Goal: Task Accomplishment & Management: Use online tool/utility

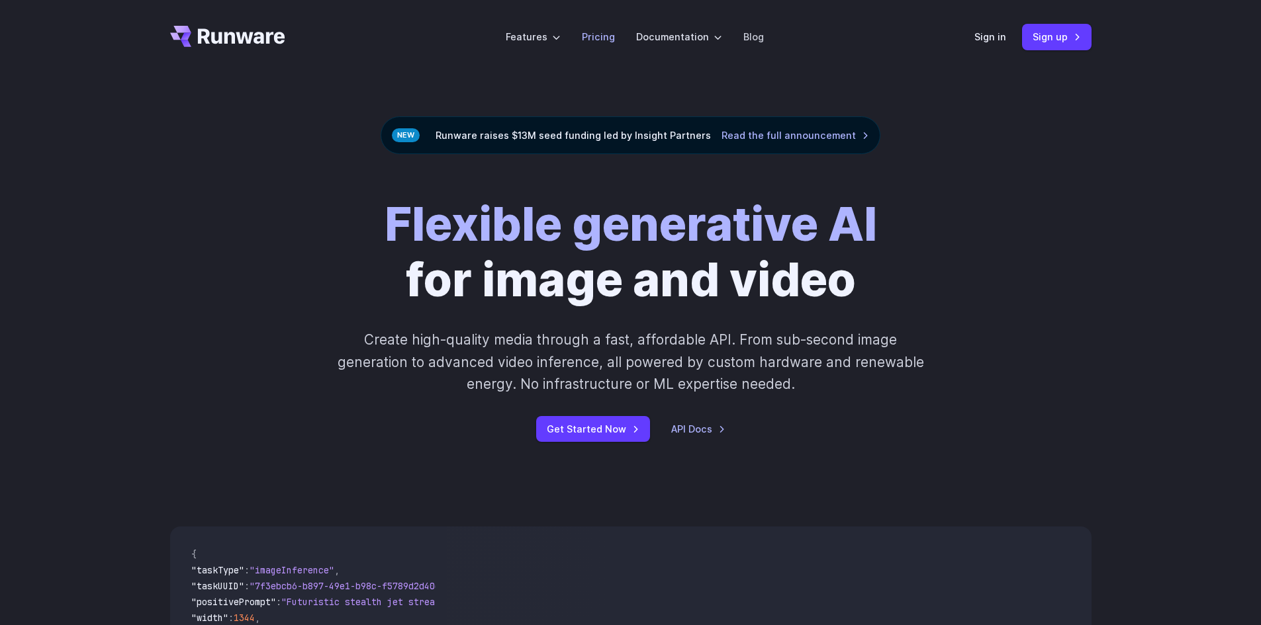
click at [591, 30] on link "Pricing" at bounding box center [598, 36] width 33 height 15
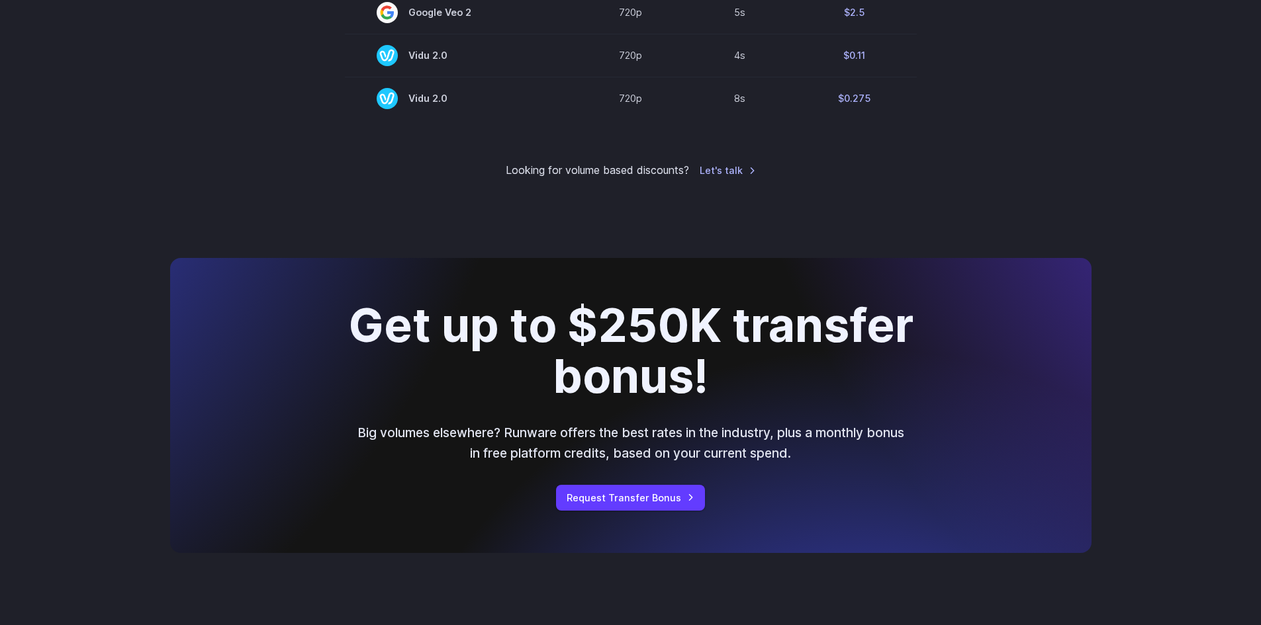
scroll to position [1456, 0]
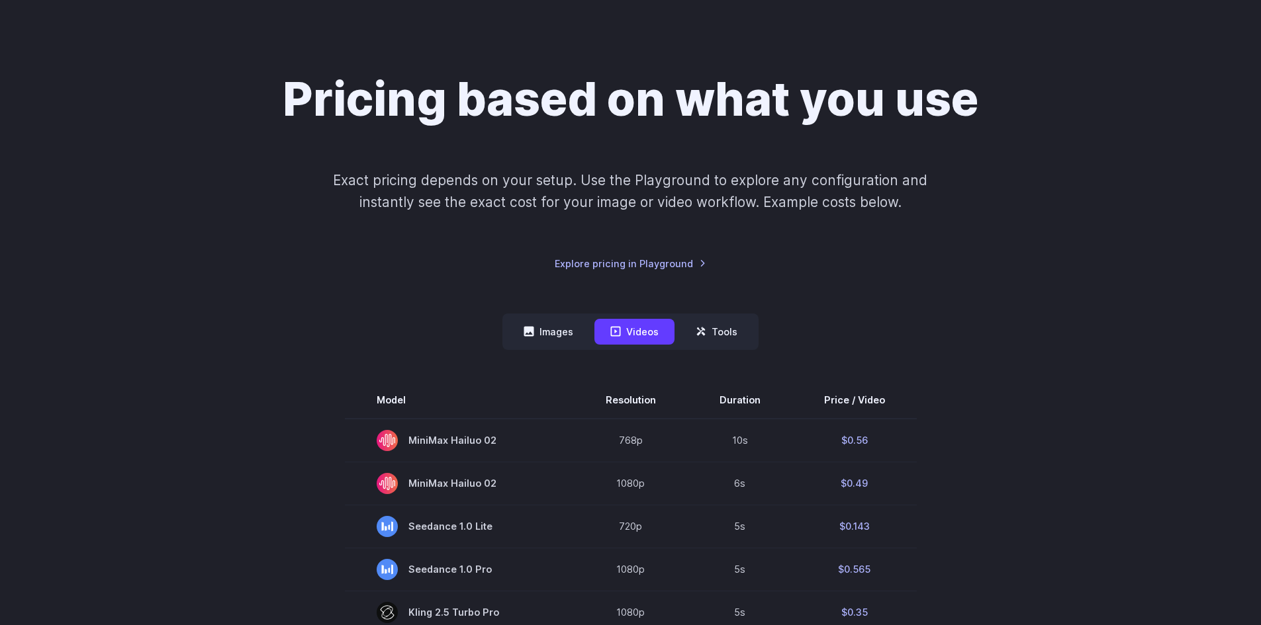
scroll to position [0, 0]
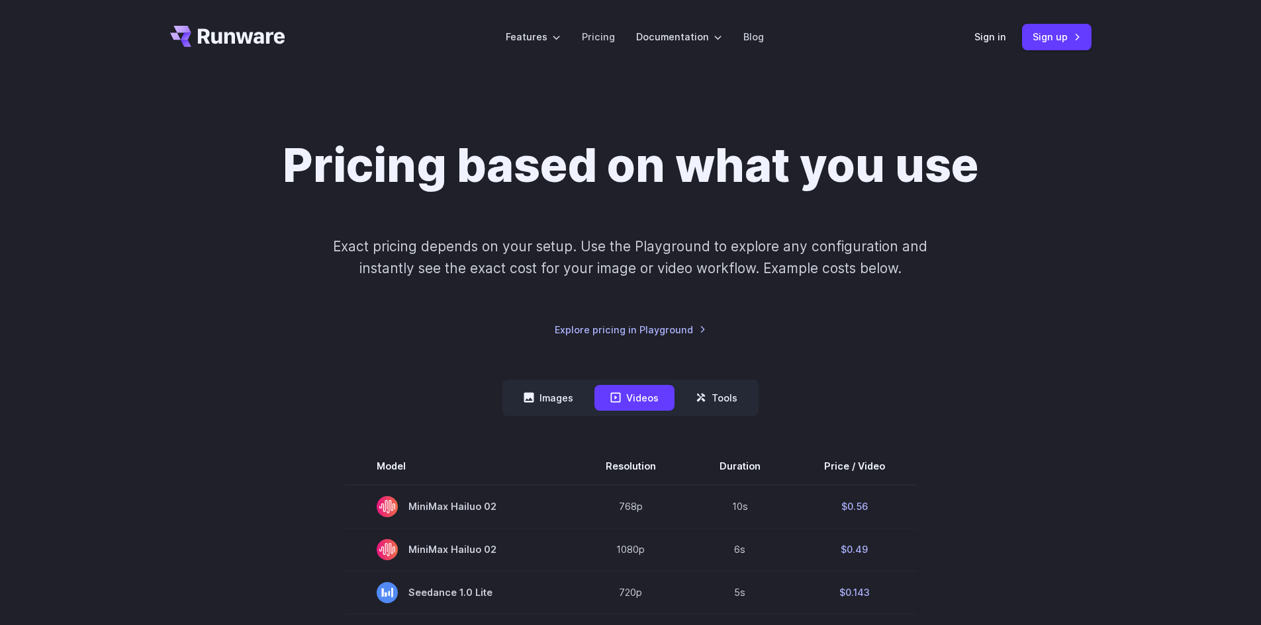
click at [590, 25] on li "Pricing" at bounding box center [598, 37] width 54 height 36
click at [592, 33] on link "Pricing" at bounding box center [598, 36] width 33 height 15
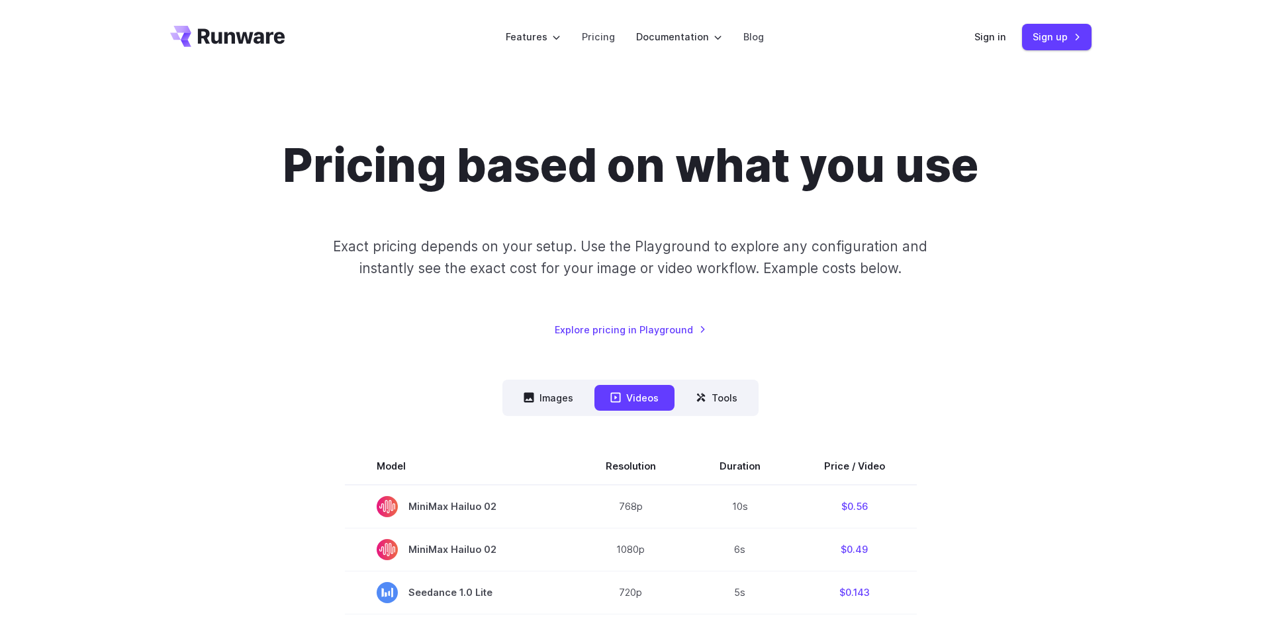
click at [549, 412] on nav "Images Videos Tools ****** ****** *****" at bounding box center [630, 398] width 256 height 36
click at [549, 406] on button "Images" at bounding box center [548, 398] width 81 height 26
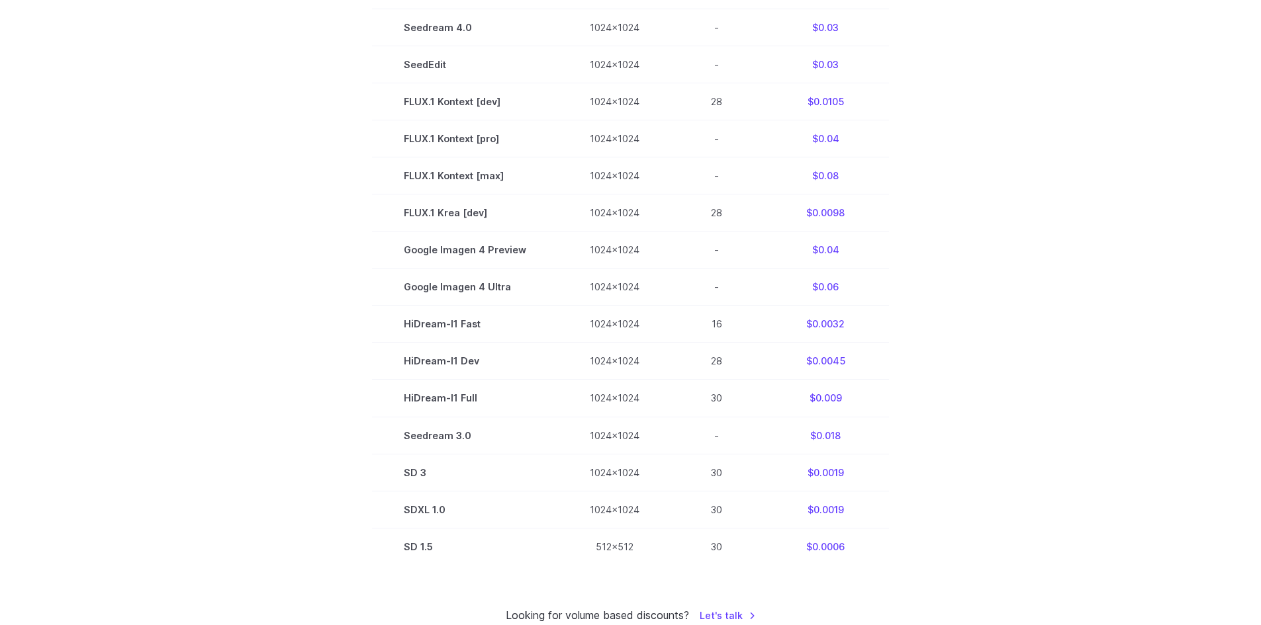
scroll to position [397, 0]
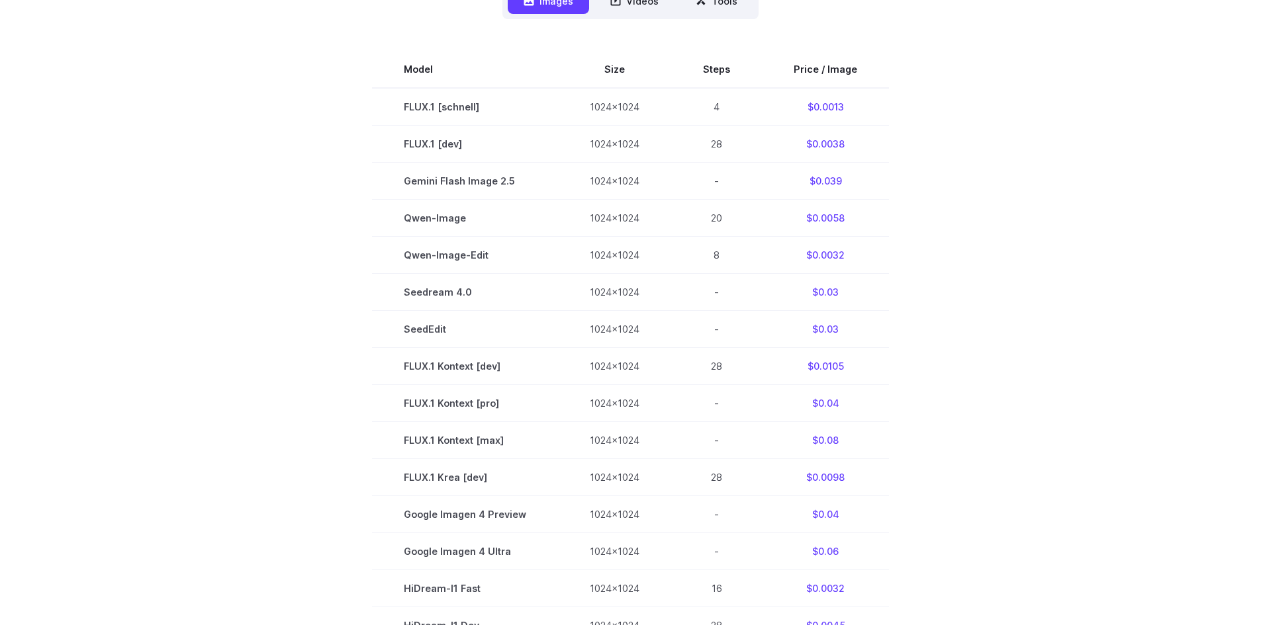
click at [478, 109] on td "FLUX.1 [schnell]" at bounding box center [465, 107] width 186 height 38
drag, startPoint x: 871, startPoint y: 111, endPoint x: 377, endPoint y: 90, distance: 494.7
click at [377, 90] on tr "FLUX.1 [schnell] 1024x1024 4 $0.0013" at bounding box center [630, 107] width 517 height 38
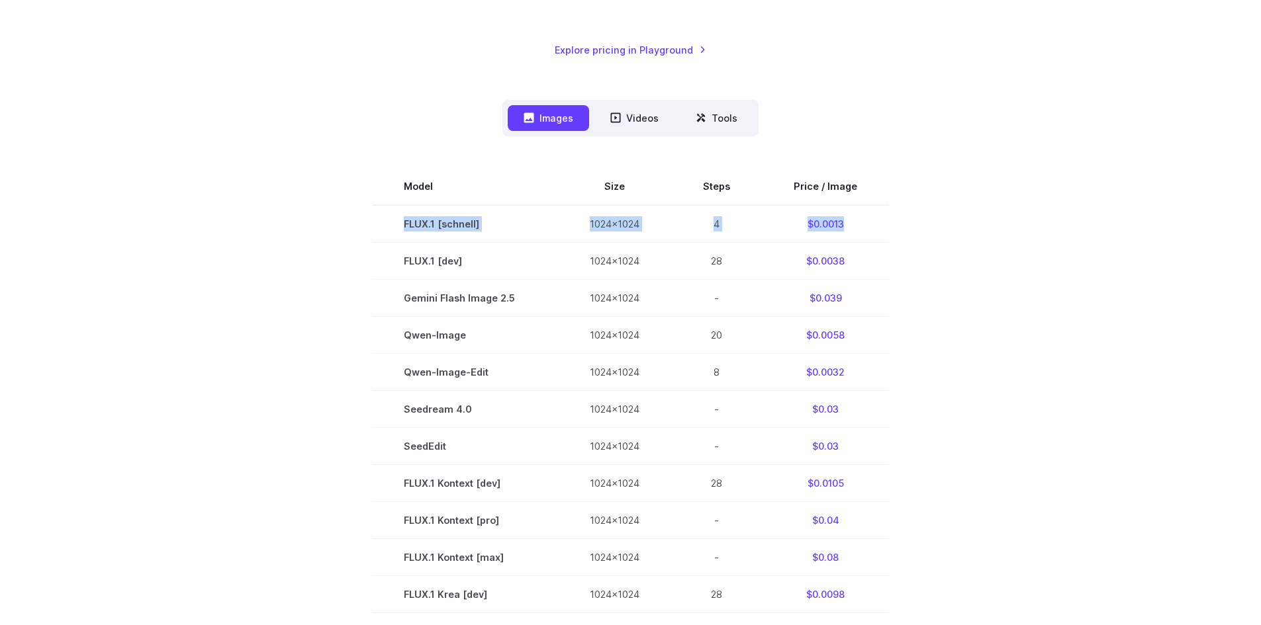
scroll to position [132, 0]
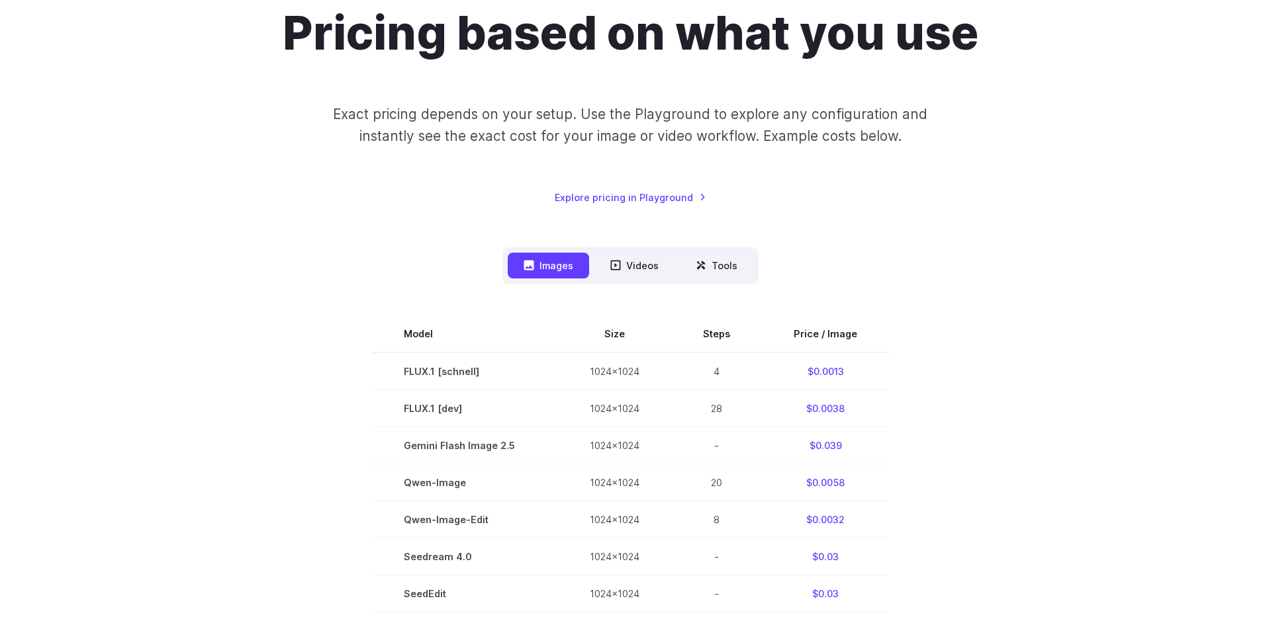
click at [405, 367] on td "FLUX.1 [schnell]" at bounding box center [465, 372] width 186 height 38
click at [425, 368] on td "FLUX.1 [schnell]" at bounding box center [465, 372] width 186 height 38
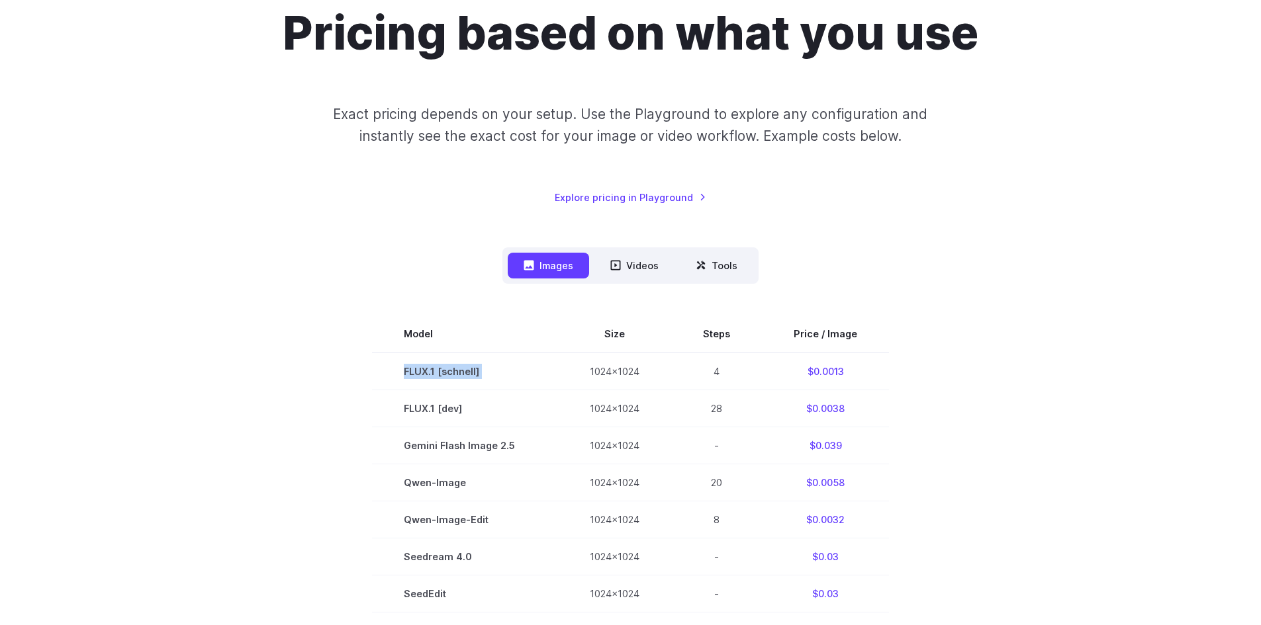
click at [425, 368] on td "FLUX.1 [schnell]" at bounding box center [465, 372] width 186 height 38
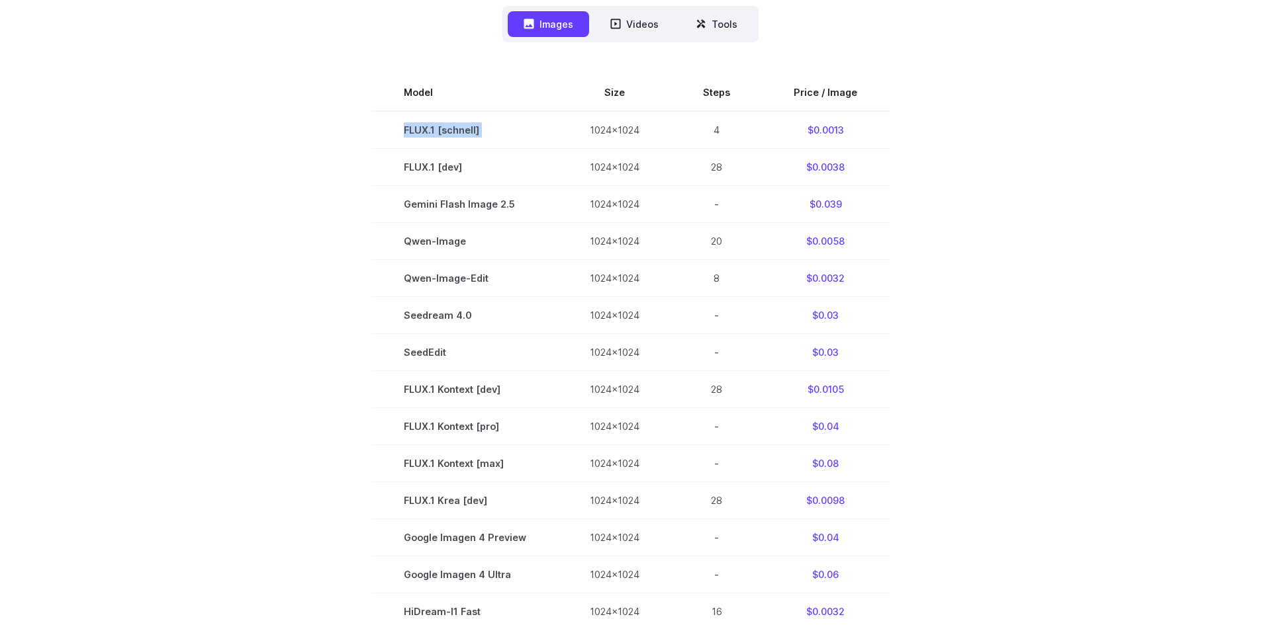
scroll to position [397, 0]
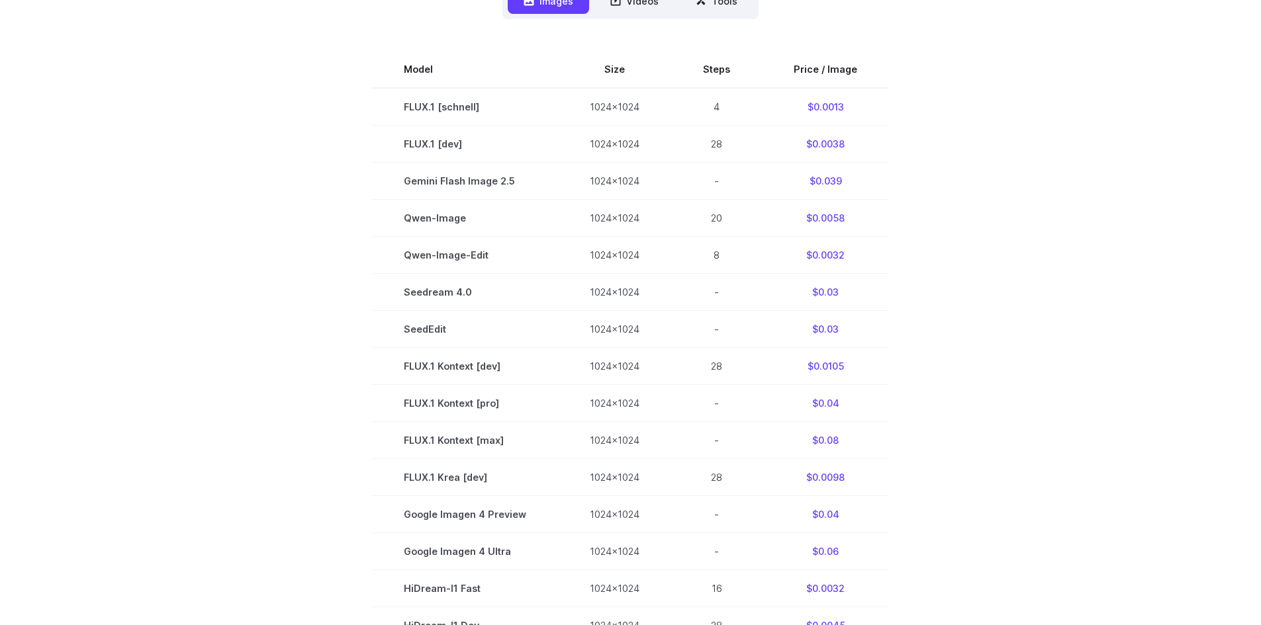
click at [312, 289] on section "Model Size Steps Price / Image FLUX.1 [schnell] 1024x1024 4 $0.0013 FLUX.1 [dev…" at bounding box center [630, 440] width 921 height 779
drag, startPoint x: 409, startPoint y: 483, endPoint x: 857, endPoint y: 481, distance: 448.0
click at [857, 481] on tr "FLUX.1 Krea [dev] 1024x1024 28 $0.0098" at bounding box center [630, 477] width 517 height 37
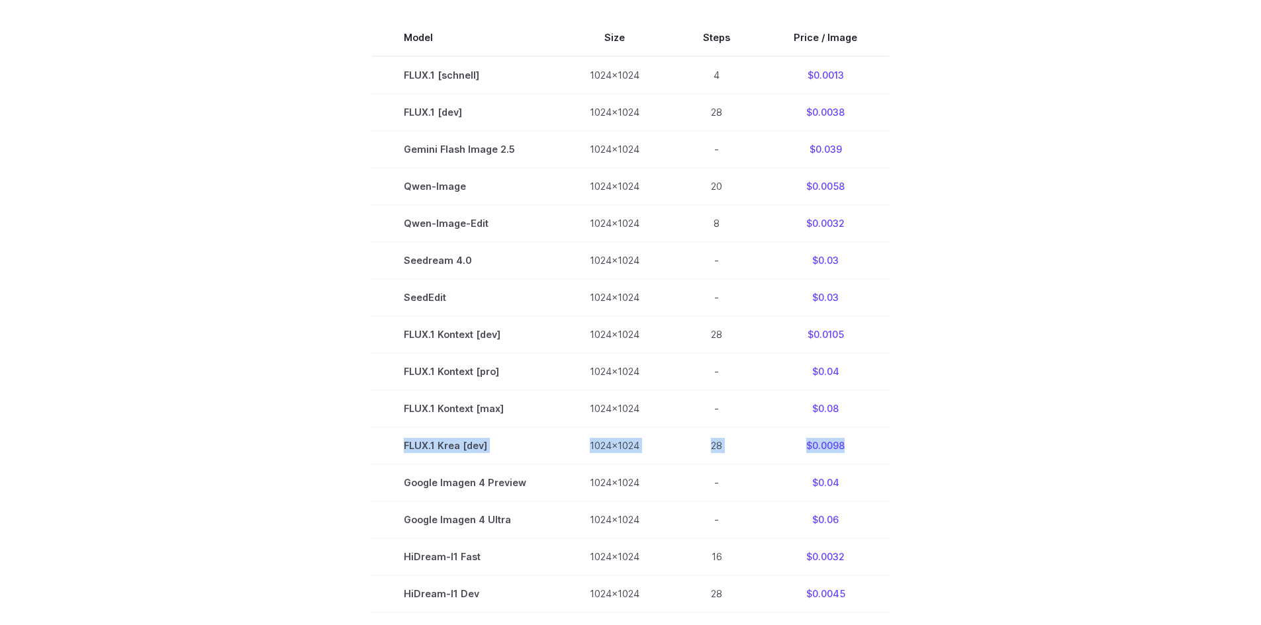
scroll to position [463, 0]
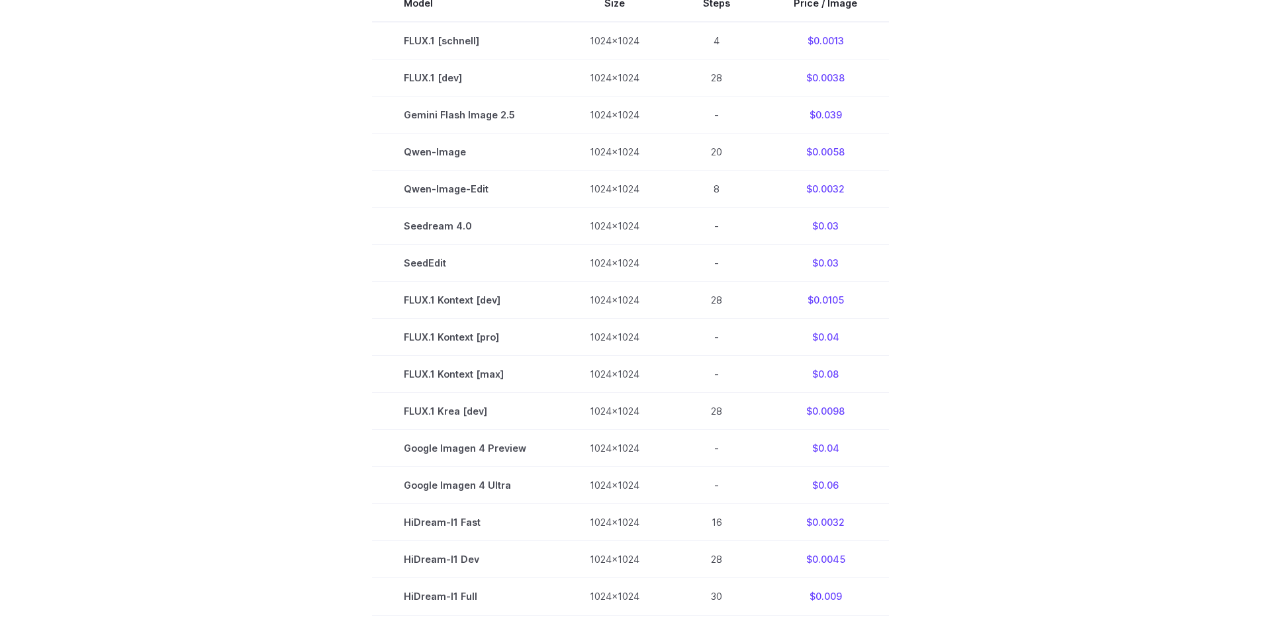
click at [714, 451] on td "-" at bounding box center [716, 448] width 91 height 37
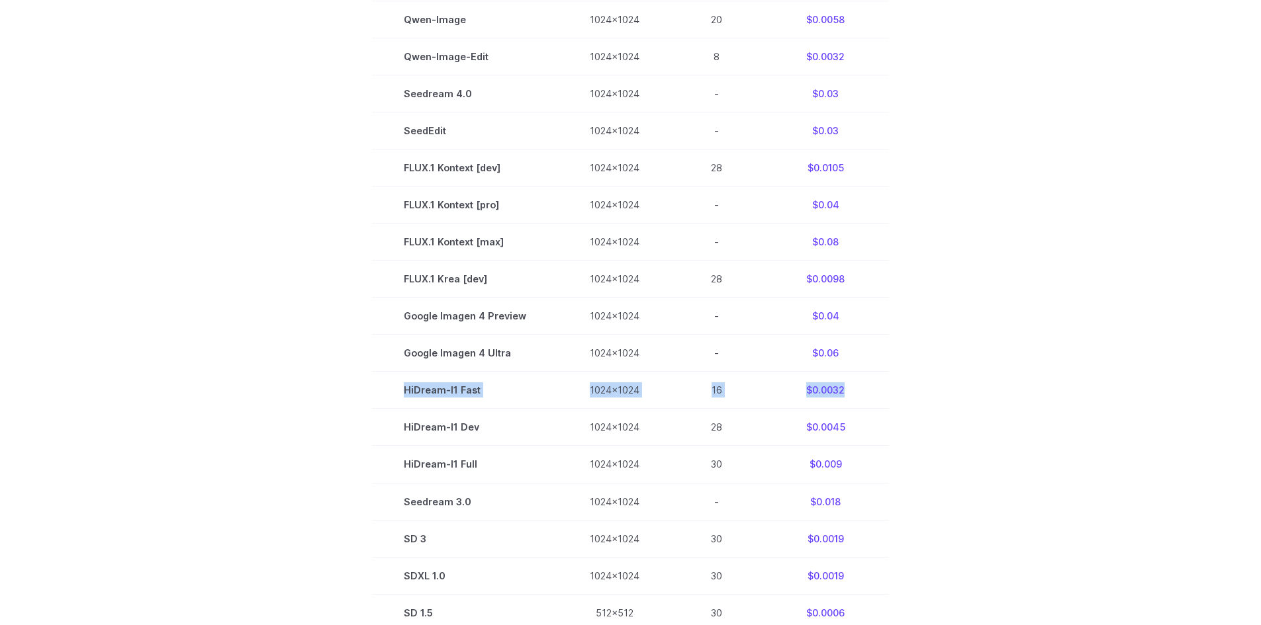
drag, startPoint x: 851, startPoint y: 389, endPoint x: 382, endPoint y: 388, distance: 468.5
click at [382, 388] on tr "HiDream-I1 Fast 1024x1024 16 $0.0032" at bounding box center [630, 390] width 517 height 37
copy tr "HiDream-I1 Fast 1024x1024 16 $0.0032"
click at [390, 322] on td "Google Imagen 4 Preview" at bounding box center [465, 316] width 186 height 37
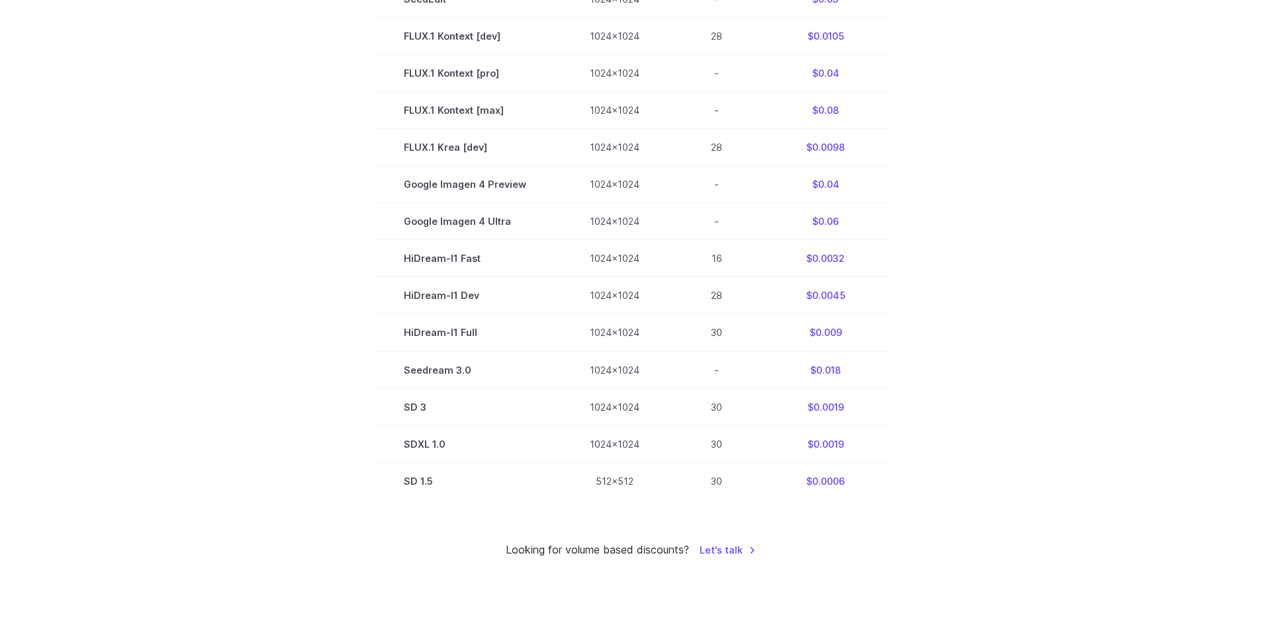
scroll to position [728, 0]
click at [411, 443] on td "SDXL 1.0" at bounding box center [465, 443] width 186 height 37
click at [526, 465] on td "SD 1.5" at bounding box center [465, 480] width 186 height 37
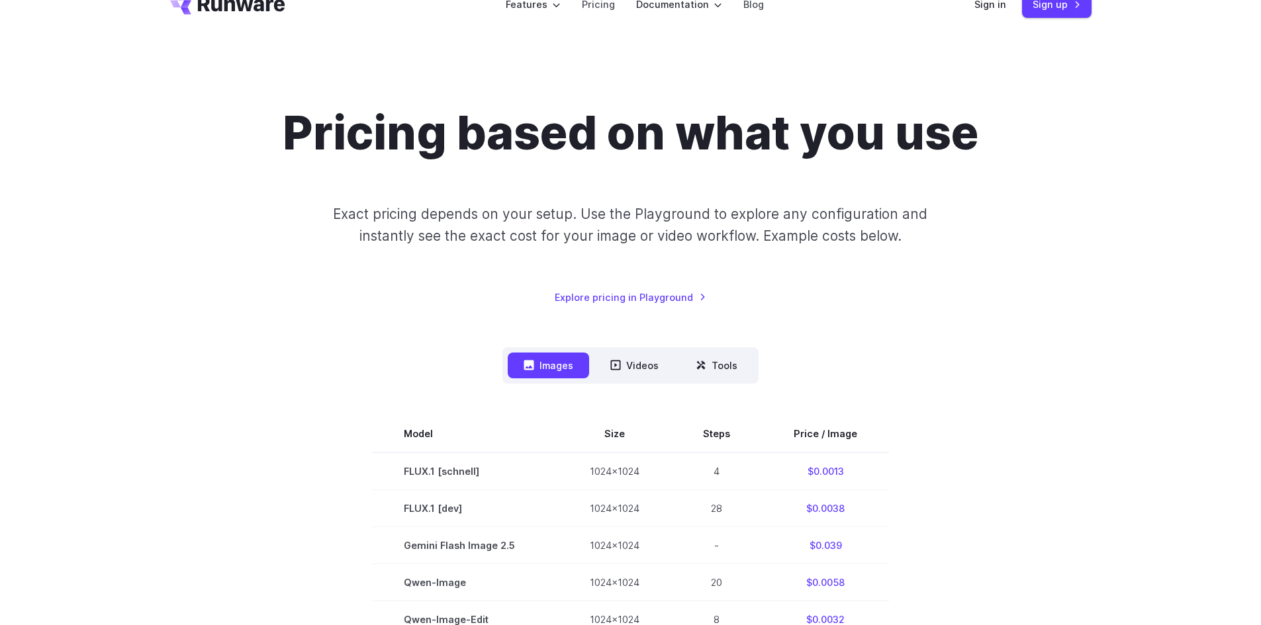
scroll to position [0, 0]
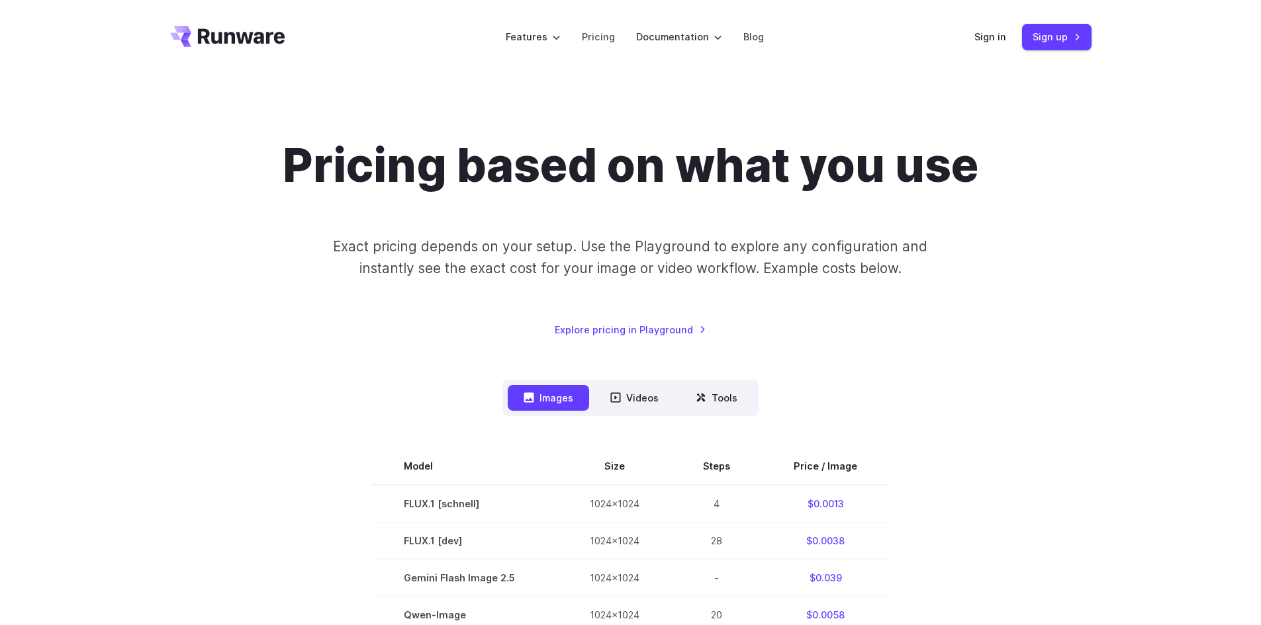
click at [710, 406] on button "Tools" at bounding box center [716, 398] width 73 height 26
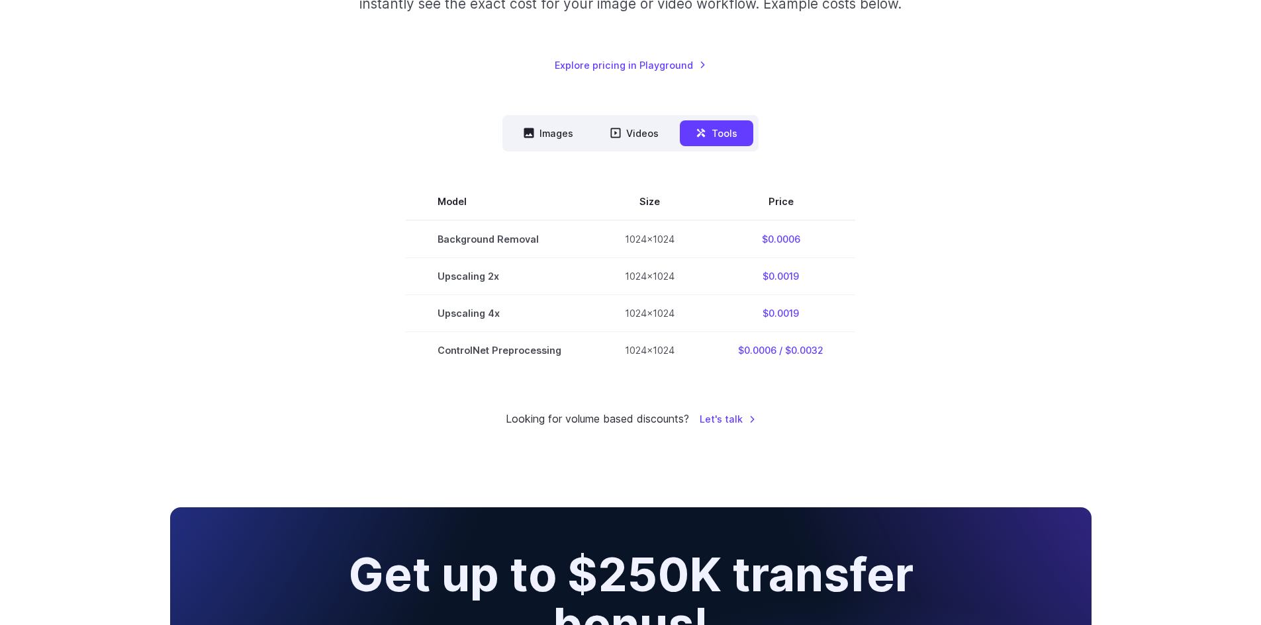
scroll to position [132, 0]
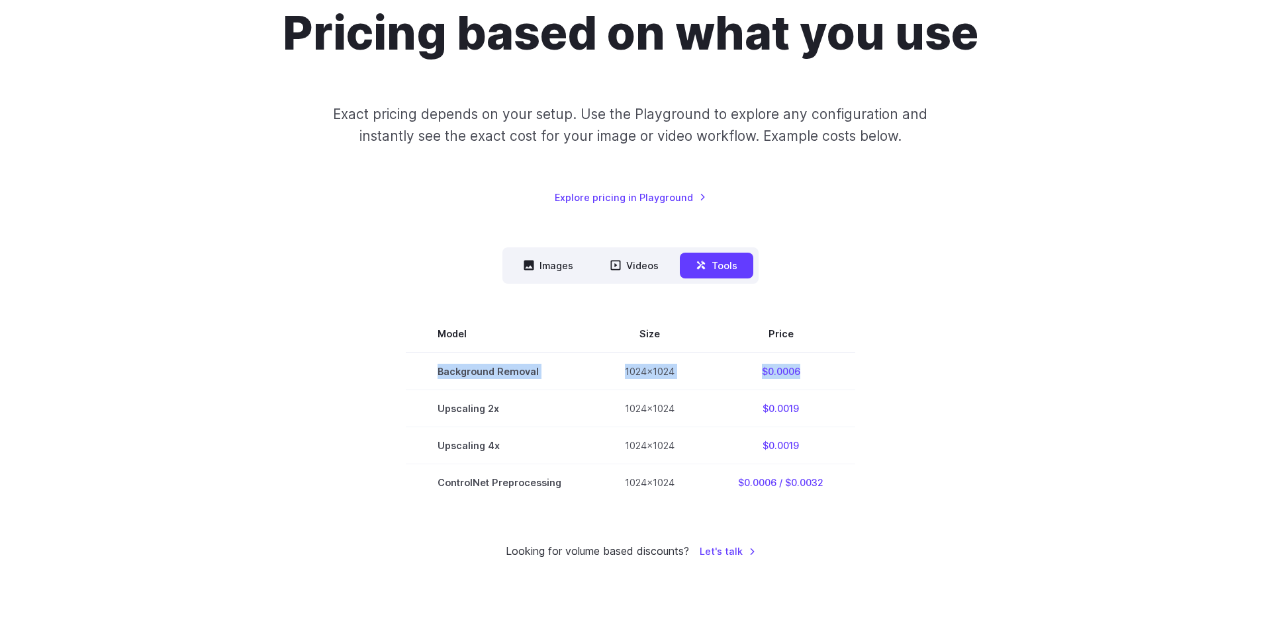
drag, startPoint x: 445, startPoint y: 367, endPoint x: 826, endPoint y: 377, distance: 381.3
click at [826, 377] on tr "Background Removal 1024x1024 $0.0006" at bounding box center [630, 372] width 449 height 38
click at [839, 369] on td "$0.0006" at bounding box center [780, 372] width 149 height 38
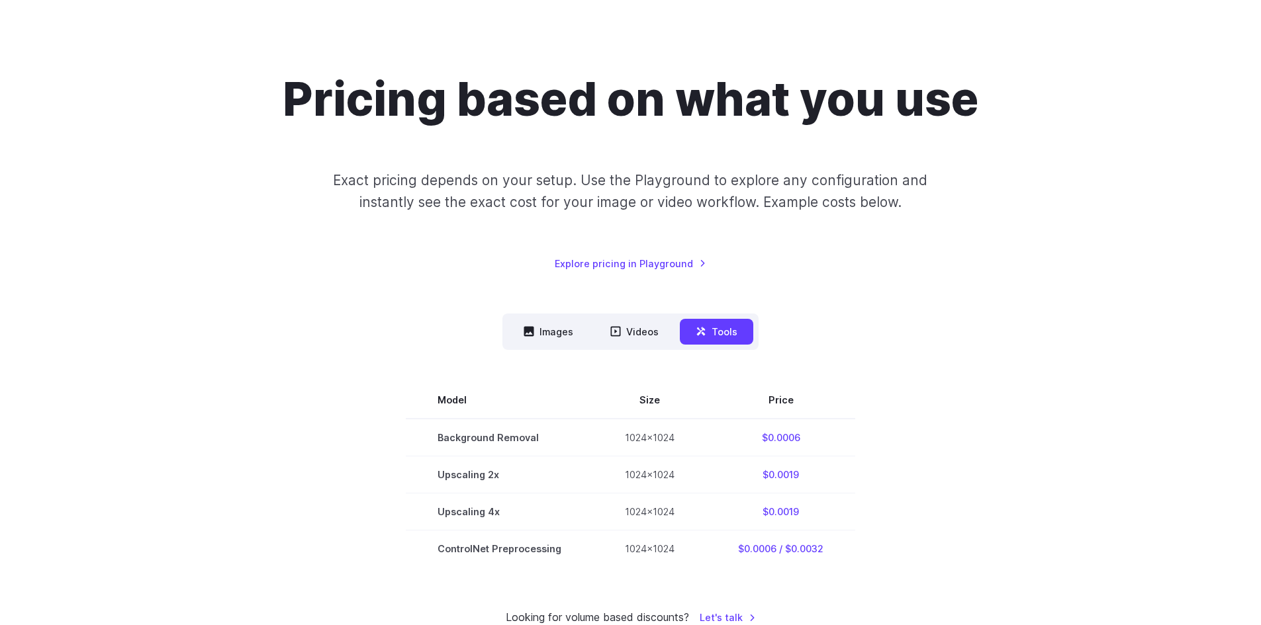
click at [846, 382] on th "Price" at bounding box center [780, 400] width 149 height 37
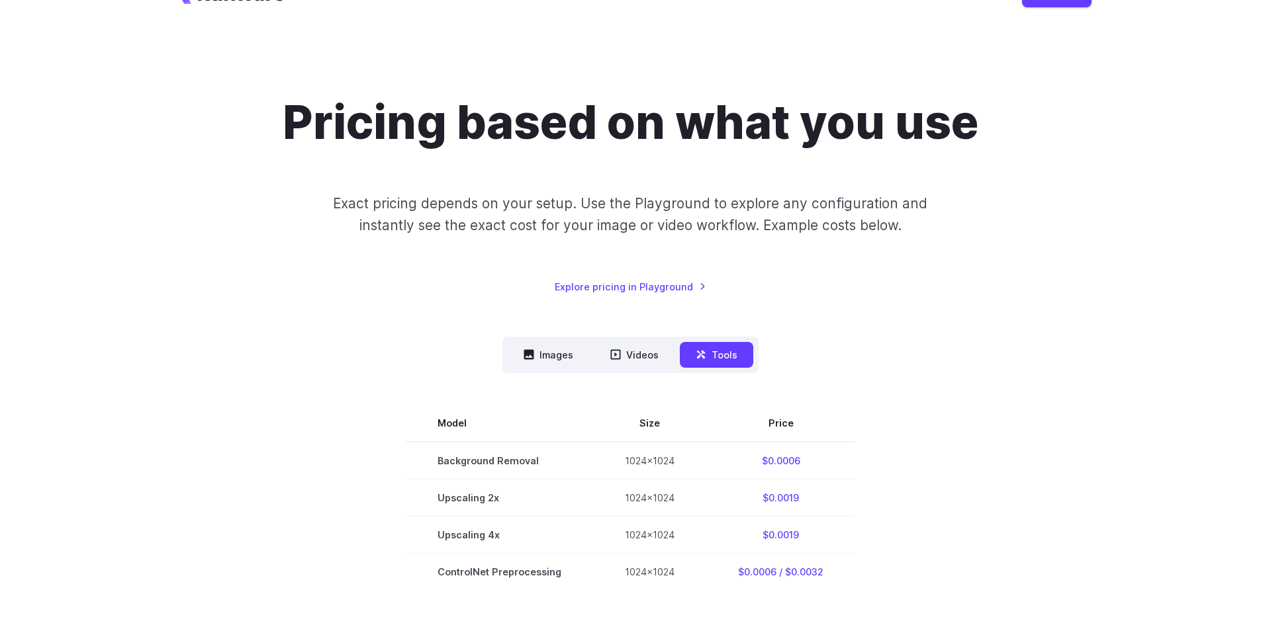
scroll to position [66, 0]
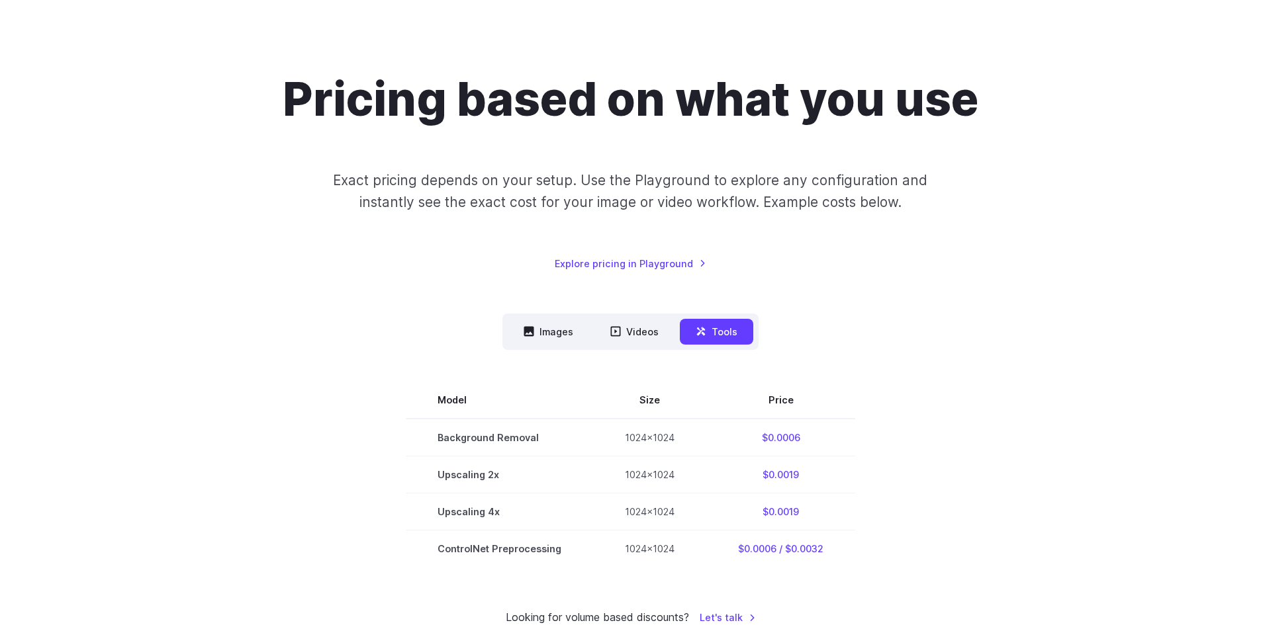
click at [776, 441] on td "$0.0006" at bounding box center [780, 438] width 149 height 38
click at [858, 442] on section "Model Size Price Background Removal 1024x1024 $0.0006 Upscaling 2x 1024x1024 $0…" at bounding box center [630, 474] width 921 height 185
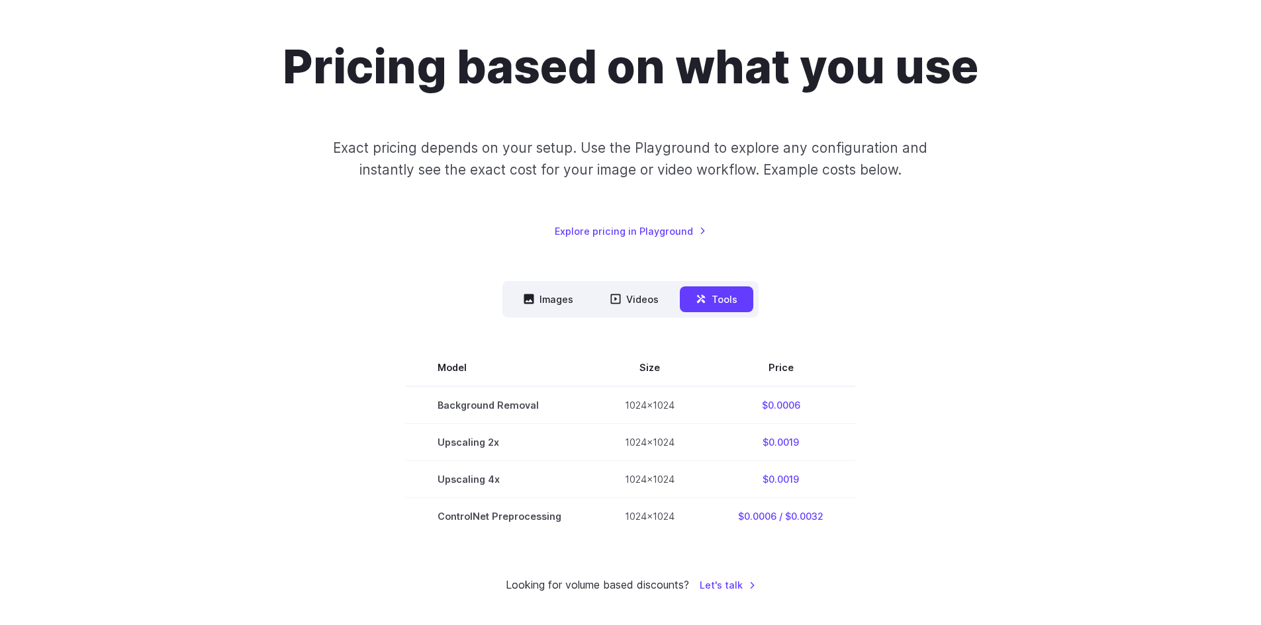
scroll to position [199, 0]
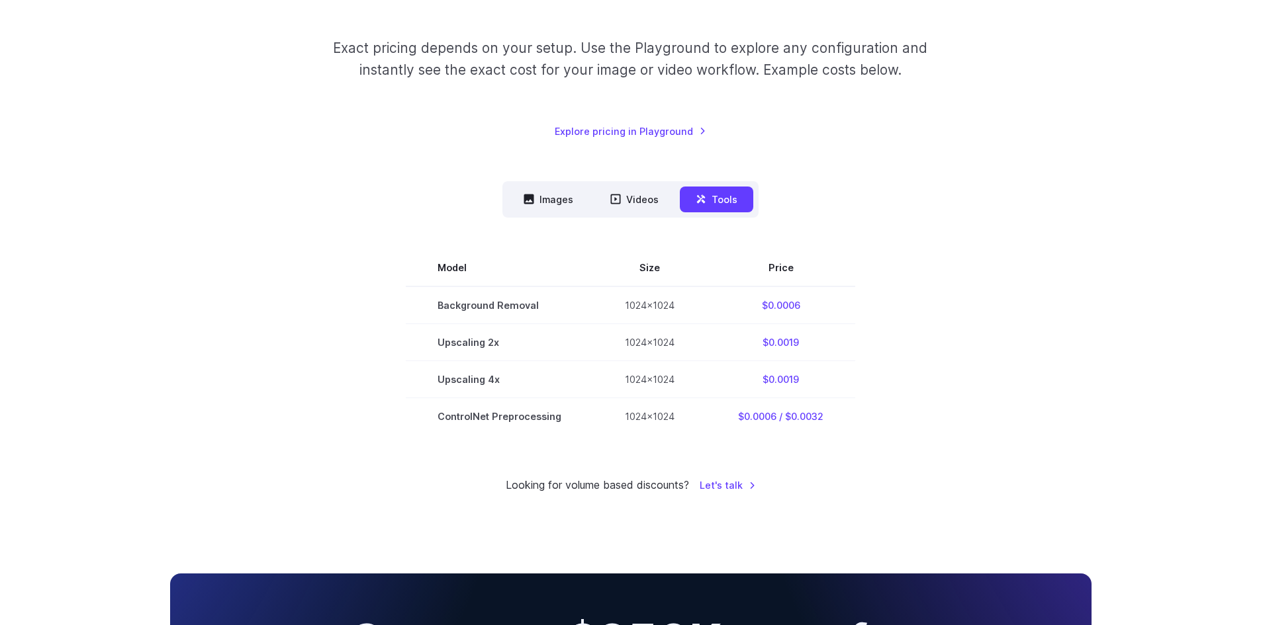
click at [615, 303] on td "1024x1024" at bounding box center [649, 306] width 113 height 38
click at [525, 304] on td "Background Removal" at bounding box center [499, 306] width 187 height 38
click at [797, 302] on td "$0.0006" at bounding box center [780, 306] width 149 height 38
click at [733, 305] on td "$0.0006" at bounding box center [780, 306] width 149 height 38
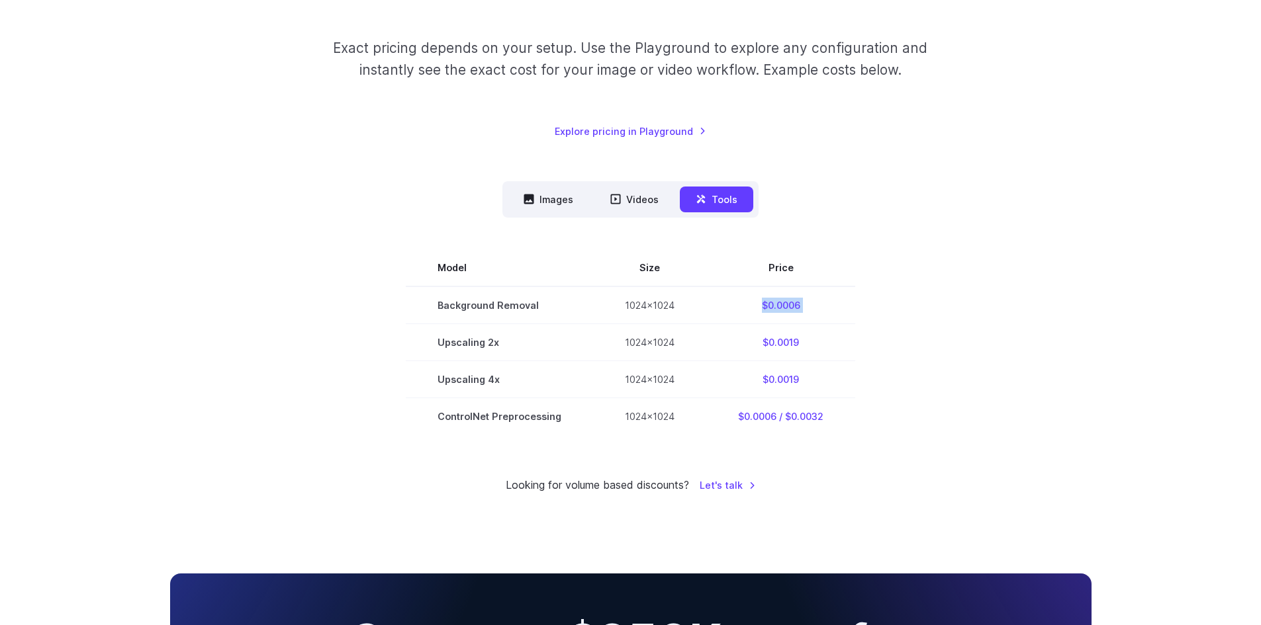
click at [733, 305] on td "$0.0006" at bounding box center [780, 306] width 149 height 38
click at [1009, 300] on section "Model Size Price Background Removal 1024x1024 $0.0006 Upscaling 2x 1024x1024 $0…" at bounding box center [630, 341] width 921 height 185
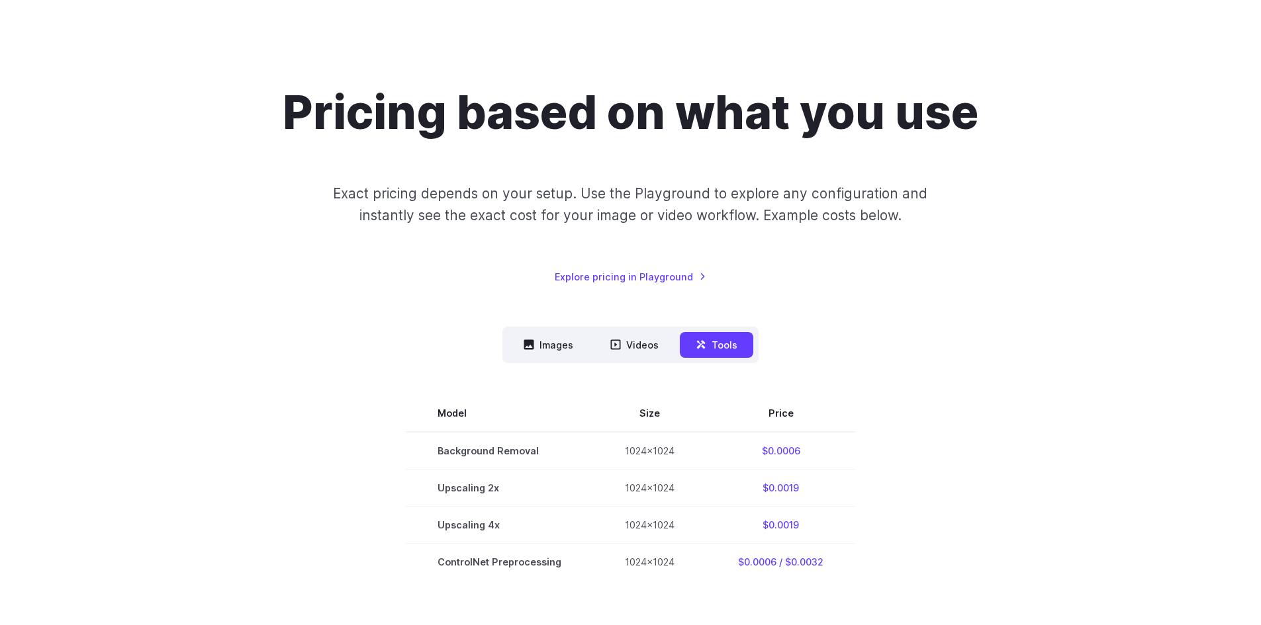
scroll to position [0, 0]
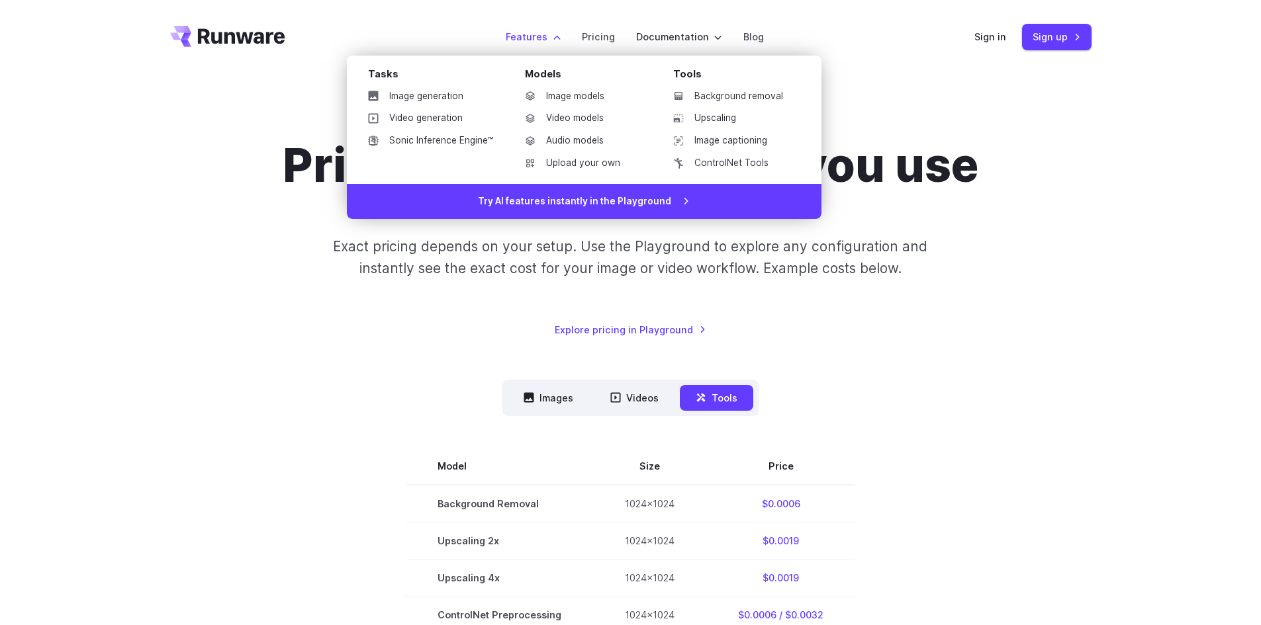
click at [733, 89] on link "Background removal" at bounding box center [731, 97] width 138 height 20
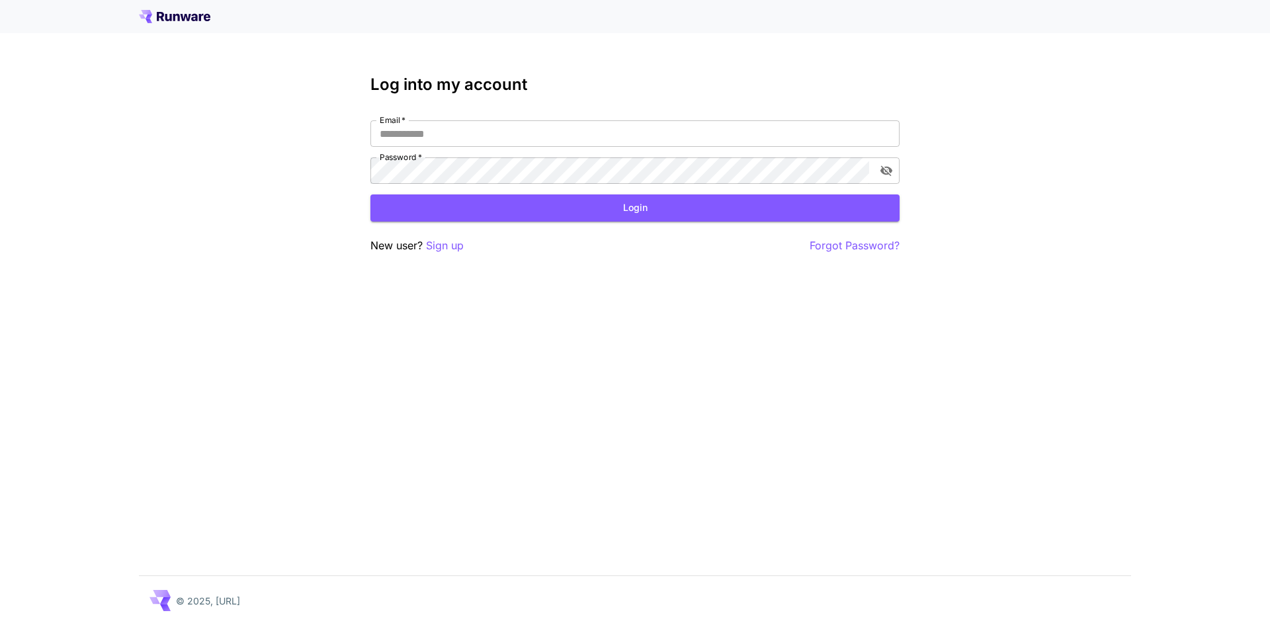
click at [451, 254] on div "Log into my account Email   * Email   * Password   * Password   * Login New use…" at bounding box center [635, 312] width 1270 height 625
click at [451, 251] on p "Sign up" at bounding box center [445, 246] width 38 height 17
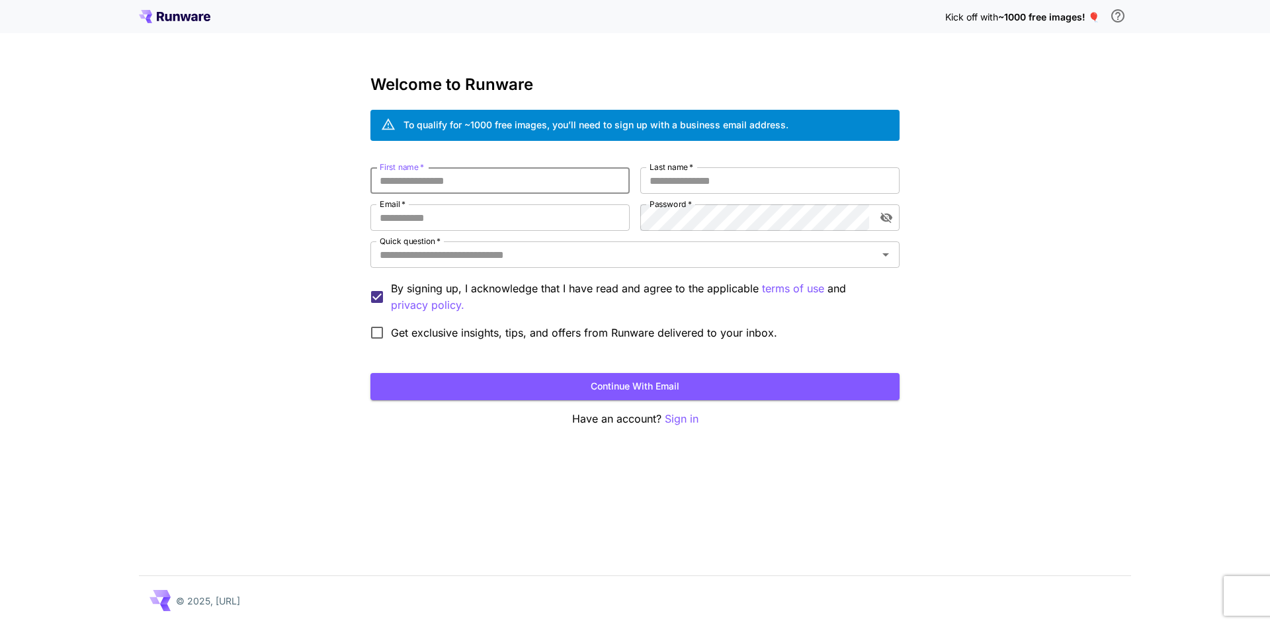
click at [477, 185] on input "First name   *" at bounding box center [500, 180] width 259 height 26
type input "****"
click at [667, 187] on input "Last name   *" at bounding box center [770, 180] width 259 height 26
type input "**********"
click at [441, 231] on div "**********" at bounding box center [635, 256] width 529 height 179
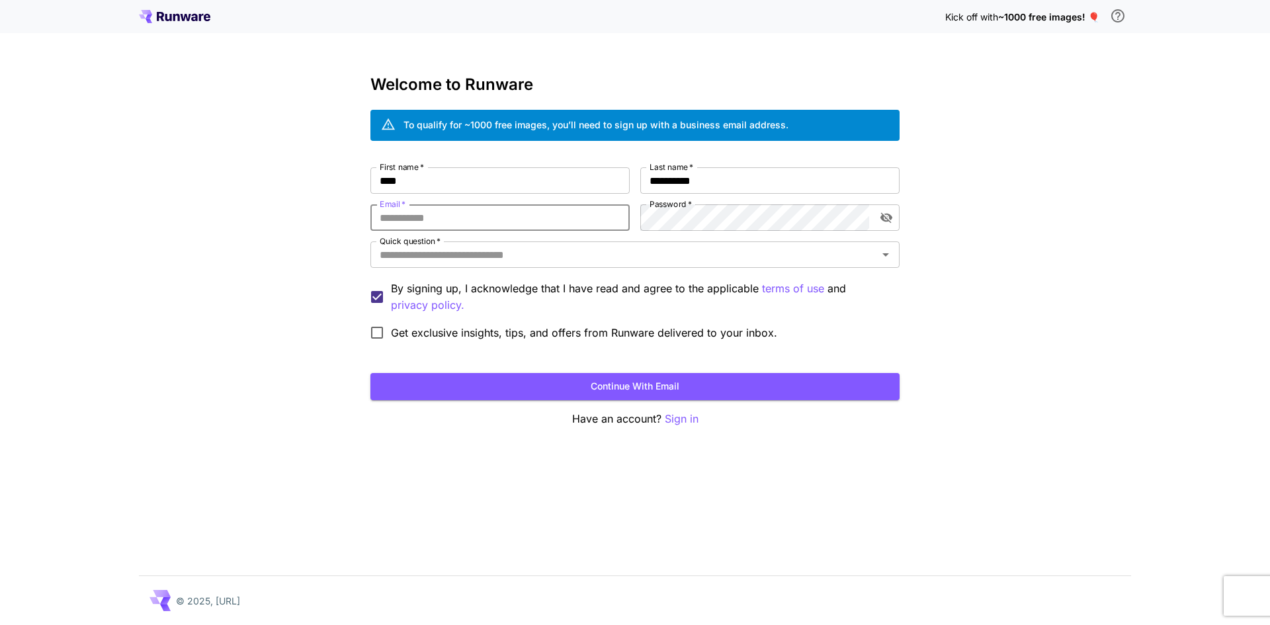
click at [444, 222] on input "Email   *" at bounding box center [500, 217] width 259 height 26
type input "**********"
click at [555, 260] on input "Quick question   *" at bounding box center [625, 254] width 500 height 19
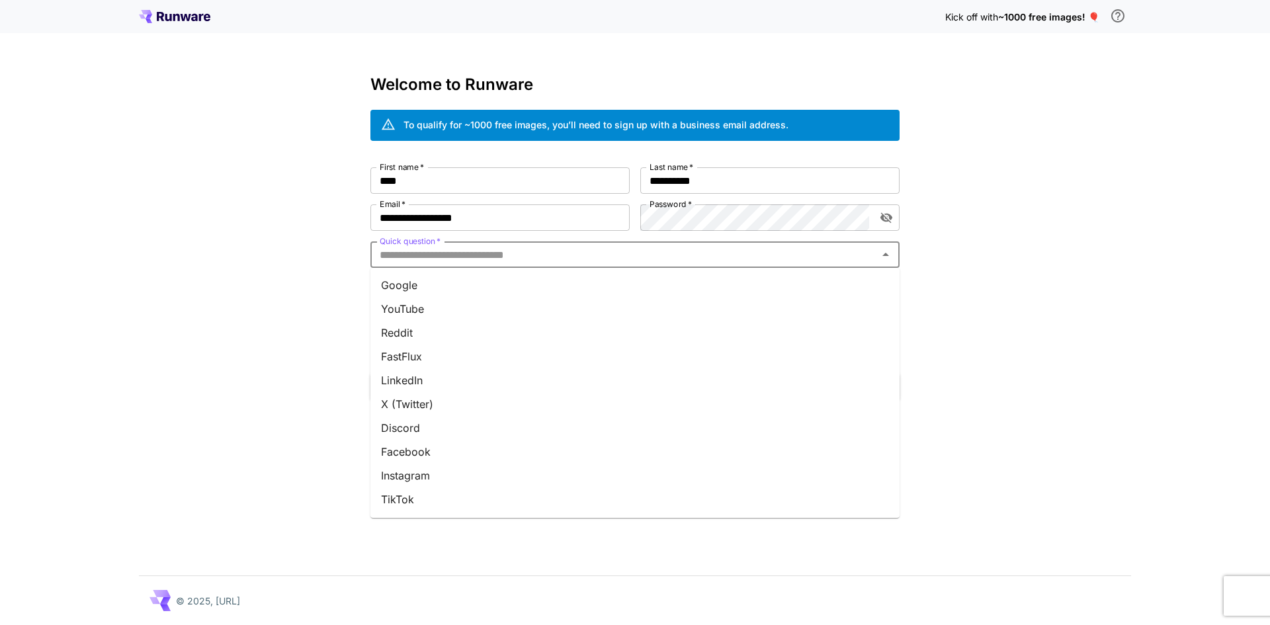
click at [448, 287] on li "Google" at bounding box center [635, 285] width 529 height 24
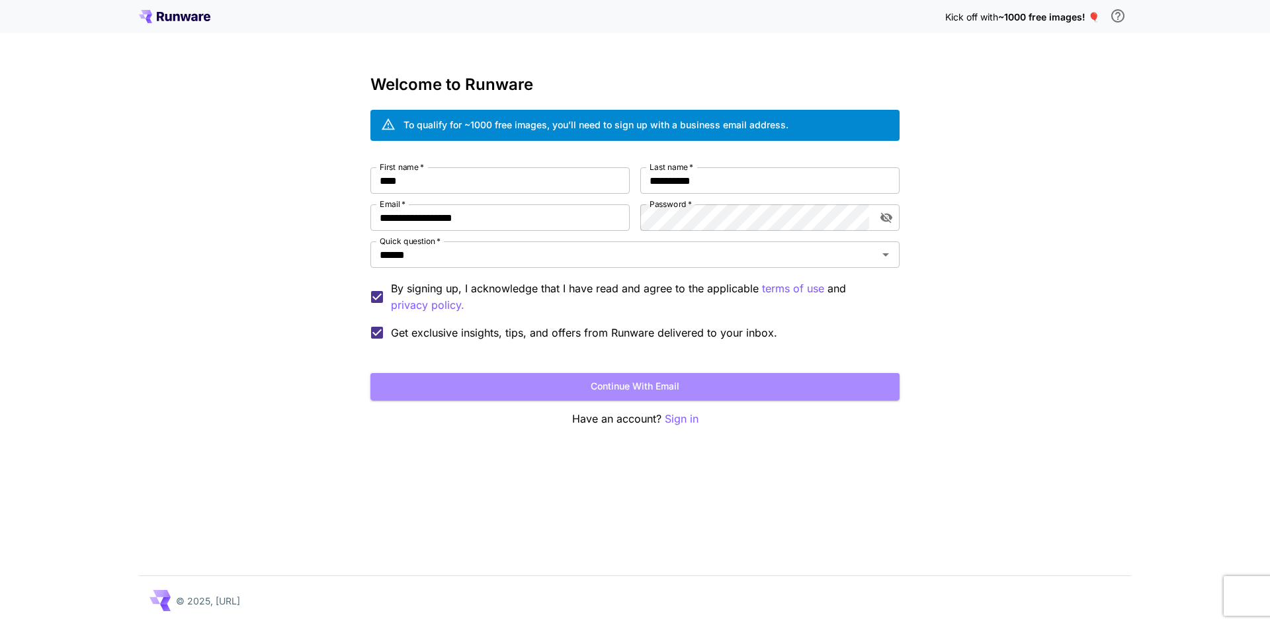
click at [560, 382] on button "Continue with email" at bounding box center [635, 386] width 529 height 27
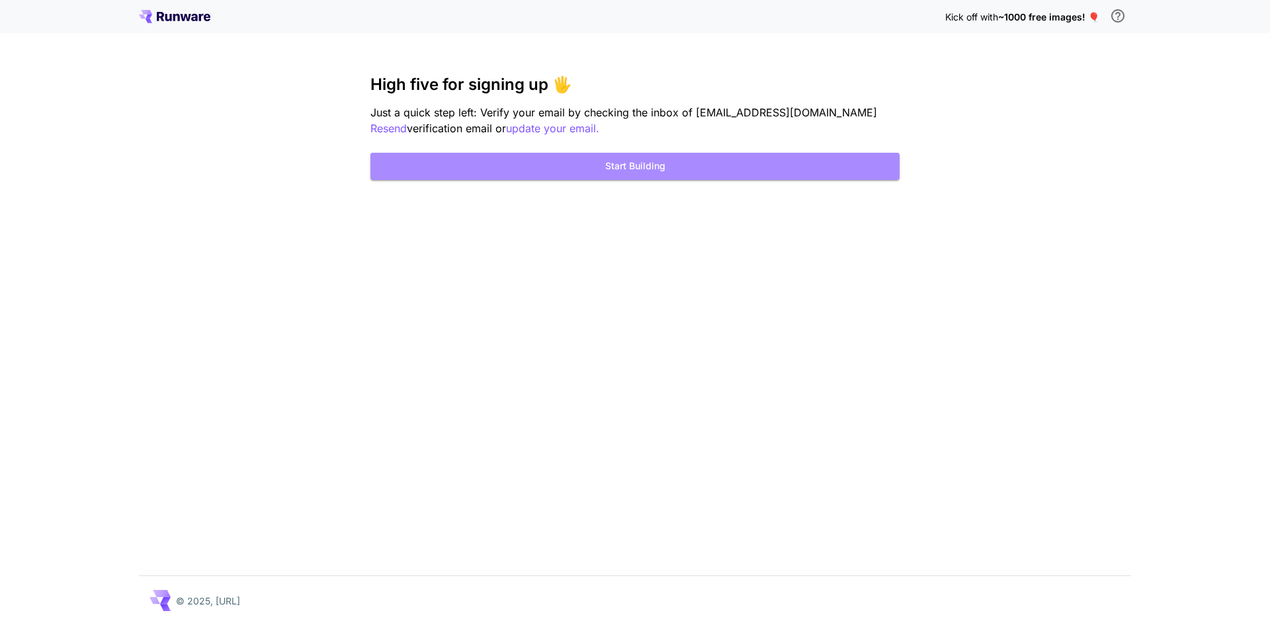
click at [611, 168] on button "Start Building" at bounding box center [635, 166] width 529 height 27
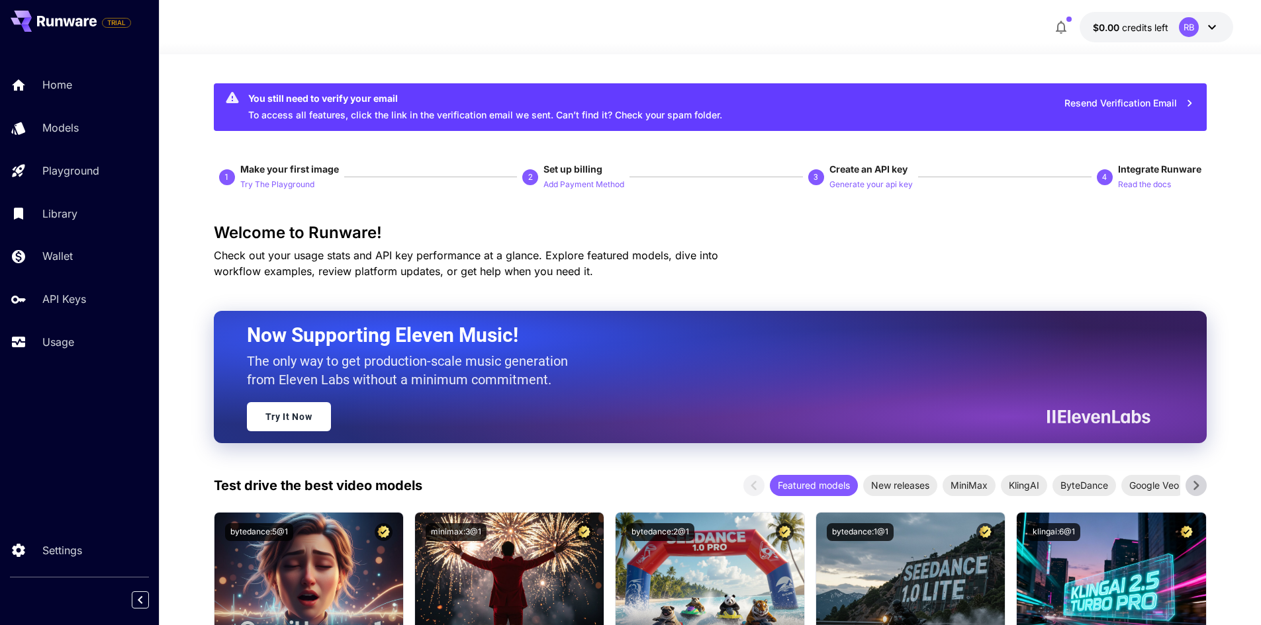
click at [275, 187] on p "Try The Playground" at bounding box center [277, 185] width 74 height 13
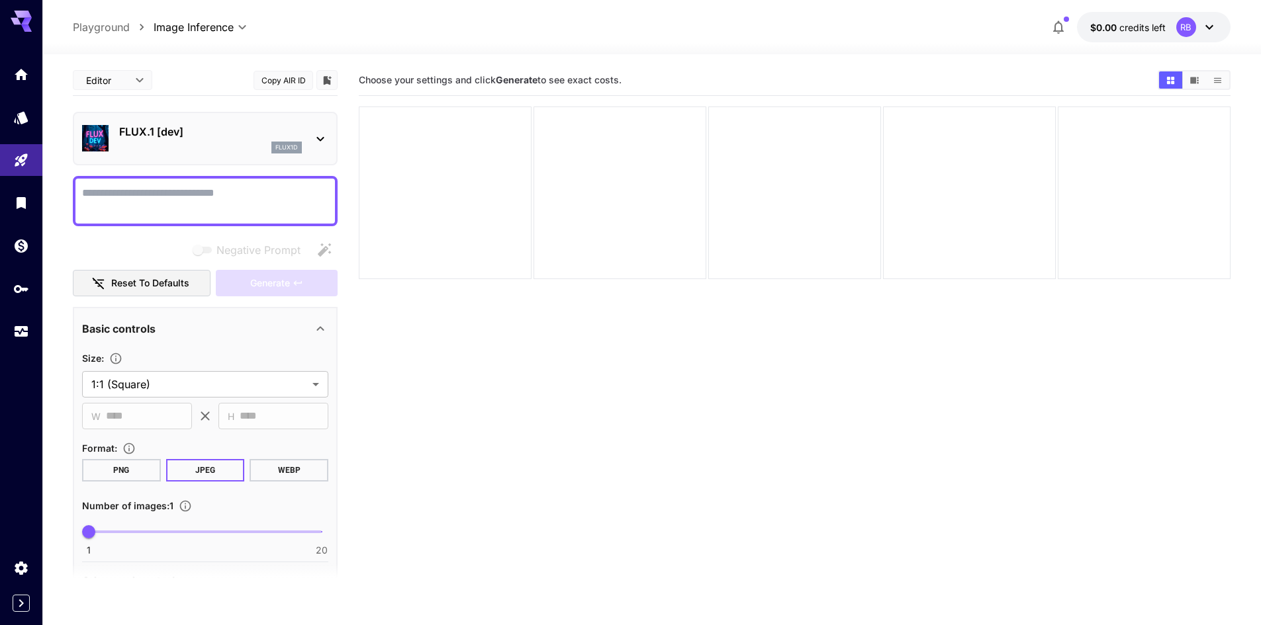
click at [206, 148] on div "flux1d" at bounding box center [210, 148] width 183 height 12
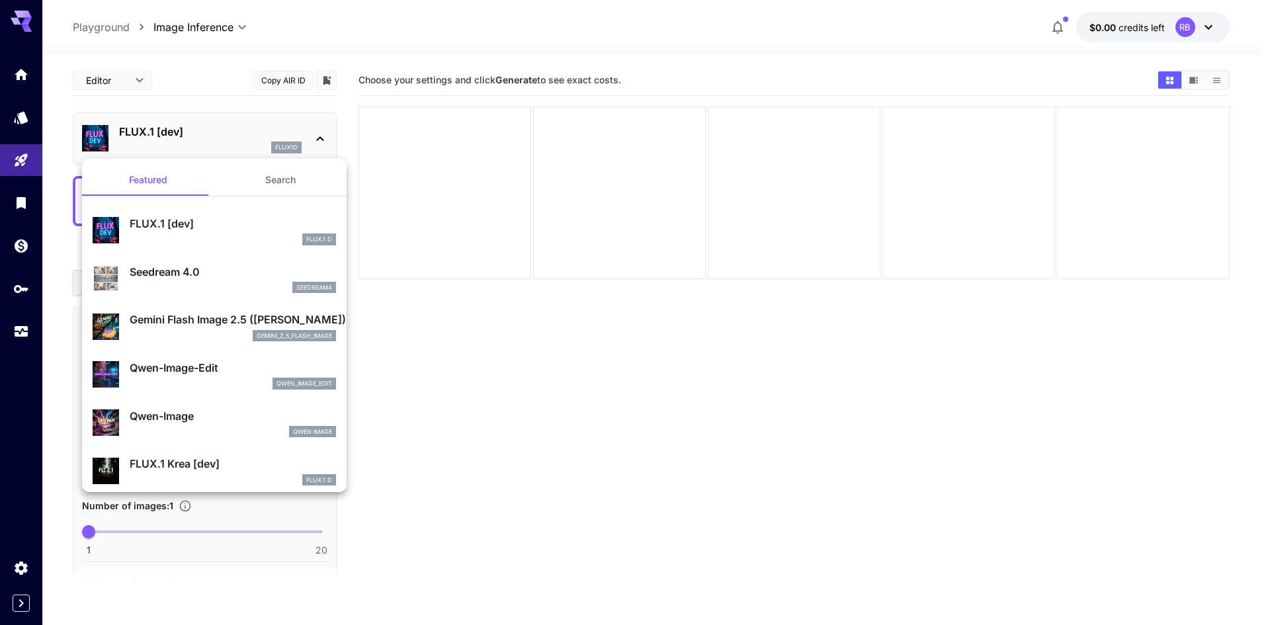
click at [298, 184] on button "Search" at bounding box center [280, 180] width 132 height 32
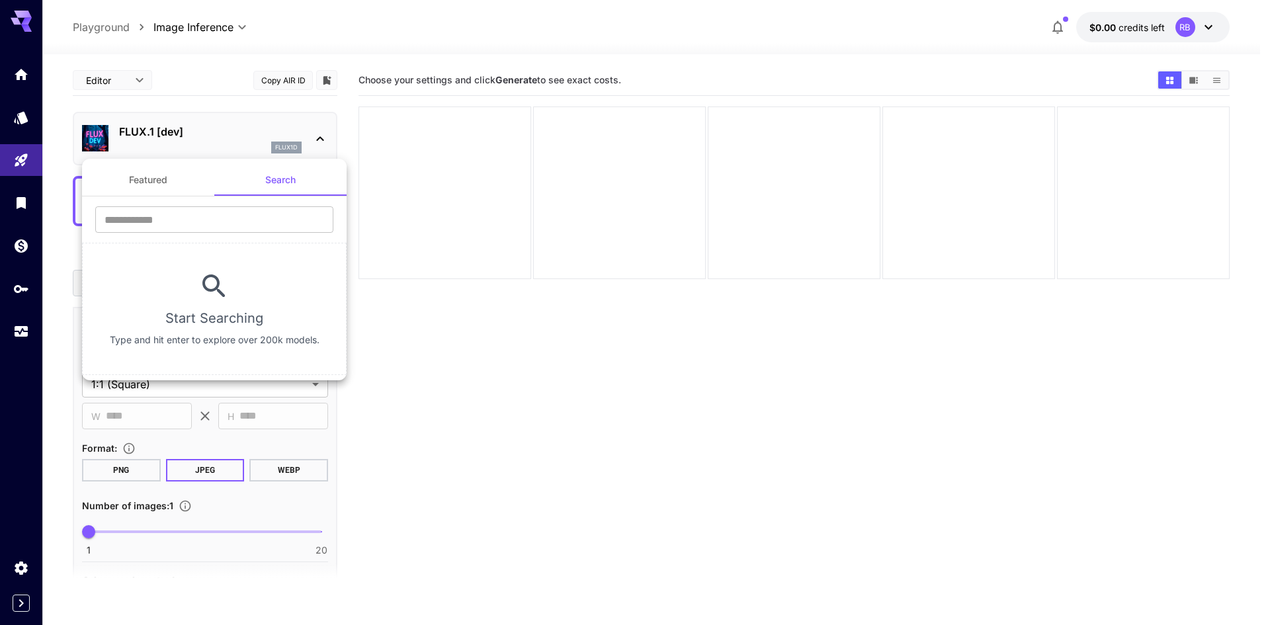
click at [237, 236] on div "​" at bounding box center [214, 224] width 265 height 36
click at [236, 224] on input "text" at bounding box center [214, 219] width 238 height 26
type input "**********"
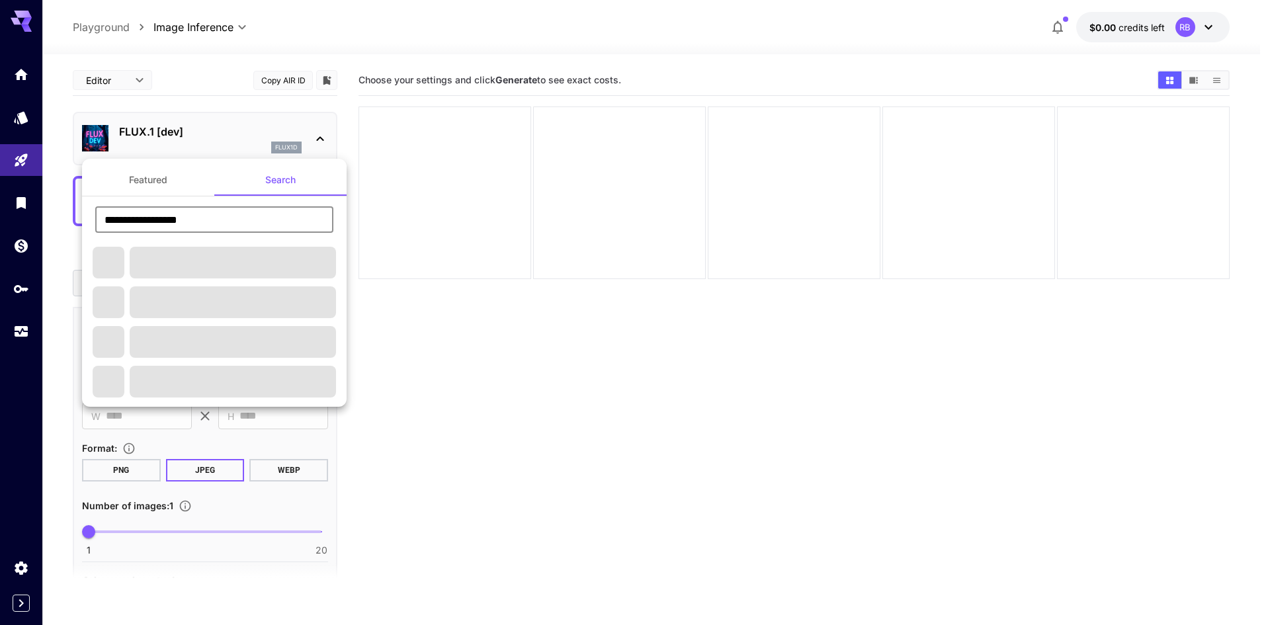
click at [396, 222] on div at bounding box center [635, 312] width 1270 height 625
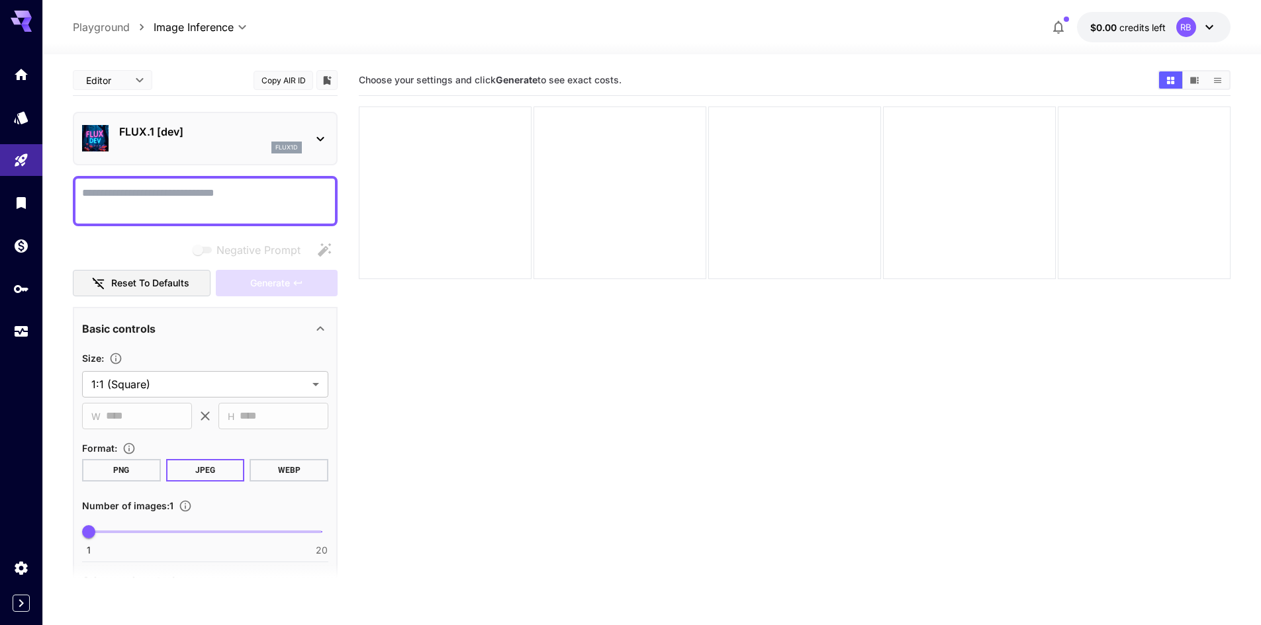
click at [277, 208] on textarea "Negative Prompt" at bounding box center [205, 201] width 246 height 32
click at [297, 151] on p "flux1d" at bounding box center [286, 147] width 22 height 9
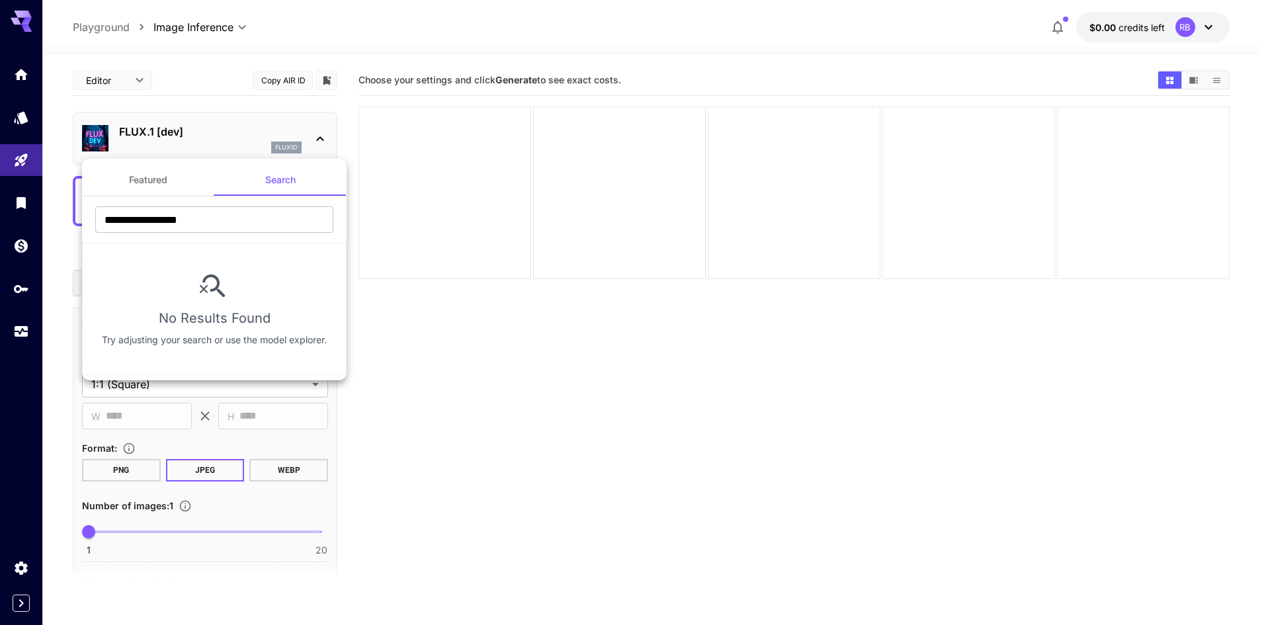
click at [318, 136] on div at bounding box center [635, 312] width 1270 height 625
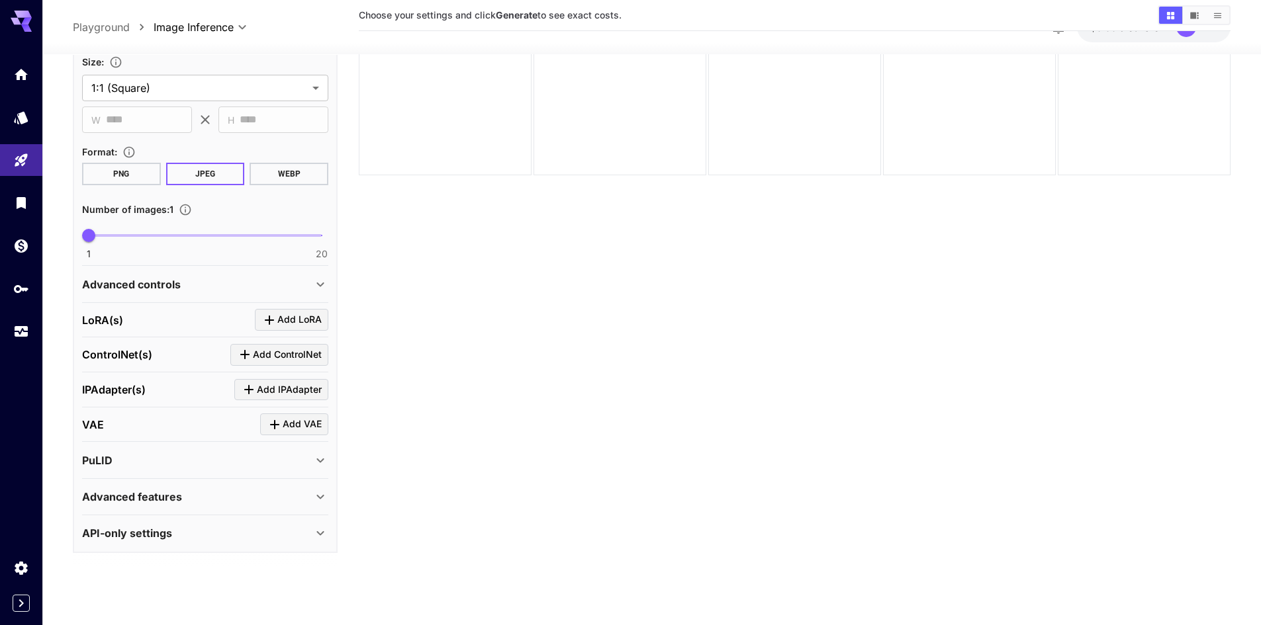
scroll to position [105, 0]
click at [181, 488] on div "Advanced features" at bounding box center [197, 496] width 230 height 16
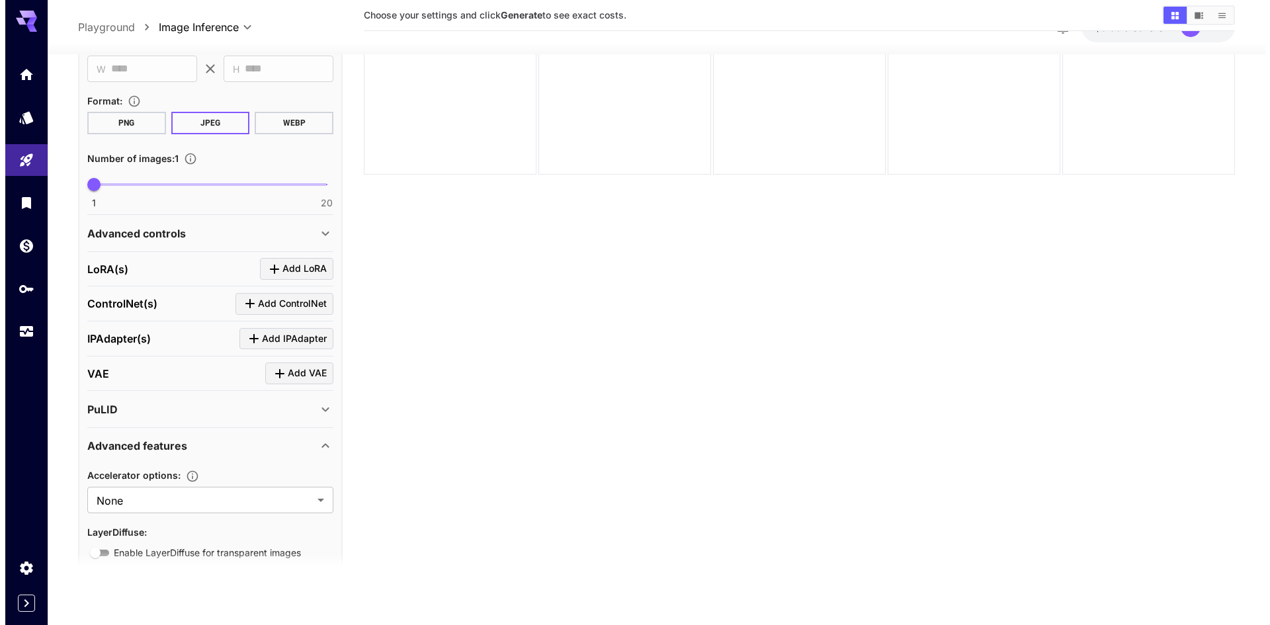
scroll to position [396, 0]
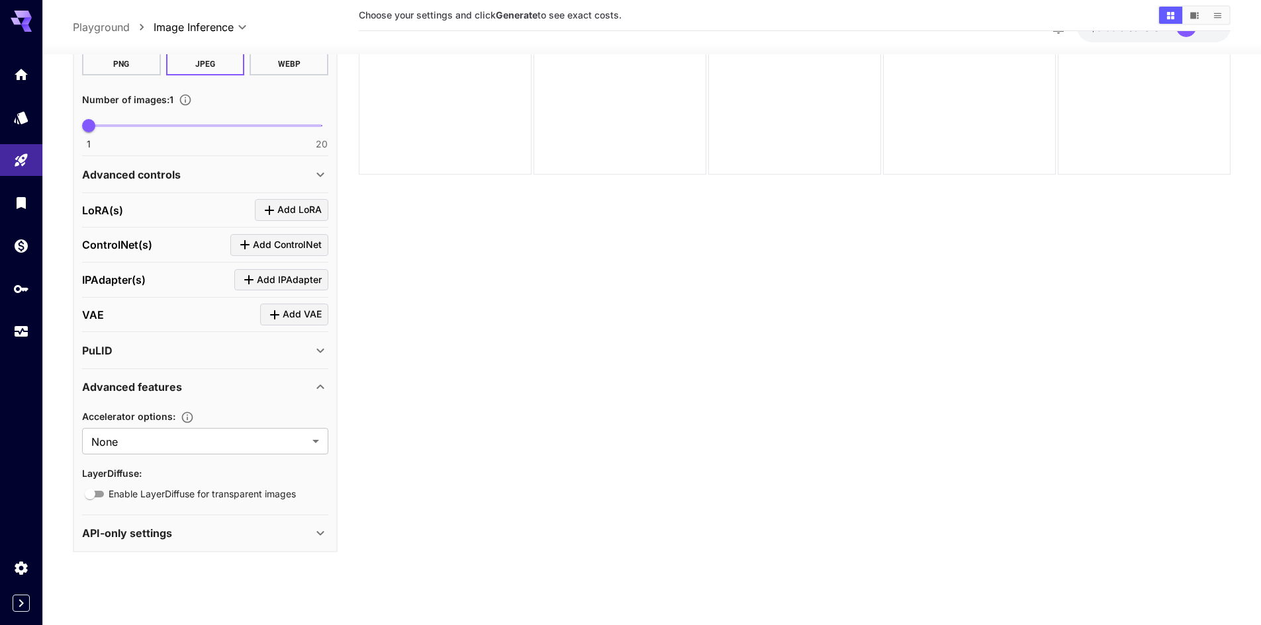
click at [169, 445] on body "**********" at bounding box center [630, 260] width 1261 height 730
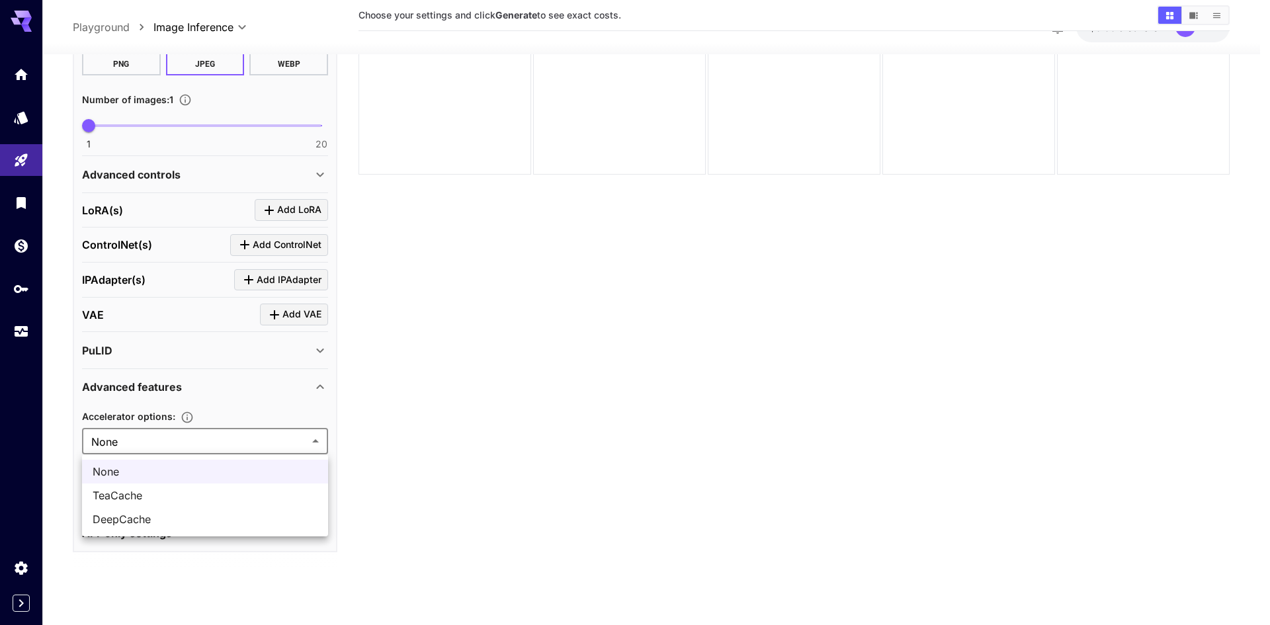
click at [169, 445] on div at bounding box center [635, 312] width 1270 height 625
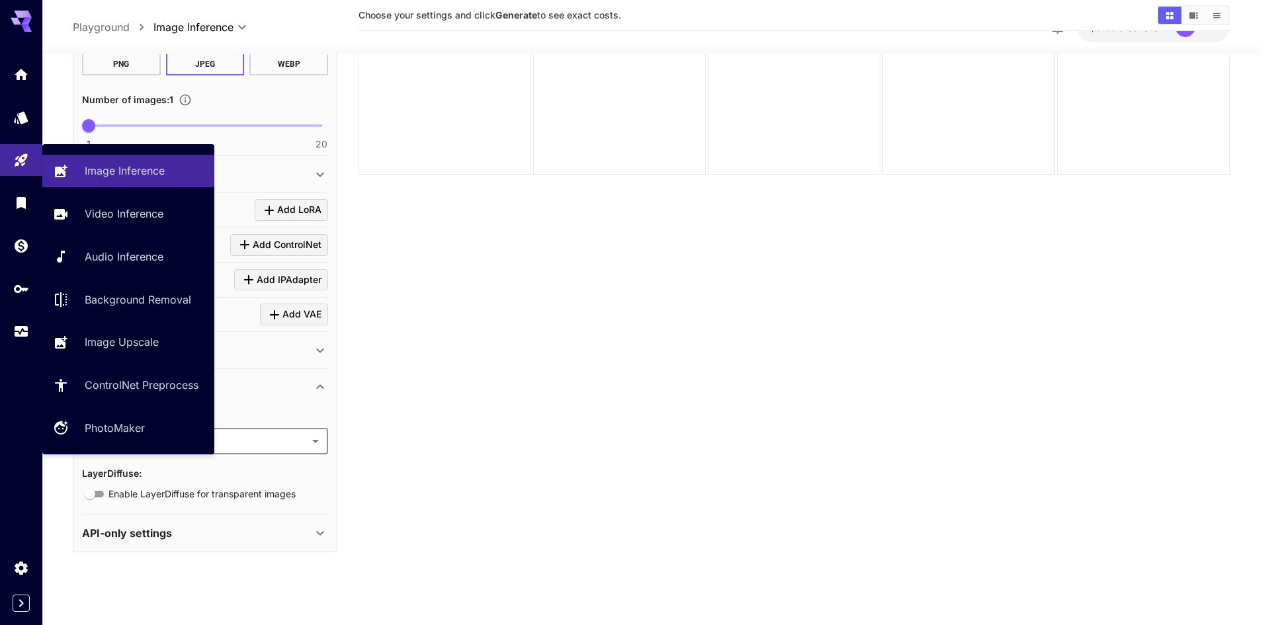
click at [122, 306] on p "Background Removal" at bounding box center [138, 300] width 107 height 16
type input "**********"
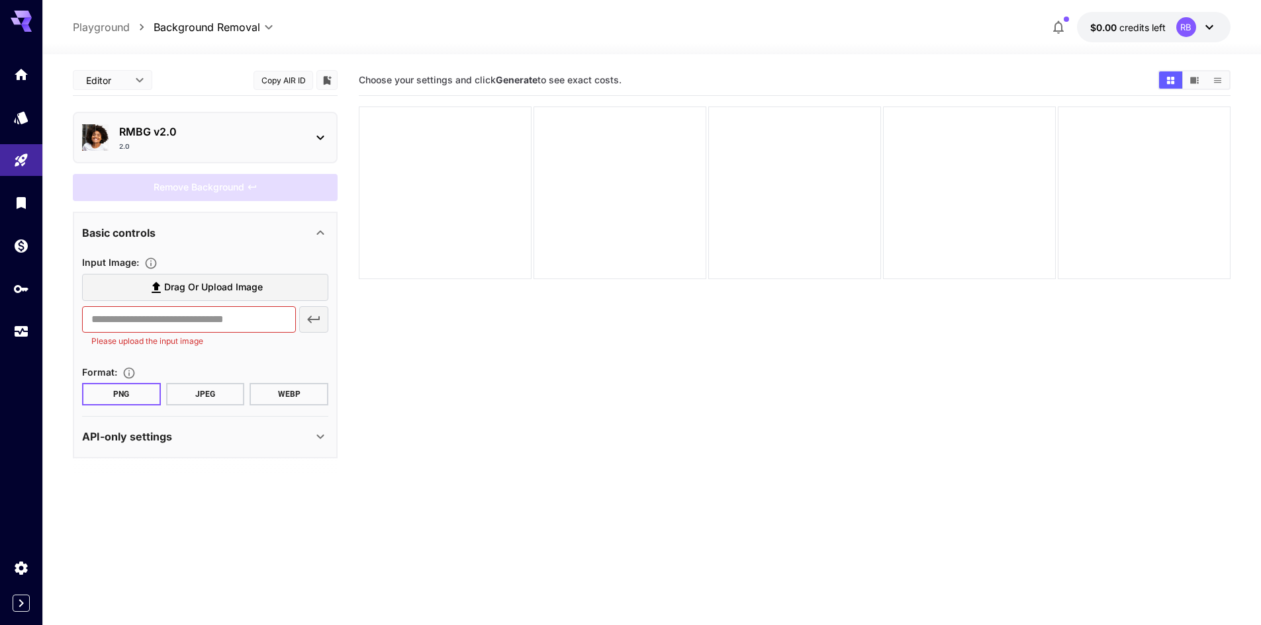
click at [165, 290] on span "Drag or upload image" at bounding box center [213, 287] width 99 height 17
click at [0, 0] on input "Drag or upload image" at bounding box center [0, 0] width 0 height 0
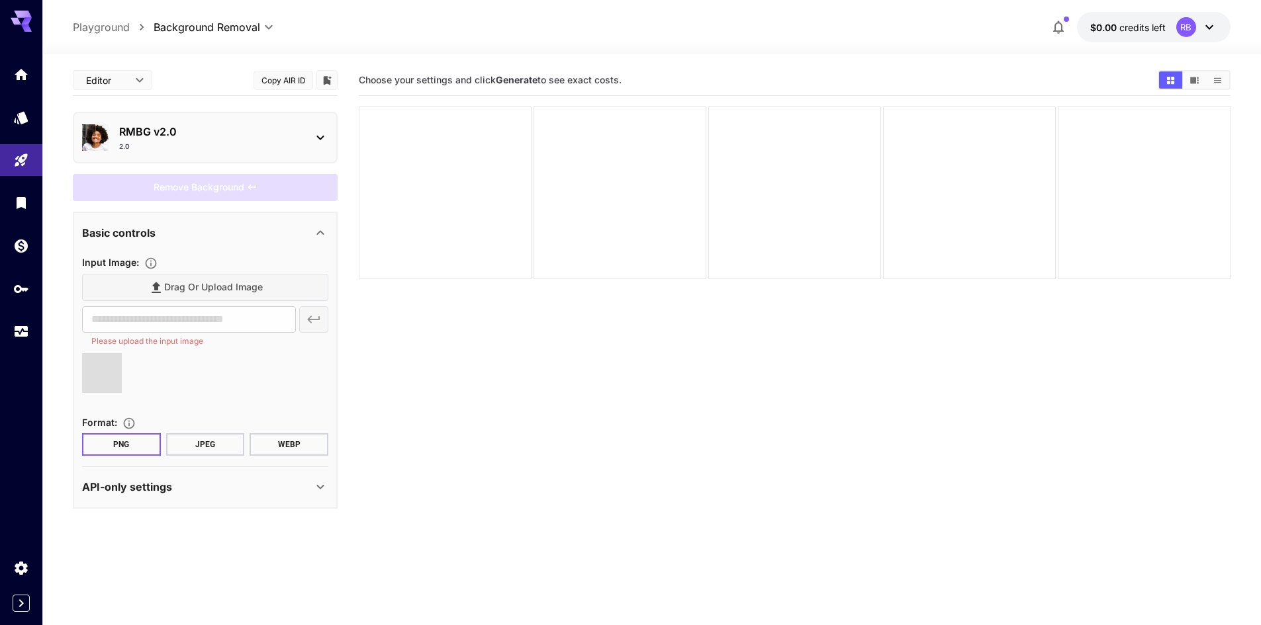
type input "**********"
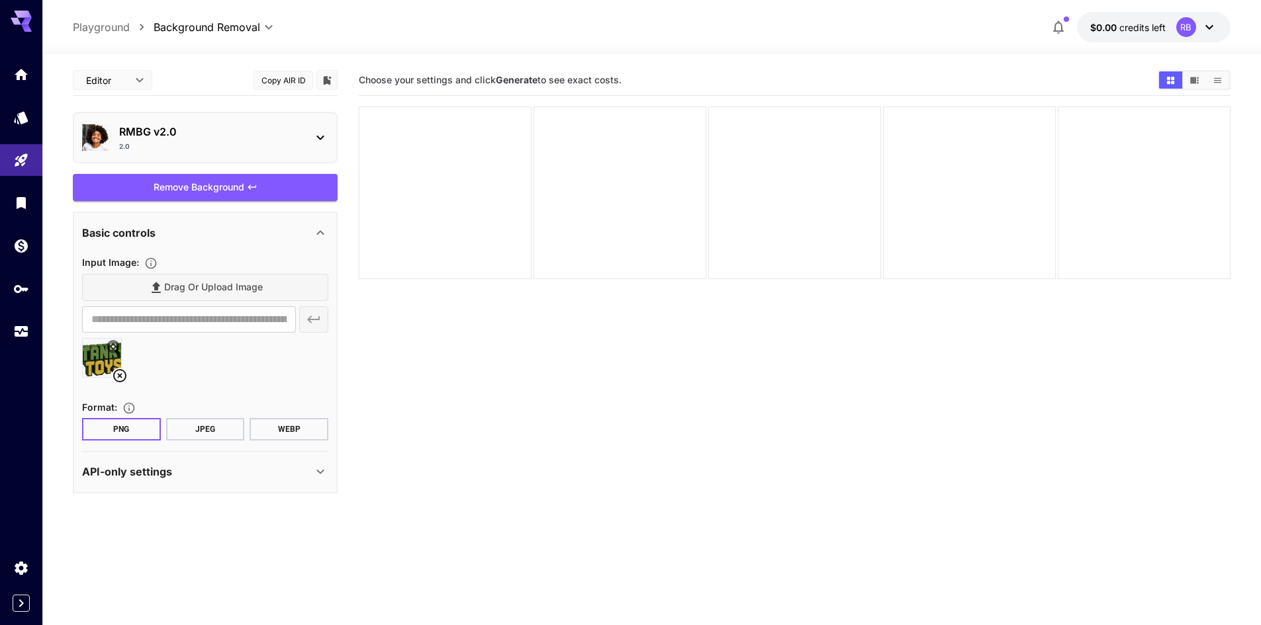
click at [206, 184] on div "Remove Background" at bounding box center [205, 187] width 265 height 27
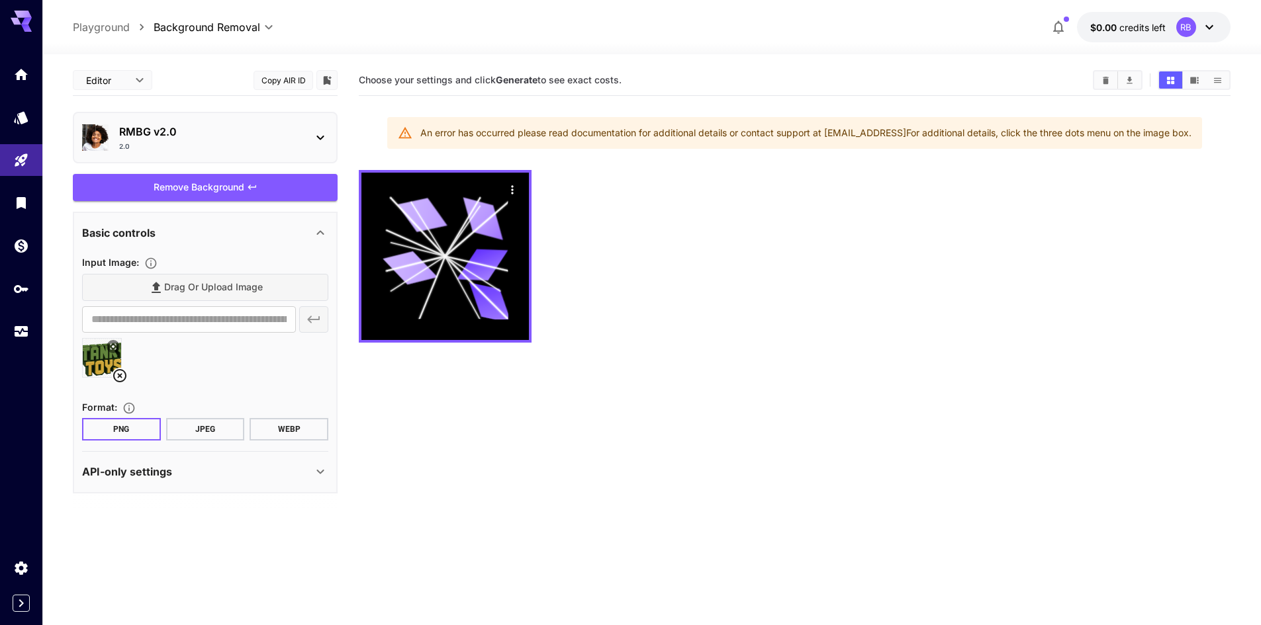
click at [99, 362] on img at bounding box center [102, 358] width 38 height 38
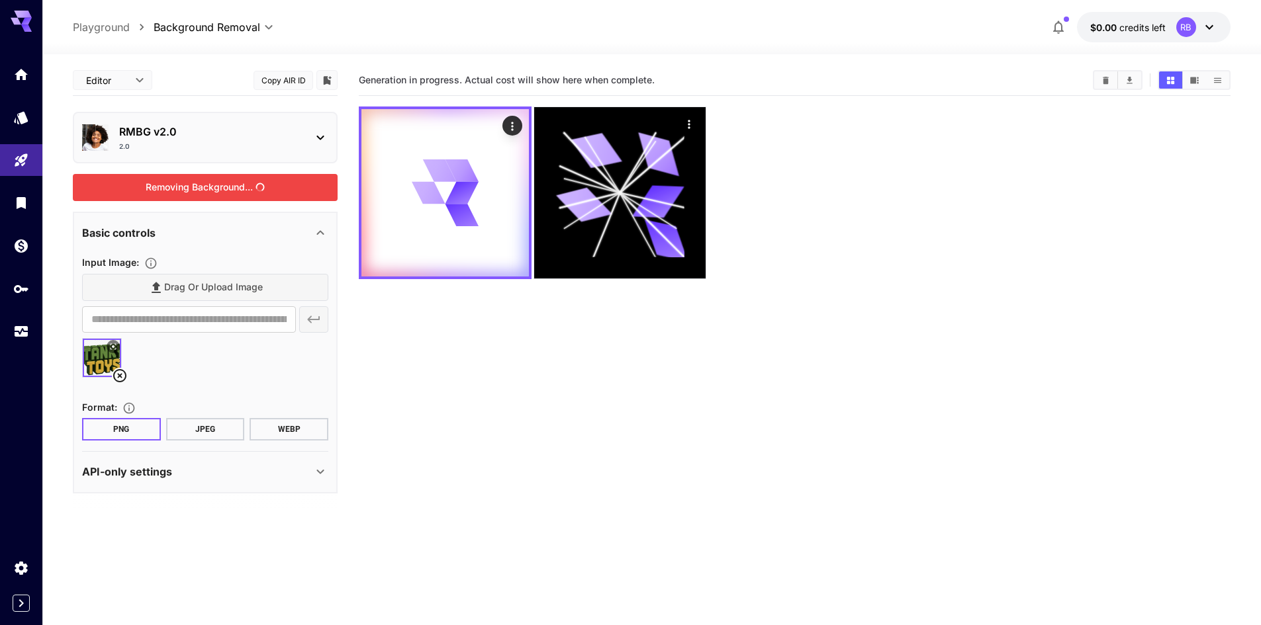
click at [240, 185] on div "Removing Background..." at bounding box center [205, 187] width 265 height 27
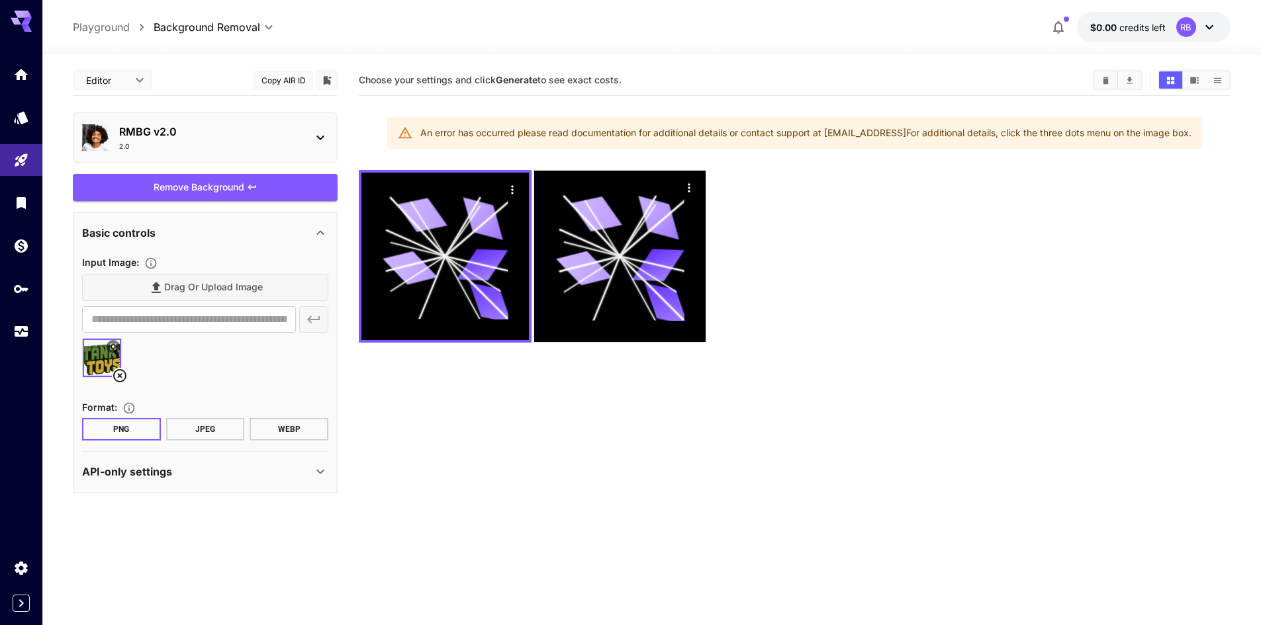
click at [576, 279] on icon at bounding box center [584, 268] width 56 height 42
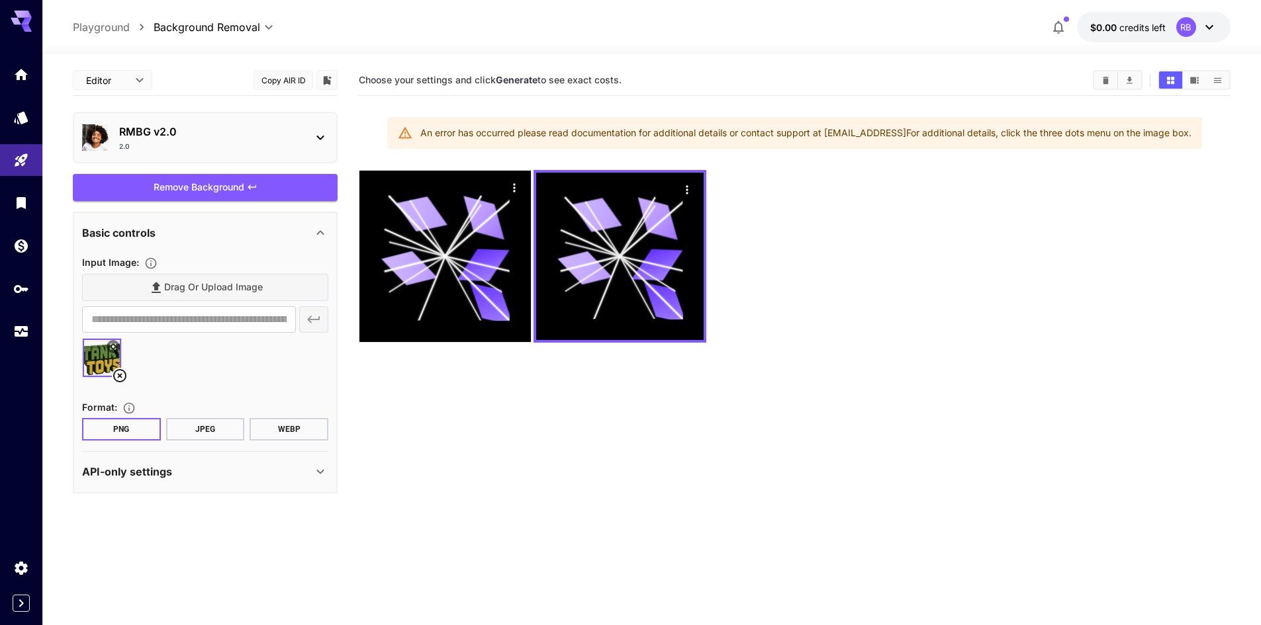
click at [445, 267] on icon at bounding box center [444, 256] width 128 height 128
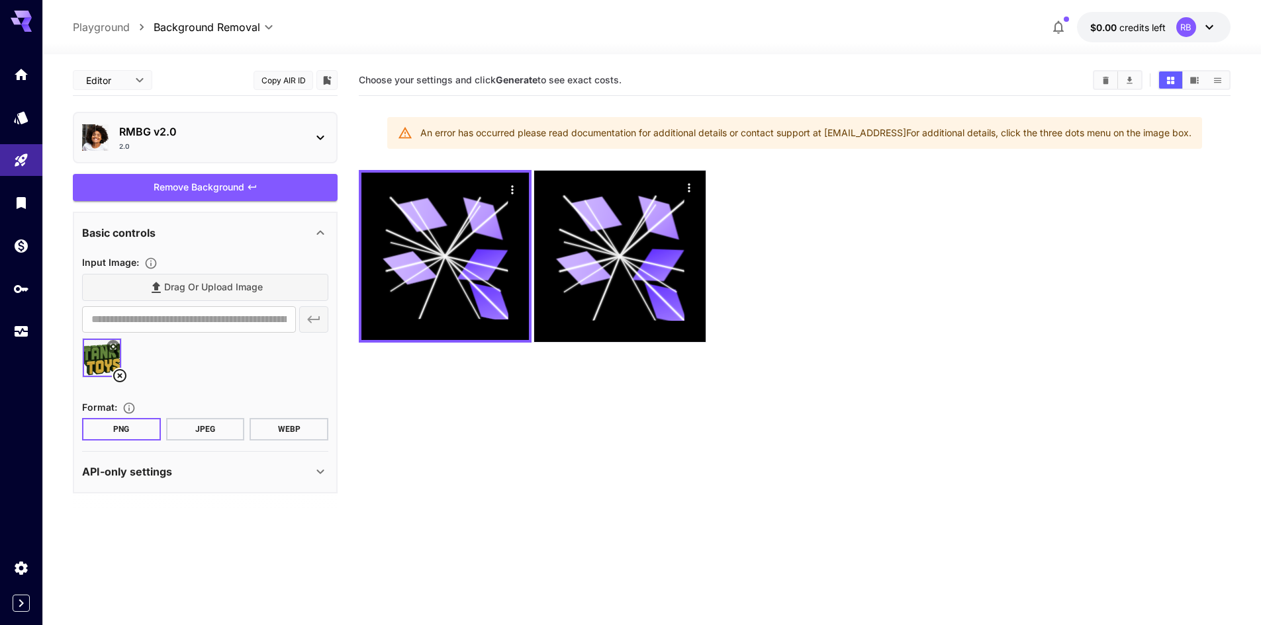
click at [188, 425] on button "JPEG" at bounding box center [205, 429] width 79 height 22
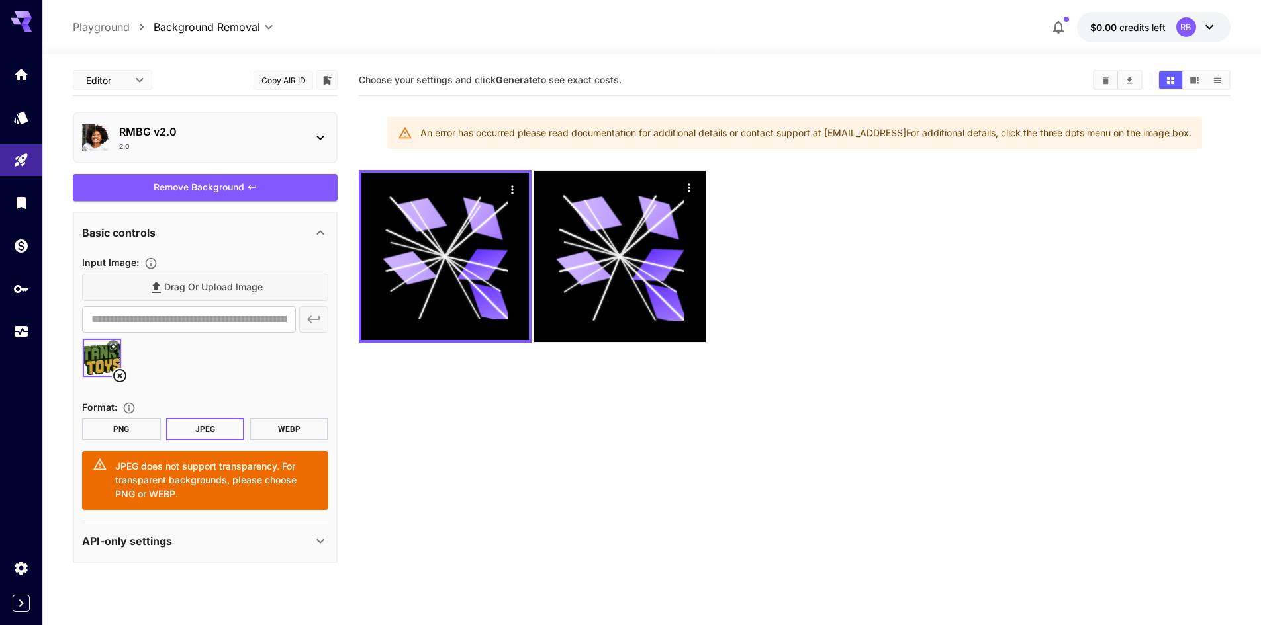
click at [261, 432] on button "WEBP" at bounding box center [288, 429] width 79 height 22
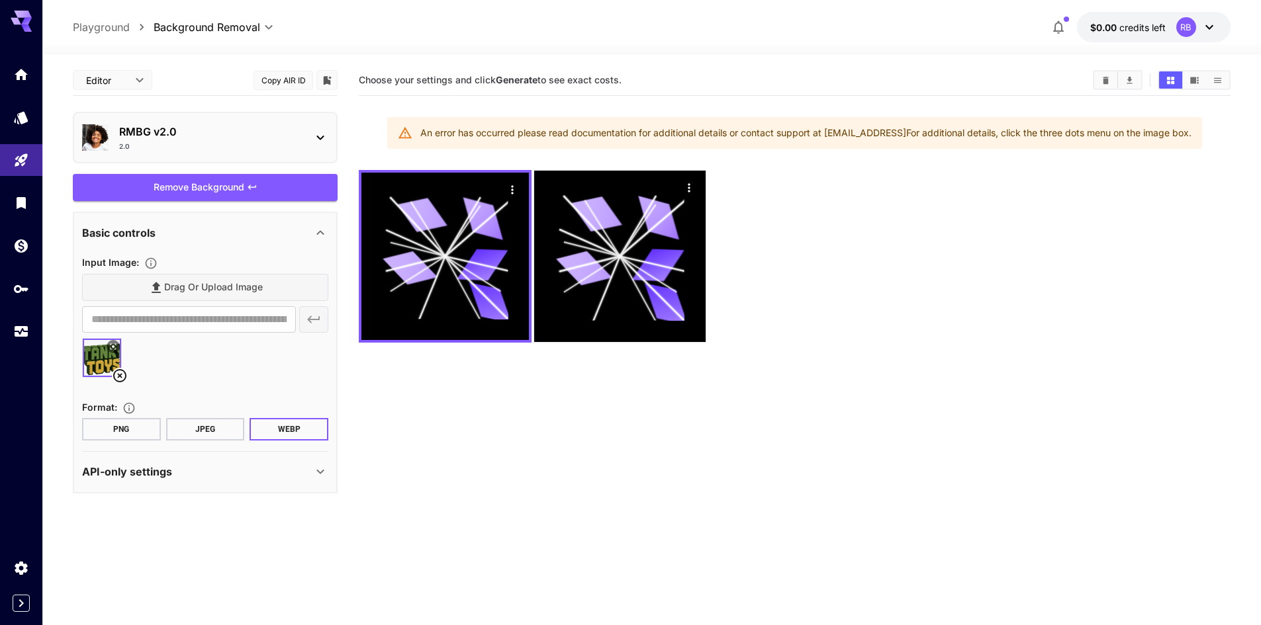
click at [226, 193] on div "Remove Background" at bounding box center [205, 187] width 265 height 27
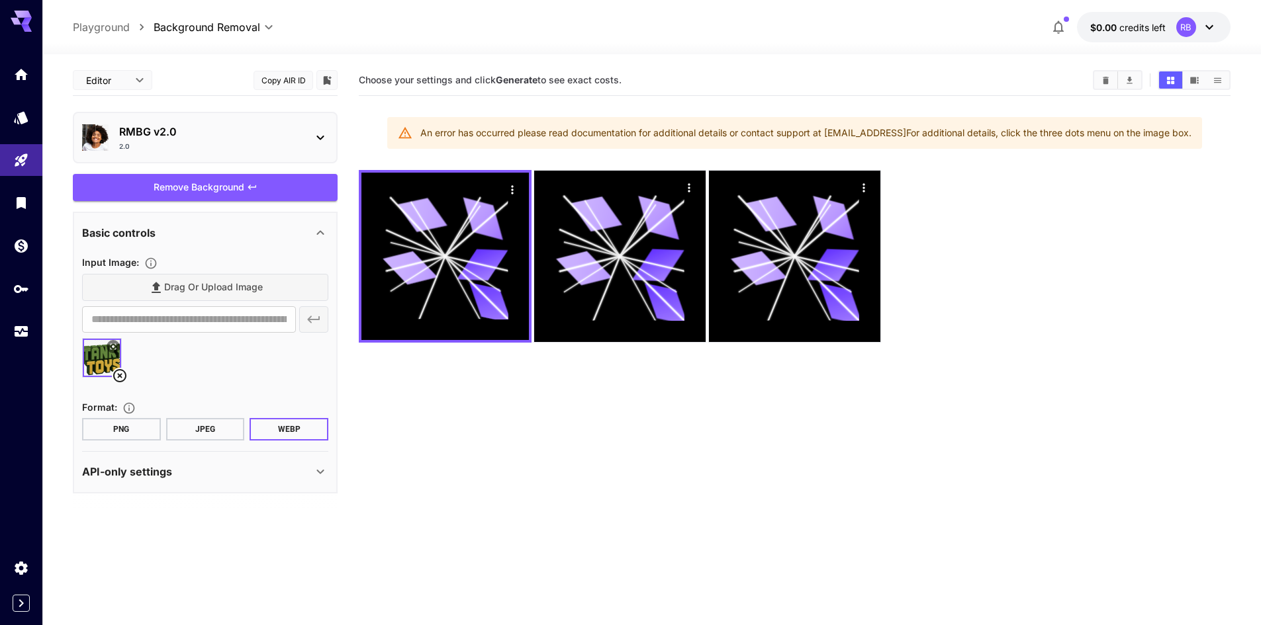
click at [134, 429] on button "PNG" at bounding box center [121, 429] width 79 height 22
click at [218, 181] on div "Remove Background" at bounding box center [205, 187] width 265 height 27
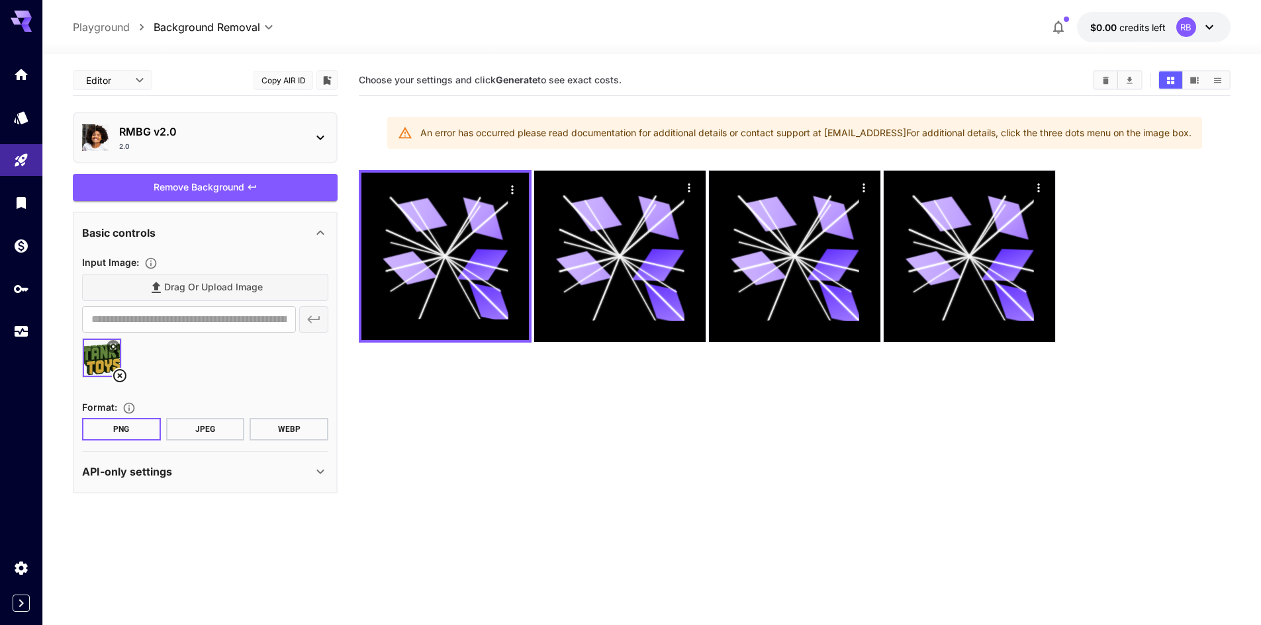
scroll to position [105, 0]
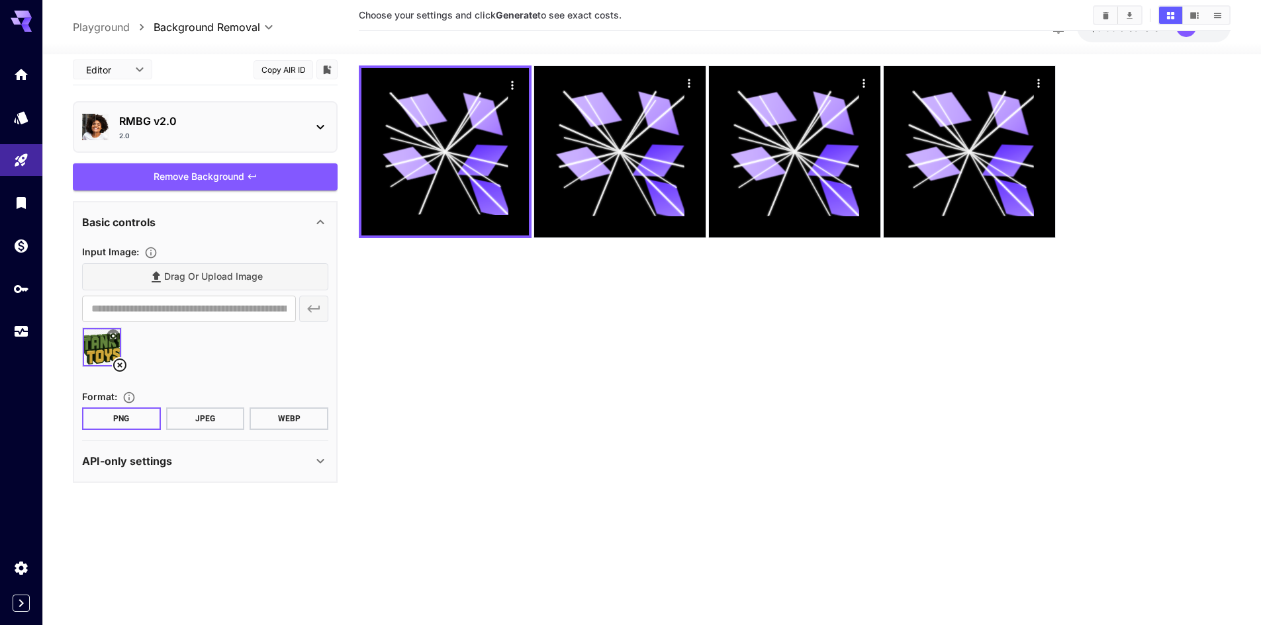
click at [244, 453] on div "API-only settings" at bounding box center [197, 461] width 230 height 16
click at [273, 557] on section at bounding box center [205, 569] width 265 height 33
click at [212, 173] on div "Remove Background" at bounding box center [205, 176] width 265 height 27
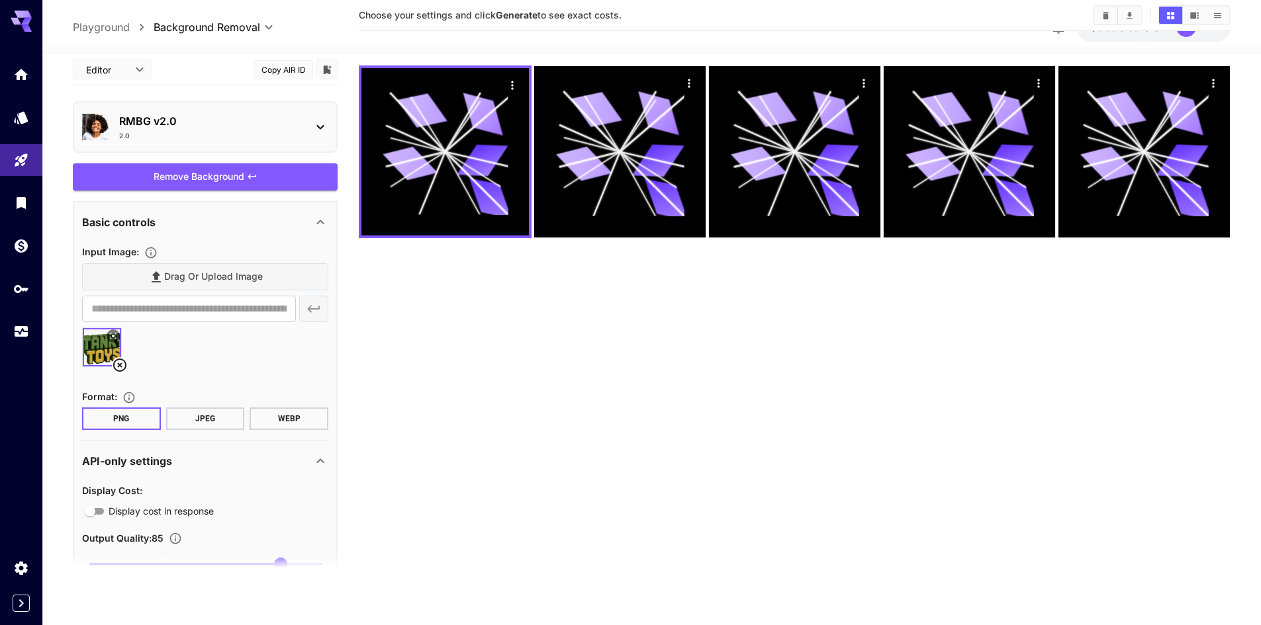
click at [160, 132] on div "2.0" at bounding box center [210, 136] width 183 height 10
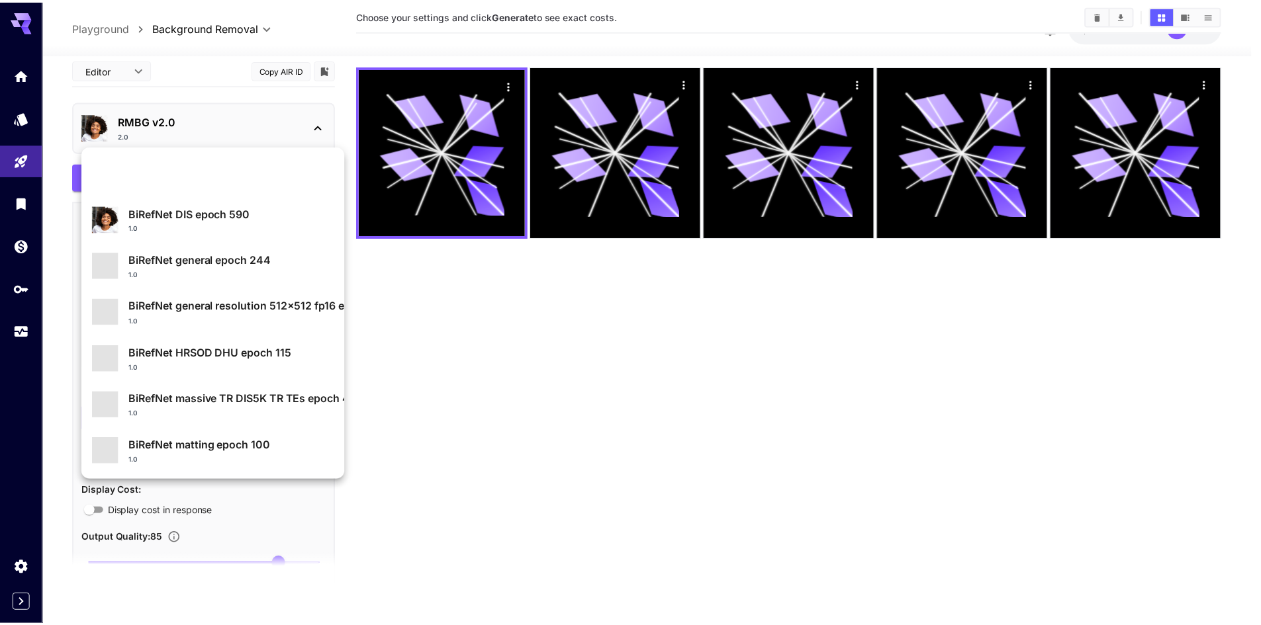
scroll to position [142, 0]
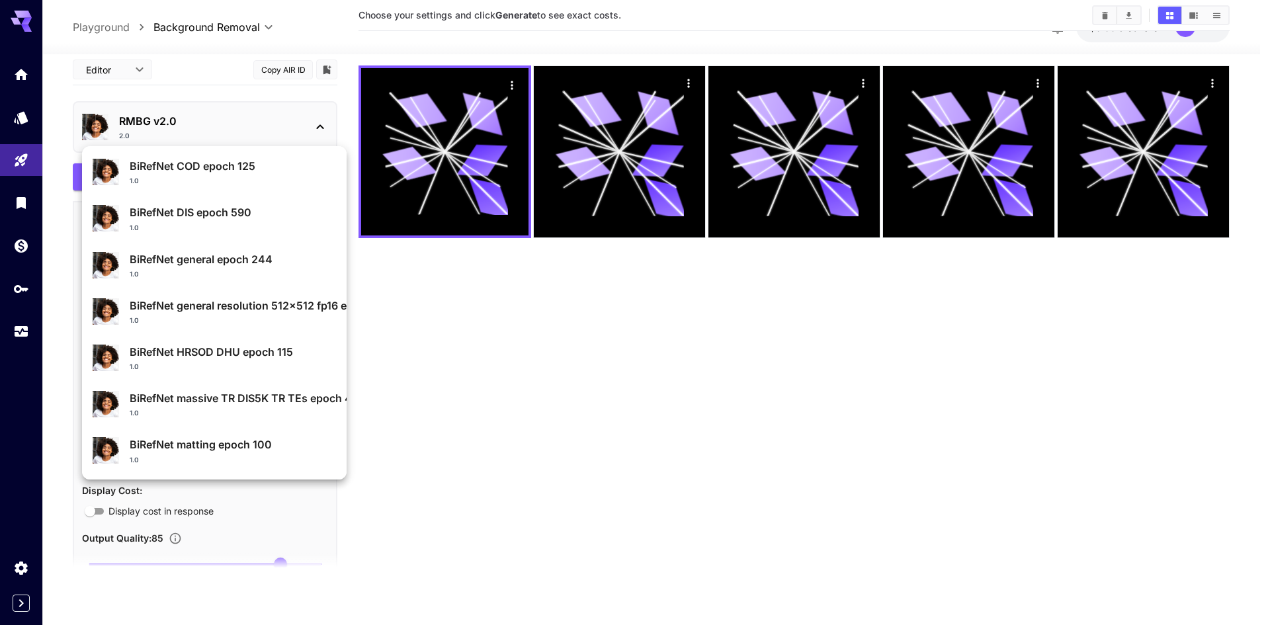
click at [172, 447] on p "BiRefNet matting epoch 100" at bounding box center [233, 445] width 206 height 16
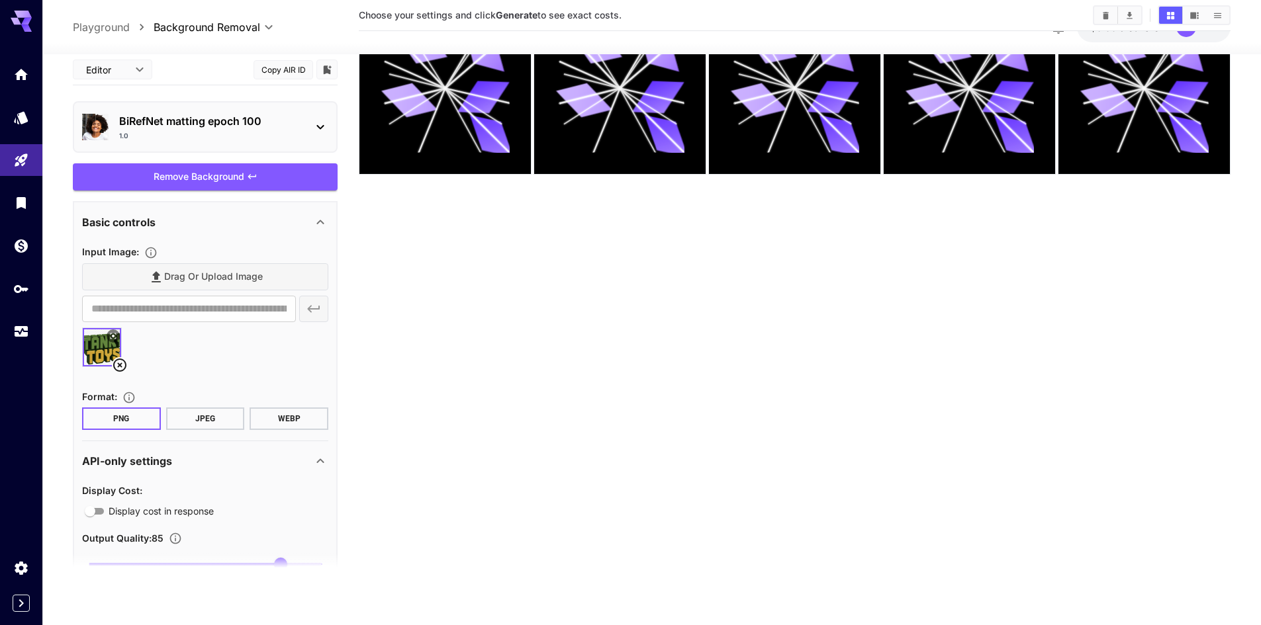
click at [170, 183] on div "Remove Background" at bounding box center [205, 176] width 265 height 27
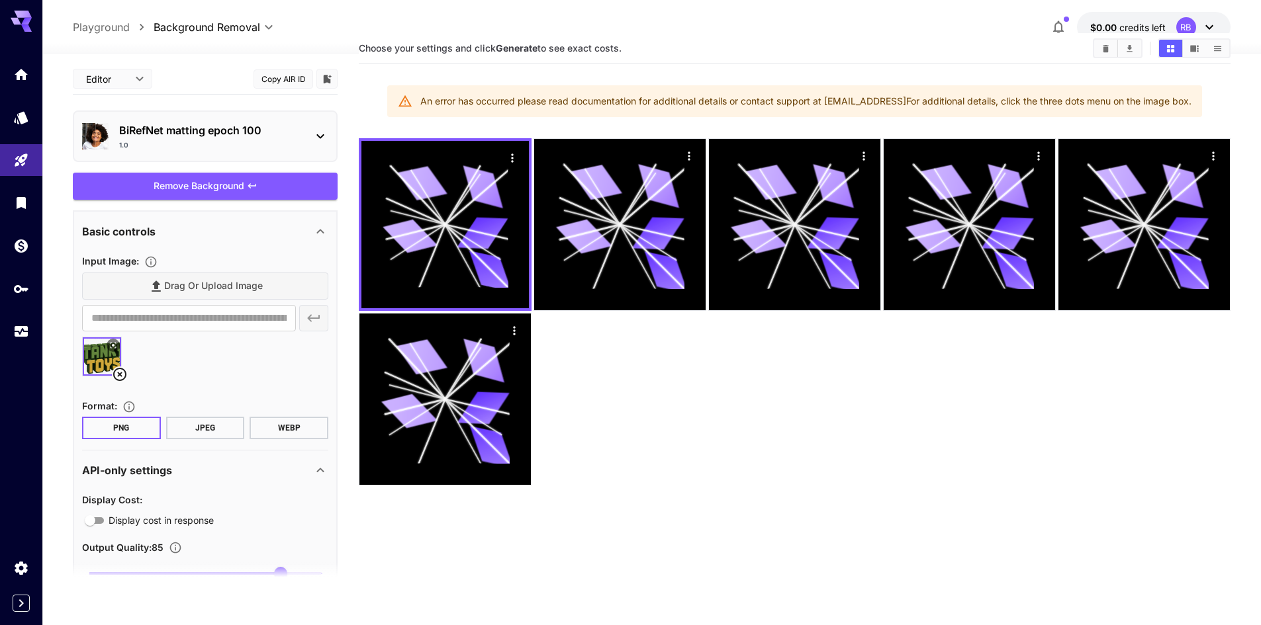
scroll to position [0, 0]
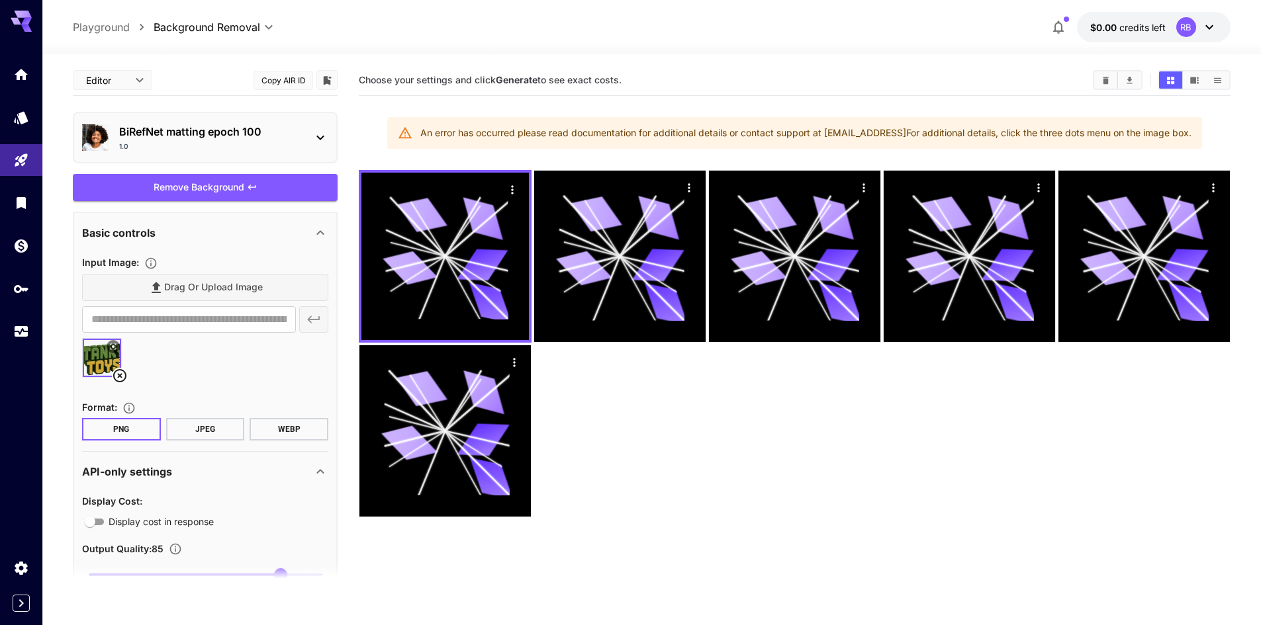
click at [180, 135] on p "BiRefNet matting epoch 100" at bounding box center [210, 132] width 183 height 16
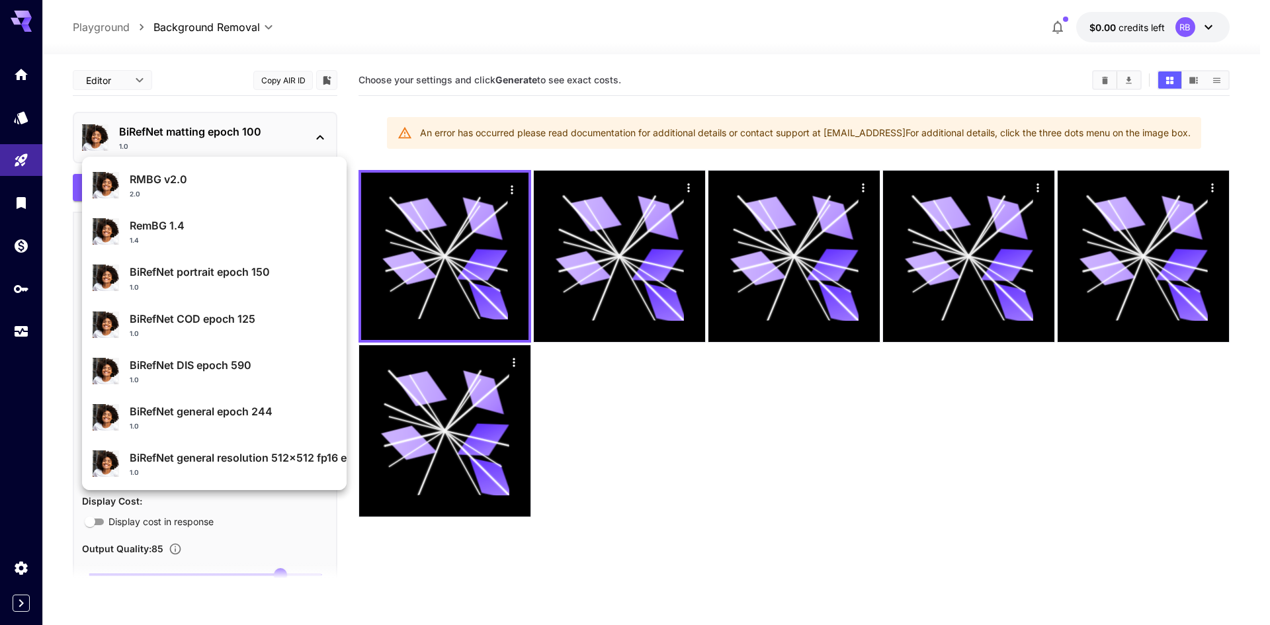
click at [193, 228] on p "RemBG 1.4" at bounding box center [233, 226] width 206 height 16
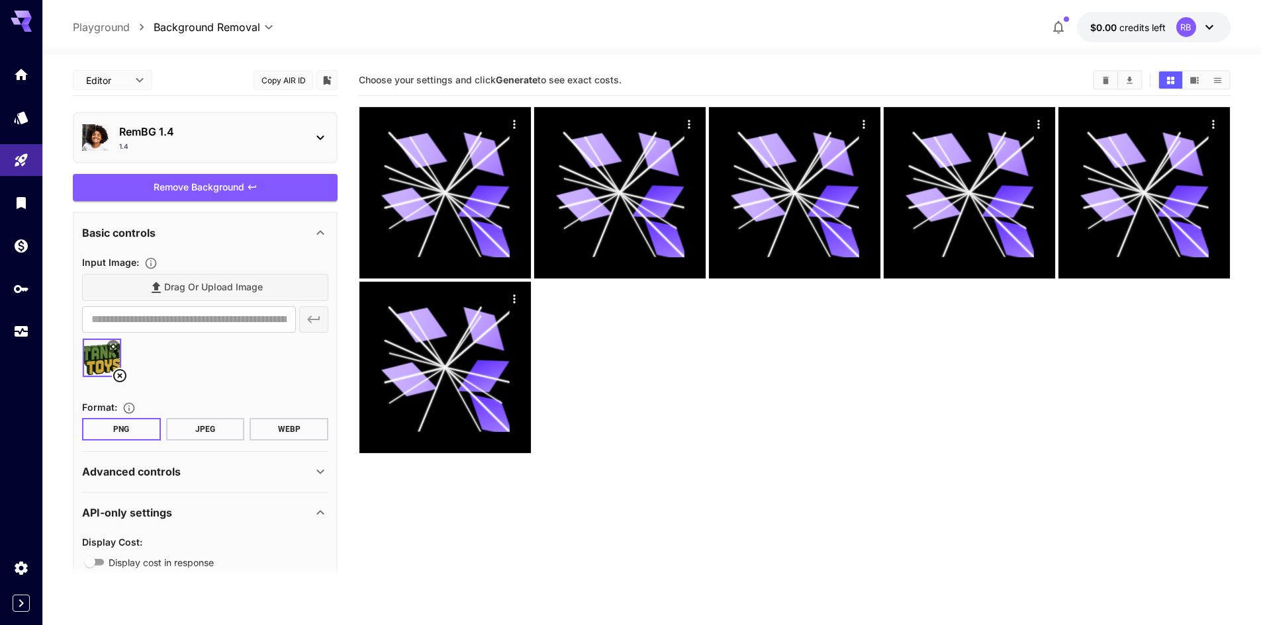
click at [191, 146] on div "1.4" at bounding box center [210, 147] width 183 height 10
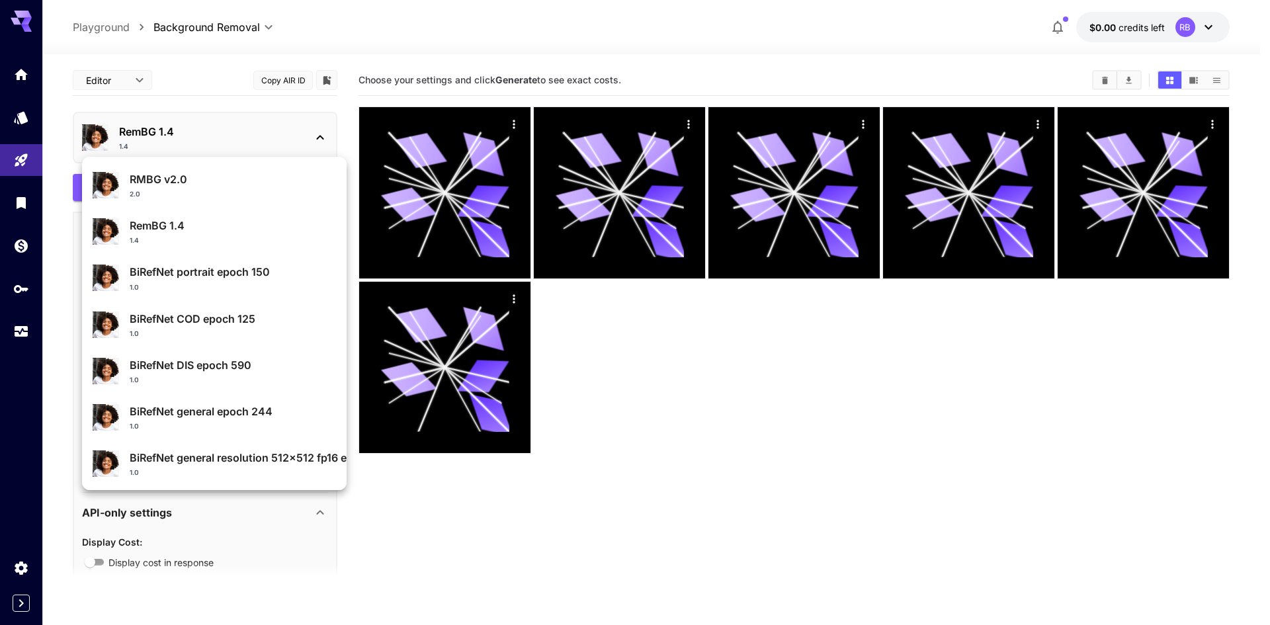
click at [159, 228] on p "RemBG 1.4" at bounding box center [233, 226] width 206 height 16
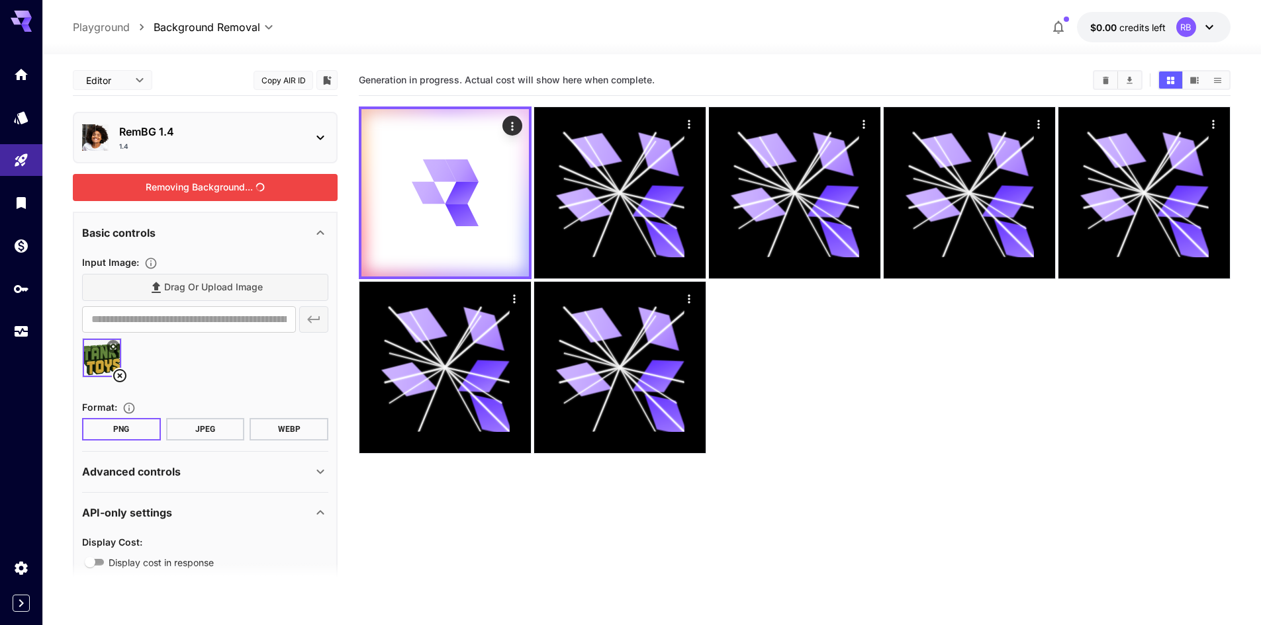
click at [161, 177] on div "Removing Background..." at bounding box center [205, 187] width 265 height 27
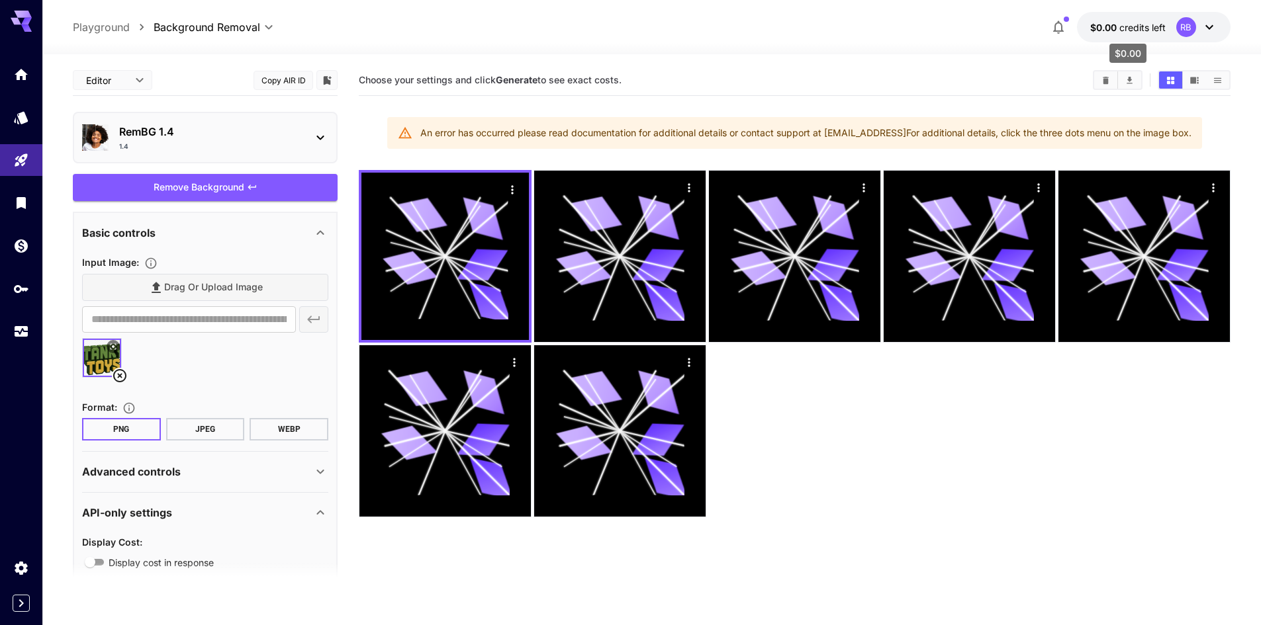
click at [1156, 27] on span "credits left" at bounding box center [1142, 27] width 46 height 11
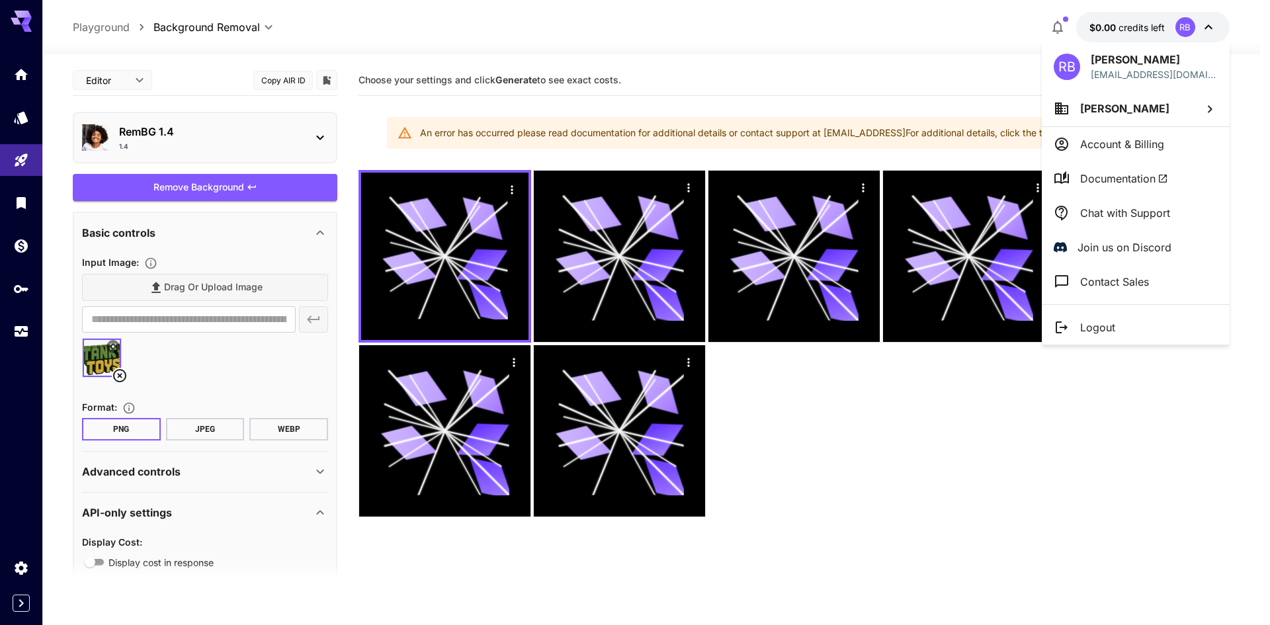
click at [1053, 24] on div at bounding box center [635, 312] width 1270 height 625
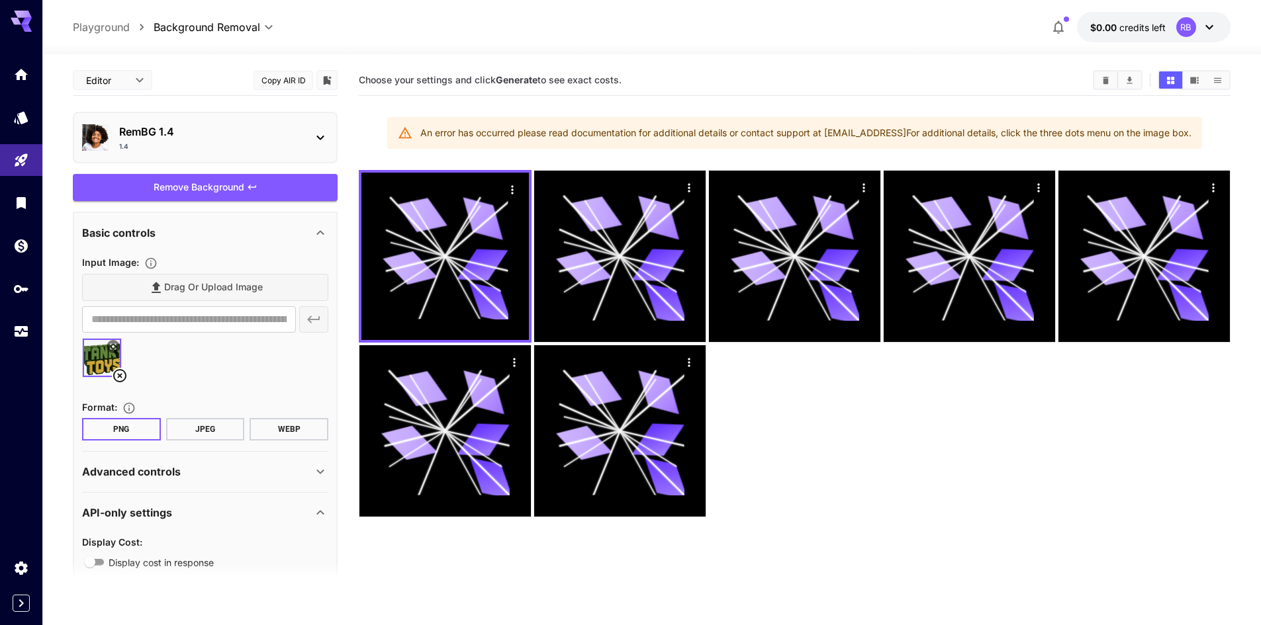
click at [1053, 24] on icon "button" at bounding box center [1058, 27] width 16 height 16
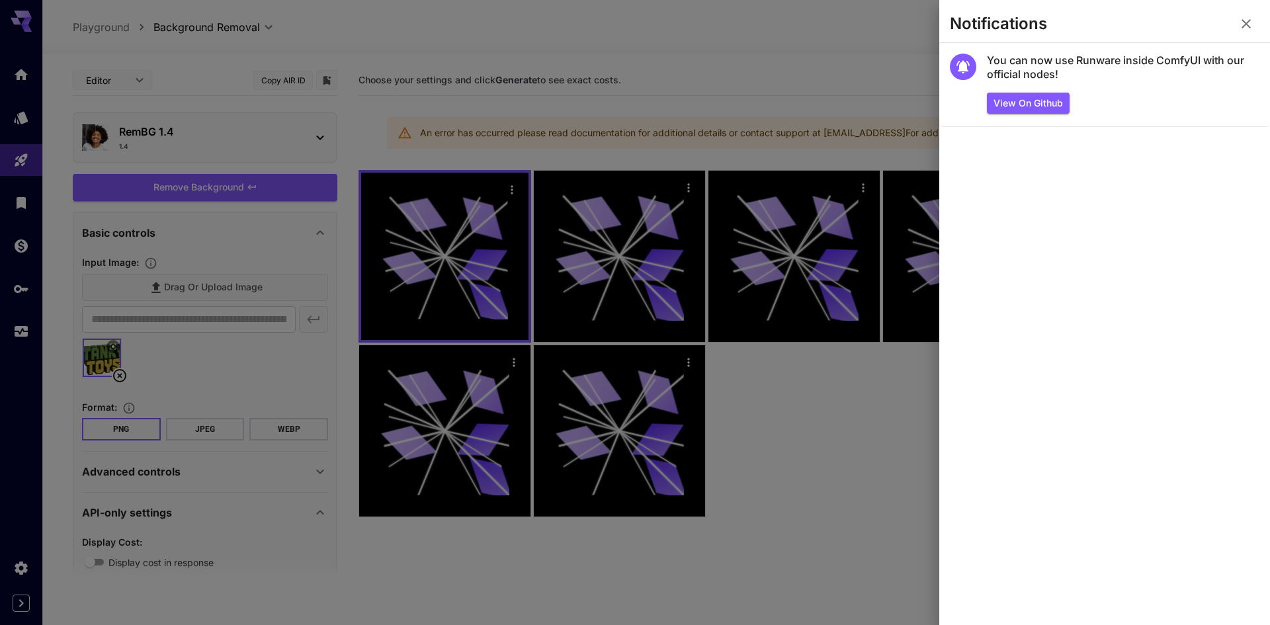
click at [519, 107] on div at bounding box center [635, 312] width 1270 height 625
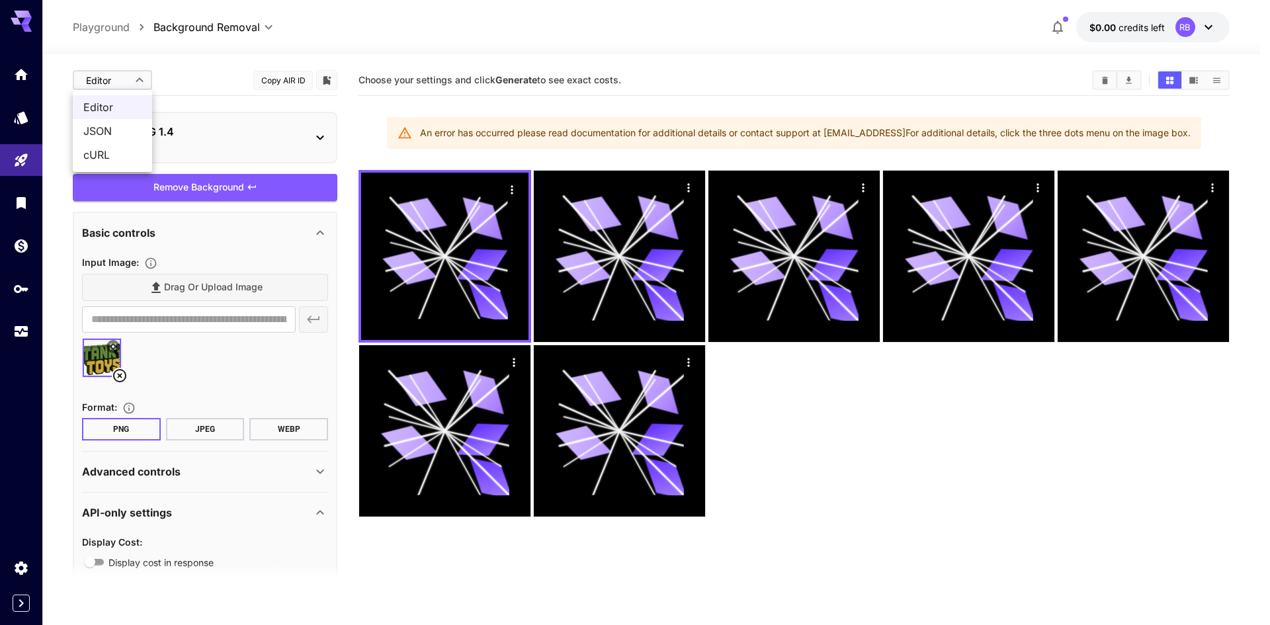
click at [122, 85] on body "**********" at bounding box center [635, 365] width 1270 height 730
click at [120, 132] on span "JSON" at bounding box center [112, 131] width 58 height 16
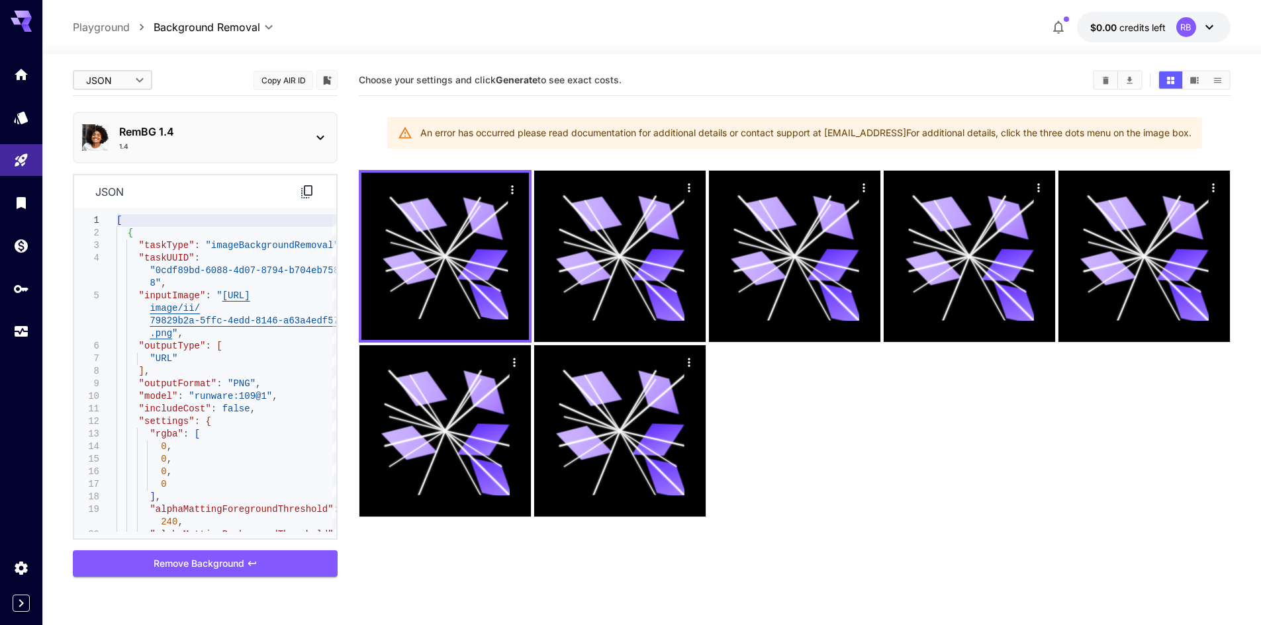
click at [129, 96] on div "JSON **** ​ Copy AIR ID" at bounding box center [205, 83] width 265 height 36
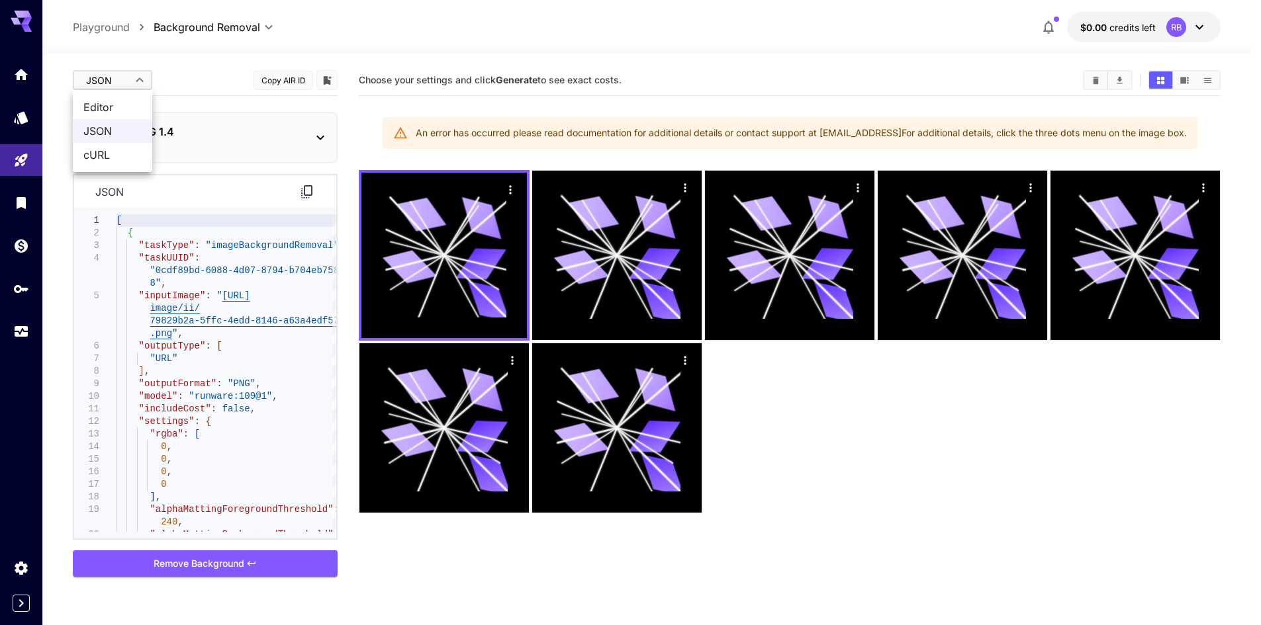
click at [129, 85] on body "**********" at bounding box center [630, 365] width 1261 height 730
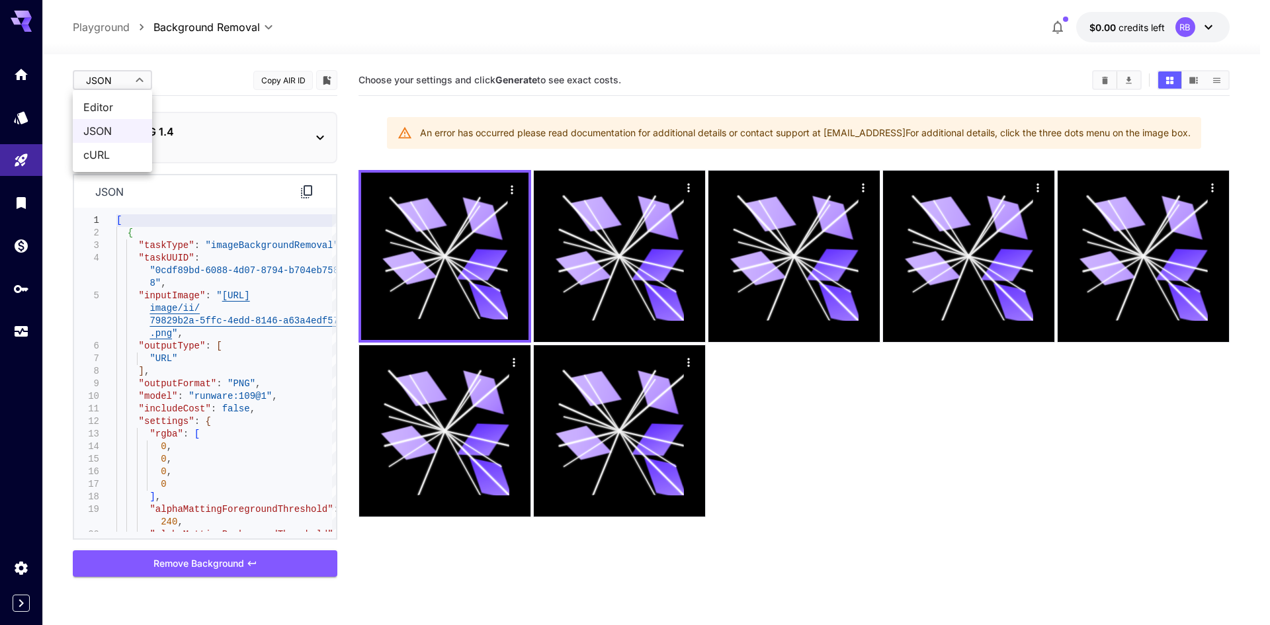
click at [130, 105] on span "Editor" at bounding box center [112, 107] width 58 height 16
type input "****"
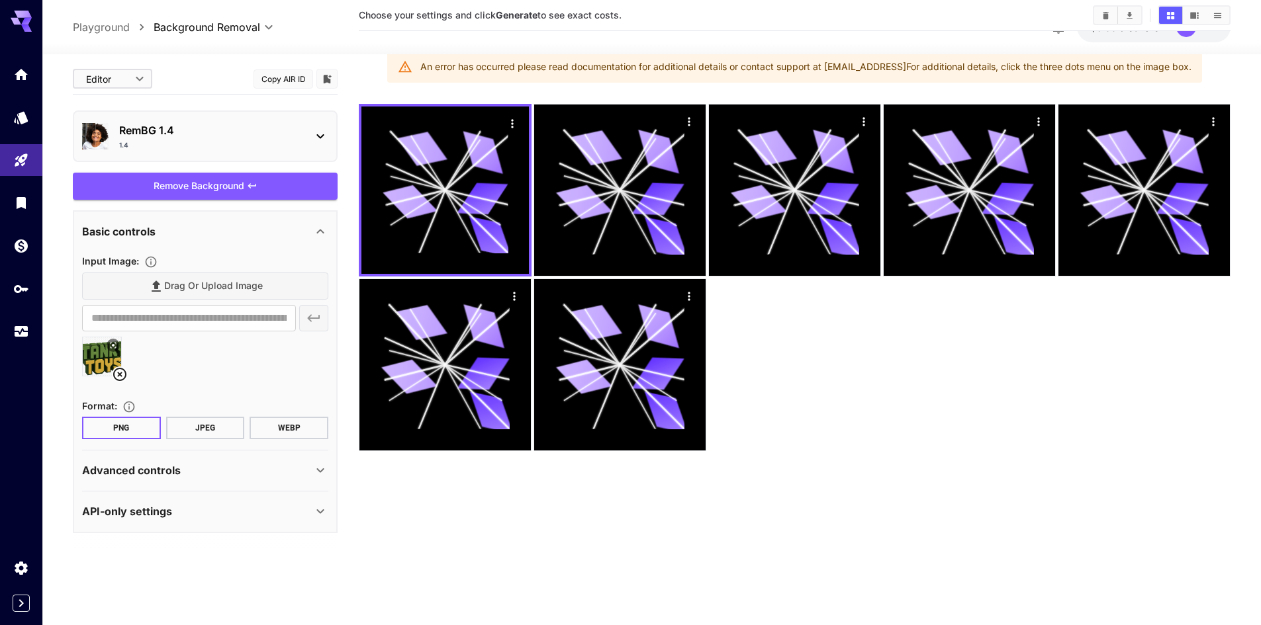
scroll to position [105, 0]
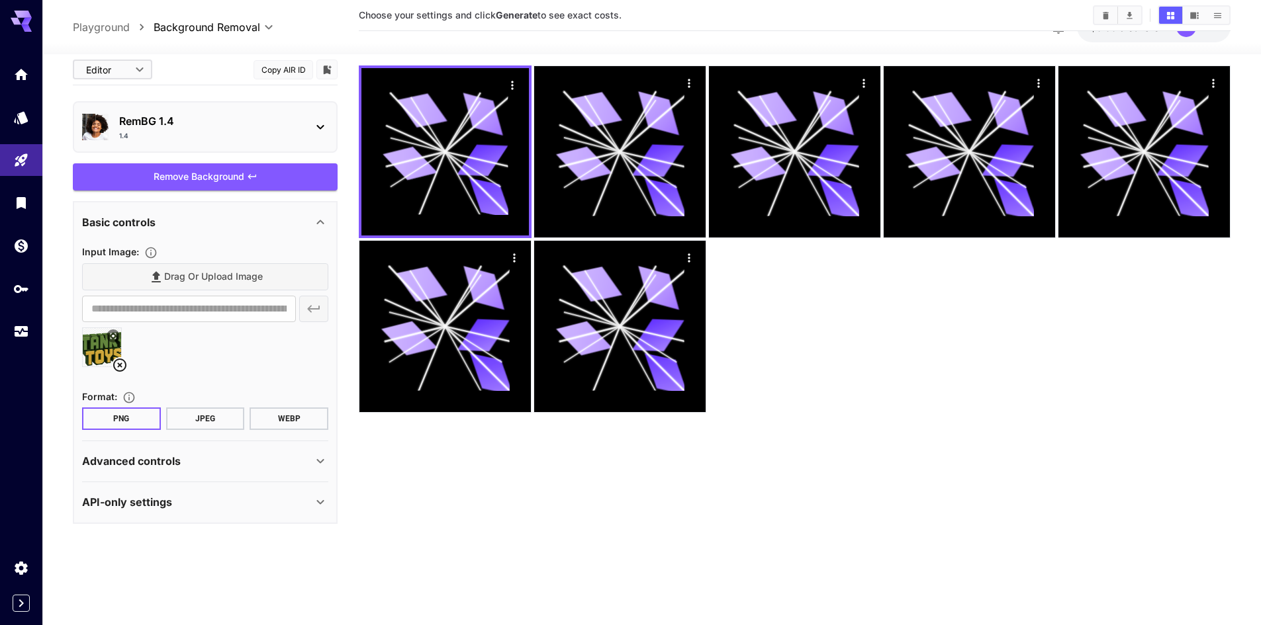
click at [183, 503] on div "API-only settings" at bounding box center [197, 502] width 230 height 16
click at [156, 469] on p "Advanced controls" at bounding box center [131, 461] width 99 height 16
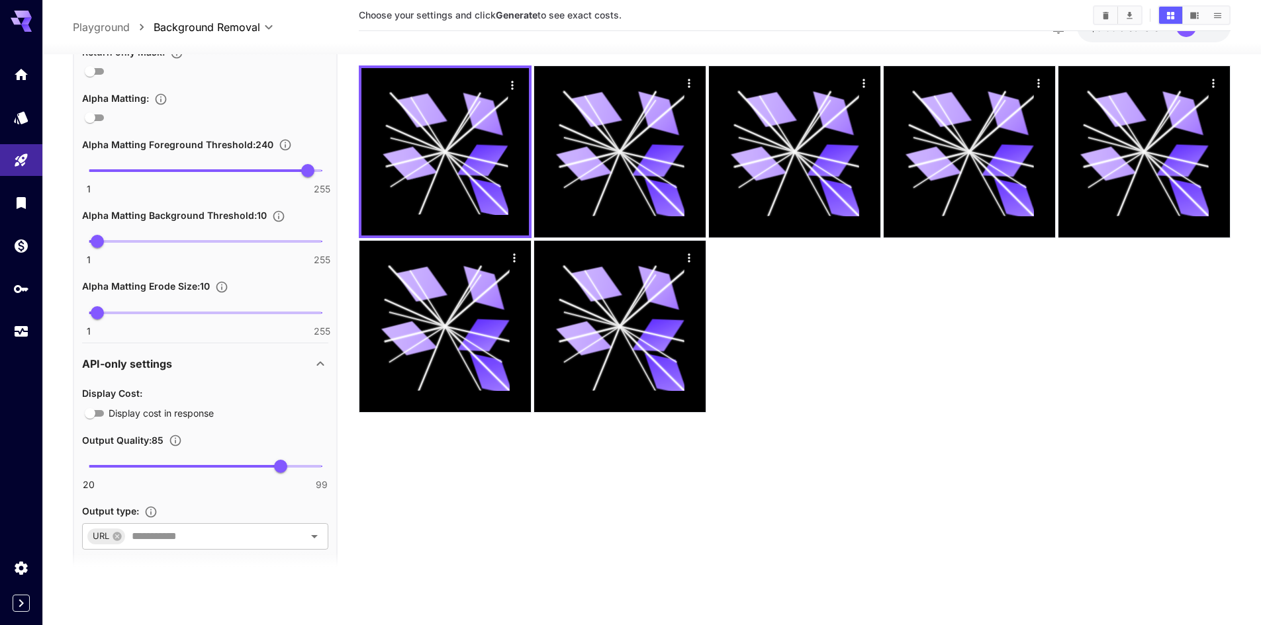
scroll to position [572, 0]
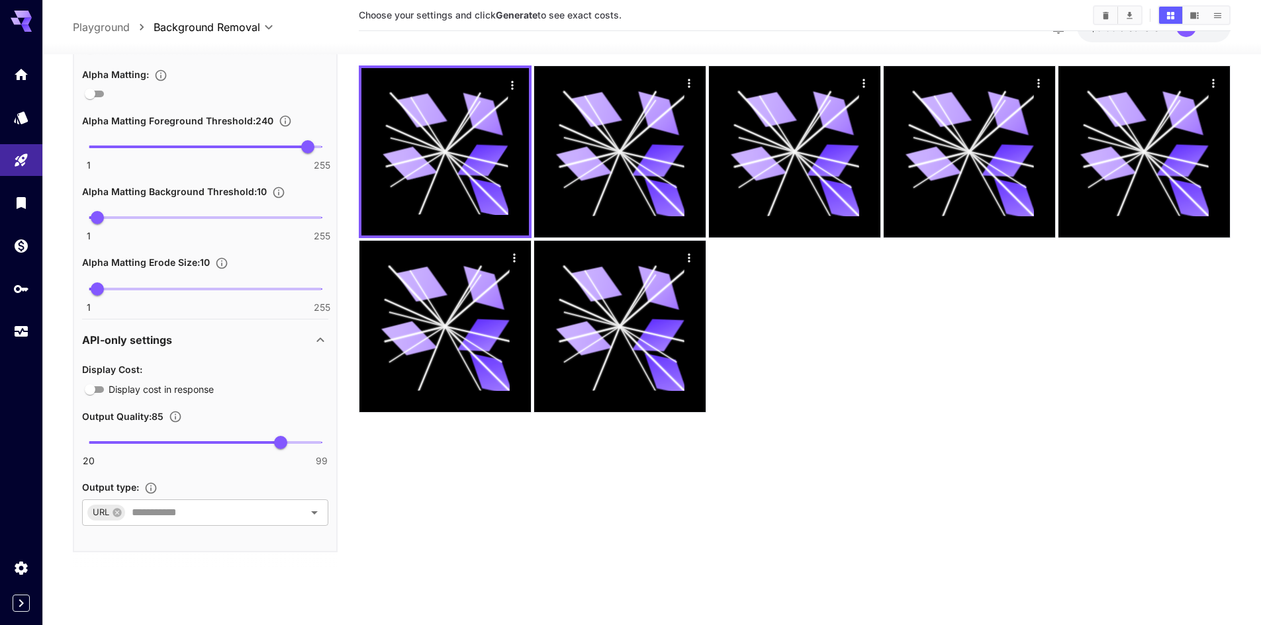
click at [183, 508] on input "text" at bounding box center [205, 512] width 159 height 19
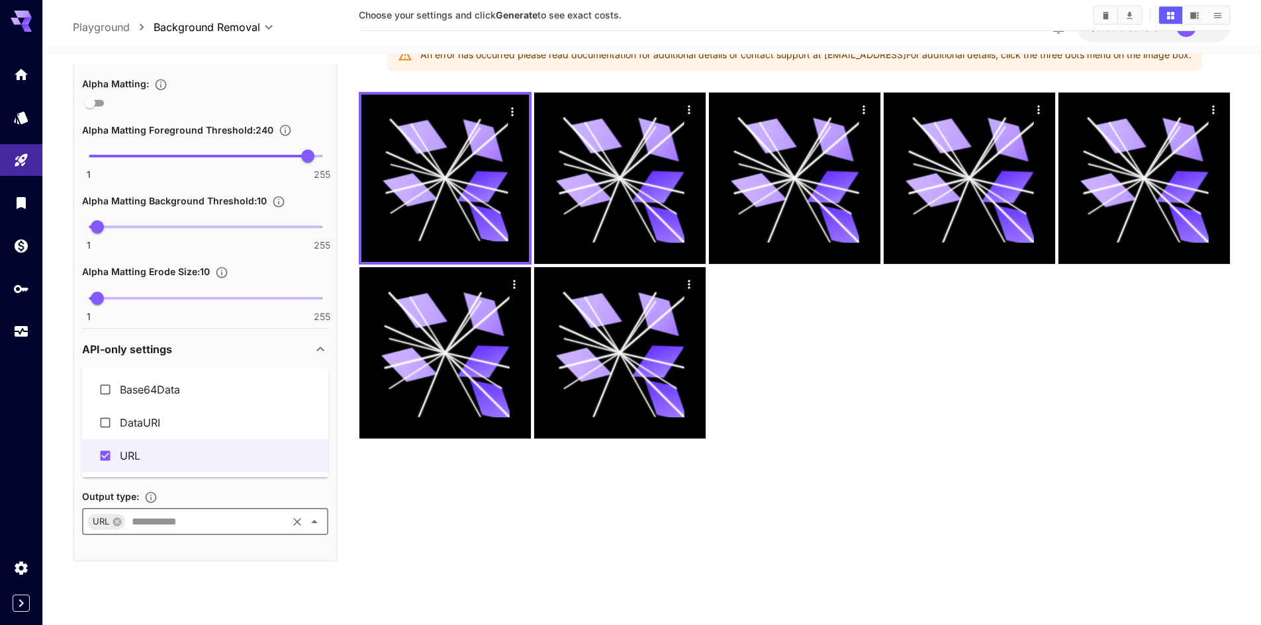
scroll to position [0, 0]
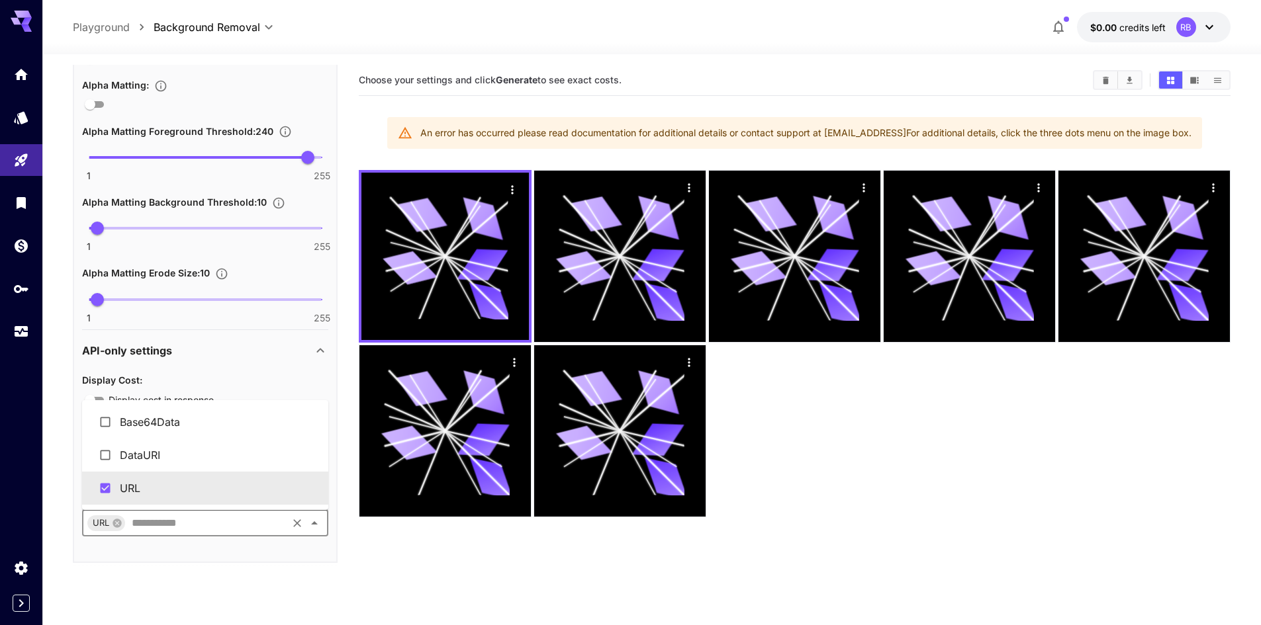
click at [380, 556] on section "Choose your settings and click Generate to see exact costs. An error has occurr…" at bounding box center [794, 377] width 871 height 625
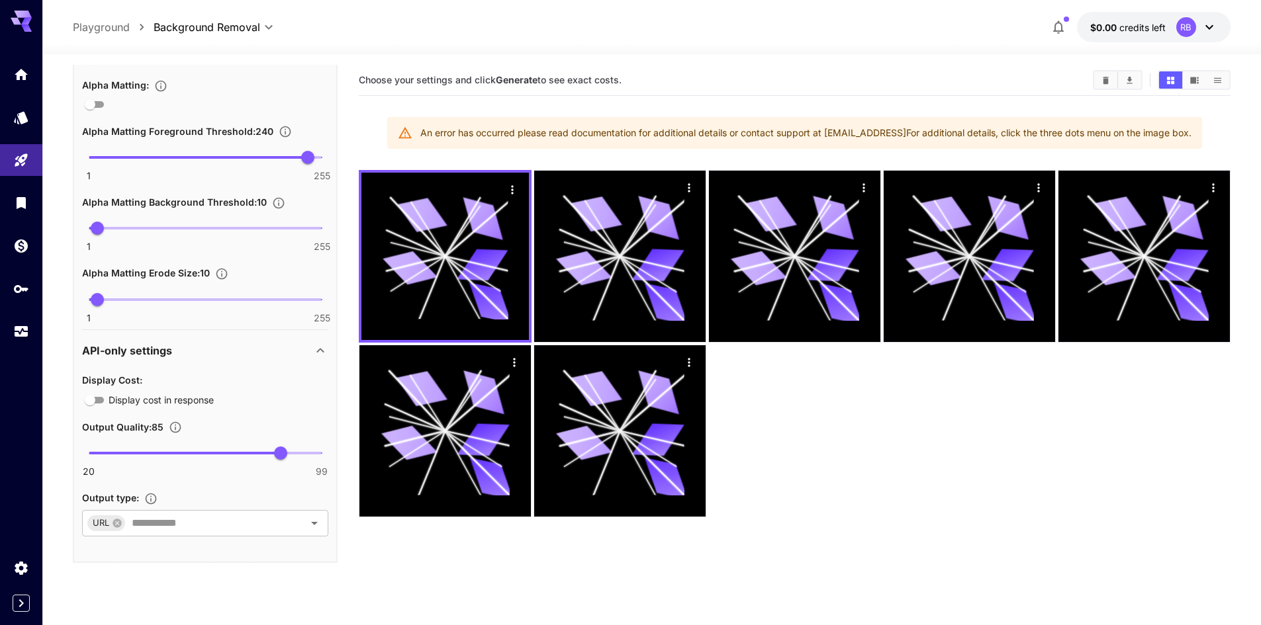
scroll to position [175, 0]
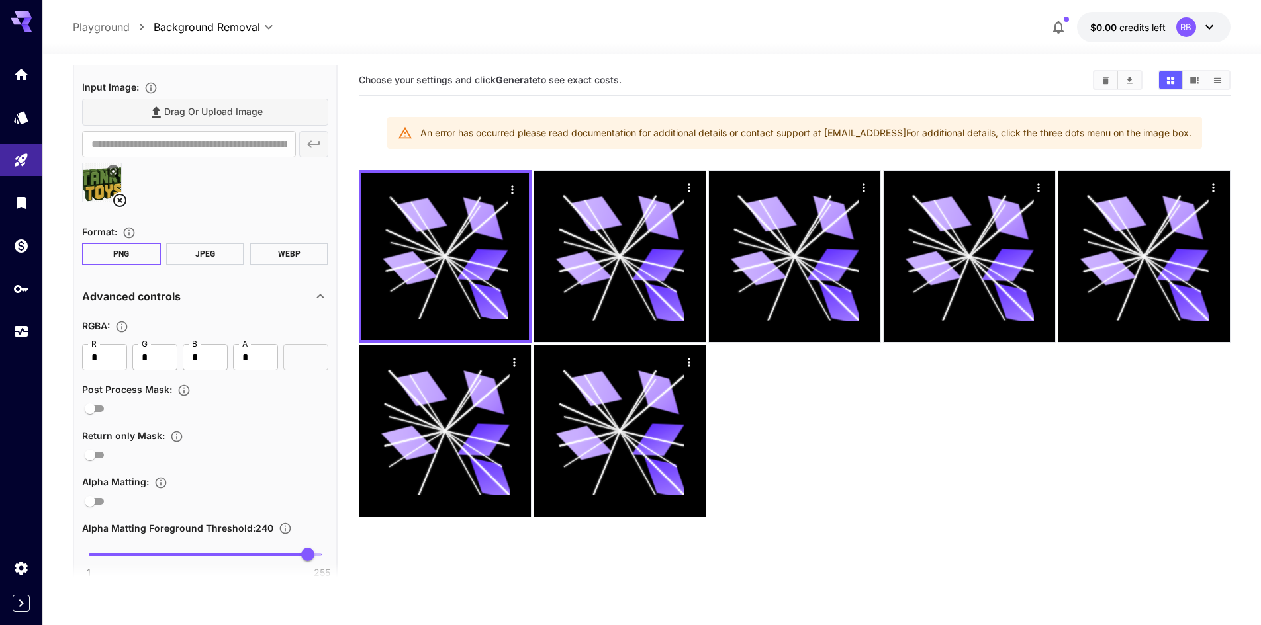
click at [114, 180] on img at bounding box center [102, 182] width 38 height 38
click at [205, 121] on div "Drag or upload image" at bounding box center [205, 112] width 246 height 27
click at [209, 112] on div "Drag or upload image" at bounding box center [205, 112] width 246 height 27
click at [171, 122] on div "Drag or upload image" at bounding box center [205, 112] width 246 height 27
click at [173, 115] on div "Drag or upload image" at bounding box center [205, 112] width 246 height 27
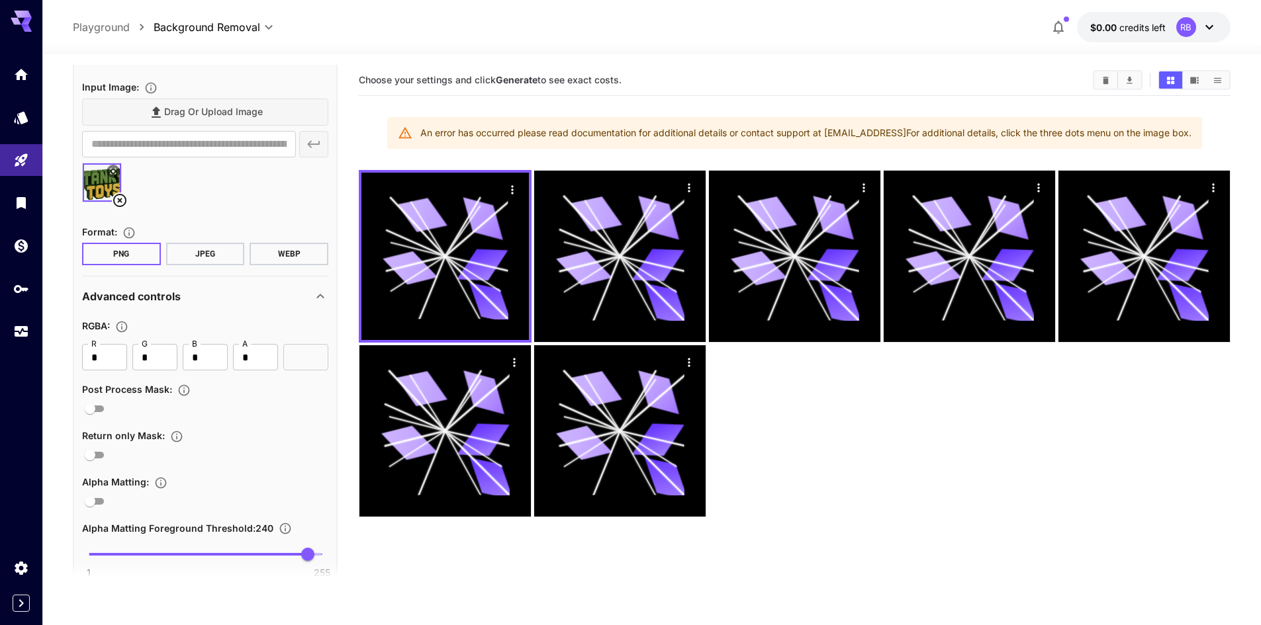
click at [121, 197] on icon at bounding box center [120, 201] width 16 height 16
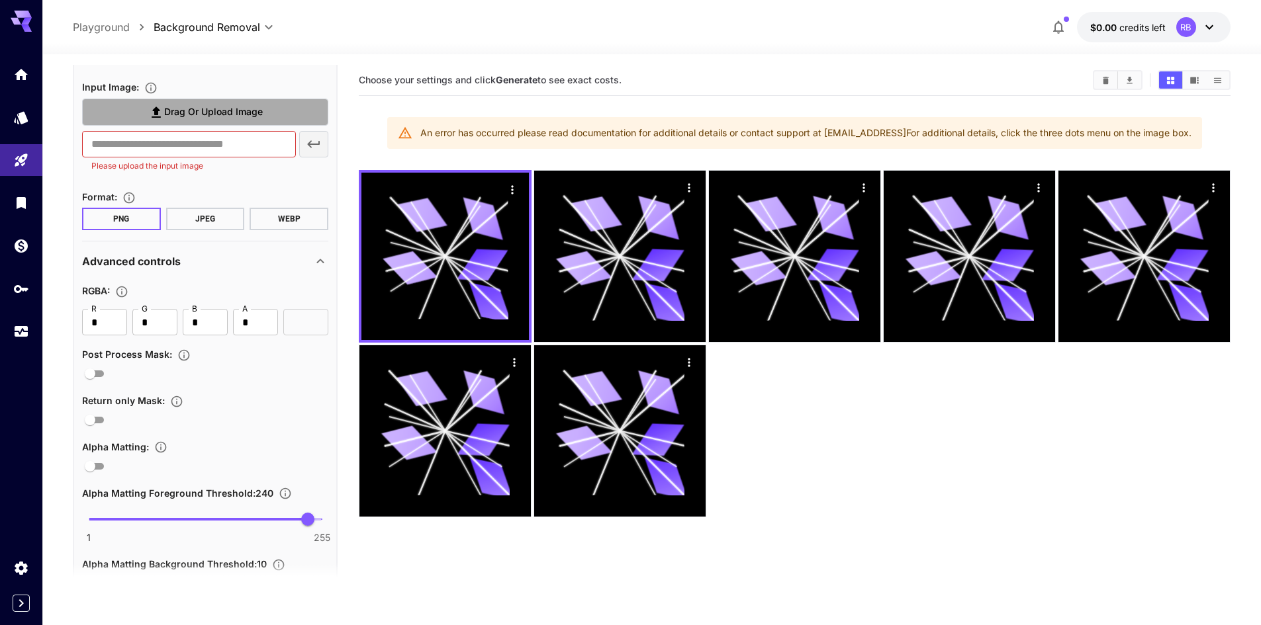
click at [163, 107] on icon at bounding box center [156, 113] width 16 height 16
click at [0, 0] on input "Drag or upload image" at bounding box center [0, 0] width 0 height 0
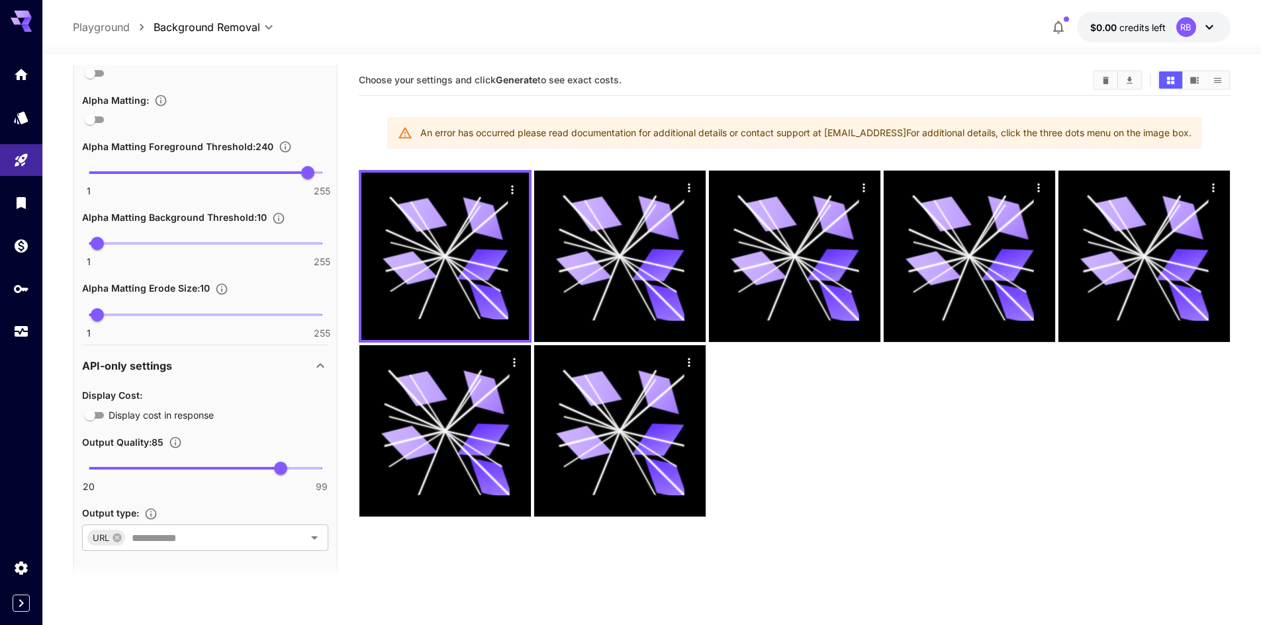
type input "**********"
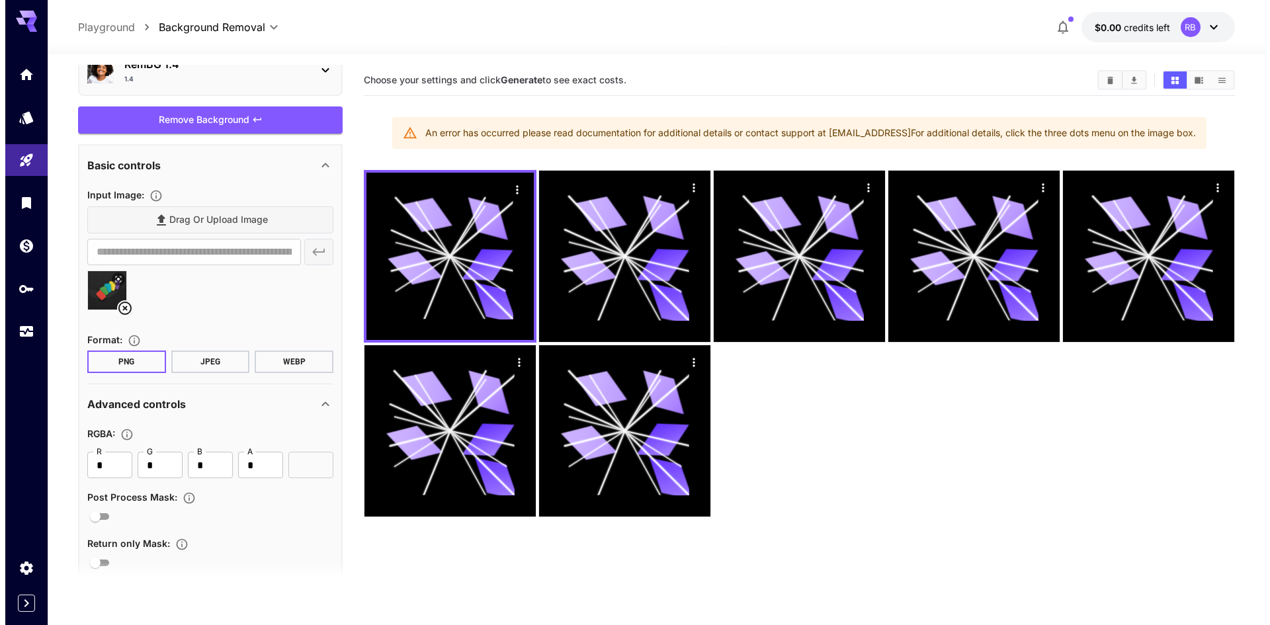
scroll to position [0, 0]
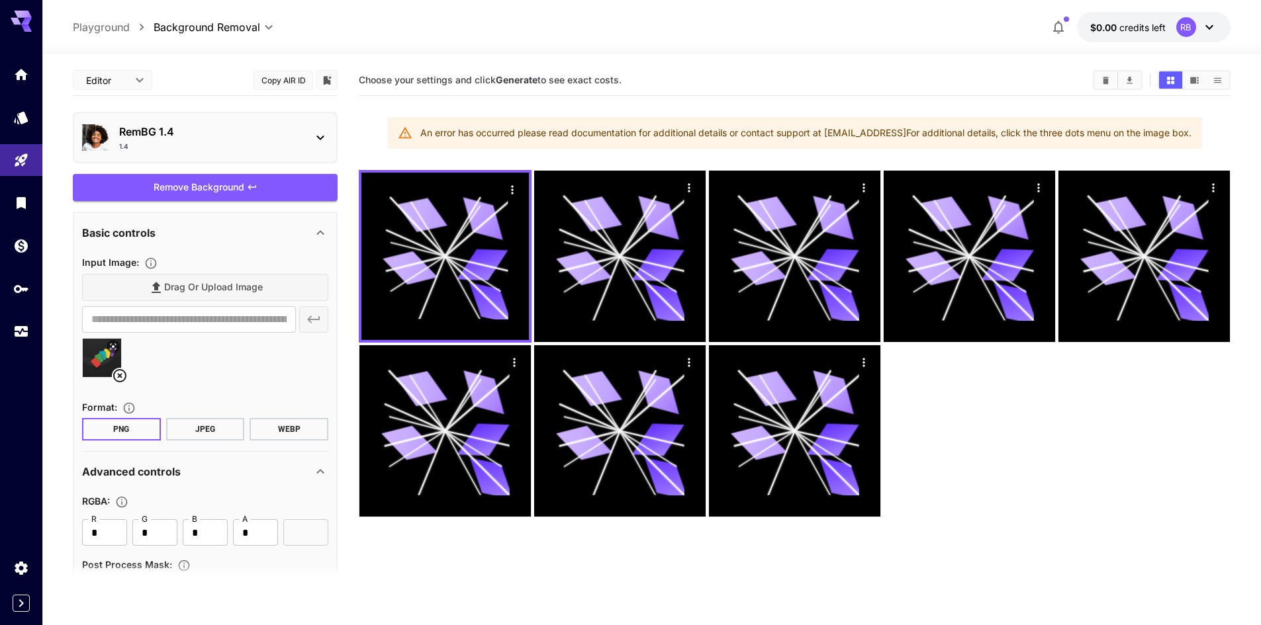
drag, startPoint x: 218, startPoint y: 189, endPoint x: 227, endPoint y: 243, distance: 55.0
click at [227, 243] on div "**********" at bounding box center [205, 600] width 265 height 1071
click at [224, 195] on div "Remove Background" at bounding box center [205, 187] width 265 height 27
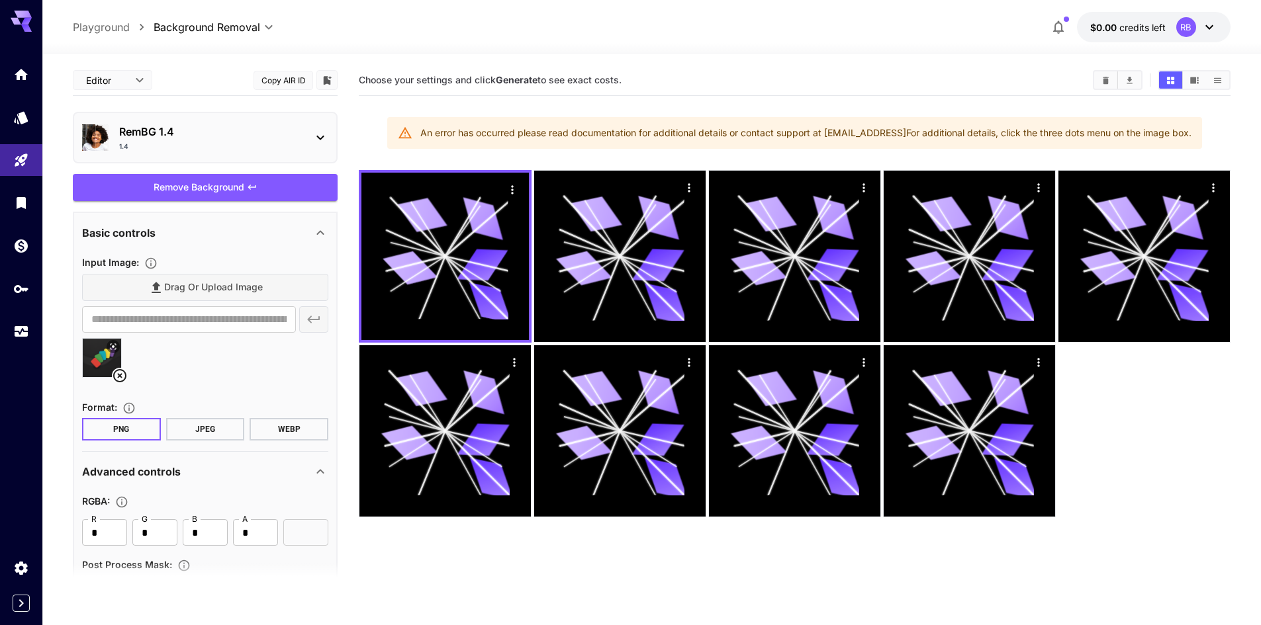
click at [224, 195] on div "Remove Background" at bounding box center [205, 187] width 265 height 27
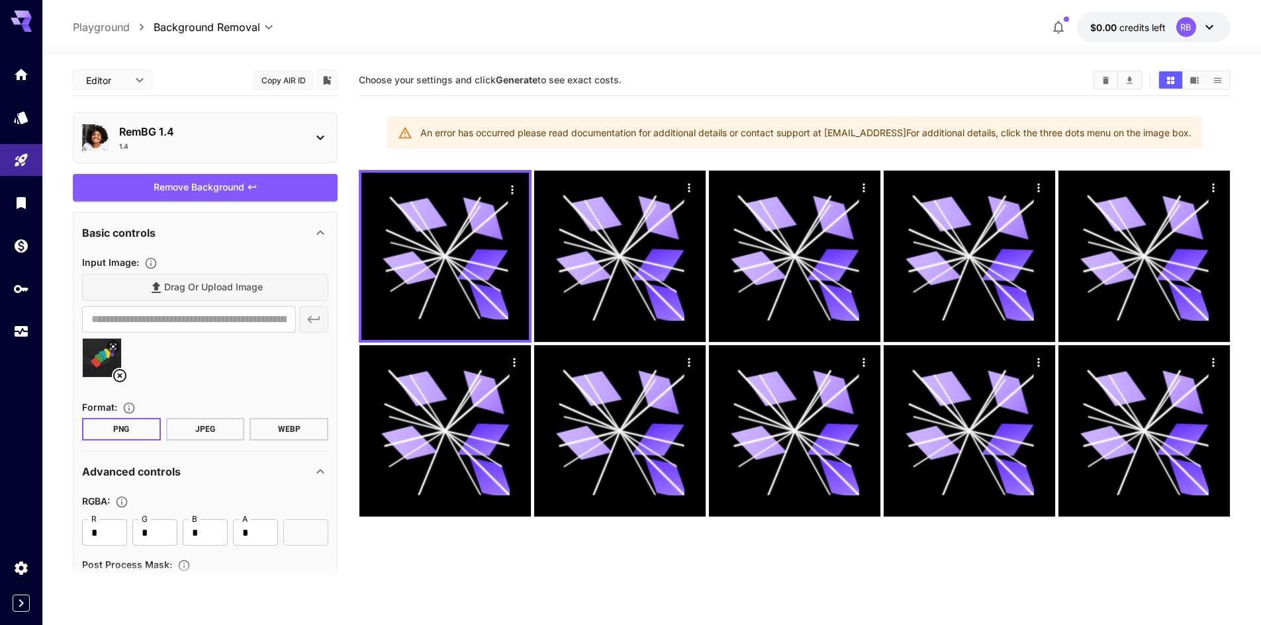
click at [224, 195] on span "Remove Background" at bounding box center [199, 187] width 91 height 17
click at [224, 195] on div "Remove Background" at bounding box center [205, 187] width 265 height 27
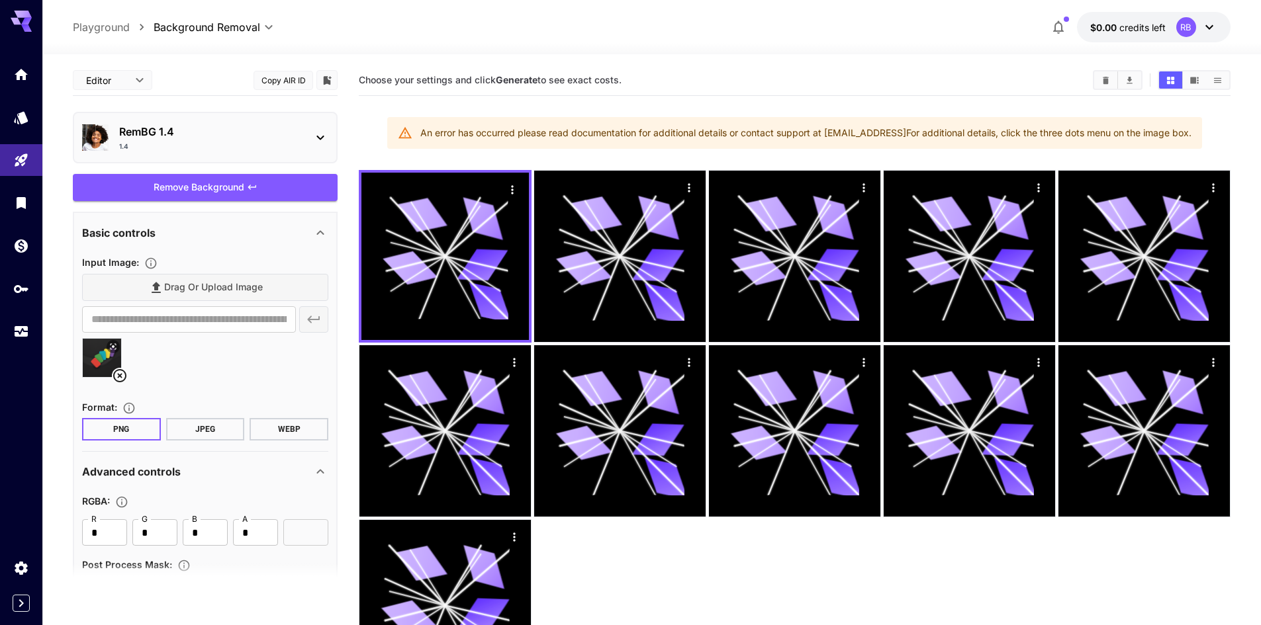
click at [224, 195] on div "Remove Background" at bounding box center [205, 187] width 265 height 27
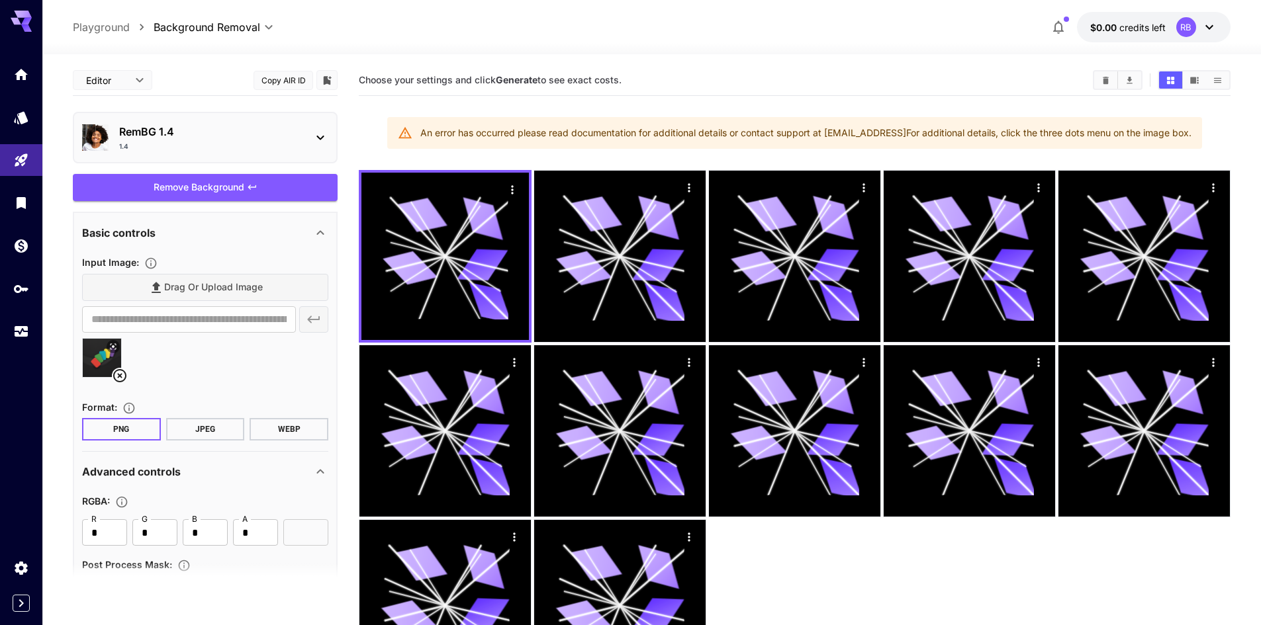
click at [1053, 24] on icon "button" at bounding box center [1058, 27] width 16 height 16
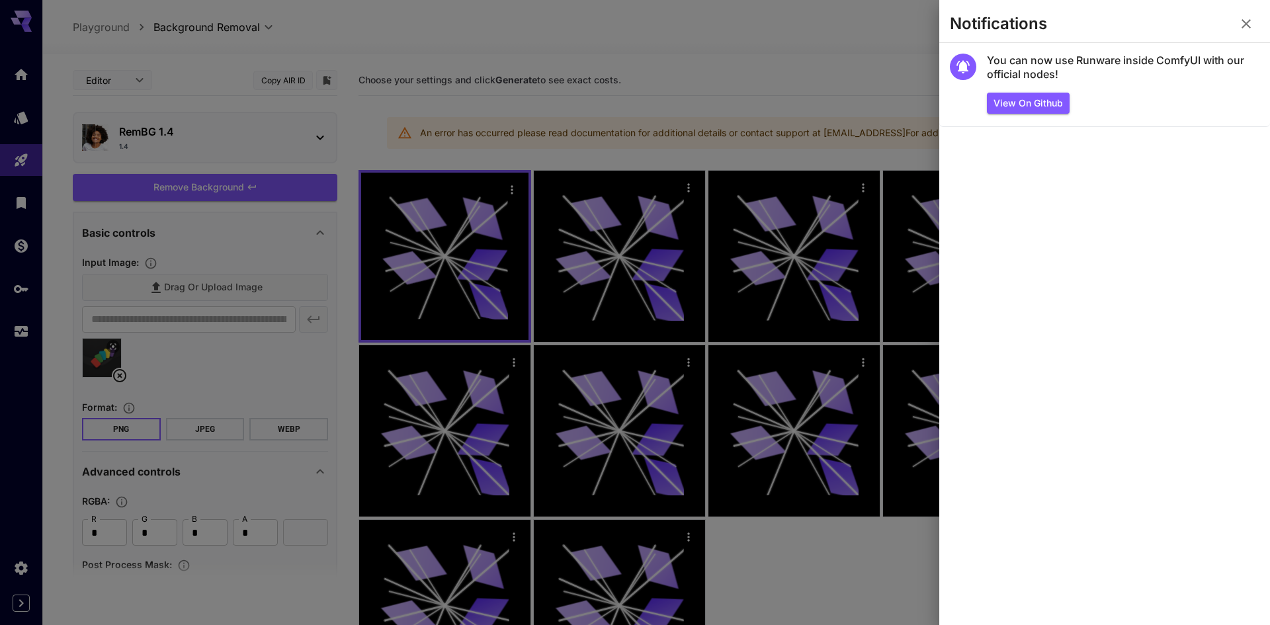
click at [1251, 27] on icon "button" at bounding box center [1246, 23] width 9 height 9
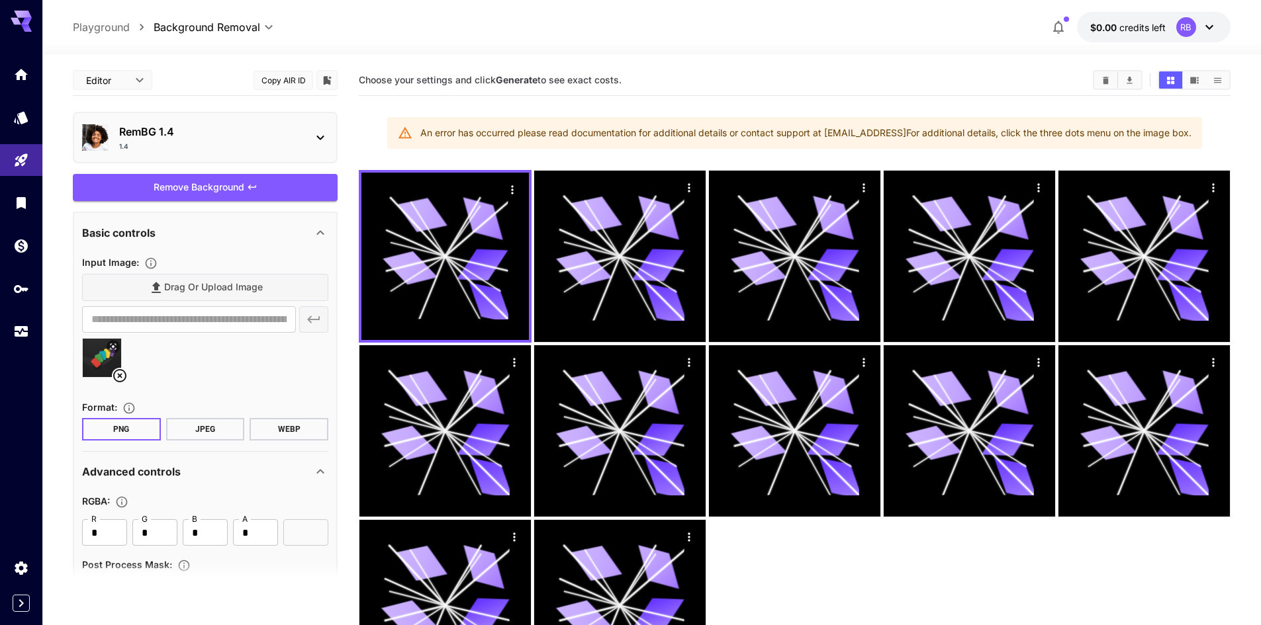
click at [1141, 31] on span "credits left" at bounding box center [1142, 27] width 46 height 11
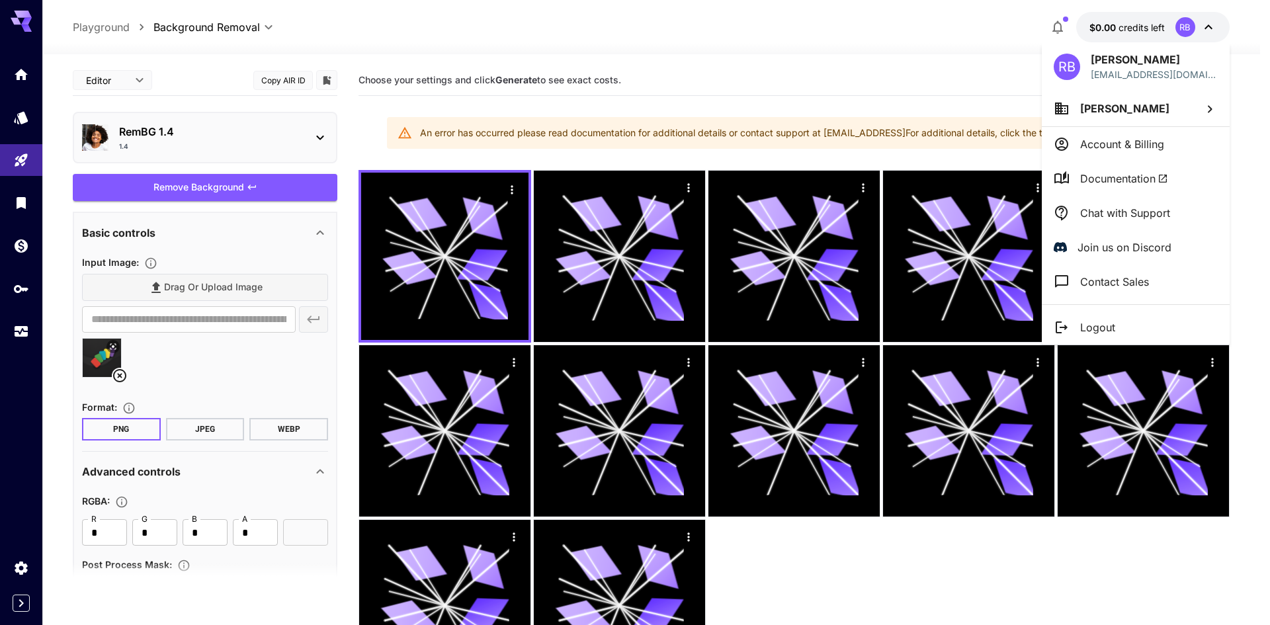
click at [1064, 133] on li "Account & Billing" at bounding box center [1136, 144] width 188 height 34
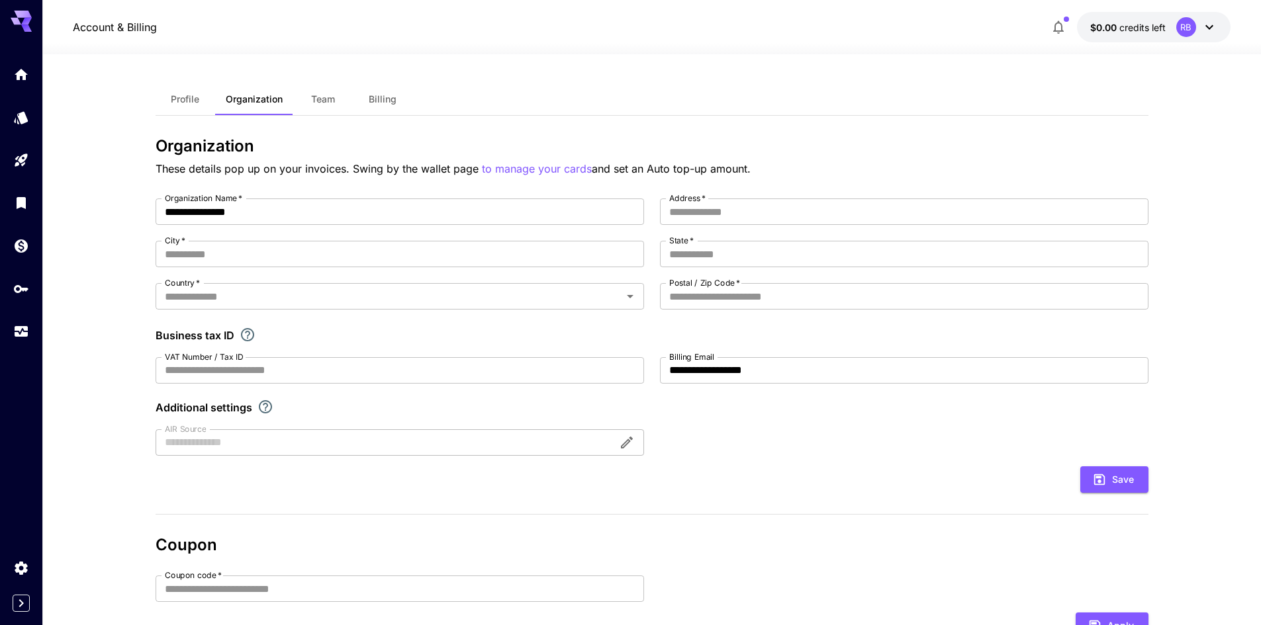
click at [187, 97] on span "Profile" at bounding box center [185, 99] width 28 height 12
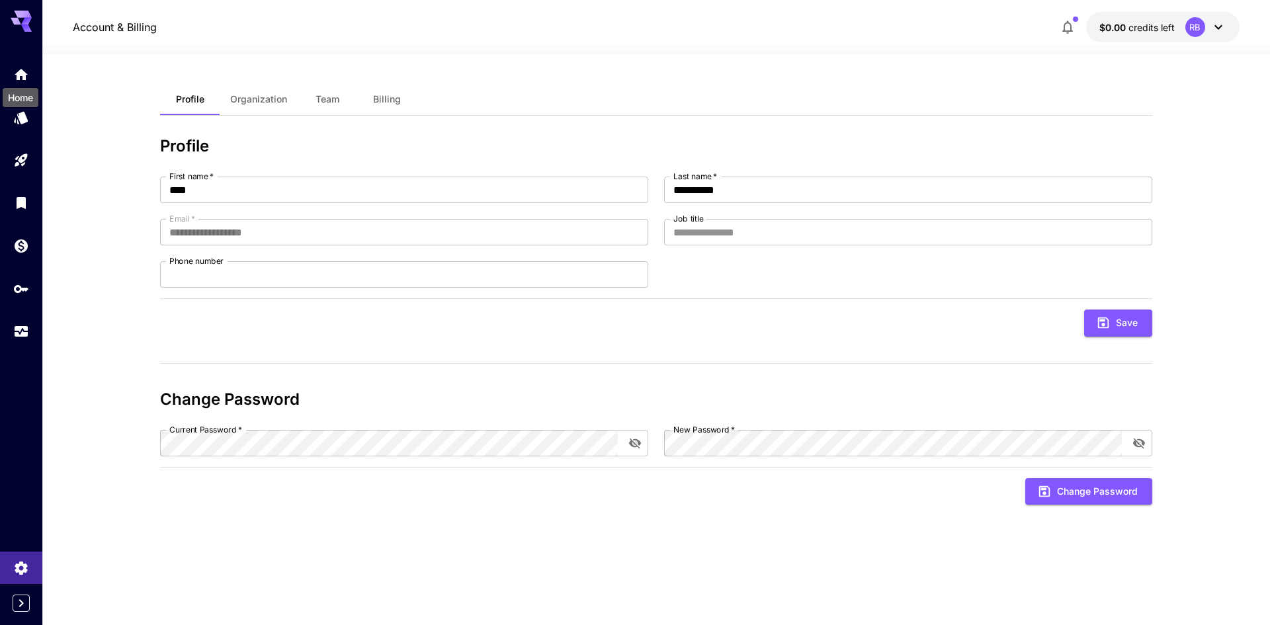
click at [17, 69] on icon "Home" at bounding box center [21, 75] width 16 height 16
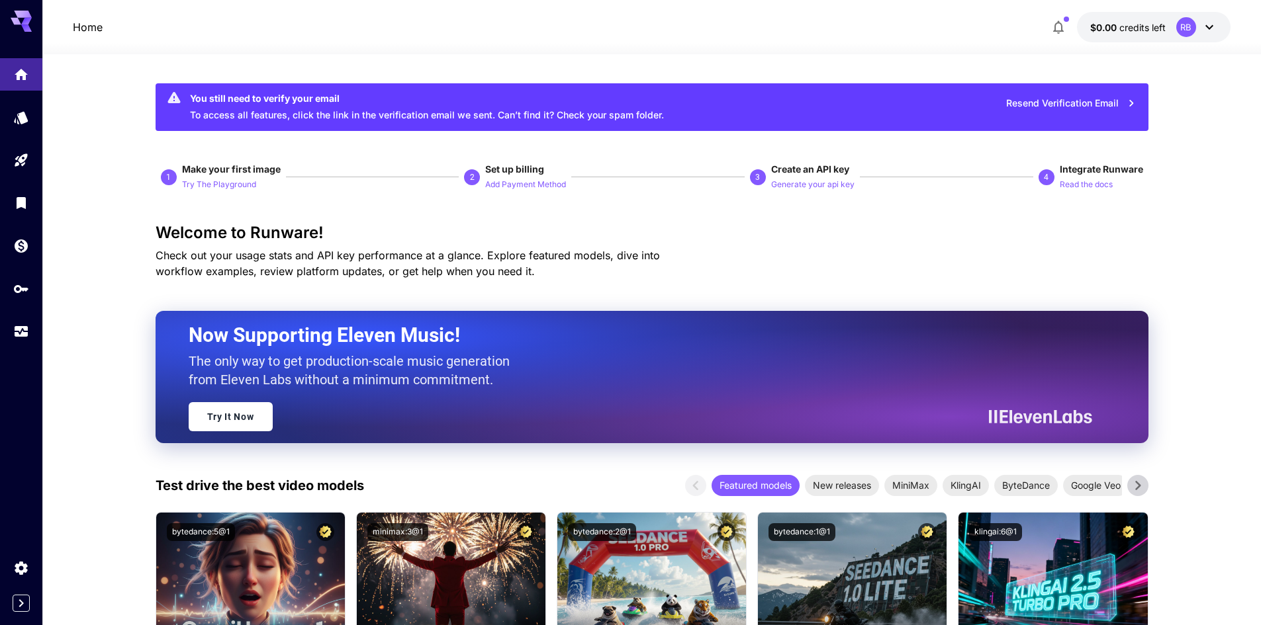
click at [490, 179] on p "Add Payment Method" at bounding box center [525, 185] width 81 height 13
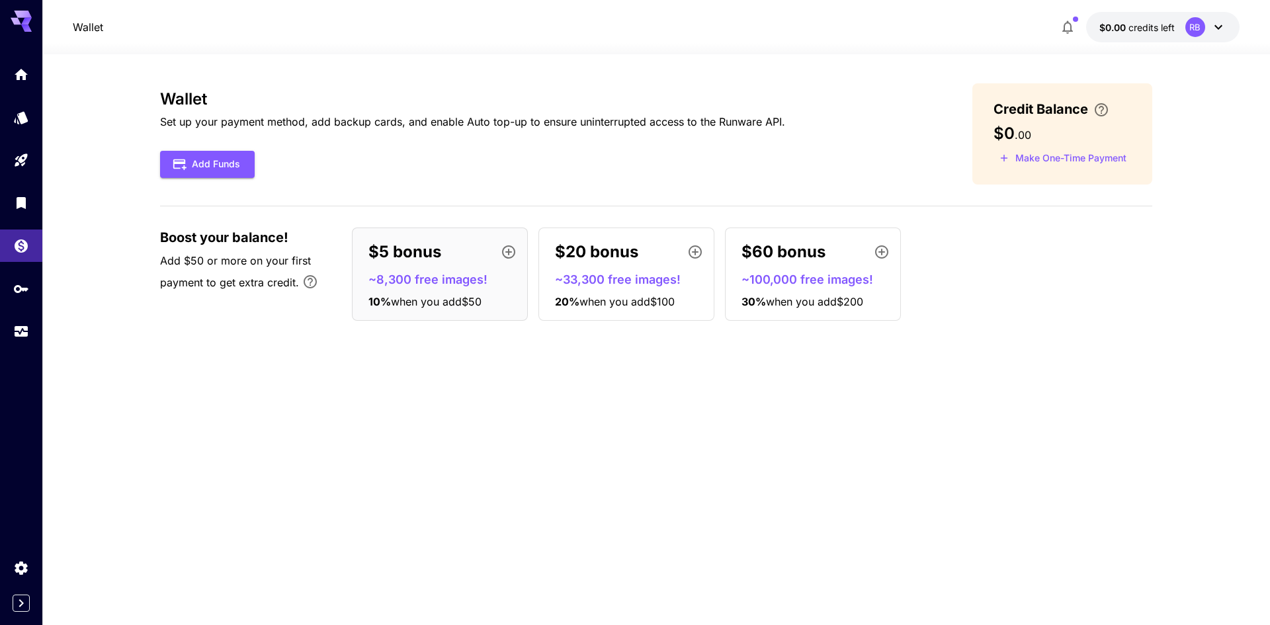
click at [224, 157] on button "Add Funds" at bounding box center [207, 164] width 95 height 27
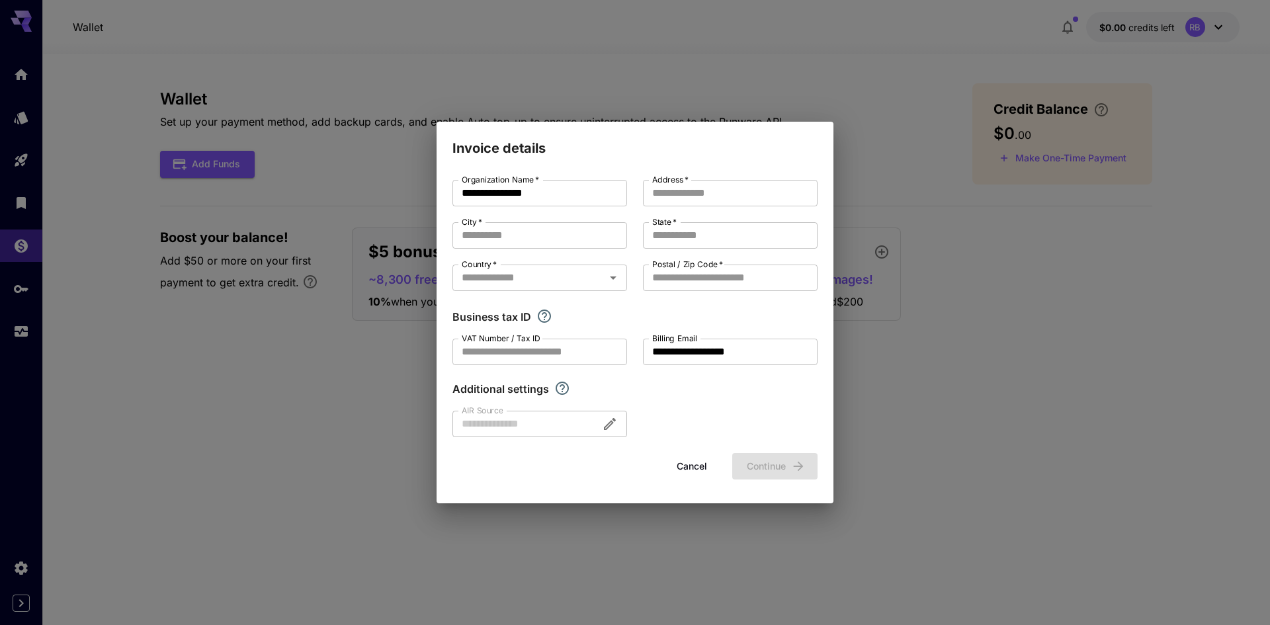
click at [733, 196] on input "Address   *" at bounding box center [730, 193] width 175 height 26
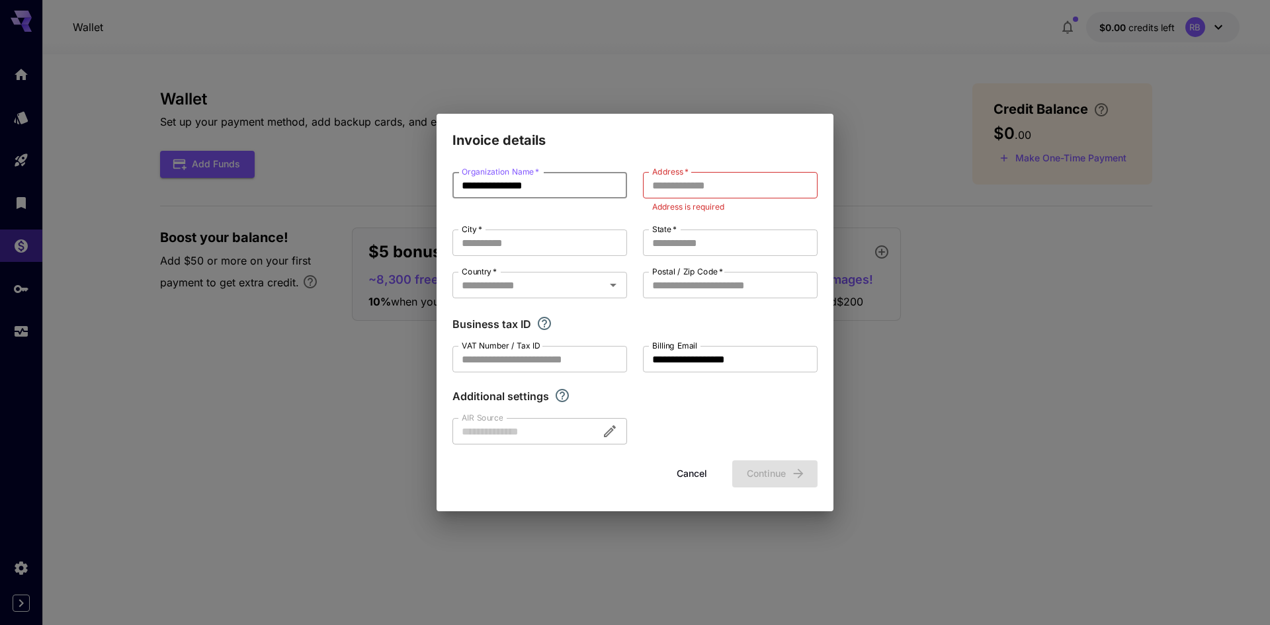
drag, startPoint x: 489, startPoint y: 187, endPoint x: 329, endPoint y: 175, distance: 160.6
click at [329, 175] on div "**********" at bounding box center [635, 312] width 1270 height 625
type input "**********"
click at [765, 192] on input "Address   *" at bounding box center [730, 185] width 175 height 26
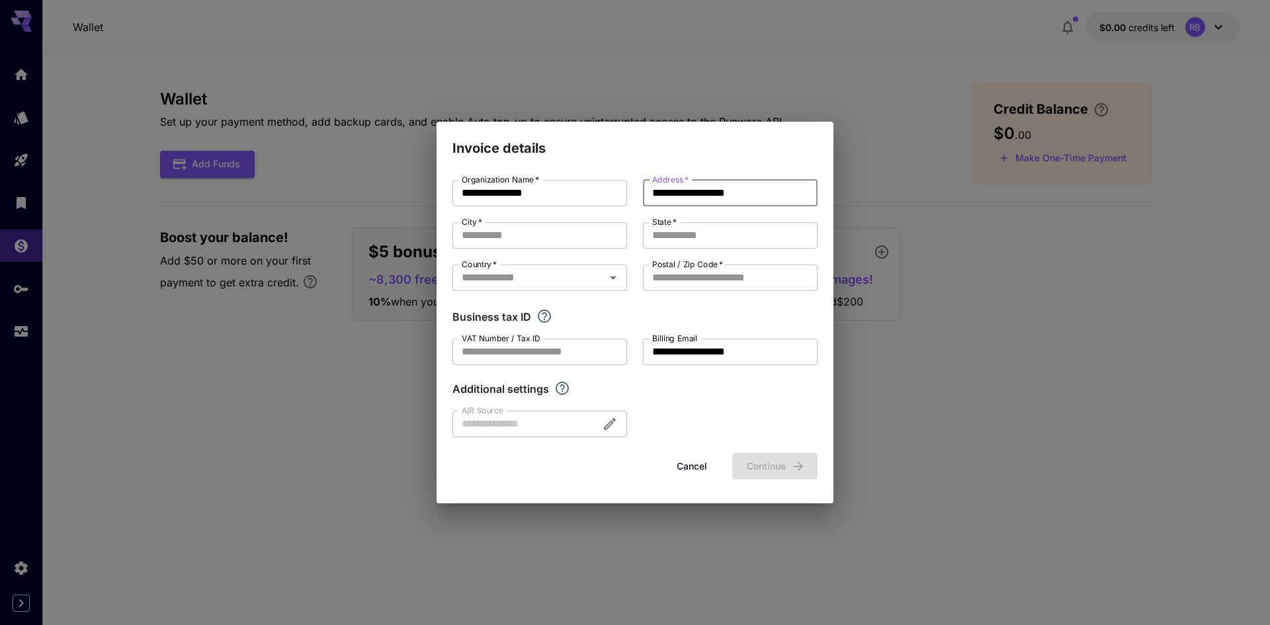
type input "**********"
click at [502, 230] on input "City   *" at bounding box center [540, 235] width 175 height 26
type input "**********"
click at [677, 242] on input "State   *" at bounding box center [730, 235] width 175 height 26
type input "**"
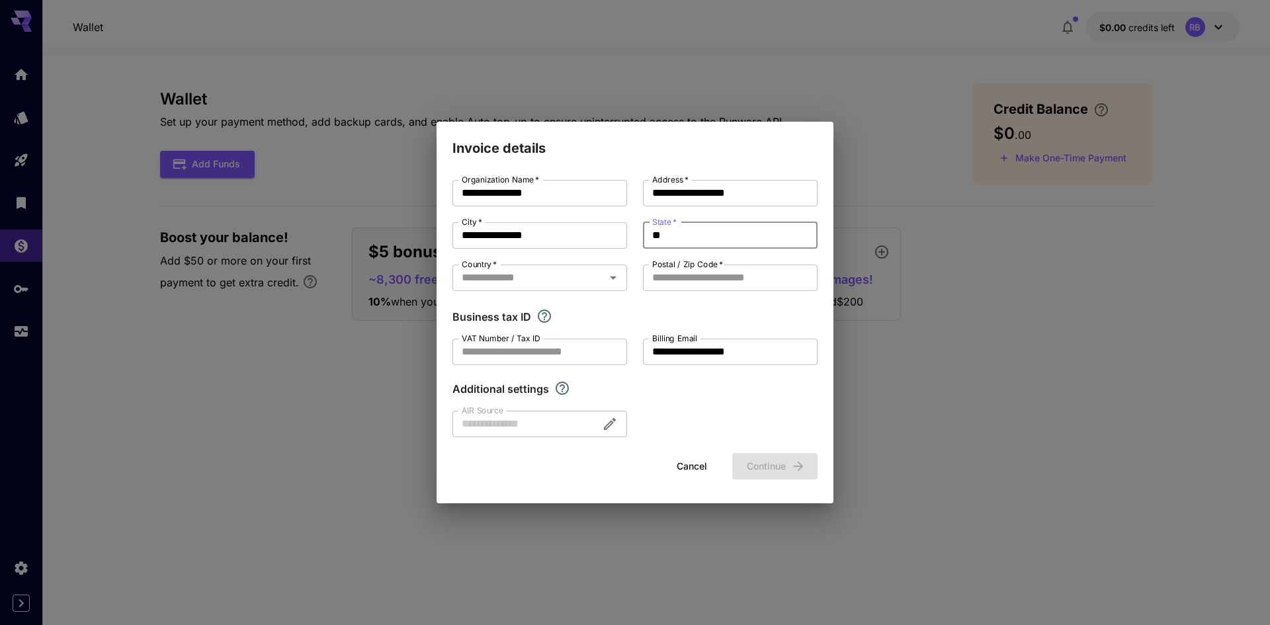
click at [562, 285] on input "Country   *" at bounding box center [529, 278] width 145 height 19
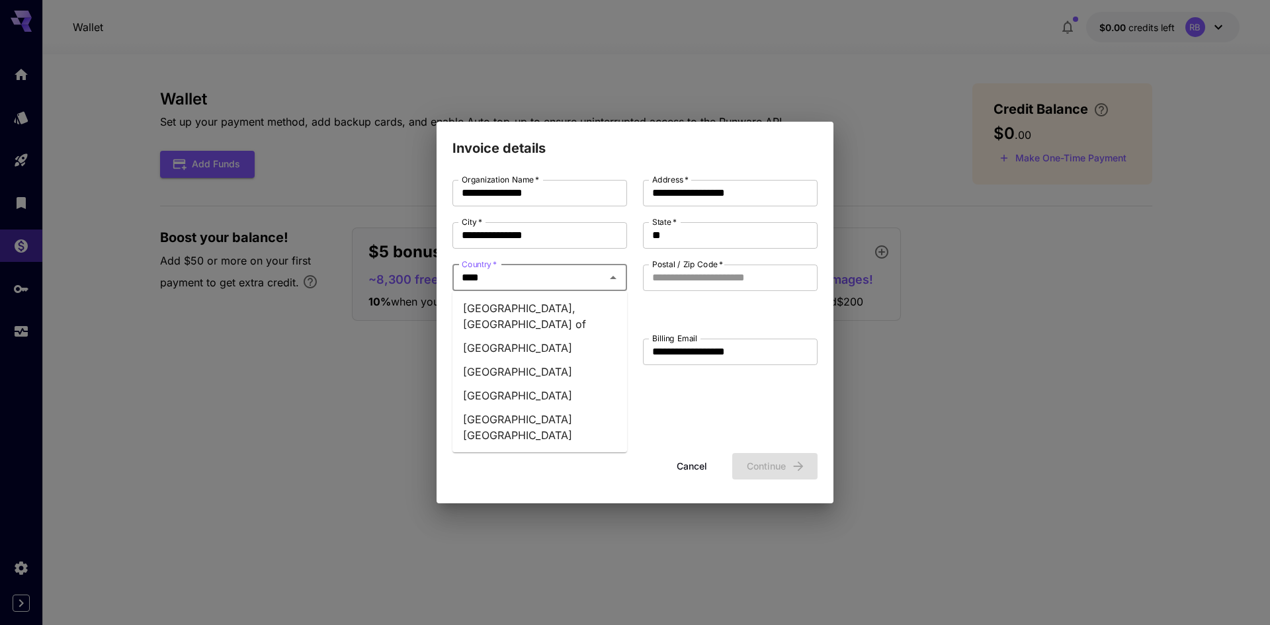
type input "*****"
click at [497, 386] on li "United States" at bounding box center [540, 396] width 175 height 24
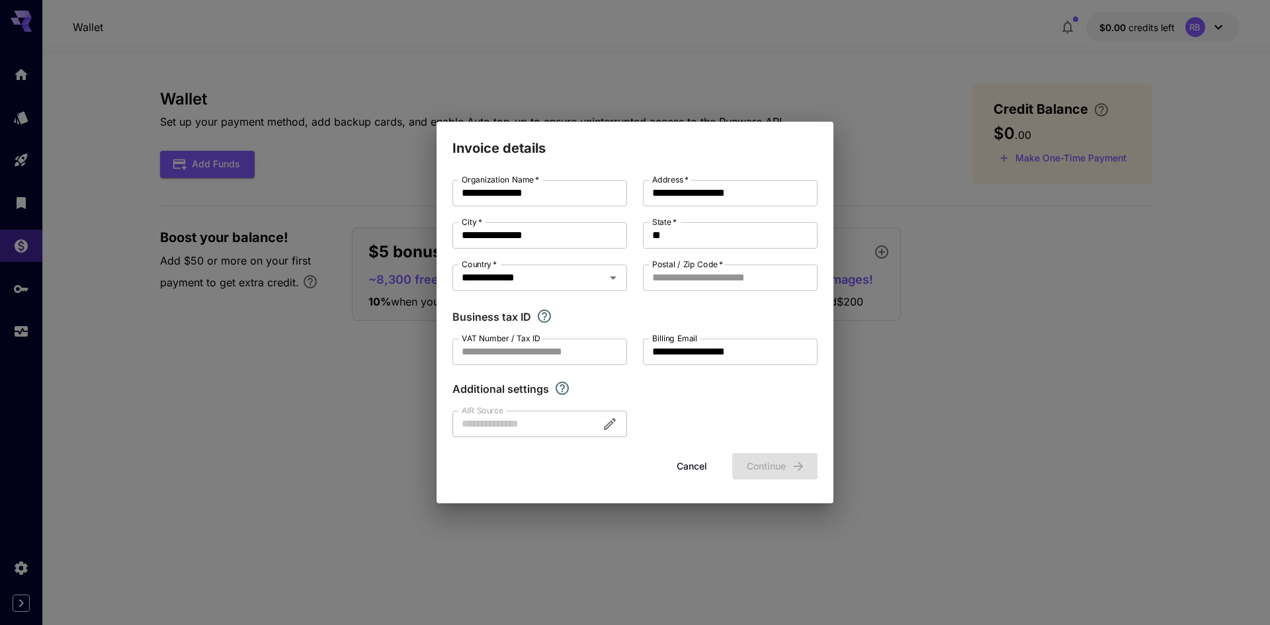
click at [695, 283] on input "Postal / Zip Code   *" at bounding box center [730, 278] width 175 height 26
type input "*****"
click at [564, 356] on input "VAT Number / Tax ID" at bounding box center [540, 352] width 175 height 26
type input "**********"
click at [525, 418] on div at bounding box center [540, 424] width 175 height 26
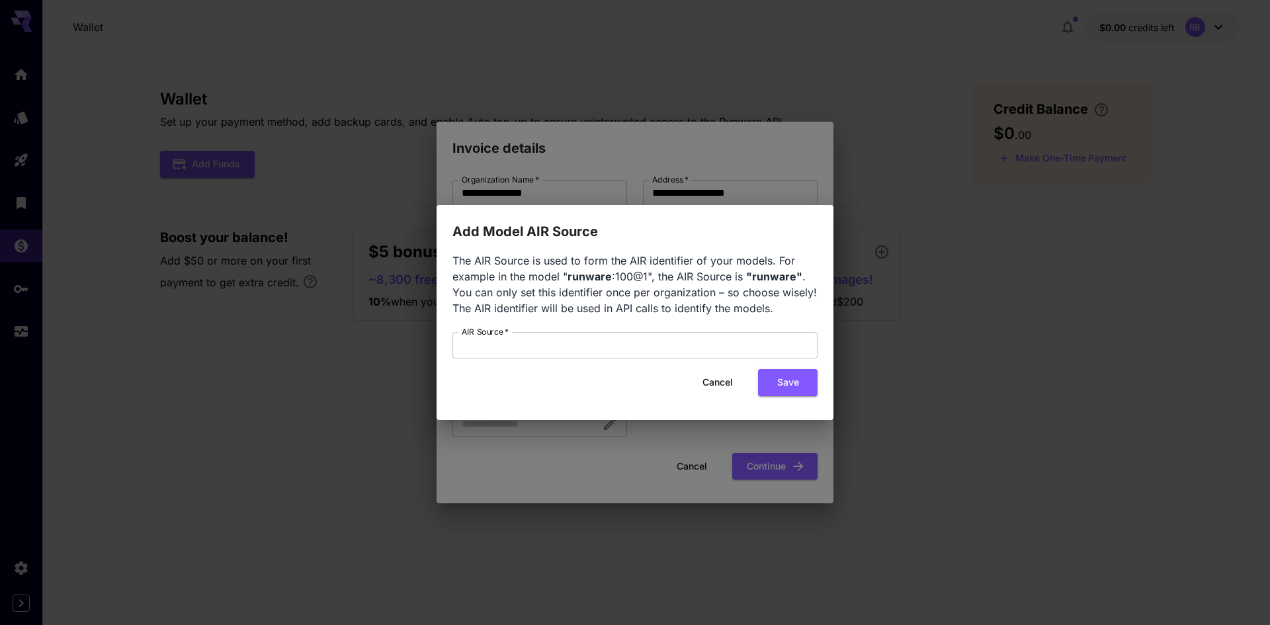
click at [712, 377] on button "Cancel" at bounding box center [718, 382] width 60 height 27
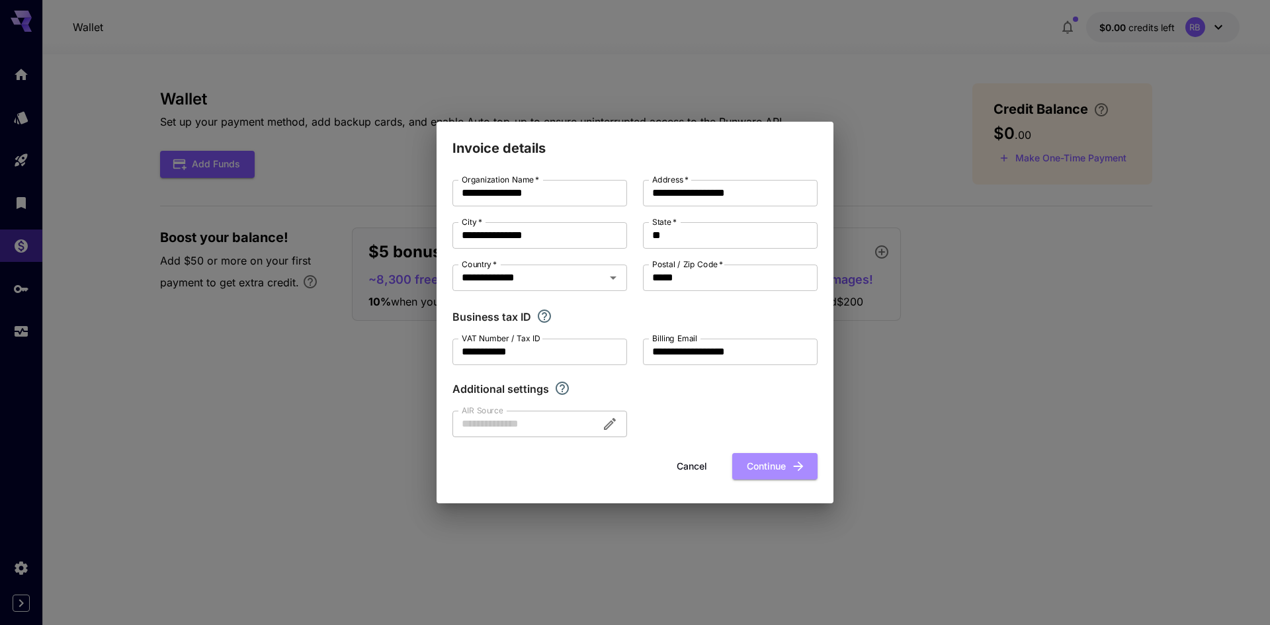
click at [785, 470] on button "Continue" at bounding box center [775, 466] width 85 height 27
type input "**********"
click at [575, 358] on input "VAT Number / Tax ID" at bounding box center [540, 352] width 175 height 26
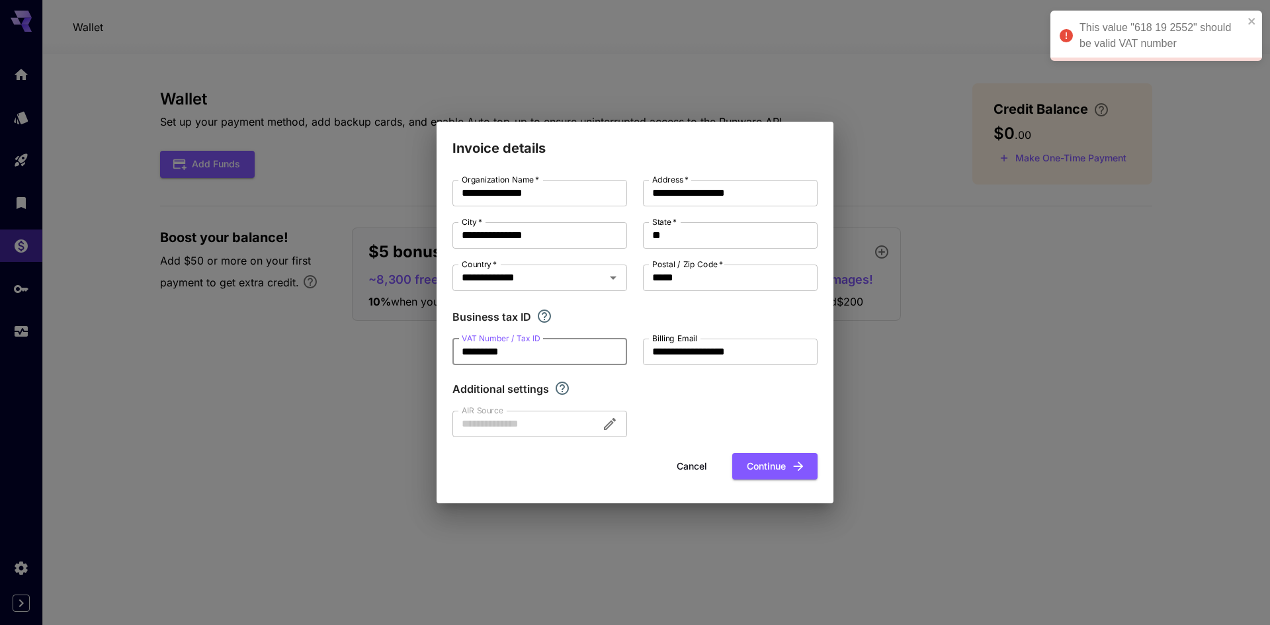
type input "*********"
click at [765, 468] on button "Continue" at bounding box center [775, 466] width 85 height 27
drag, startPoint x: 558, startPoint y: 353, endPoint x: 395, endPoint y: 352, distance: 163.4
click at [394, 352] on div "**********" at bounding box center [635, 312] width 1270 height 625
click at [751, 466] on button "Continue" at bounding box center [775, 466] width 85 height 27
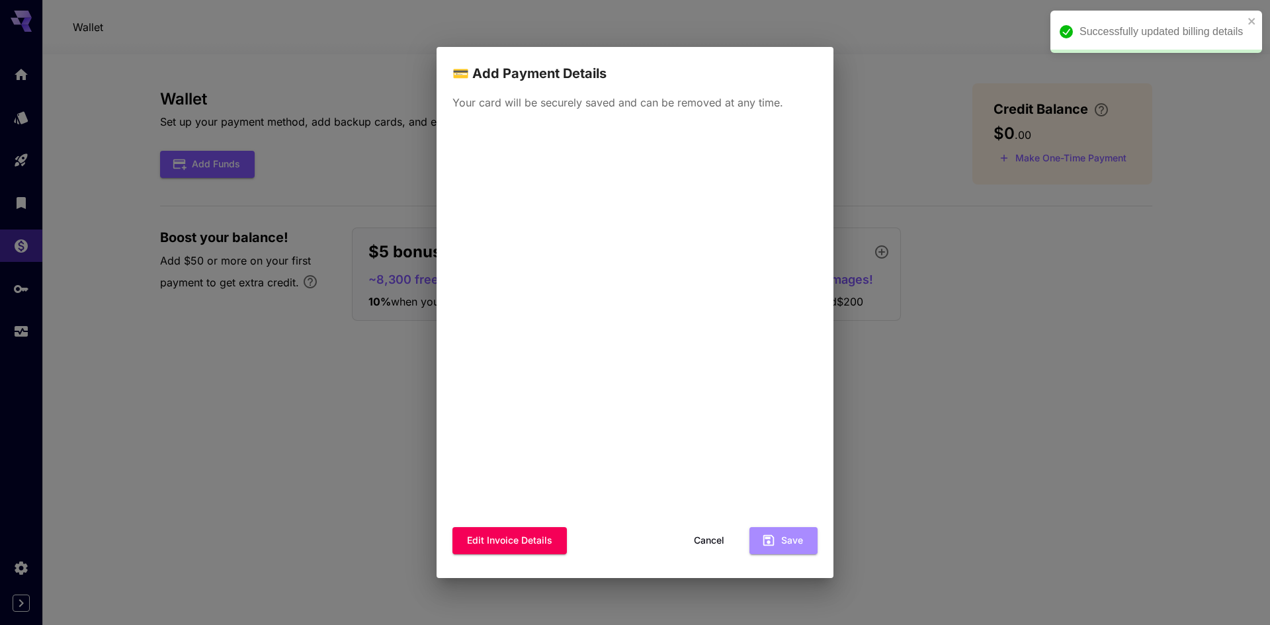
click at [772, 539] on icon "button" at bounding box center [769, 540] width 15 height 15
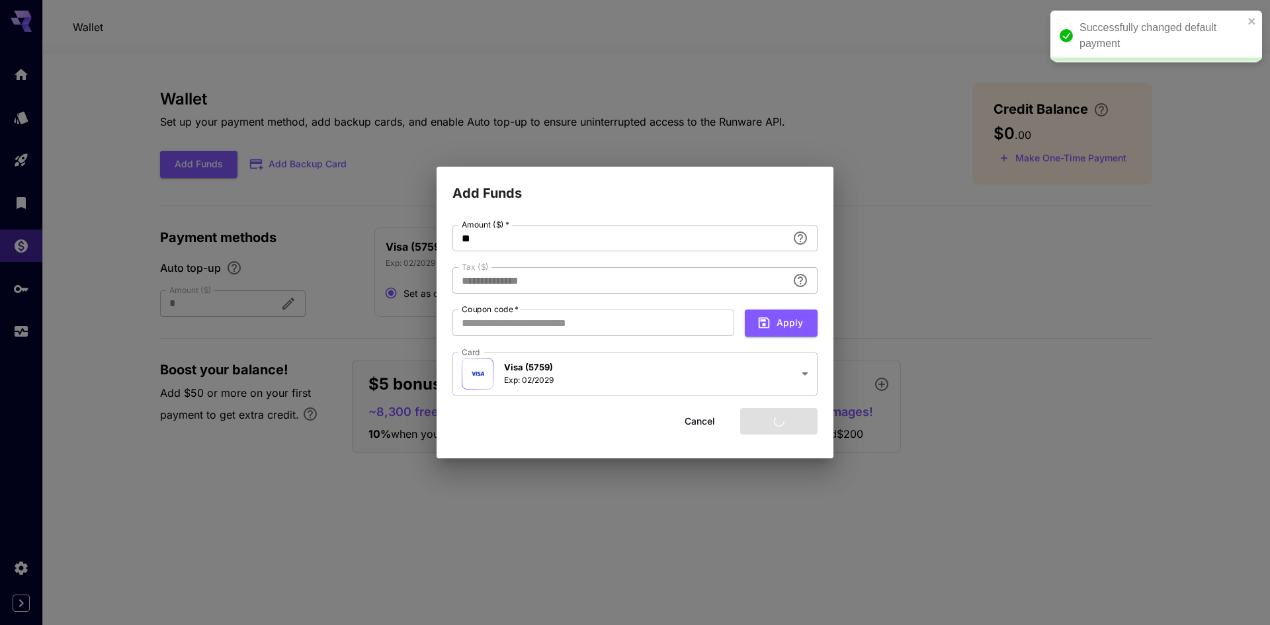
type input "****"
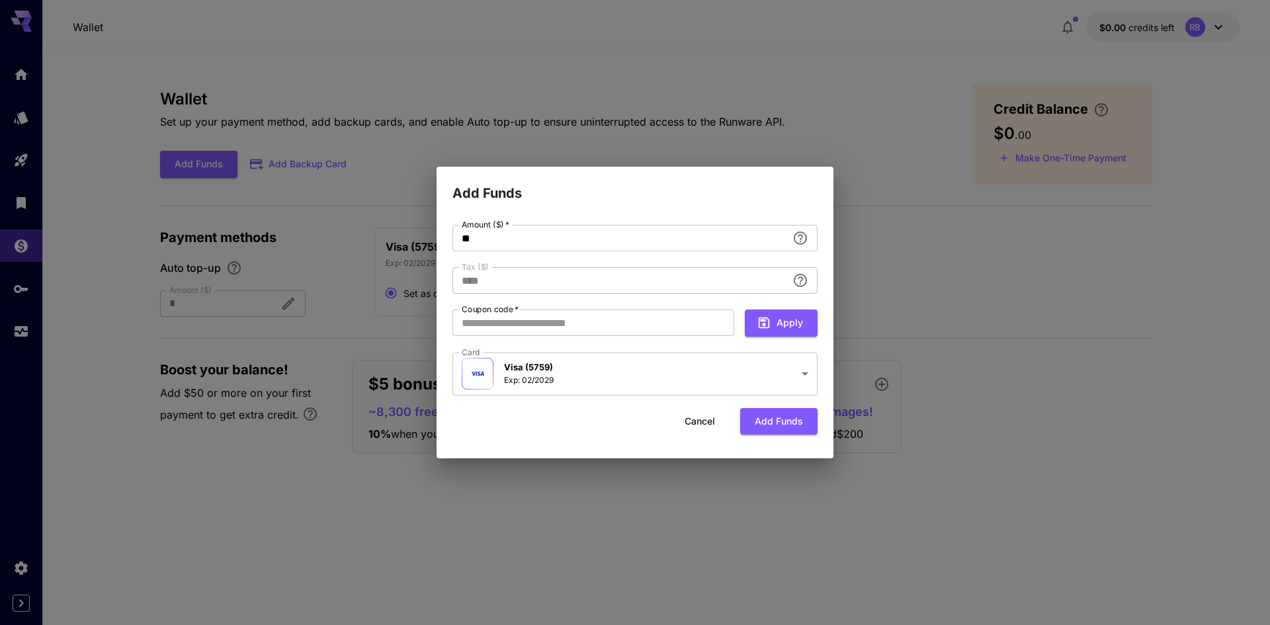
click at [635, 234] on input "**" at bounding box center [620, 238] width 335 height 26
type input "*"
type input "****"
type input "*"
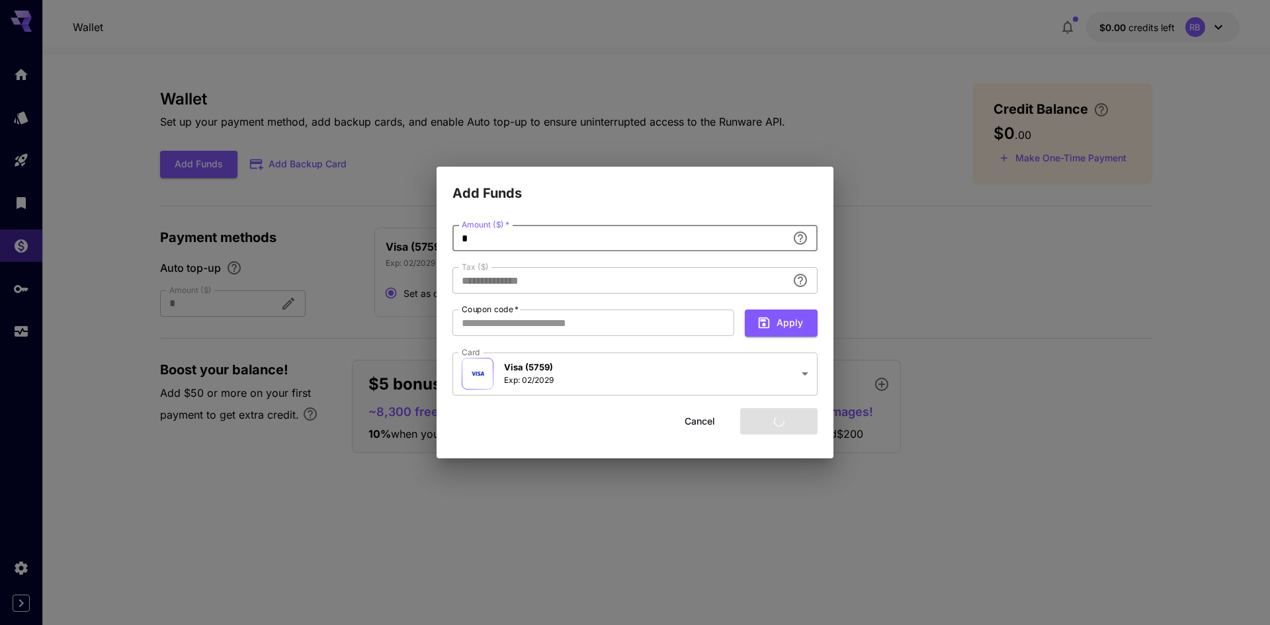
type input "****"
click at [786, 424] on button "Add funds" at bounding box center [778, 421] width 77 height 27
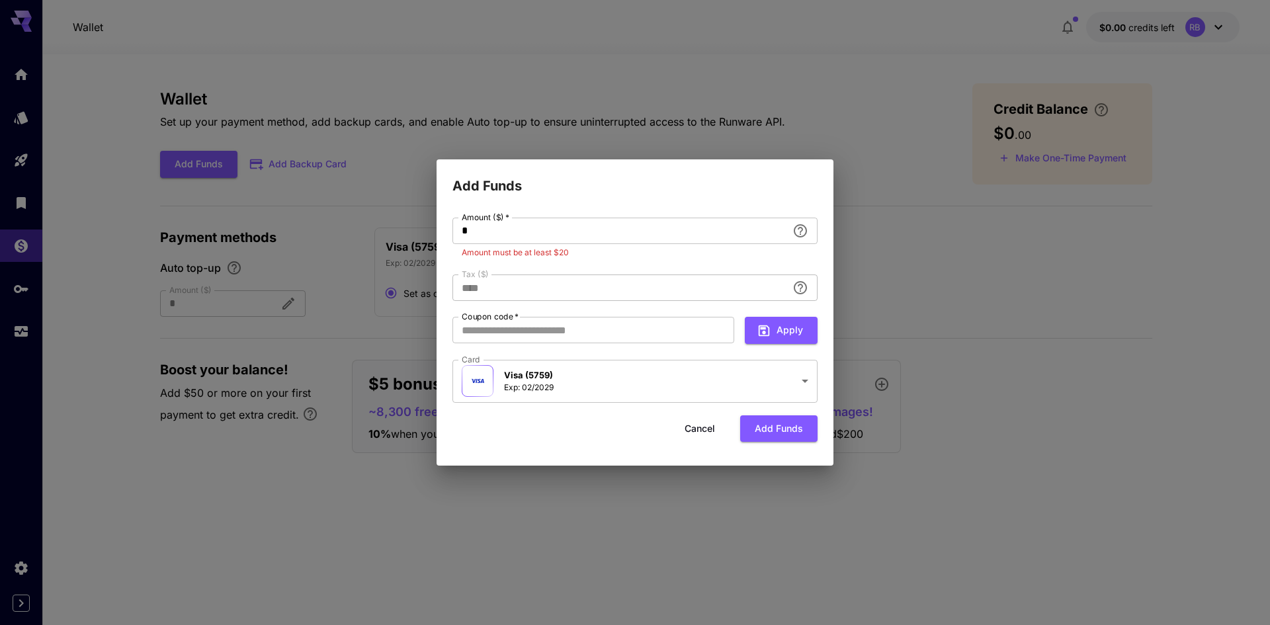
click at [541, 225] on input "*" at bounding box center [620, 231] width 335 height 26
type input "*"
type input "**********"
type input "**"
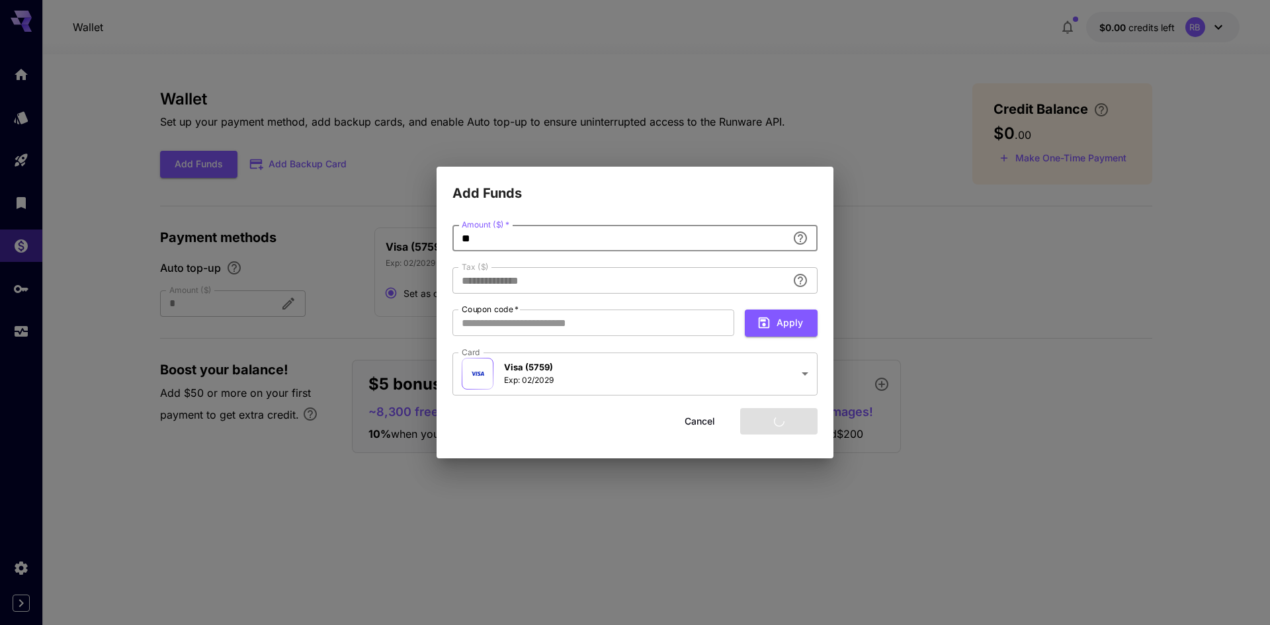
type input "****"
type input "**"
click at [782, 429] on button "Add funds" at bounding box center [778, 421] width 77 height 27
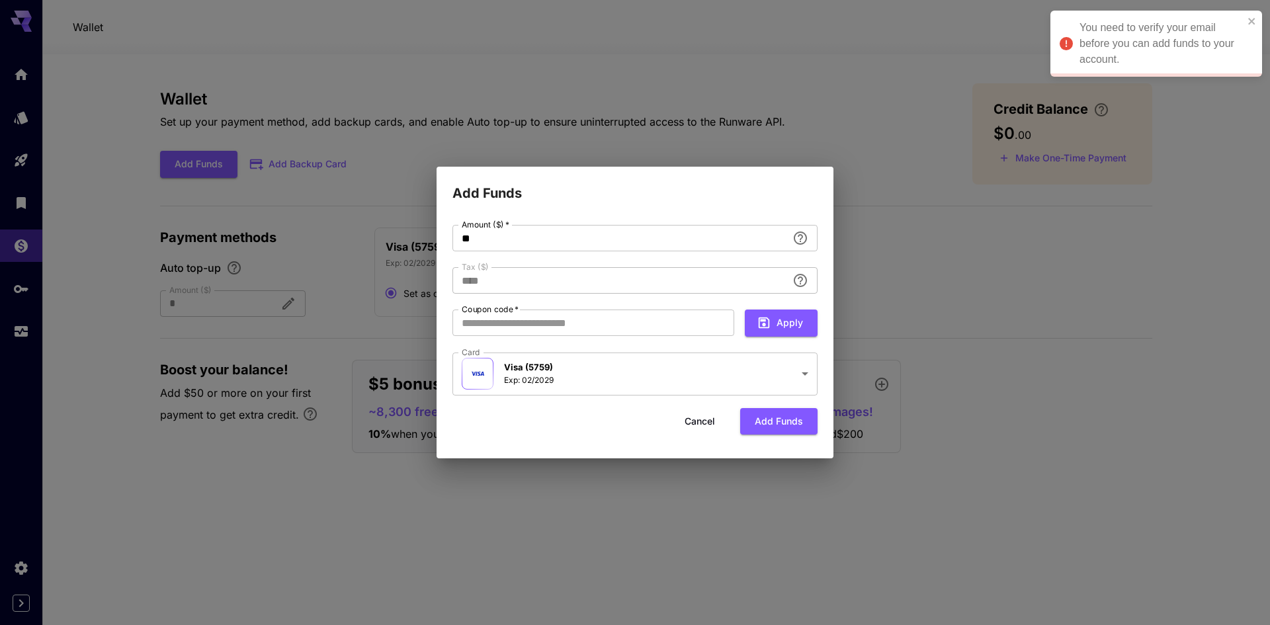
click at [787, 424] on button "Add funds" at bounding box center [778, 421] width 77 height 27
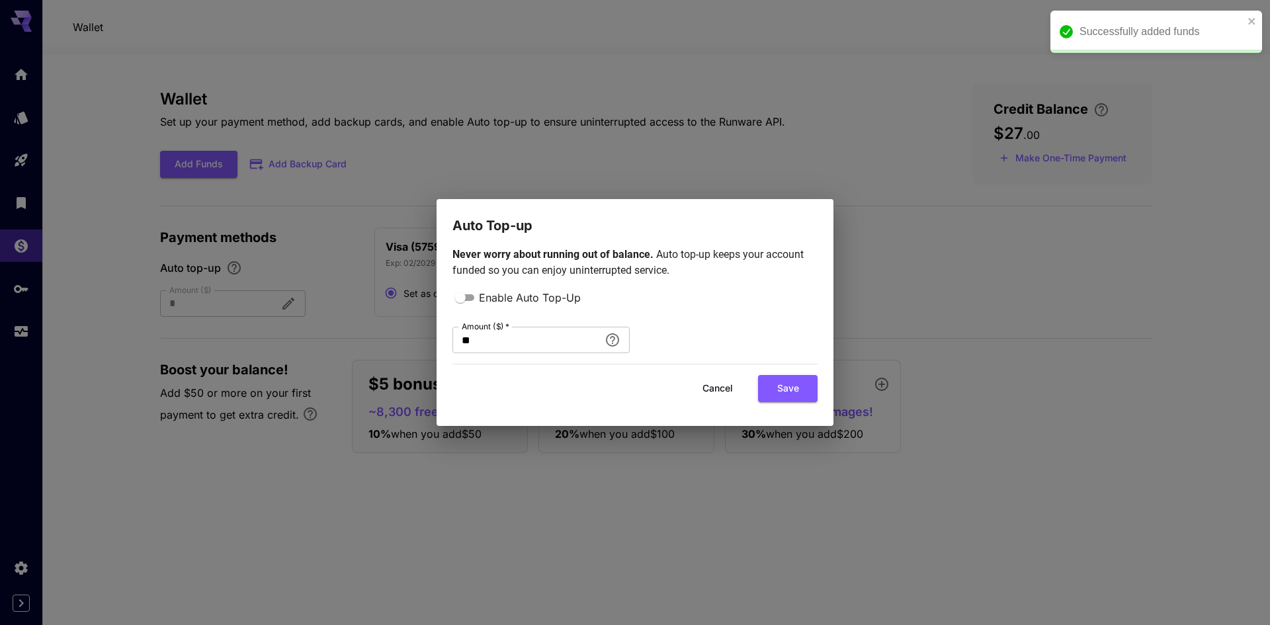
click at [781, 388] on button "Save" at bounding box center [788, 388] width 60 height 27
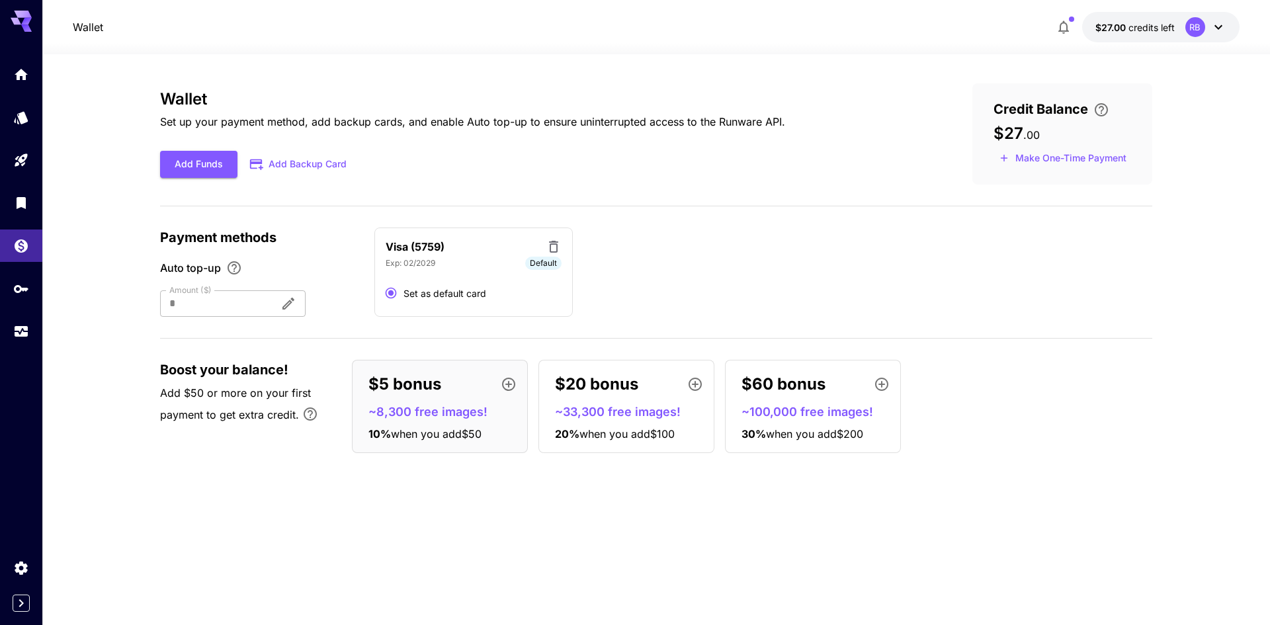
click at [1151, 22] on span "credits left" at bounding box center [1152, 27] width 46 height 11
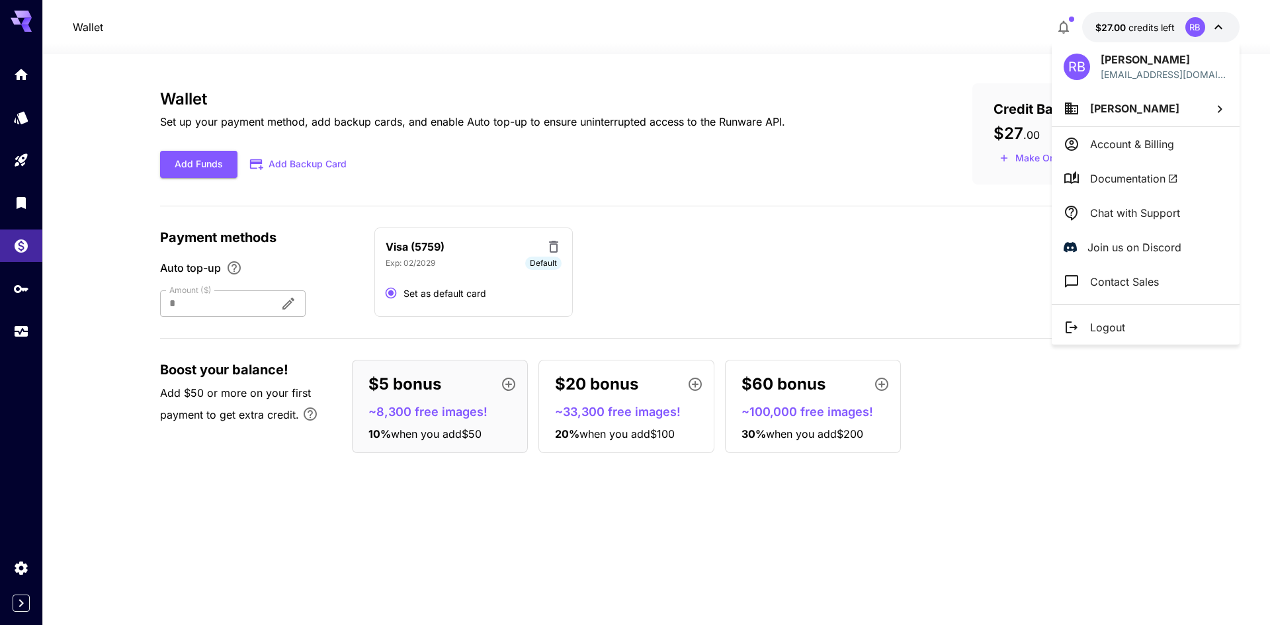
click at [1149, 25] on div at bounding box center [635, 312] width 1270 height 625
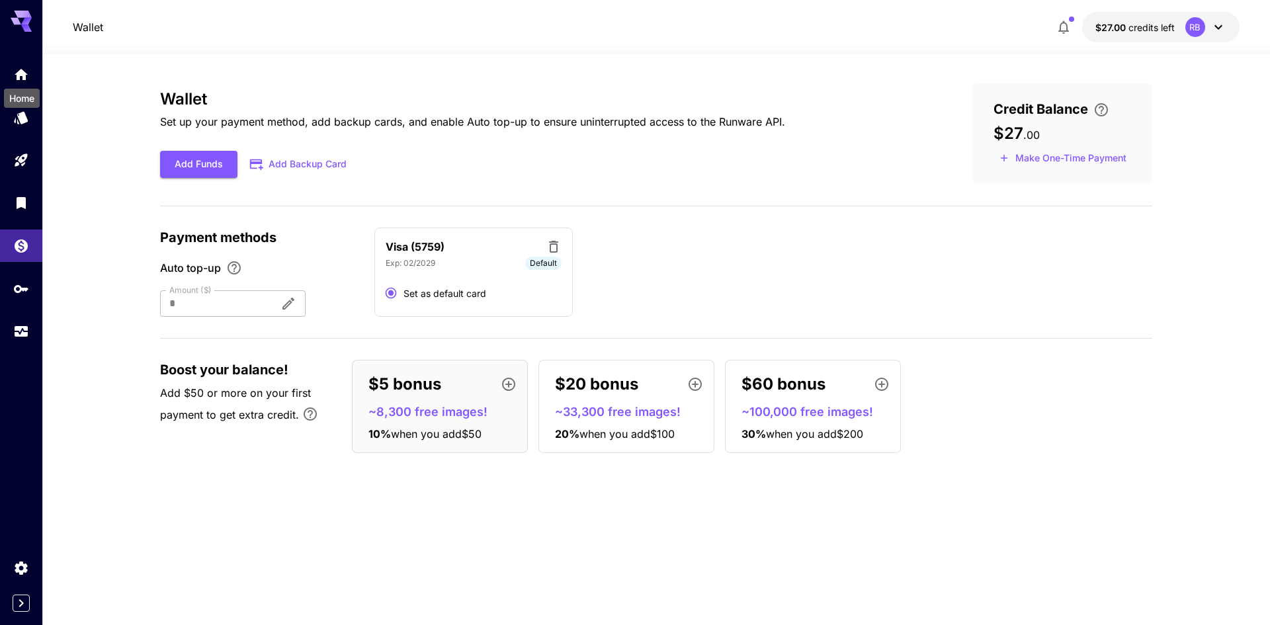
click at [26, 73] on icon "Home" at bounding box center [21, 74] width 13 height 11
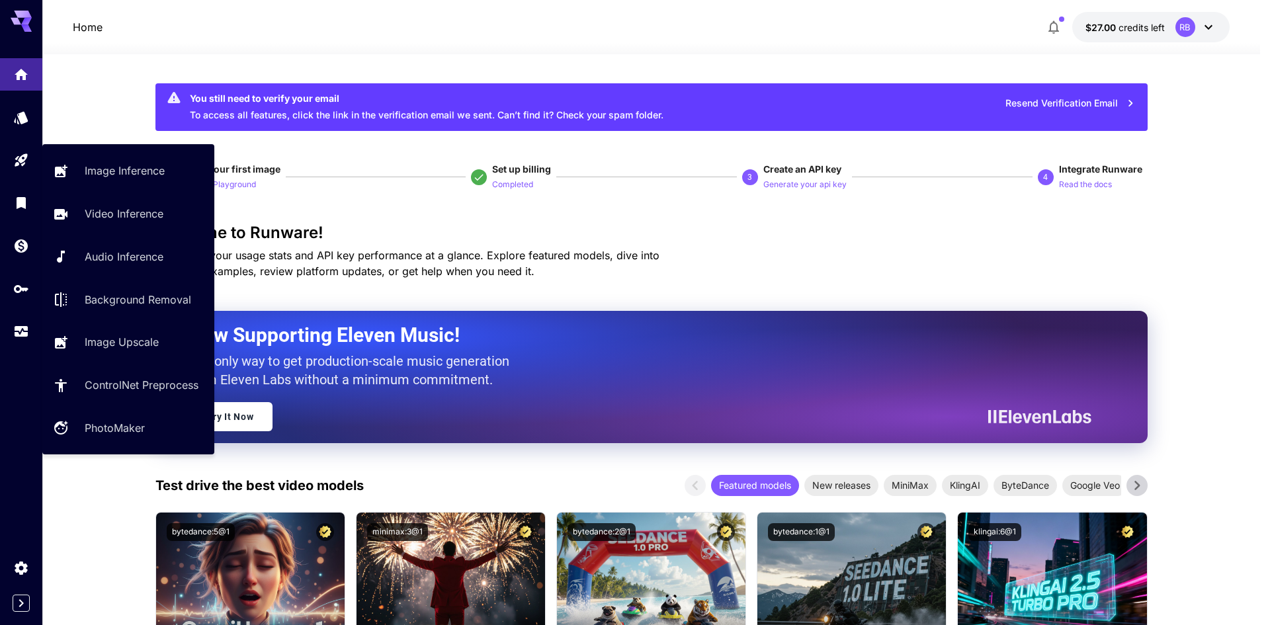
click at [15, 168] on link at bounding box center [21, 160] width 42 height 32
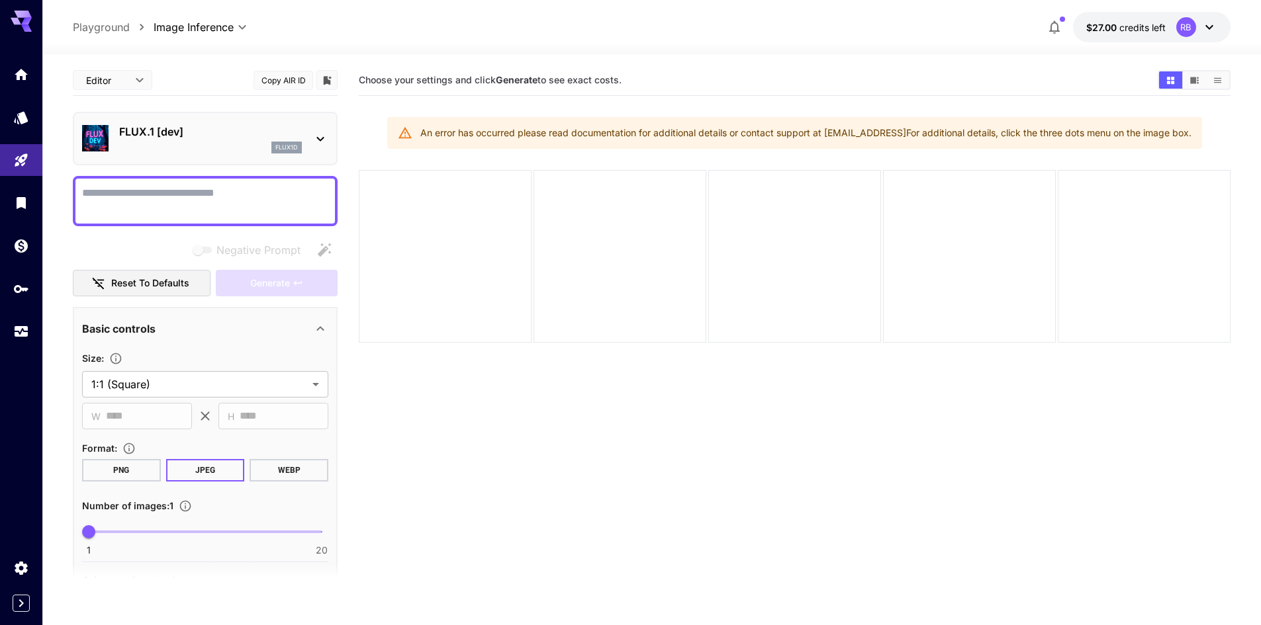
drag, startPoint x: 102, startPoint y: 289, endPoint x: 17, endPoint y: 151, distance: 161.6
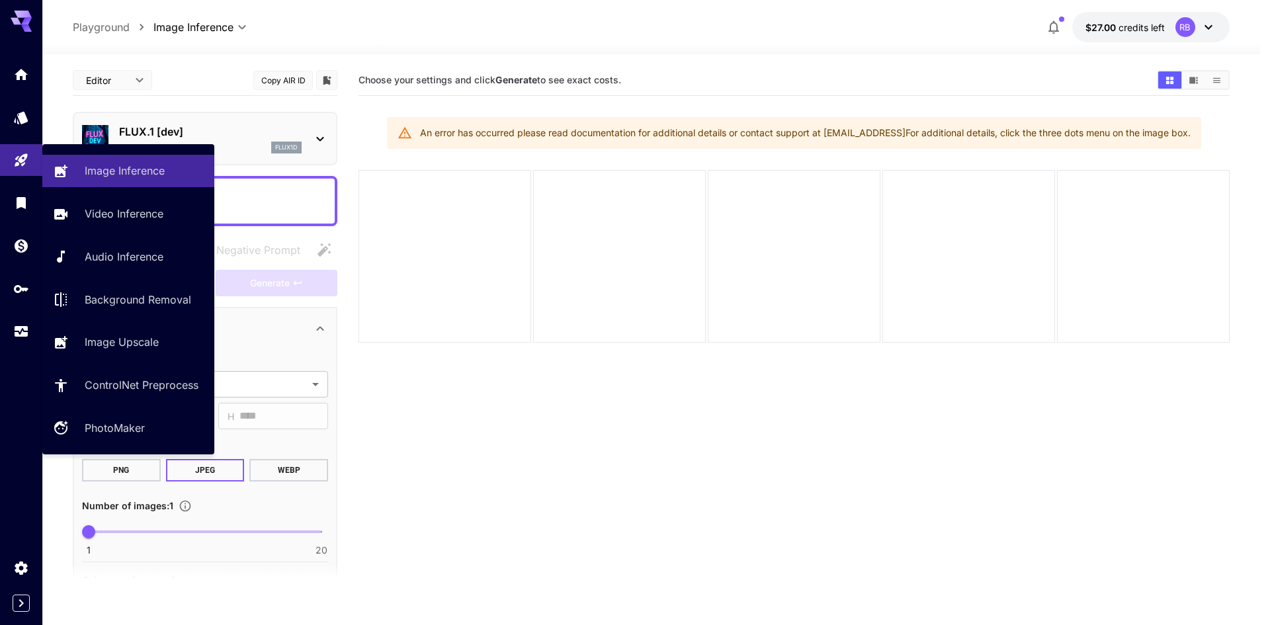
click at [130, 309] on link "Background Removal" at bounding box center [128, 299] width 172 height 32
type input "**********"
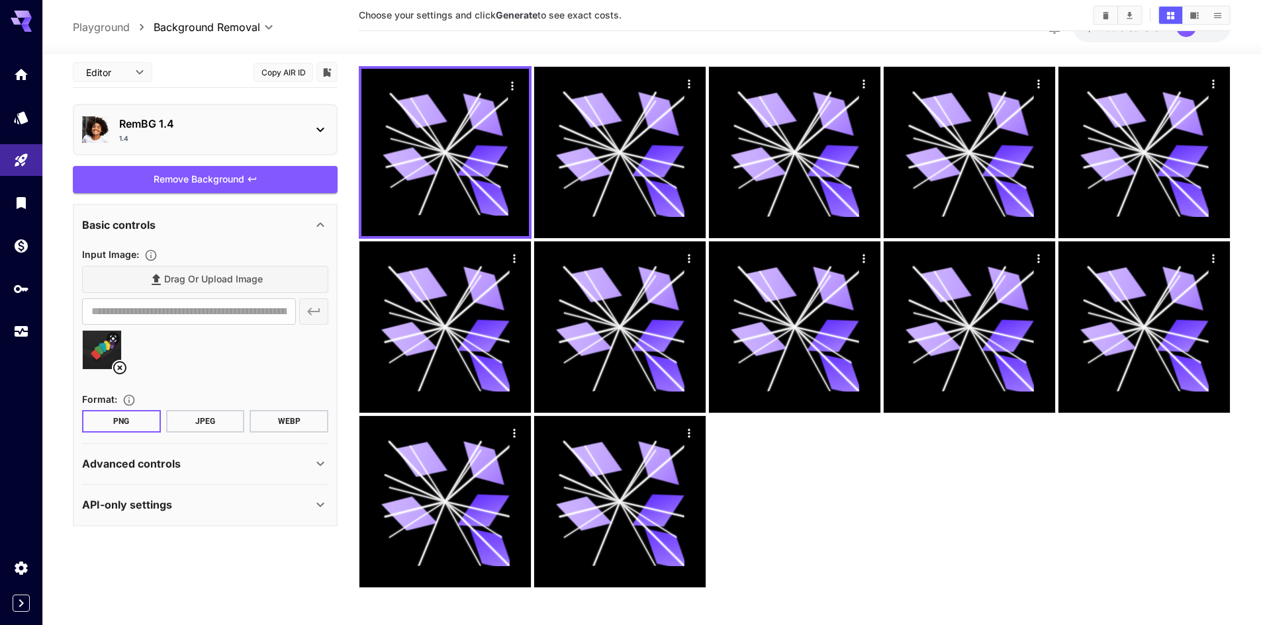
scroll to position [107, 0]
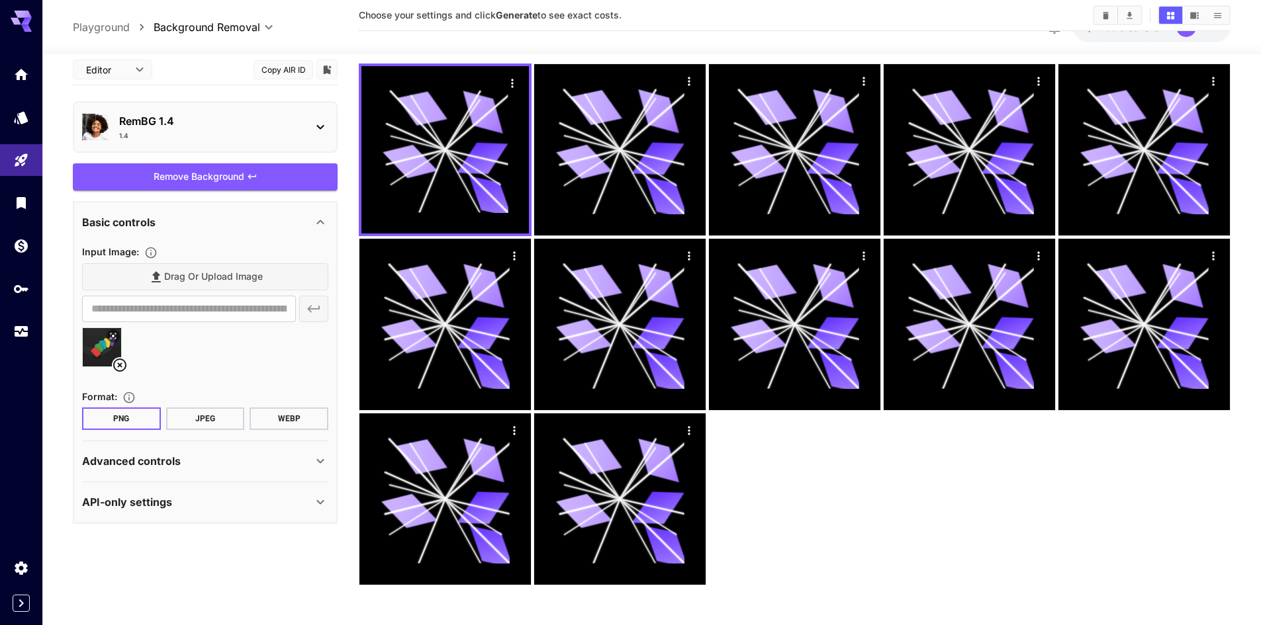
click at [138, 173] on div "Remove Background" at bounding box center [205, 176] width 265 height 27
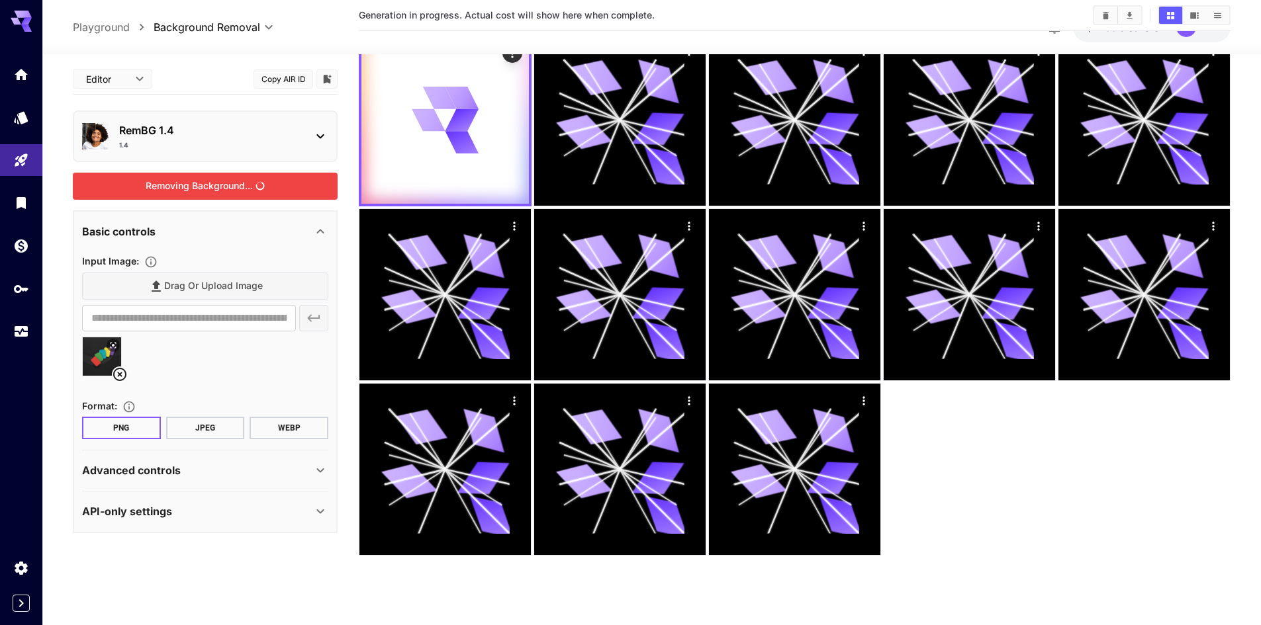
scroll to position [0, 0]
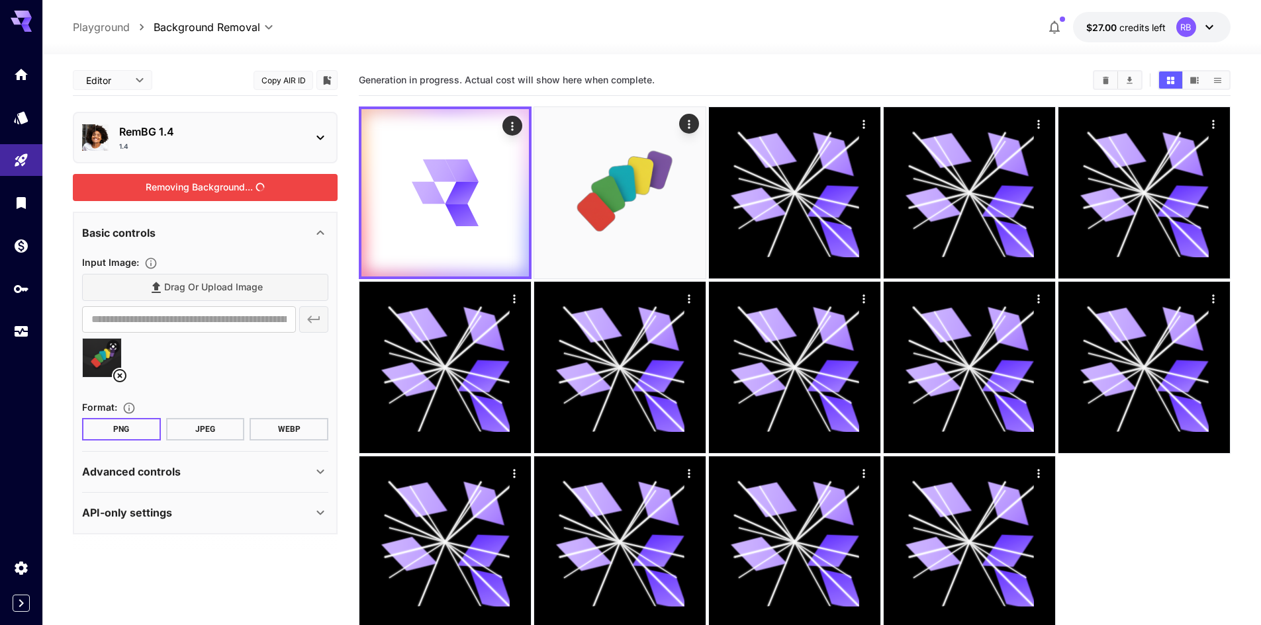
click at [237, 199] on div "Removing Background..." at bounding box center [205, 187] width 265 height 27
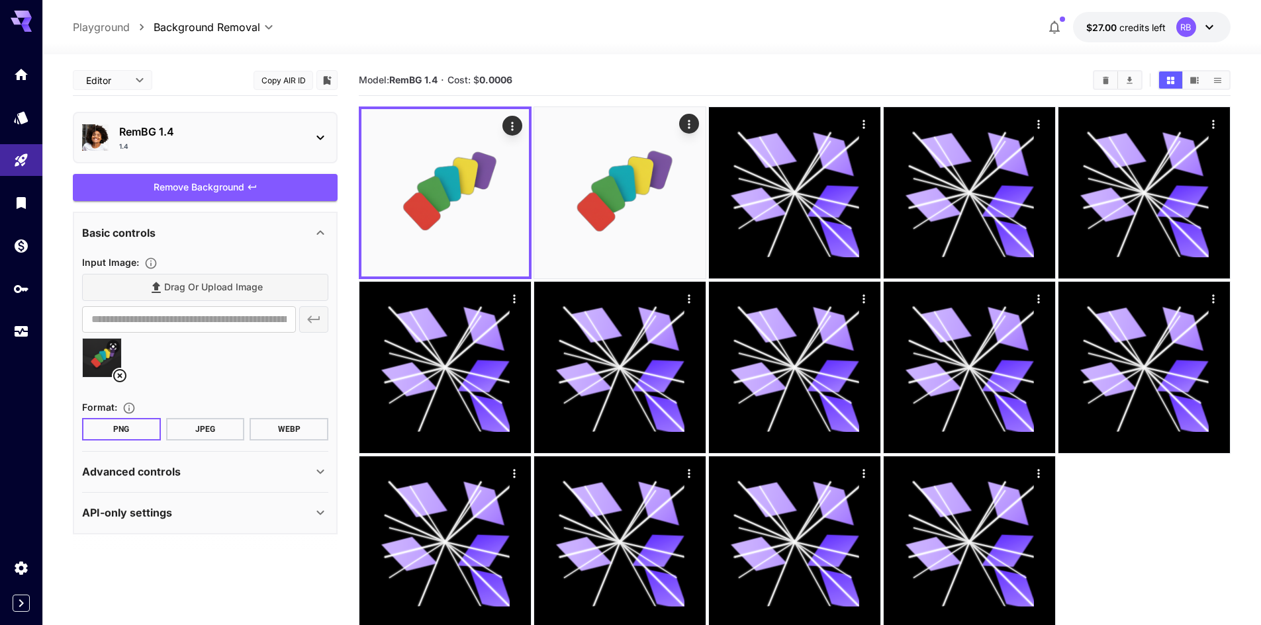
click at [118, 373] on icon at bounding box center [120, 376] width 16 height 16
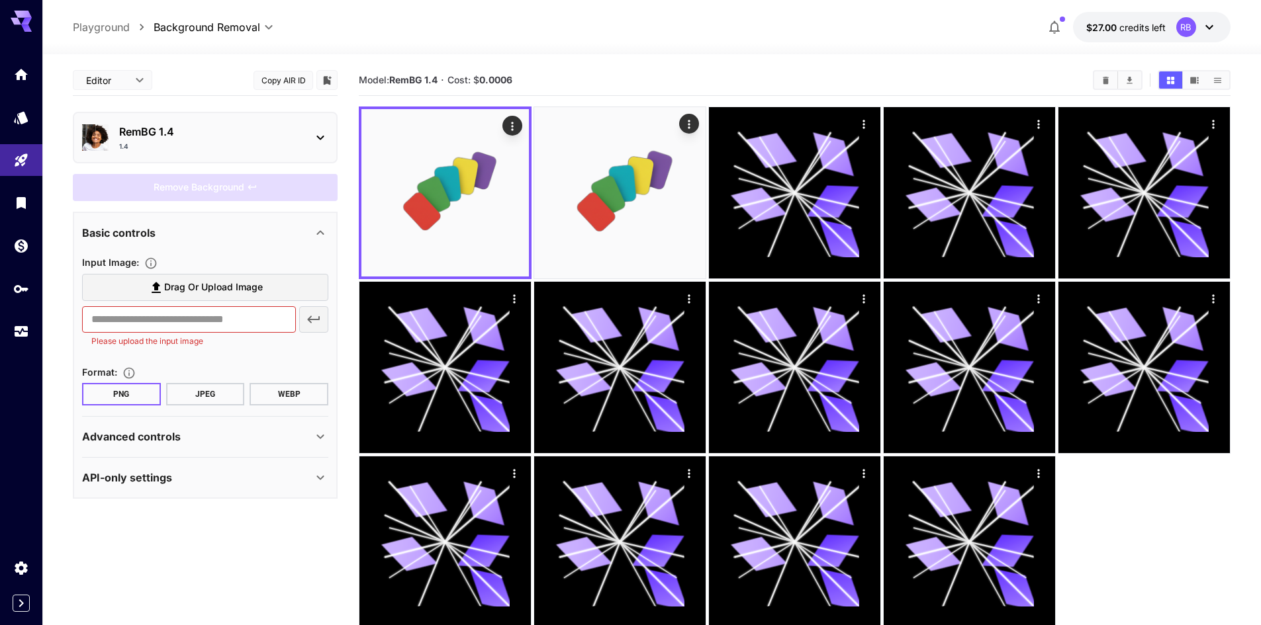
click at [234, 293] on span "Drag or upload image" at bounding box center [213, 287] width 99 height 17
click at [0, 0] on input "Drag or upload image" at bounding box center [0, 0] width 0 height 0
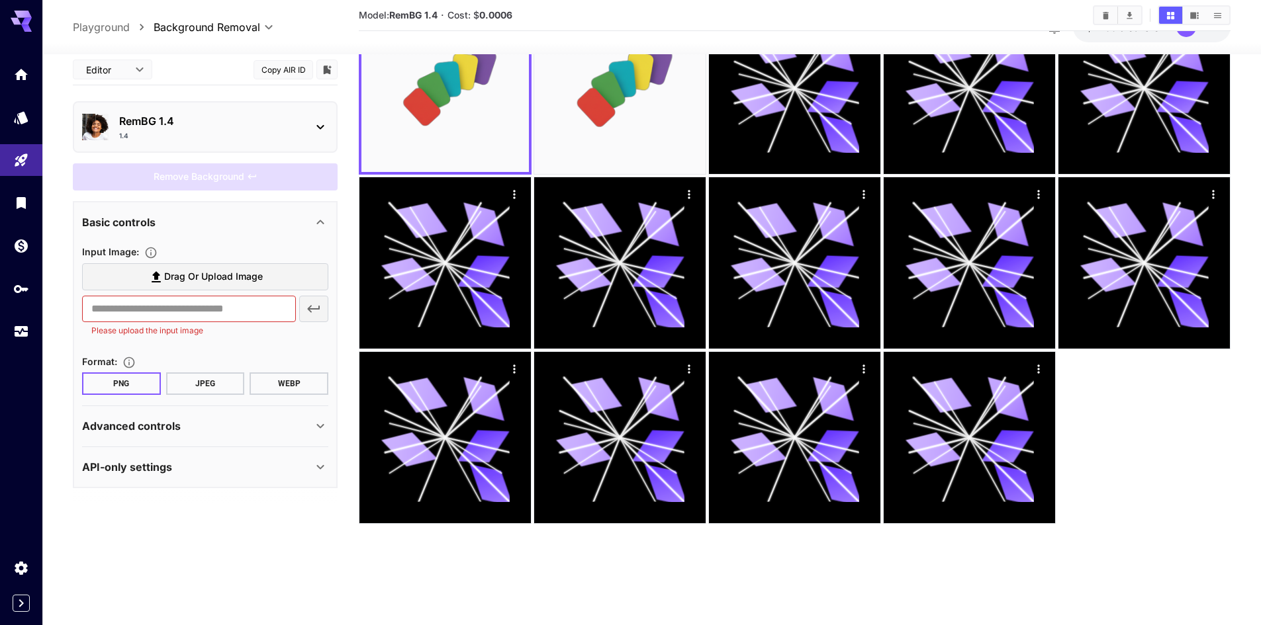
click at [171, 435] on div "Advanced controls" at bounding box center [205, 426] width 246 height 32
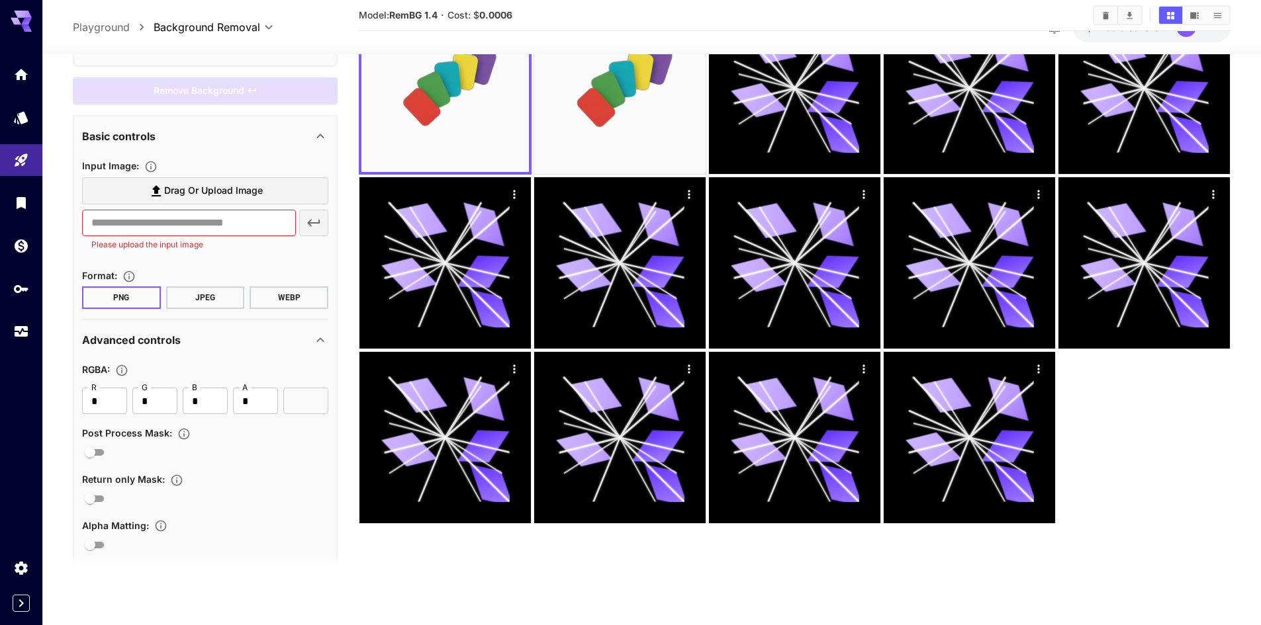
scroll to position [81, 0]
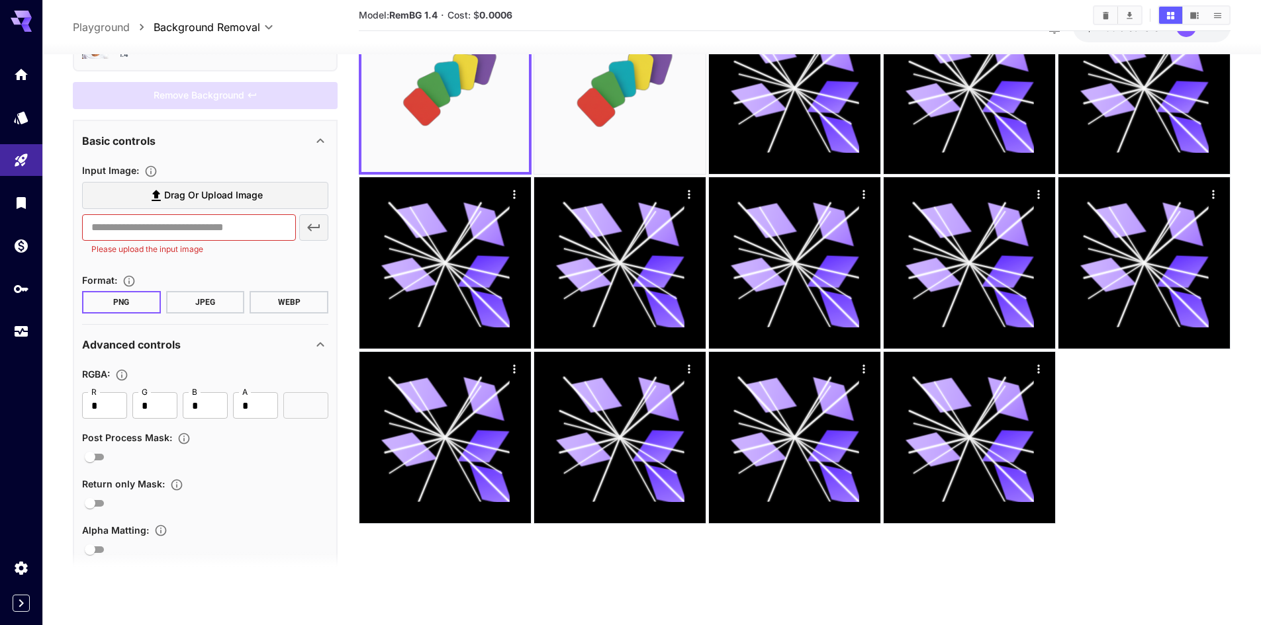
click at [248, 343] on div "Advanced controls" at bounding box center [197, 345] width 230 height 16
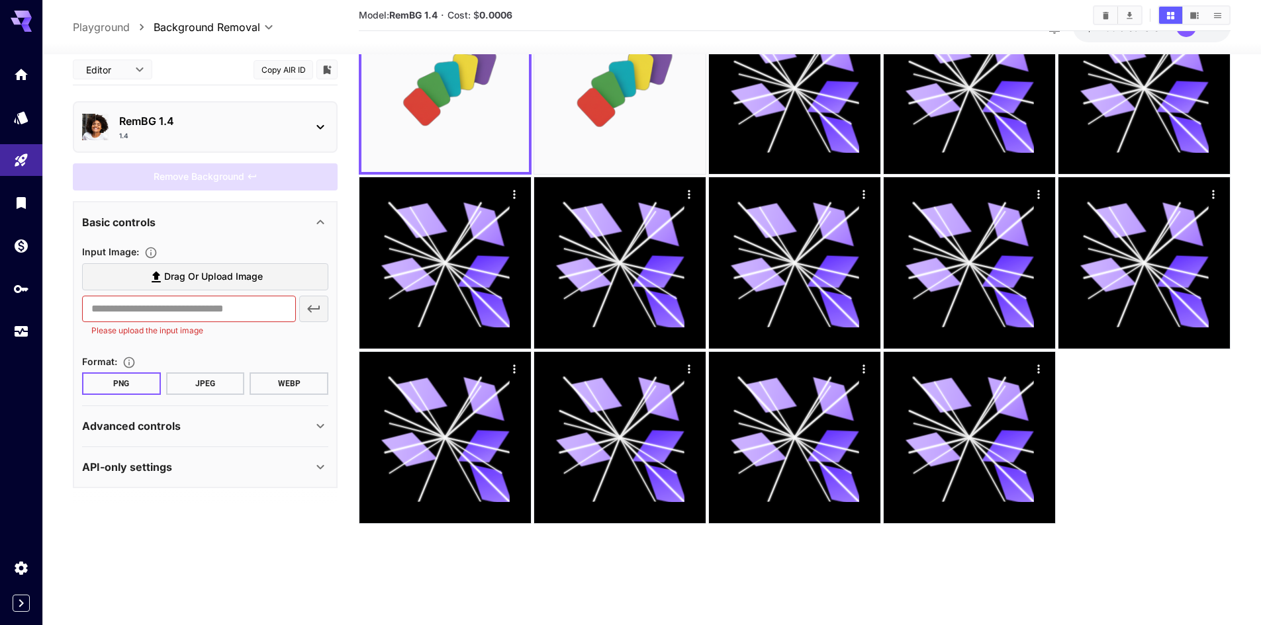
scroll to position [0, 0]
click at [177, 460] on div "API-only settings" at bounding box center [197, 467] width 230 height 16
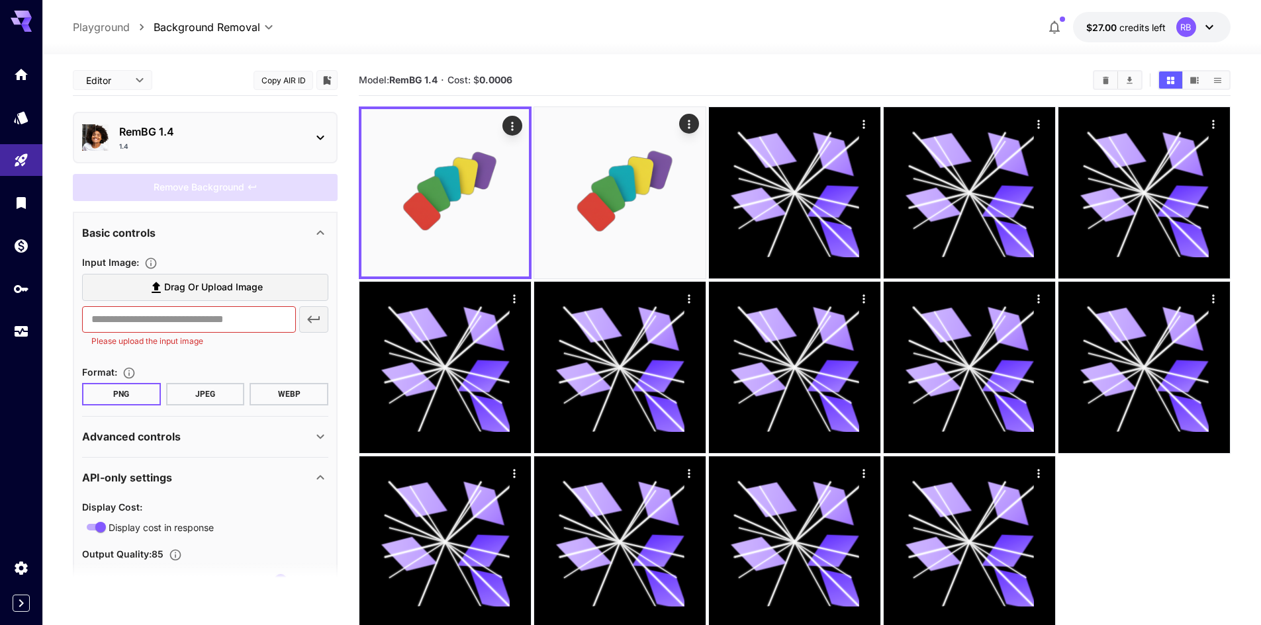
click at [151, 145] on div "1.4" at bounding box center [210, 147] width 183 height 10
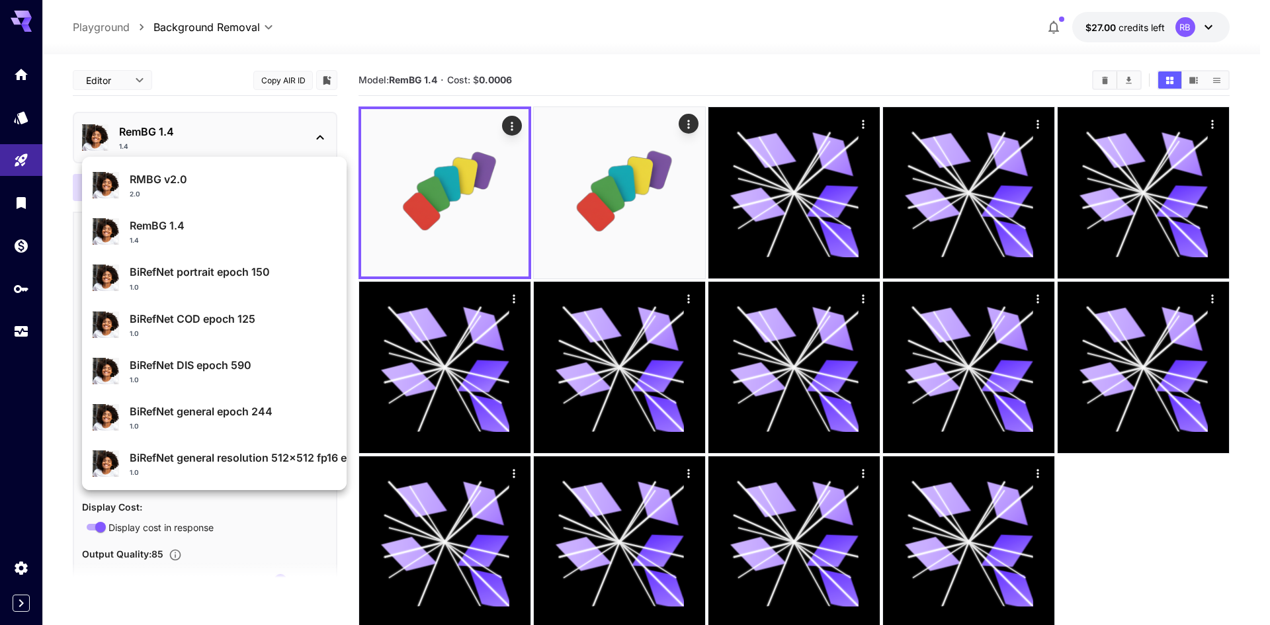
click at [166, 187] on div "RMBG v2.0 2.0" at bounding box center [233, 185] width 206 height 28
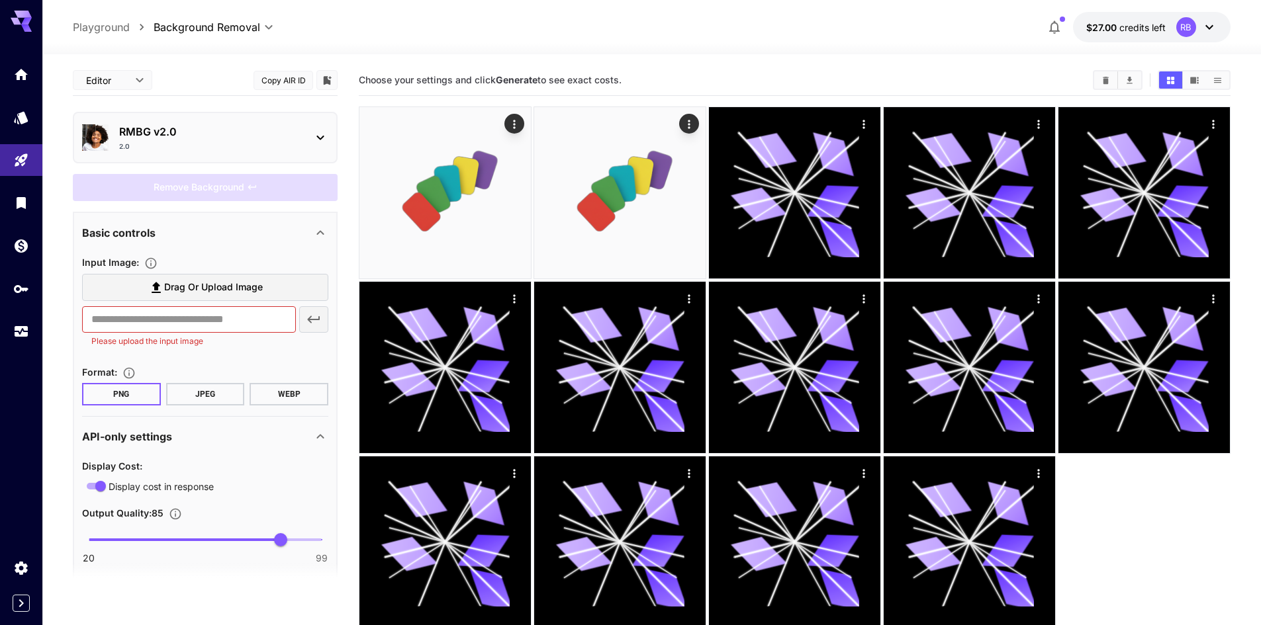
click at [185, 140] on div "RMBG v2.0 2.0" at bounding box center [210, 138] width 183 height 28
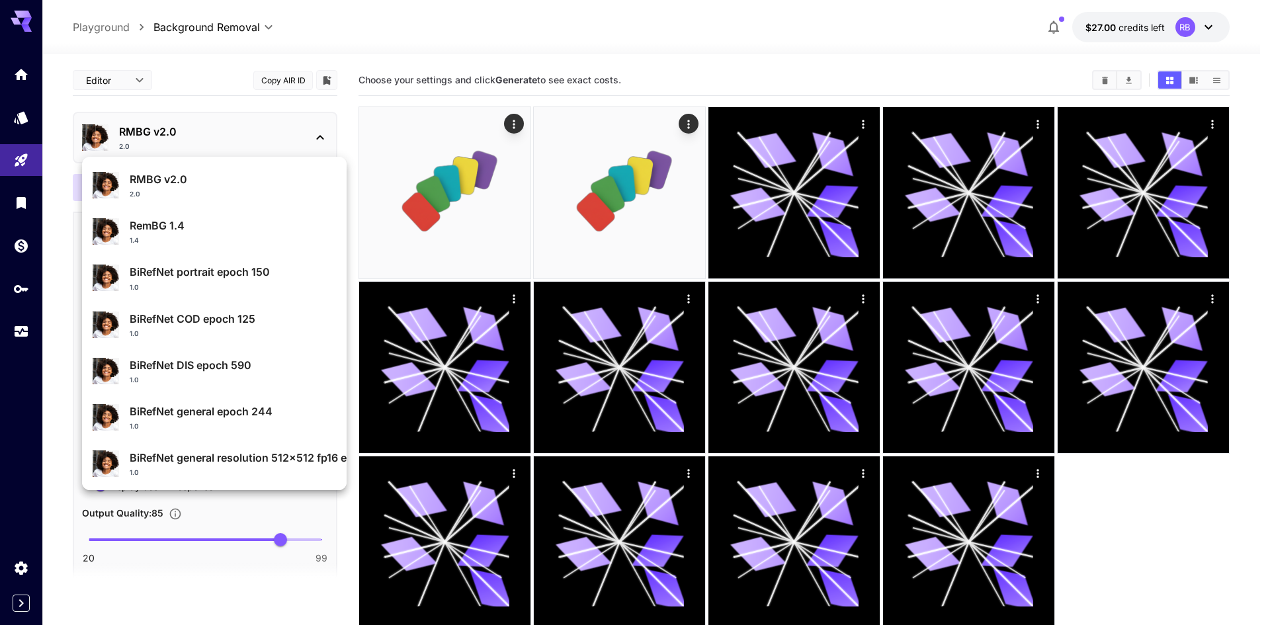
click at [185, 140] on div at bounding box center [635, 312] width 1270 height 625
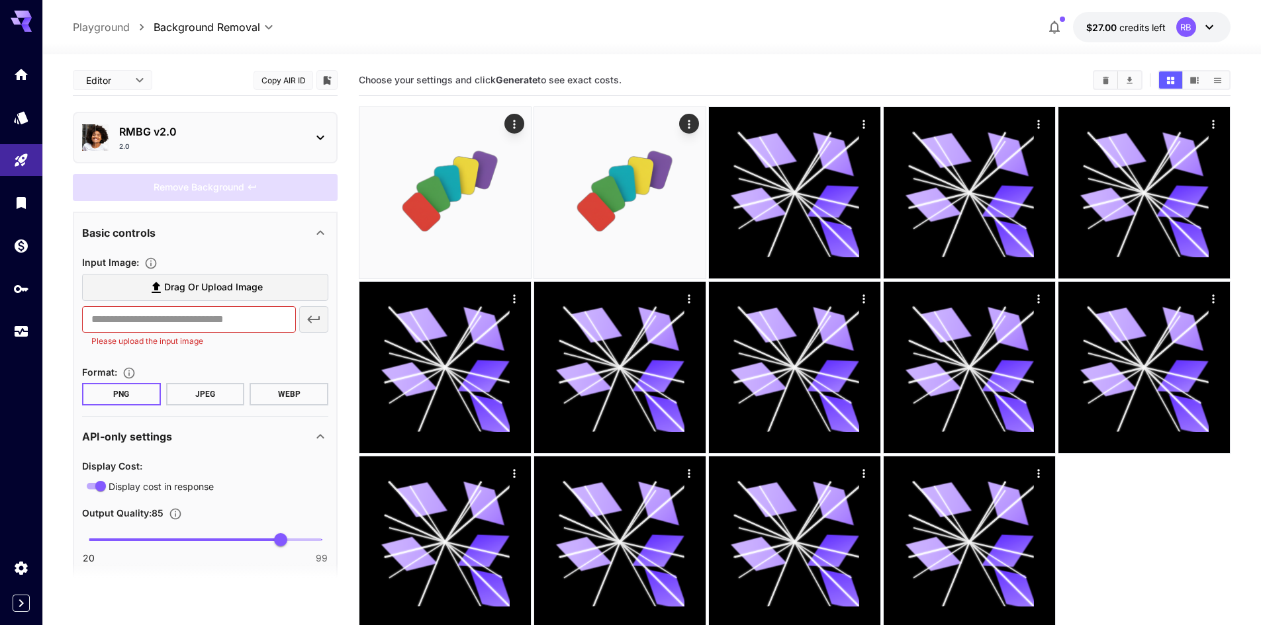
click at [181, 291] on span "Drag or upload image" at bounding box center [213, 287] width 99 height 17
click at [0, 0] on input "Drag or upload image" at bounding box center [0, 0] width 0 height 0
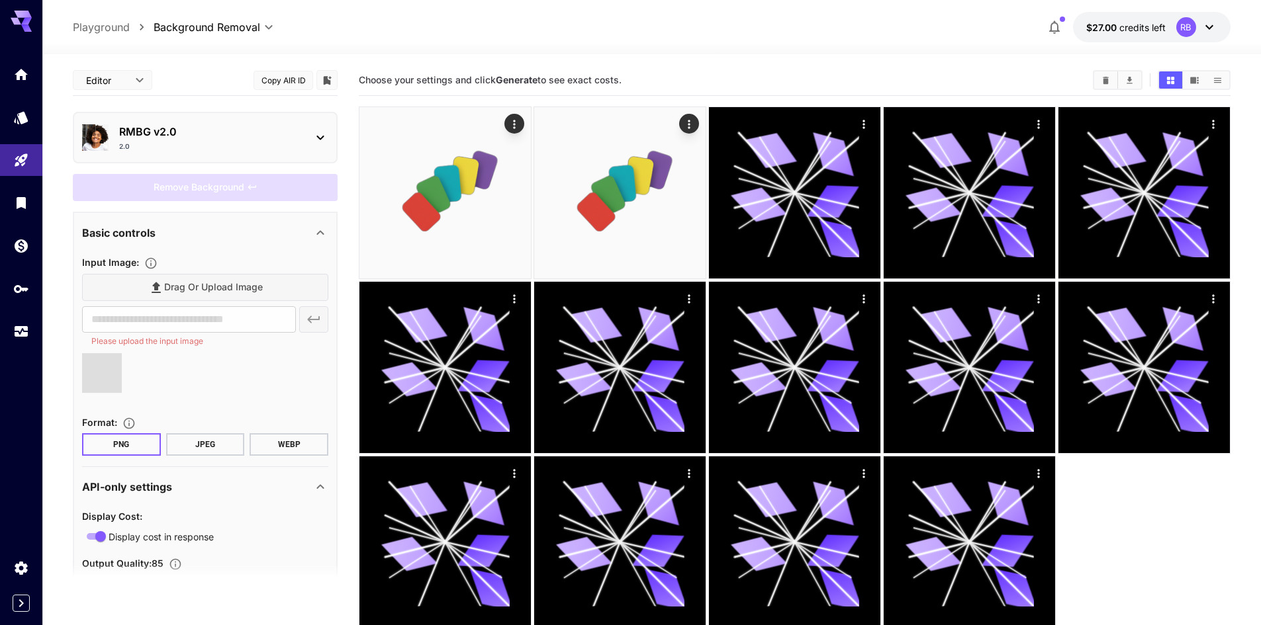
type input "**********"
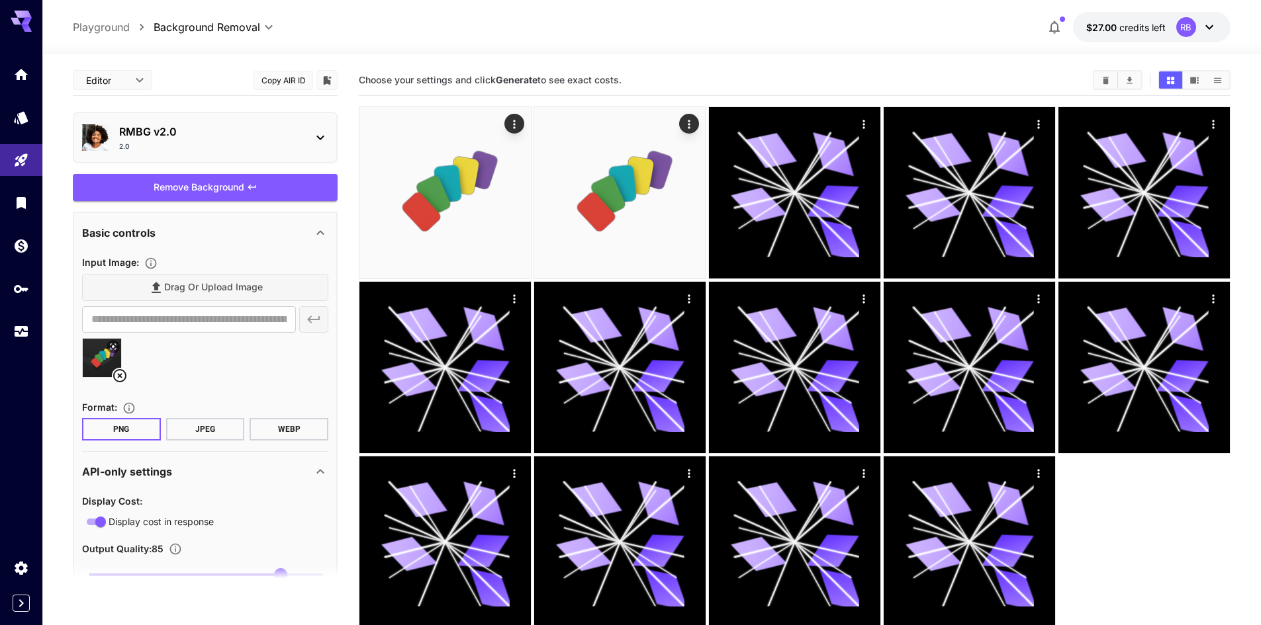
click at [192, 185] on div "Remove Background" at bounding box center [205, 187] width 265 height 27
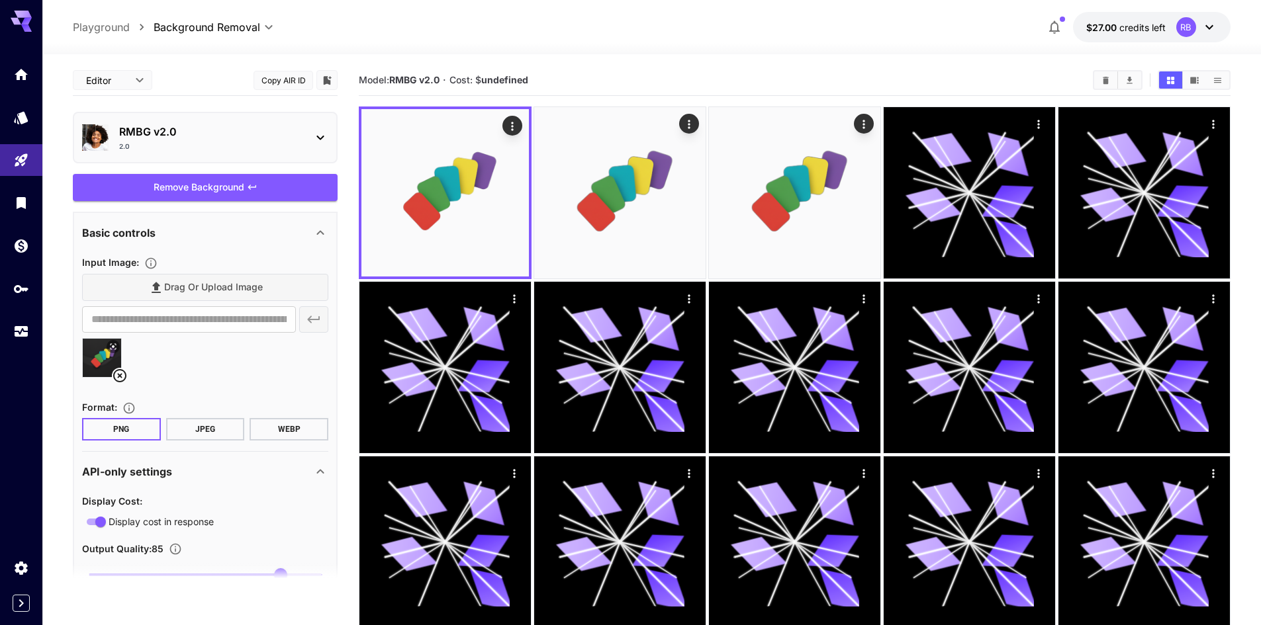
click at [212, 139] on p "RMBG v2.0" at bounding box center [210, 132] width 183 height 16
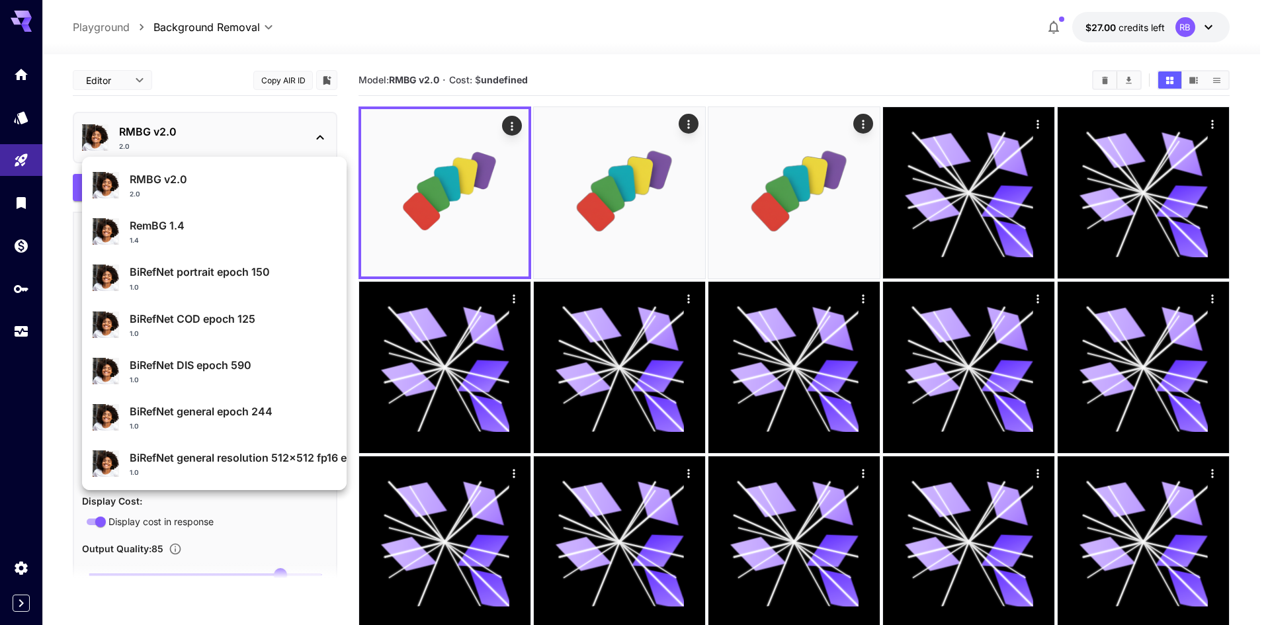
click at [206, 223] on p "RemBG 1.4" at bounding box center [233, 226] width 206 height 16
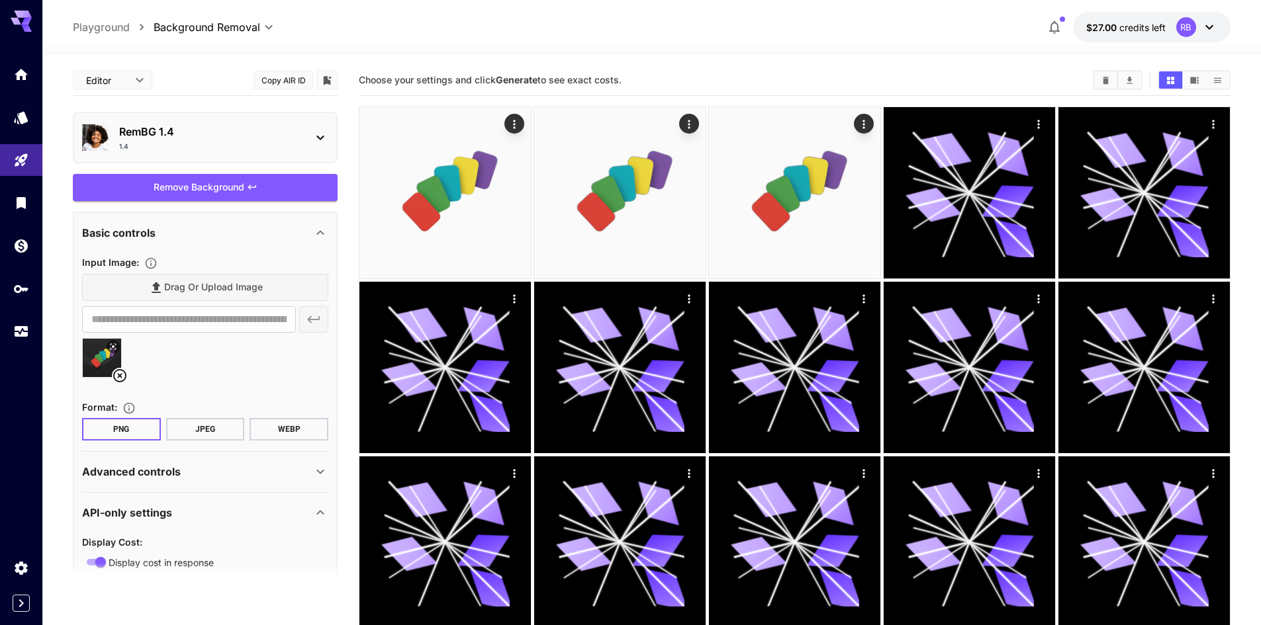
click at [210, 184] on div "Remove Background" at bounding box center [205, 187] width 265 height 27
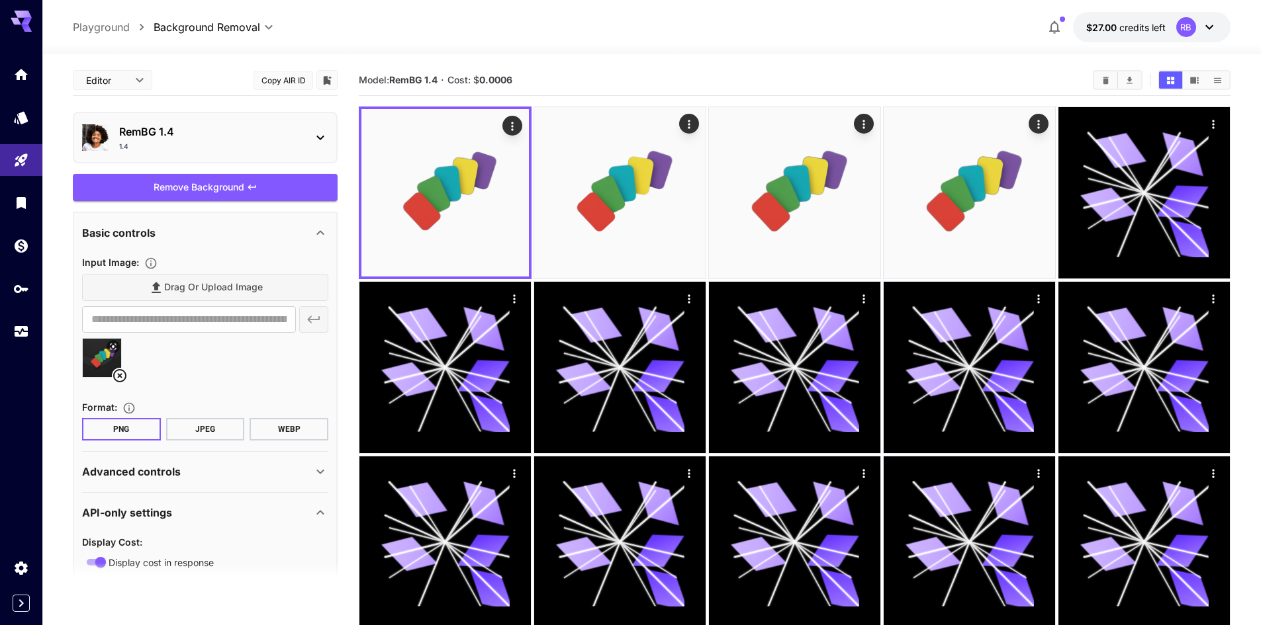
click at [219, 142] on div "1.4" at bounding box center [210, 147] width 183 height 10
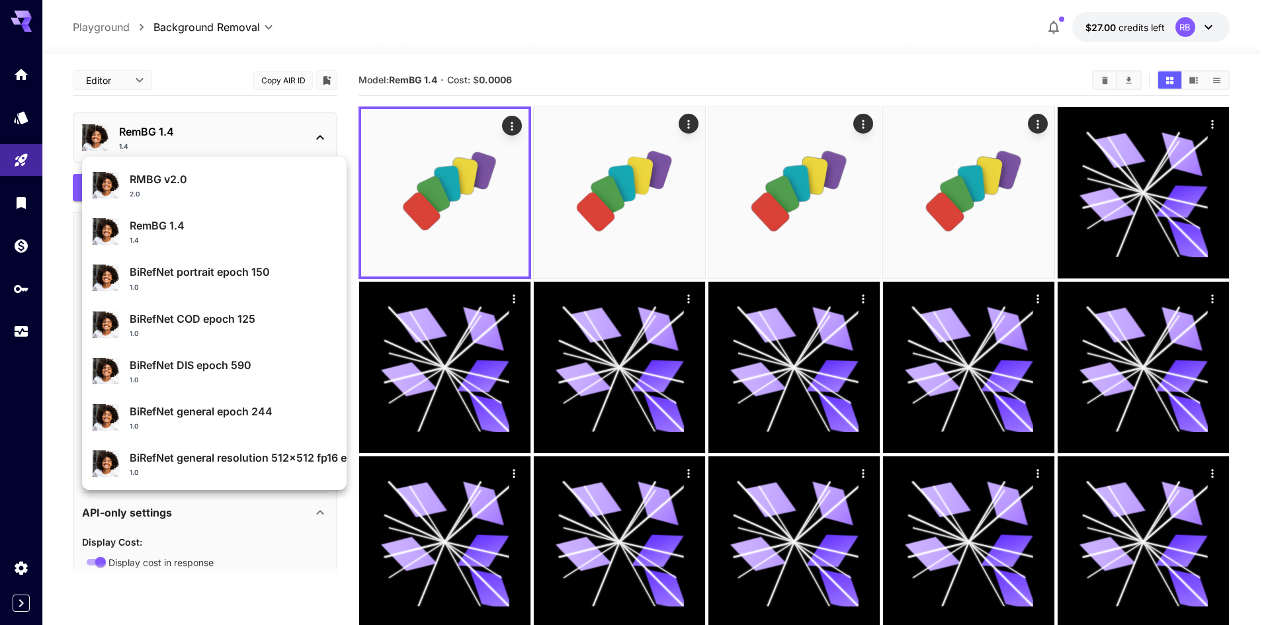
click at [213, 279] on p "BiRefNet portrait epoch 150" at bounding box center [233, 272] width 206 height 16
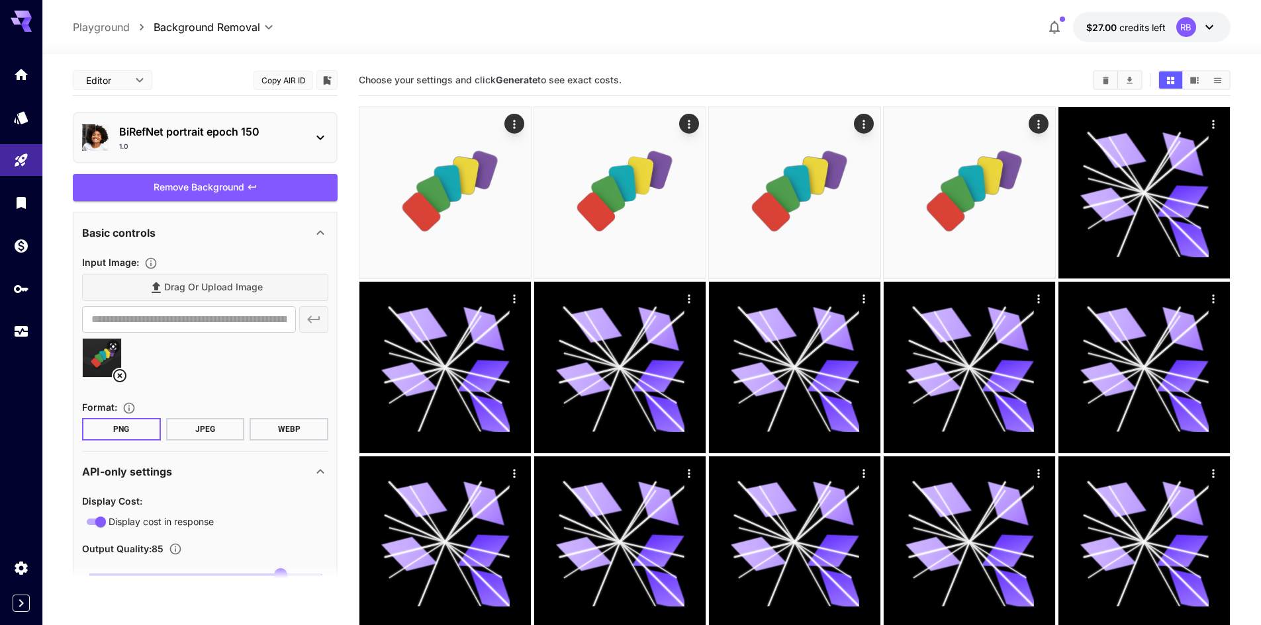
click at [224, 129] on p "BiRefNet portrait epoch 150" at bounding box center [210, 132] width 183 height 16
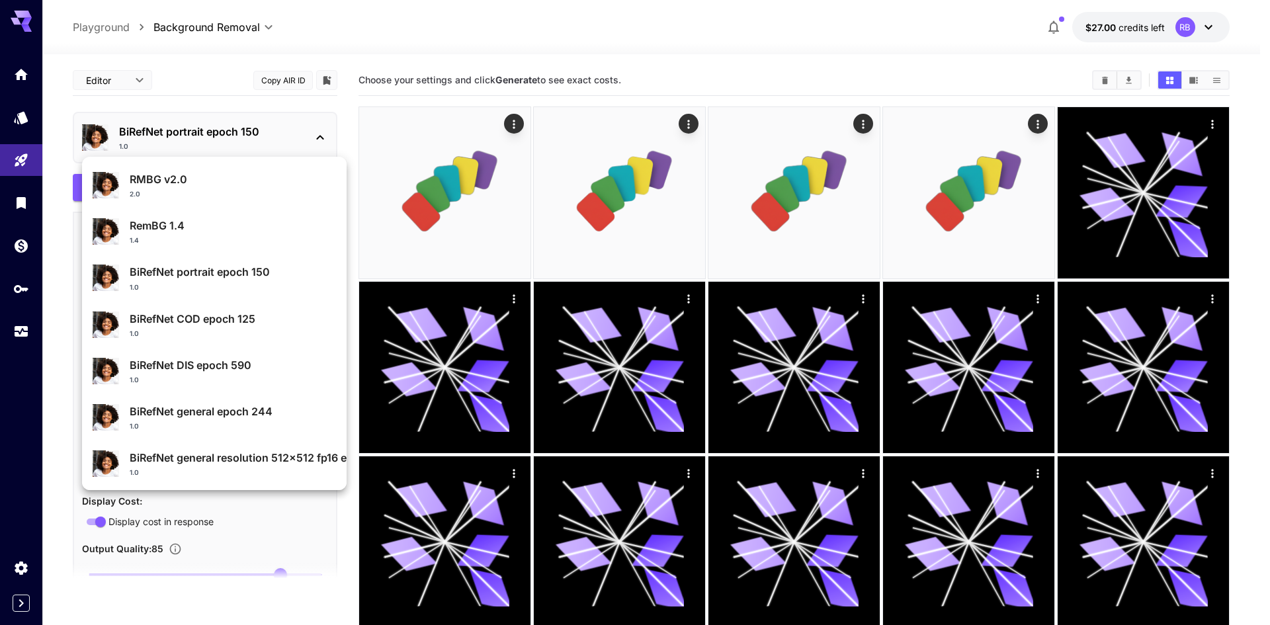
click at [224, 129] on div at bounding box center [635, 312] width 1270 height 625
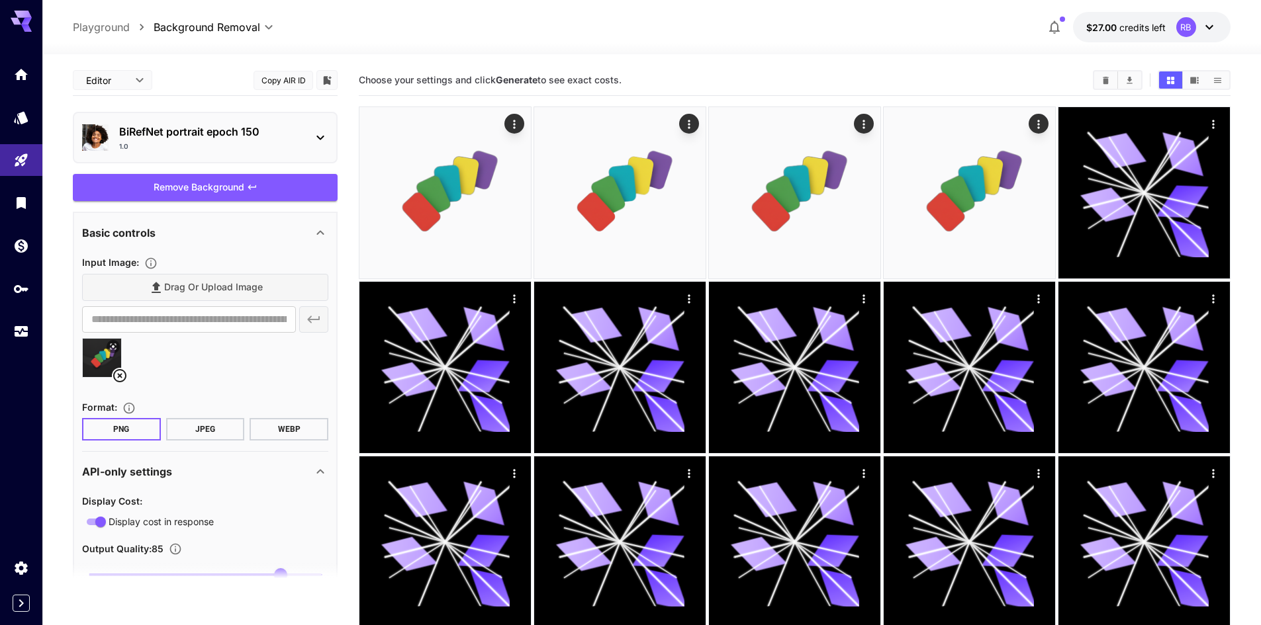
click at [217, 169] on div "**********" at bounding box center [205, 375] width 265 height 620
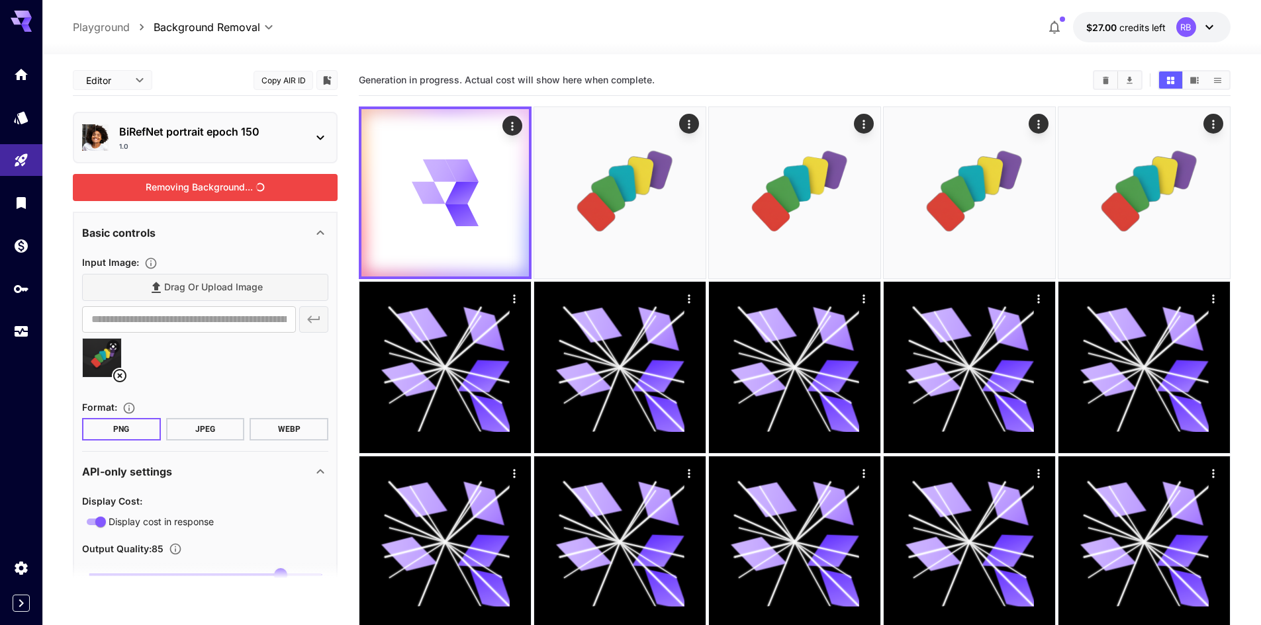
click at [217, 179] on div "Removing Background..." at bounding box center [205, 187] width 265 height 27
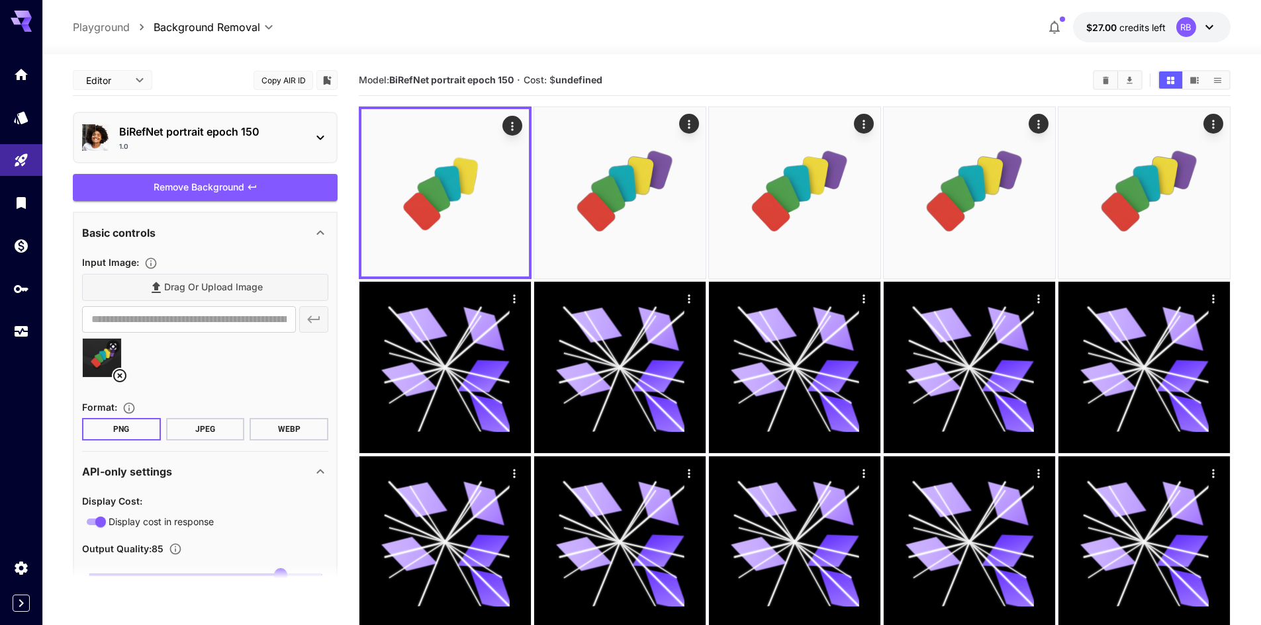
click at [220, 144] on div "1.0" at bounding box center [210, 147] width 183 height 10
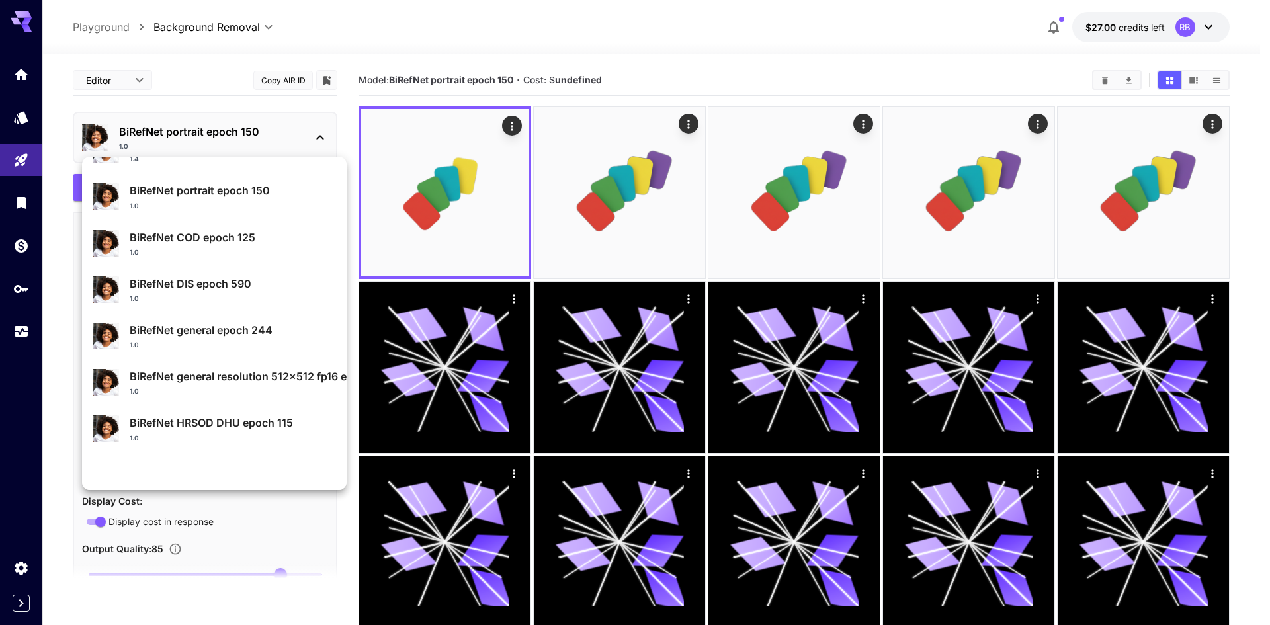
scroll to position [142, 0]
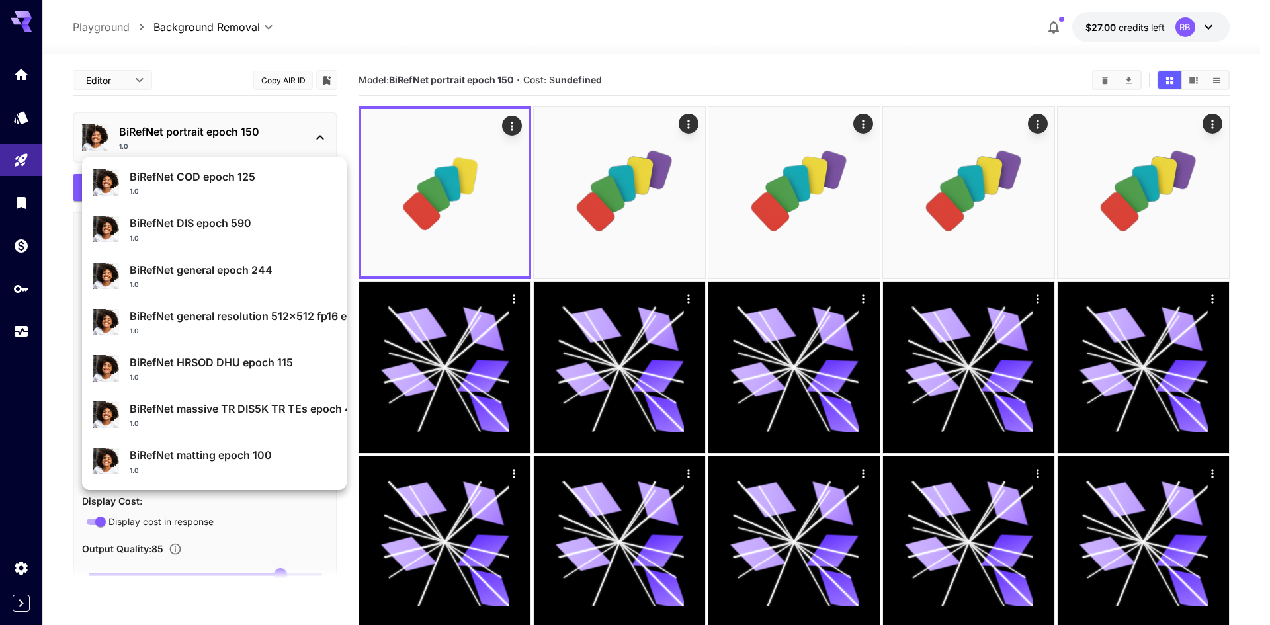
click at [244, 320] on p "BiRefNet general resolution 512x512 fp16 epoch 216" at bounding box center [233, 316] width 206 height 16
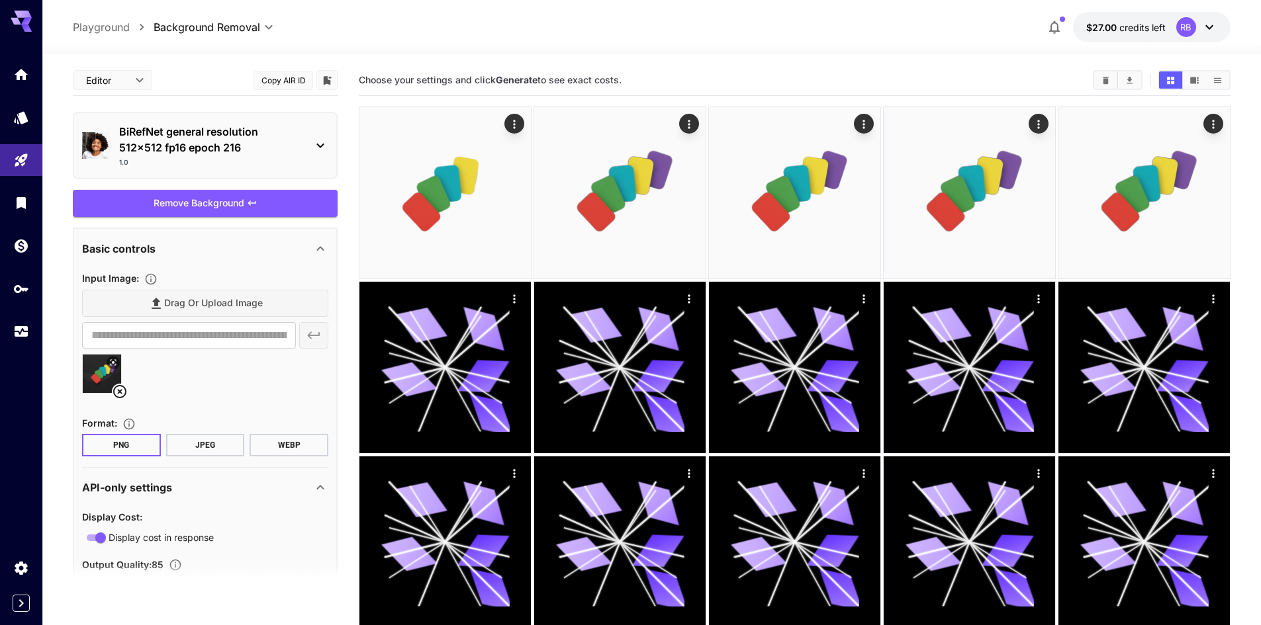
click at [233, 195] on div "Remove Background" at bounding box center [205, 203] width 265 height 27
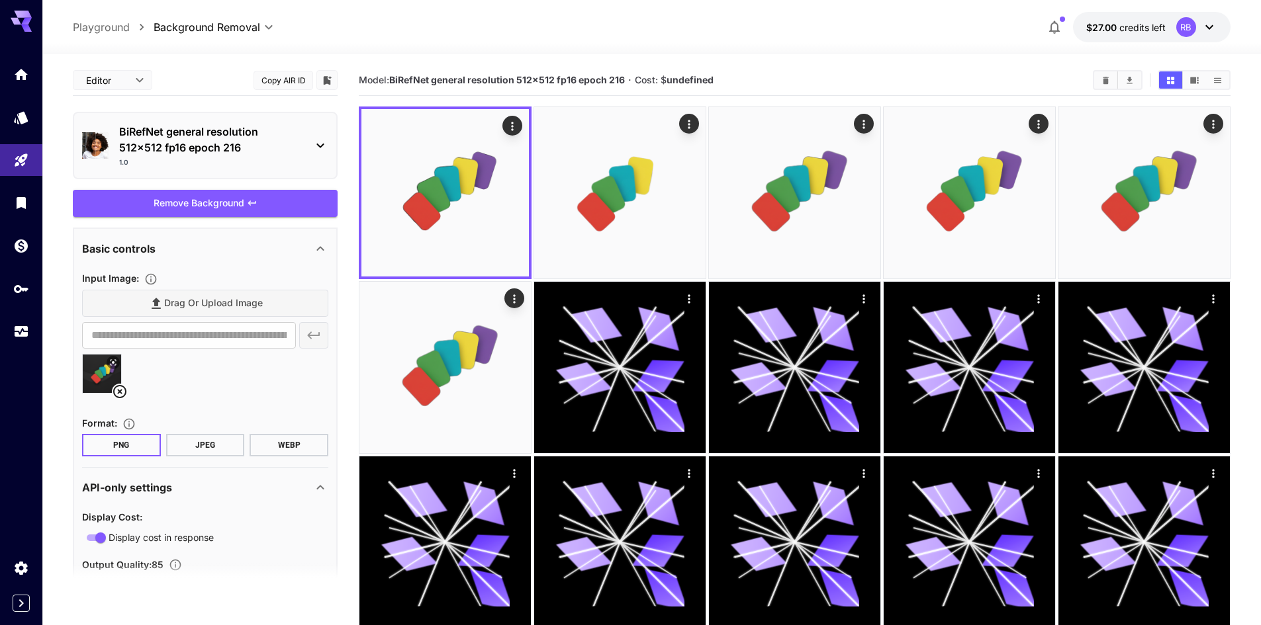
click at [226, 122] on div "BiRefNet general resolution 512x512 fp16 epoch 216 1.0" at bounding box center [205, 145] width 246 height 54
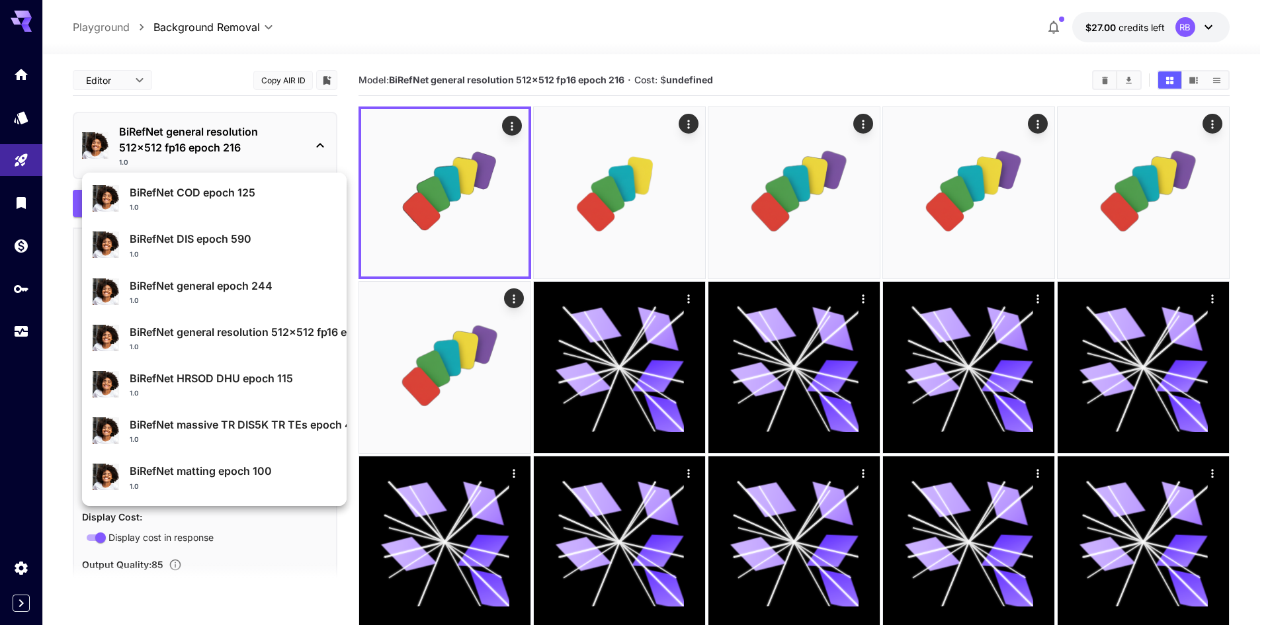
click at [246, 474] on p "BiRefNet matting epoch 100" at bounding box center [233, 471] width 206 height 16
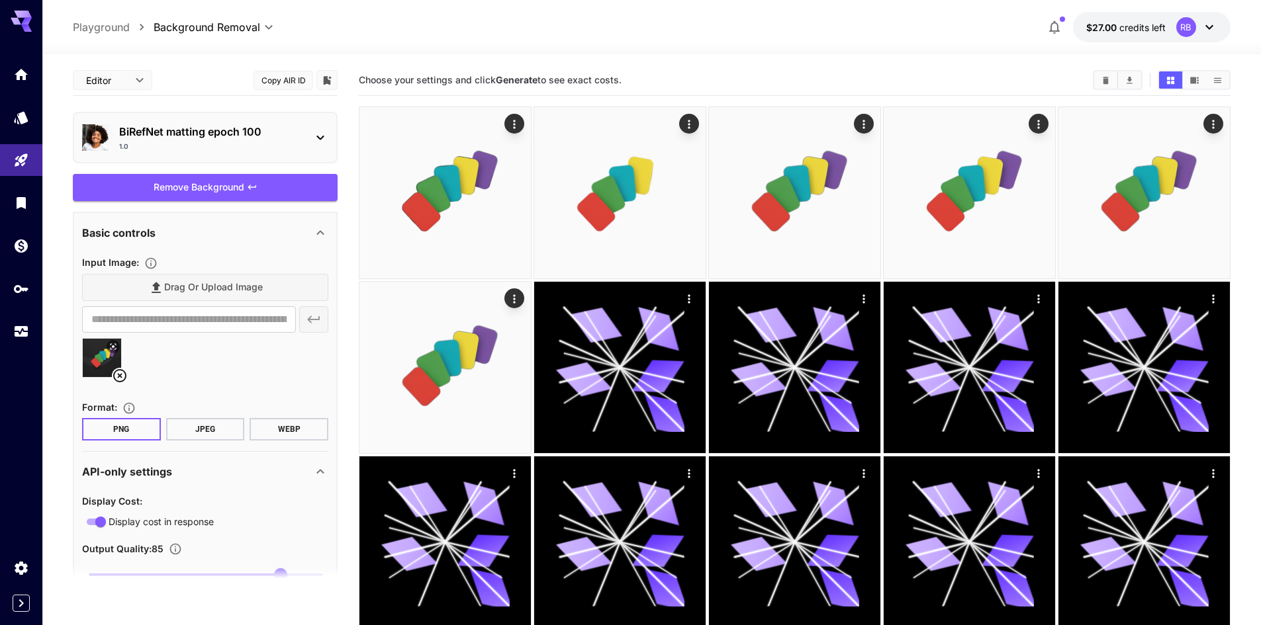
click at [199, 142] on div "1.0" at bounding box center [210, 147] width 183 height 10
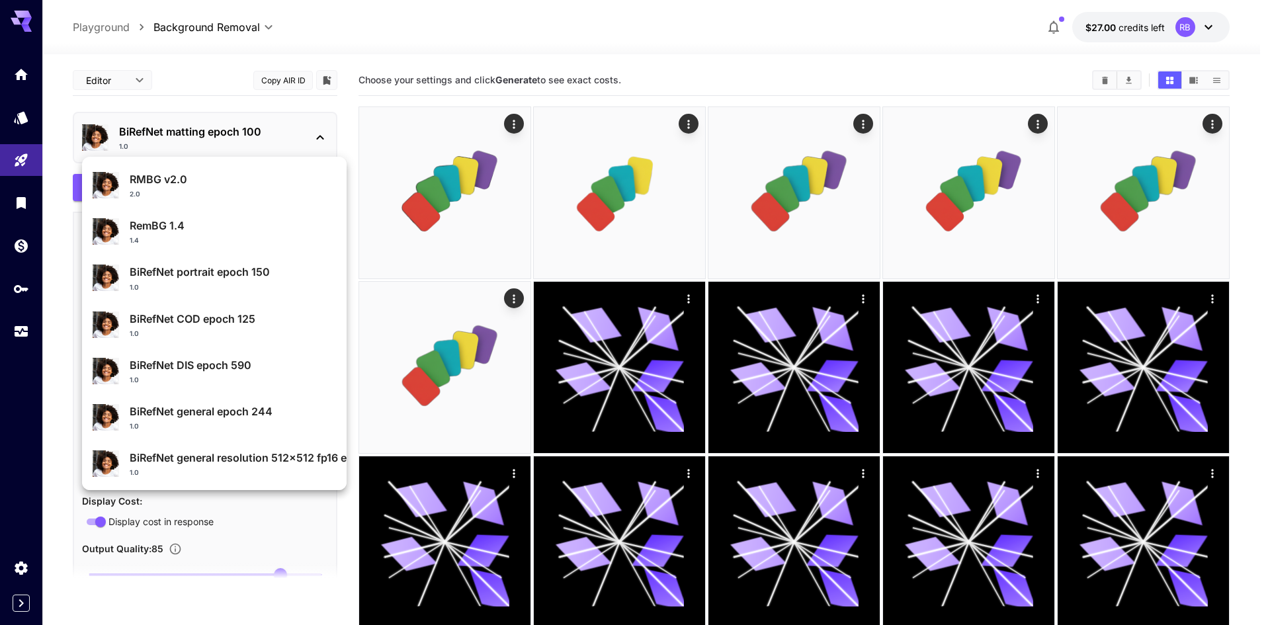
click at [199, 142] on div at bounding box center [635, 312] width 1270 height 625
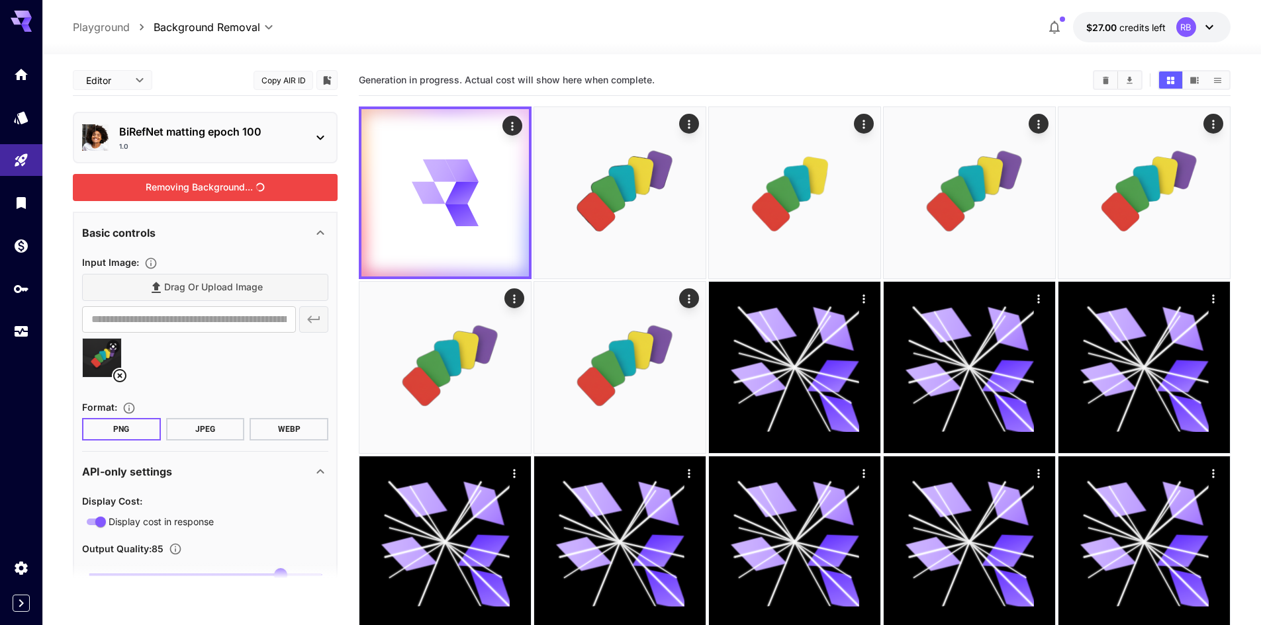
click at [203, 183] on div "Removing Background..." at bounding box center [205, 187] width 265 height 27
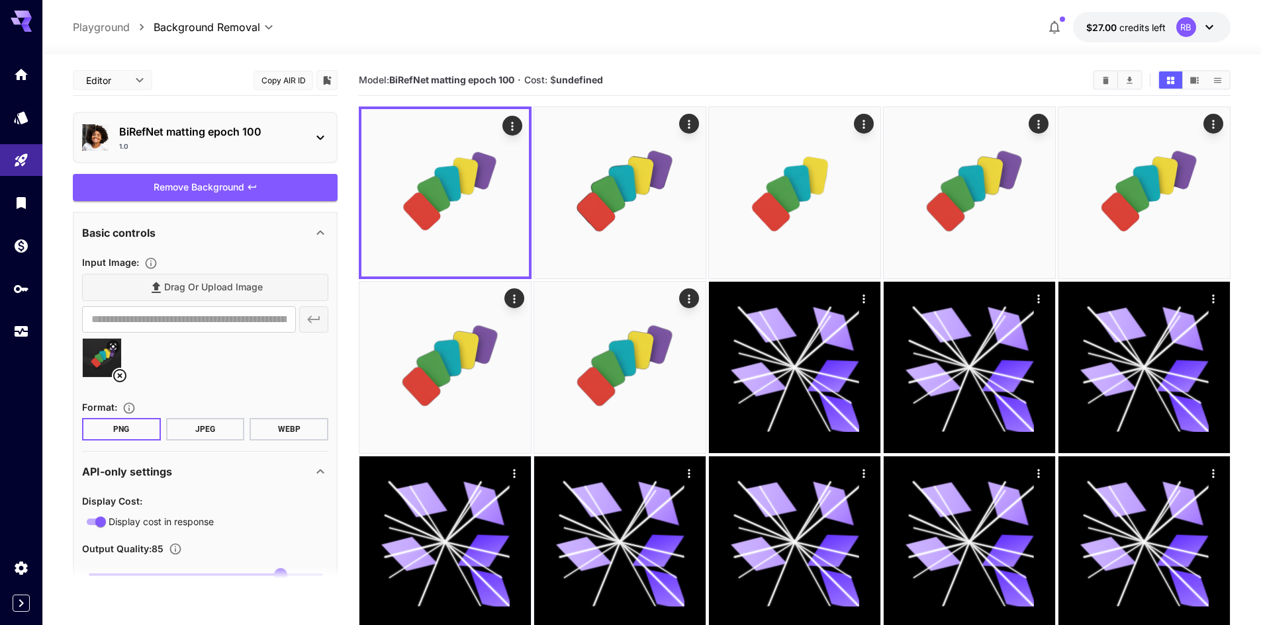
click at [199, 142] on div "1.0" at bounding box center [210, 147] width 183 height 10
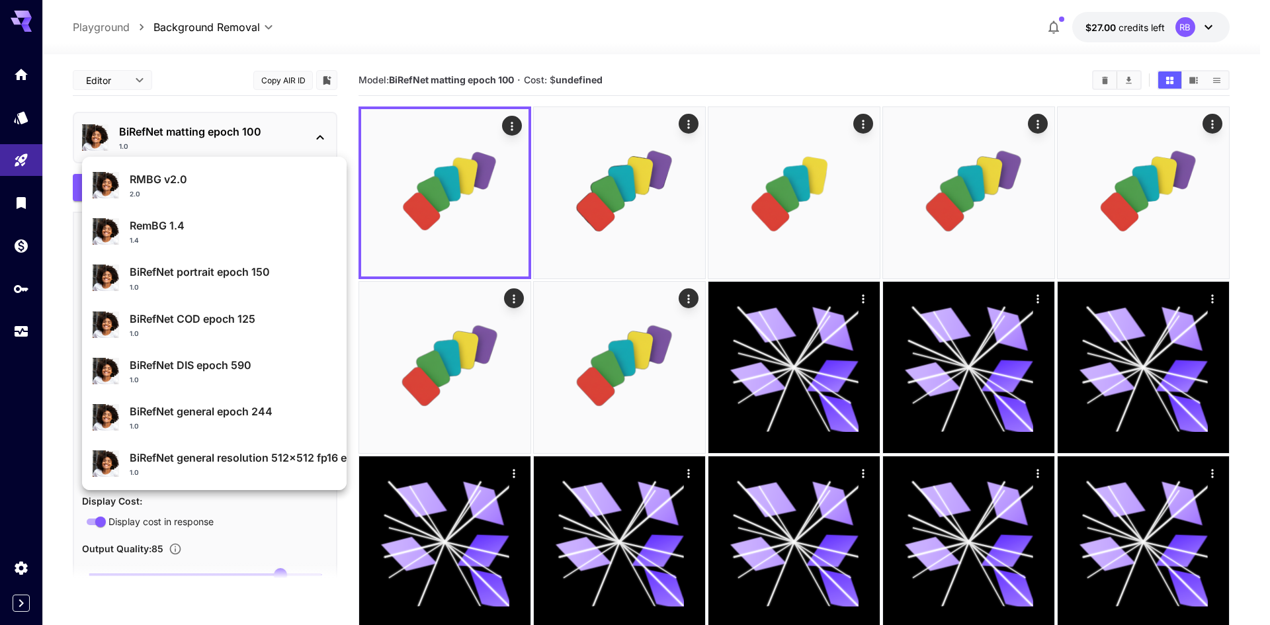
click at [196, 185] on p "RMBG v2.0" at bounding box center [233, 179] width 206 height 16
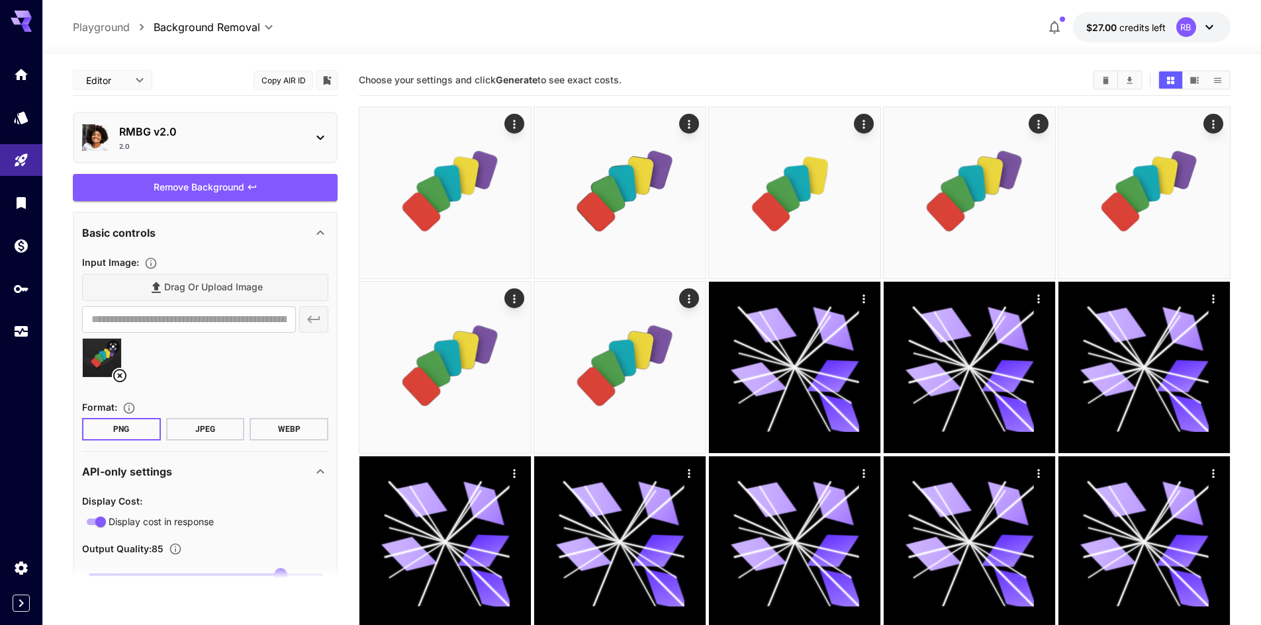
click at [199, 179] on div "Remove Background" at bounding box center [205, 187] width 265 height 27
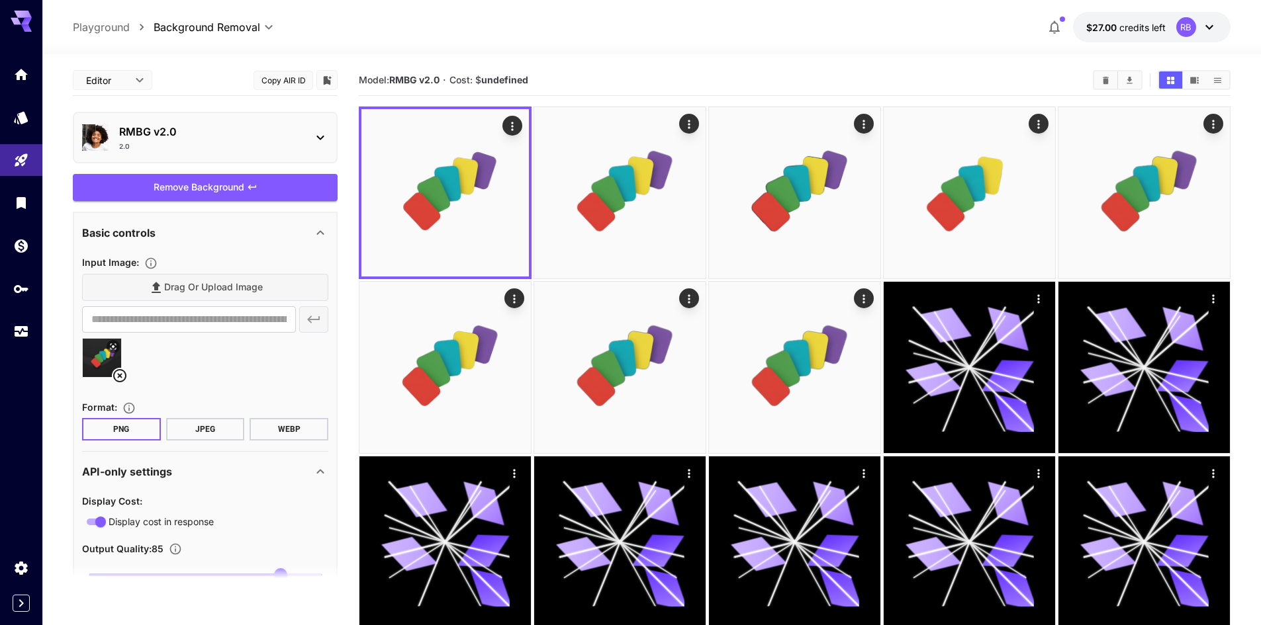
click at [202, 146] on div "2.0" at bounding box center [210, 147] width 183 height 10
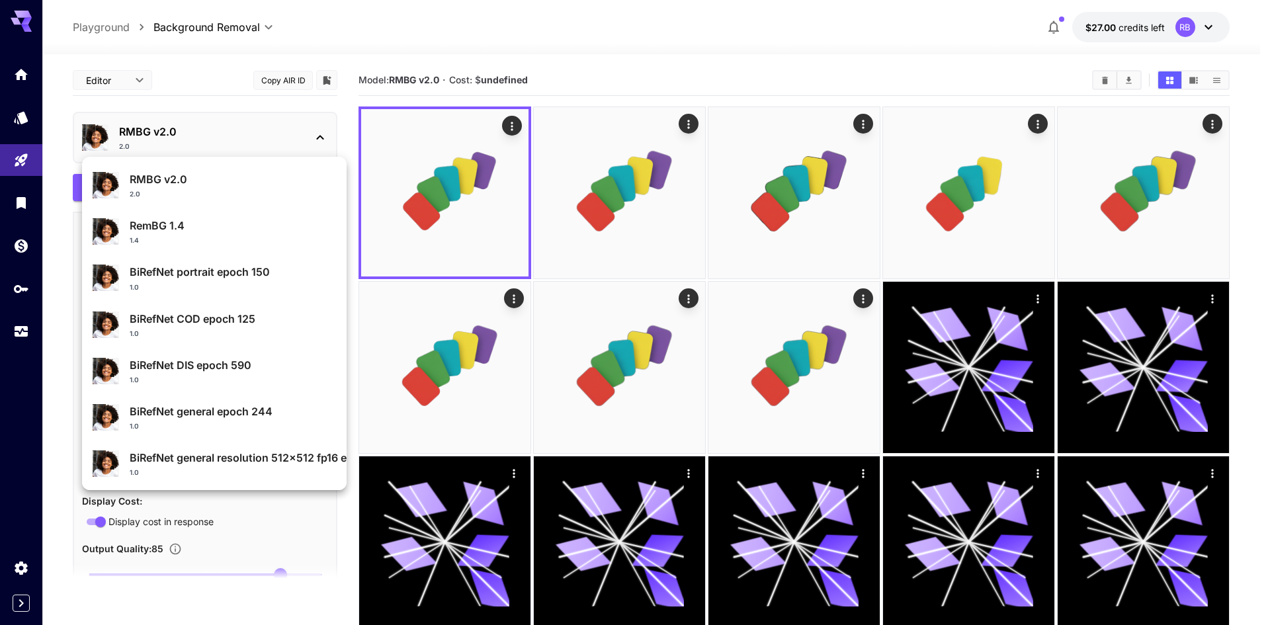
click at [187, 220] on p "RemBG 1.4" at bounding box center [233, 226] width 206 height 16
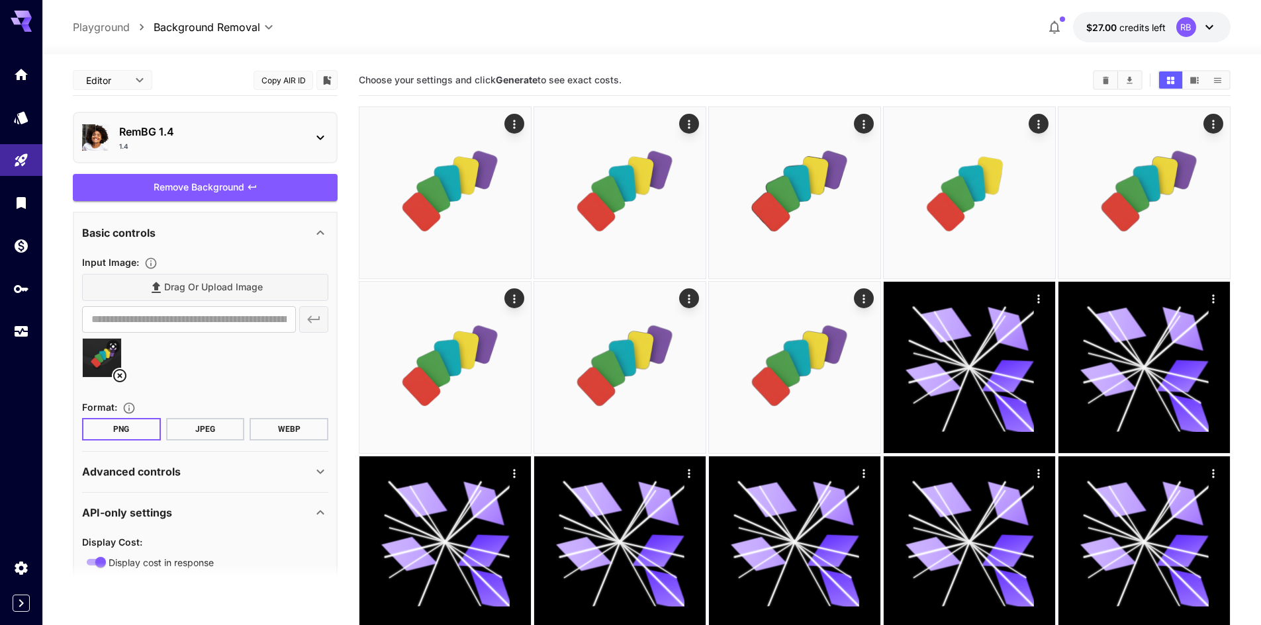
click at [195, 175] on div "Remove Background" at bounding box center [205, 187] width 265 height 27
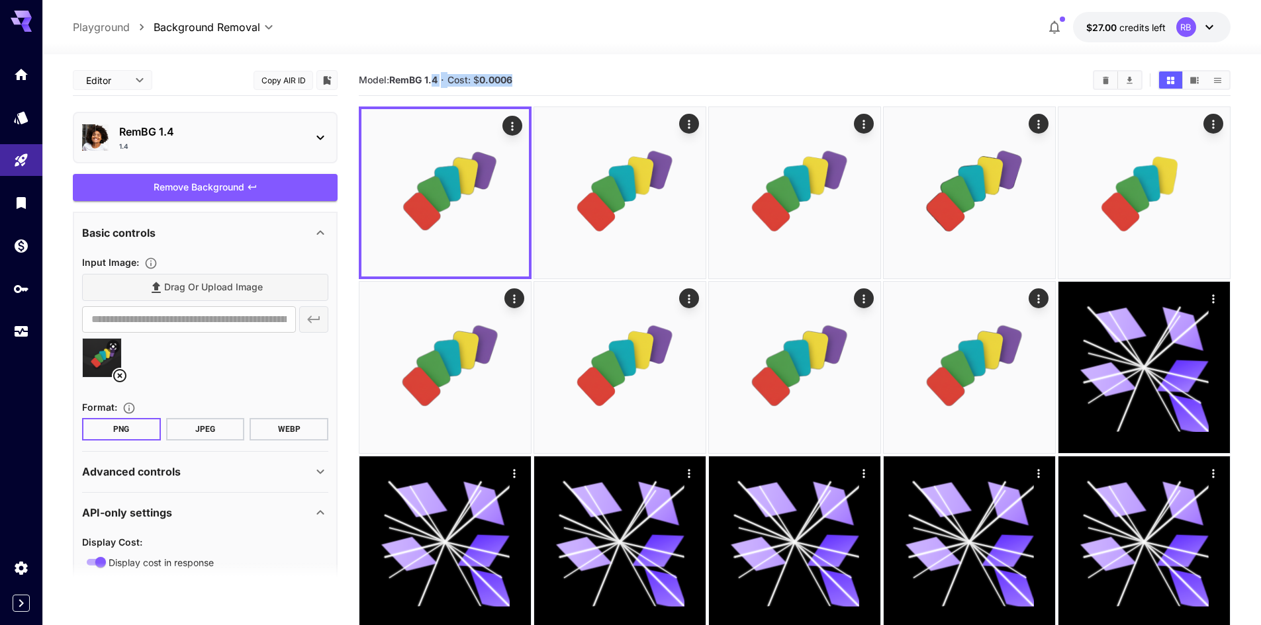
drag, startPoint x: 521, startPoint y: 82, endPoint x: 436, endPoint y: 75, distance: 85.7
click at [436, 75] on section "Model: RemBG 1.4 · Cost: $ 0.0006" at bounding box center [720, 80] width 723 height 16
click at [499, 75] on b "0.0006" at bounding box center [495, 79] width 33 height 11
drag, startPoint x: 517, startPoint y: 81, endPoint x: 469, endPoint y: 80, distance: 47.6
click at [469, 80] on section "Model: RemBG 1.4 · Cost: $ 0.0006" at bounding box center [720, 80] width 723 height 16
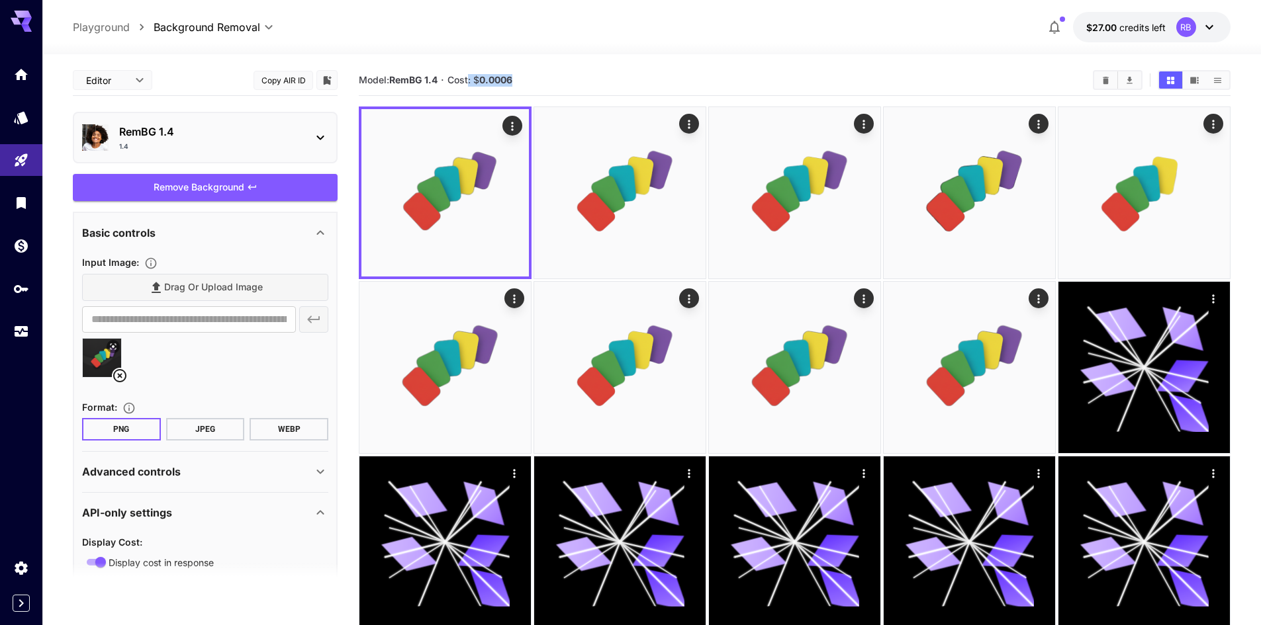
click at [474, 80] on span "Cost: $ 0.0006" at bounding box center [479, 79] width 65 height 11
click at [159, 292] on div "Drag or upload image" at bounding box center [205, 287] width 246 height 27
click at [159, 288] on div "Drag or upload image" at bounding box center [205, 287] width 246 height 27
click at [157, 282] on div "Drag or upload image" at bounding box center [205, 287] width 246 height 27
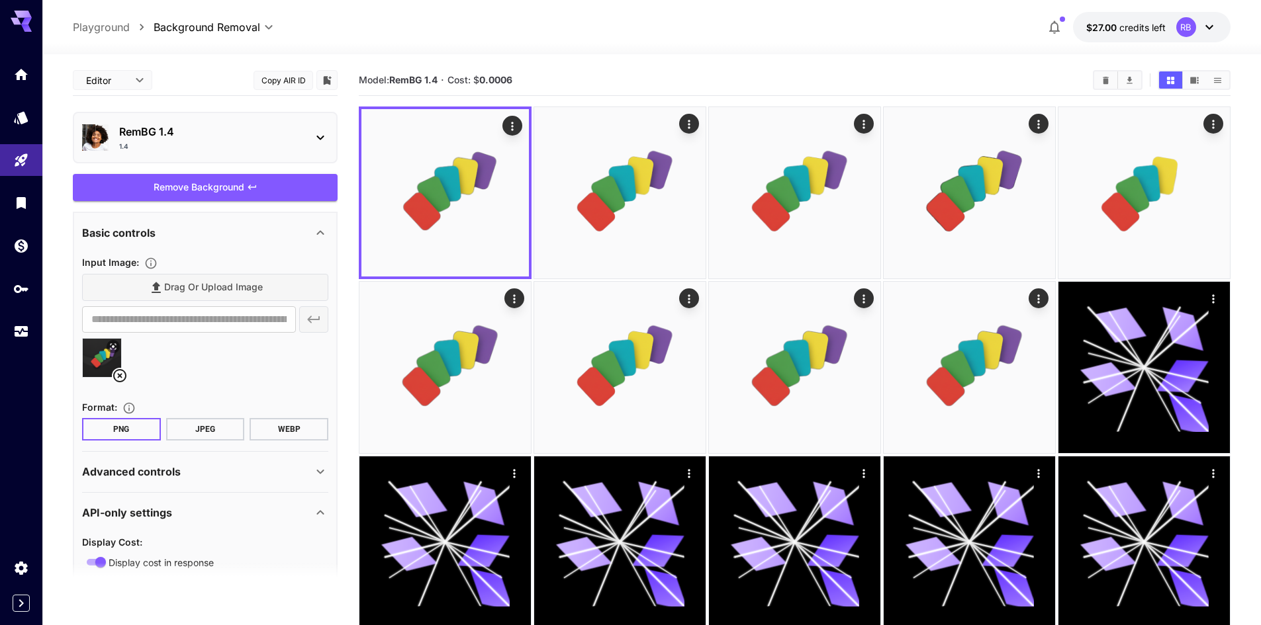
click at [230, 233] on div "Basic controls" at bounding box center [197, 233] width 230 height 16
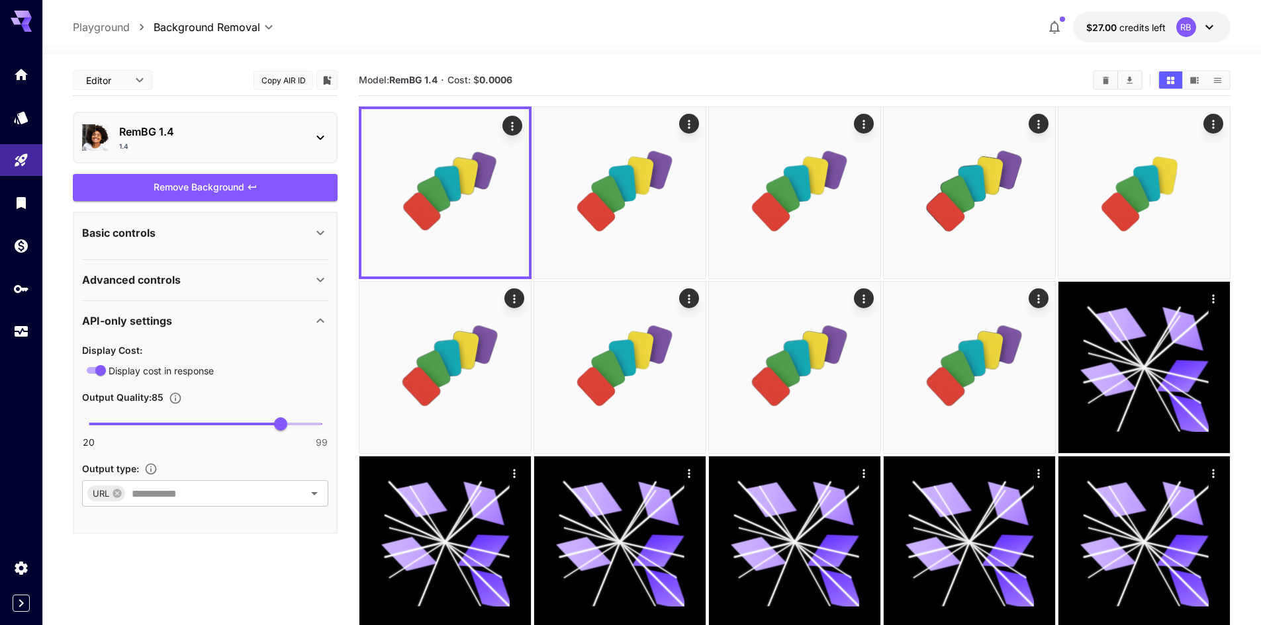
click at [194, 236] on div "Basic controls" at bounding box center [197, 233] width 230 height 16
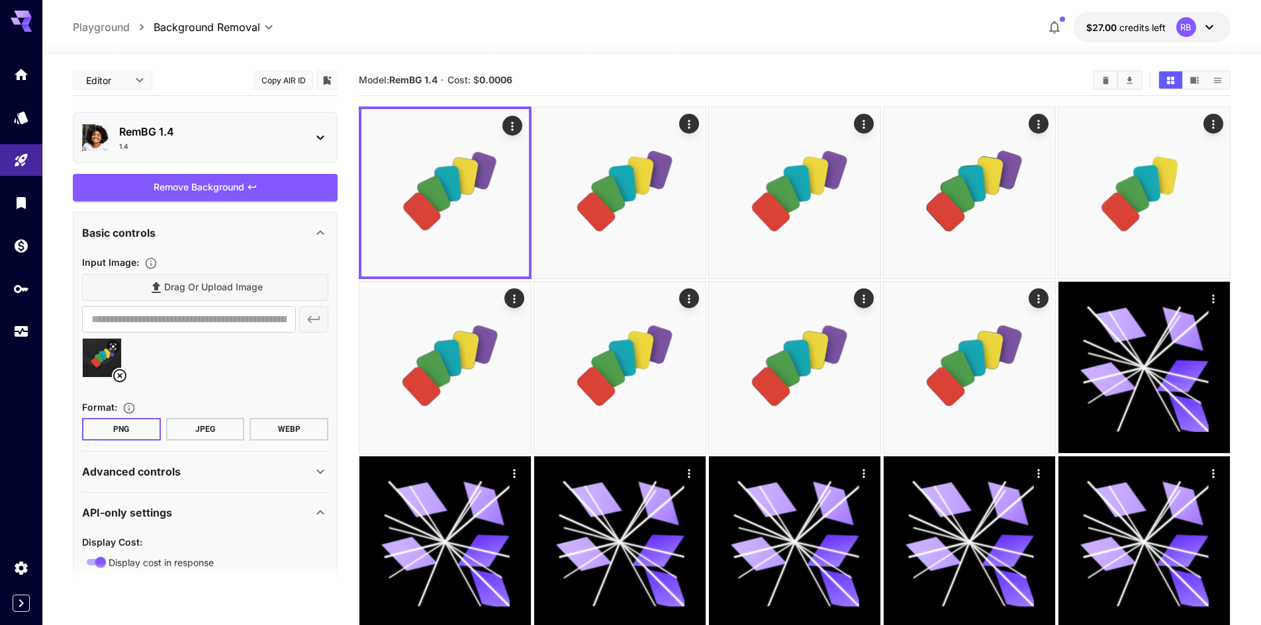
click at [181, 275] on div "Drag or upload image" at bounding box center [205, 287] width 246 height 27
click at [118, 376] on icon at bounding box center [120, 376] width 16 height 16
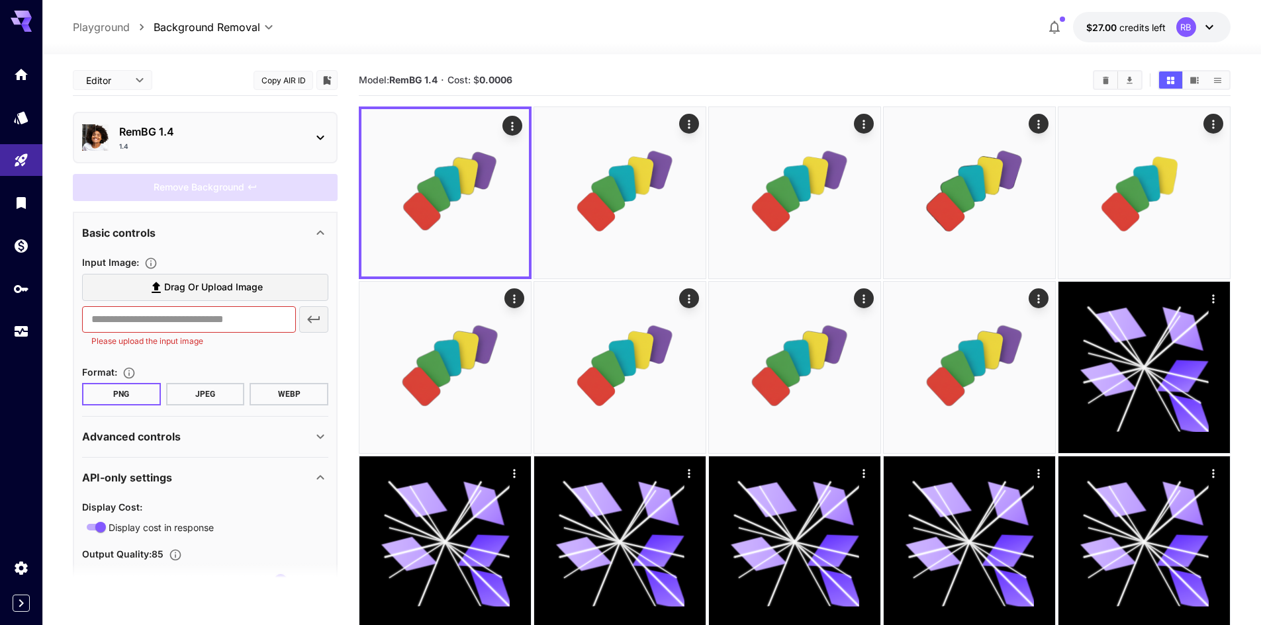
click at [159, 295] on icon at bounding box center [156, 288] width 16 height 16
click at [0, 0] on input "Drag or upload image" at bounding box center [0, 0] width 0 height 0
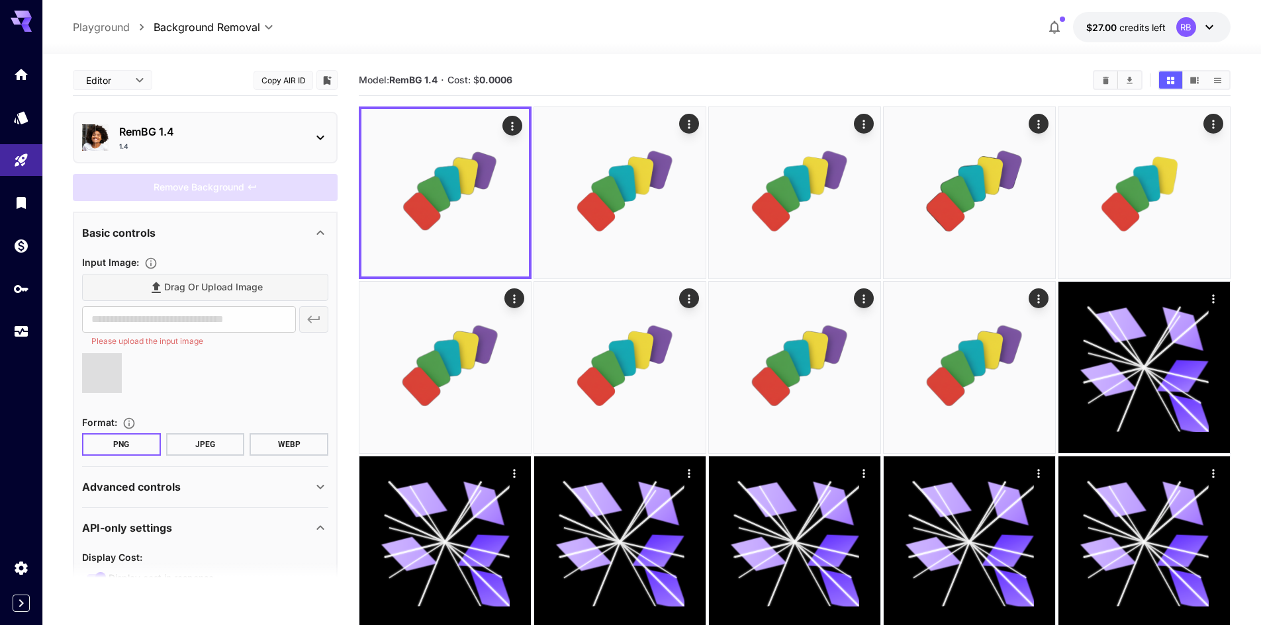
type input "**********"
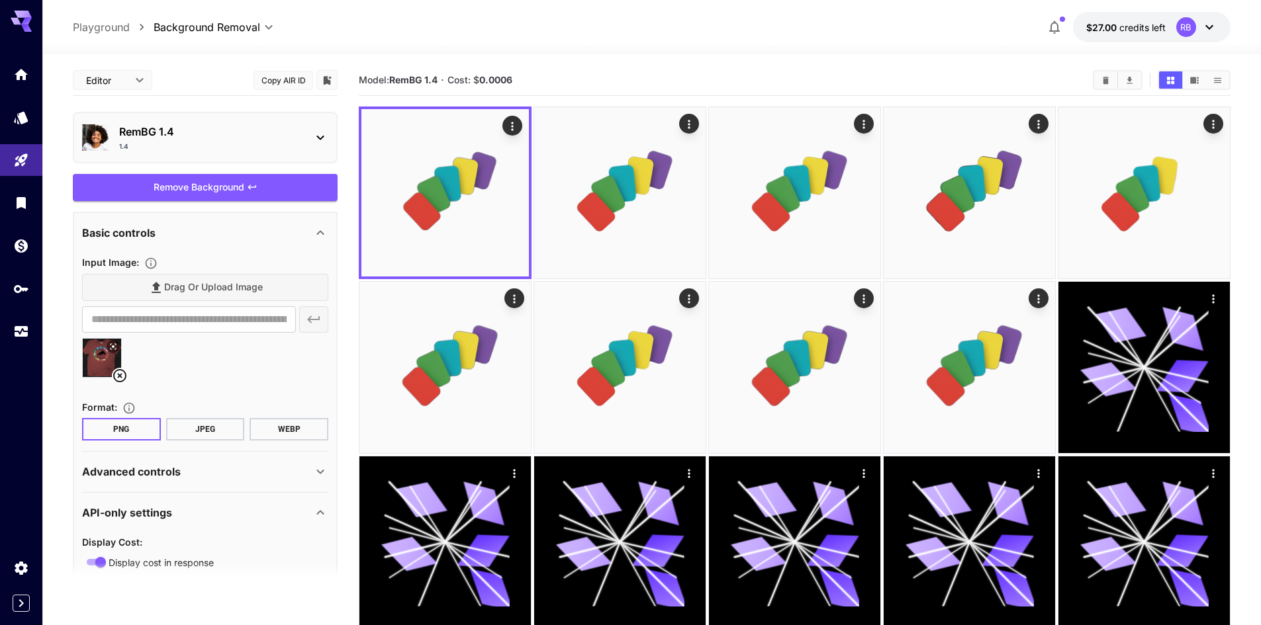
click at [159, 200] on div "Remove Background" at bounding box center [205, 187] width 265 height 27
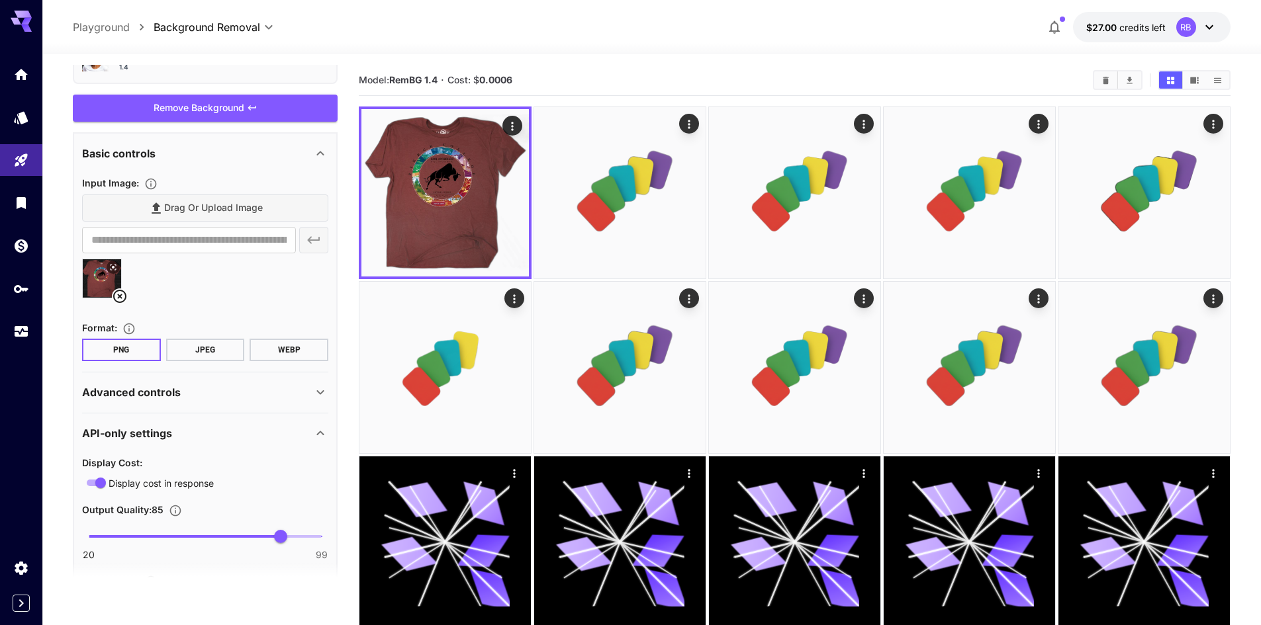
scroll to position [162, 0]
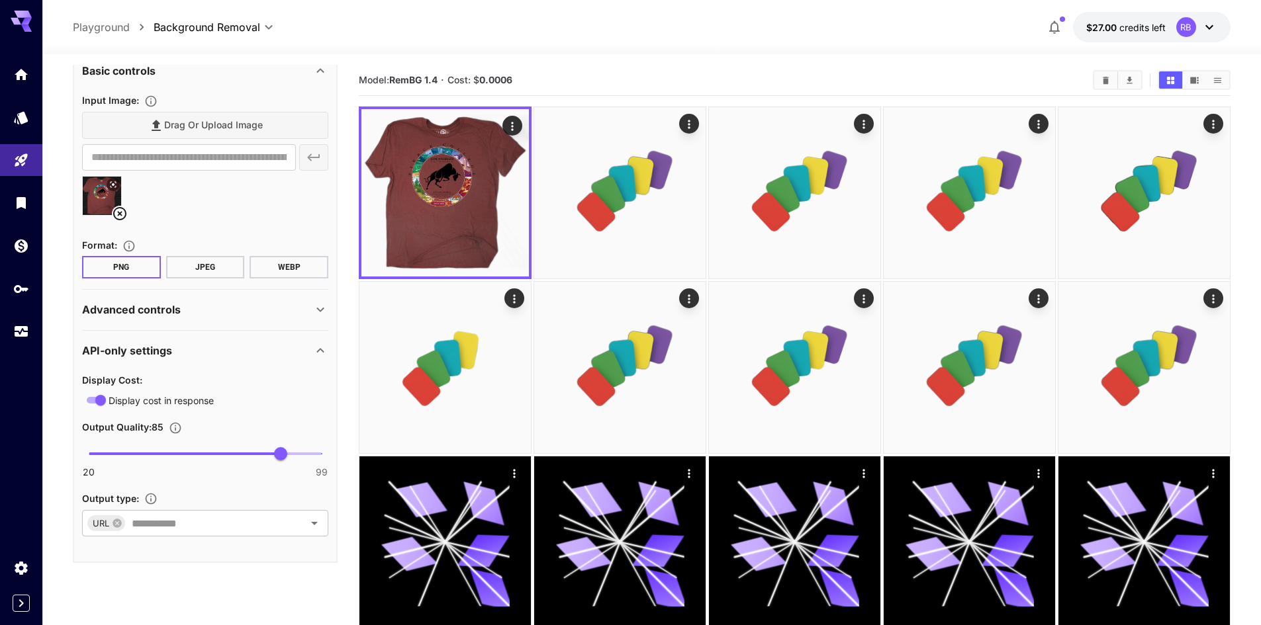
click at [173, 324] on div "Advanced controls" at bounding box center [205, 310] width 246 height 32
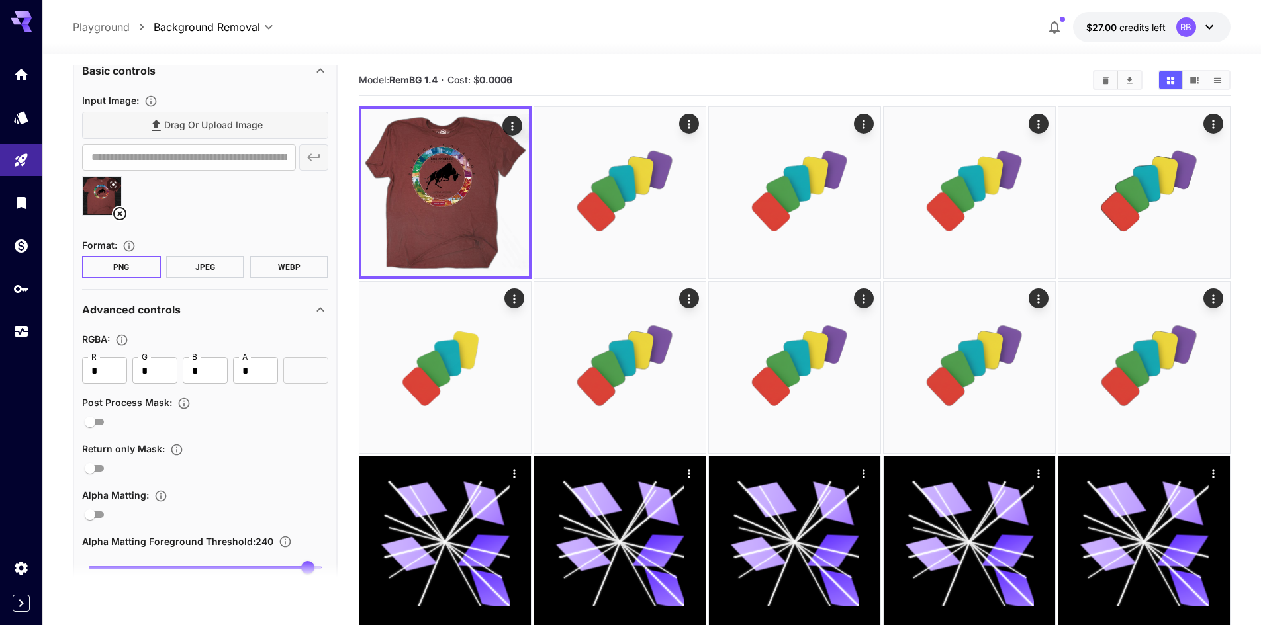
click at [175, 310] on p "Advanced controls" at bounding box center [131, 310] width 99 height 16
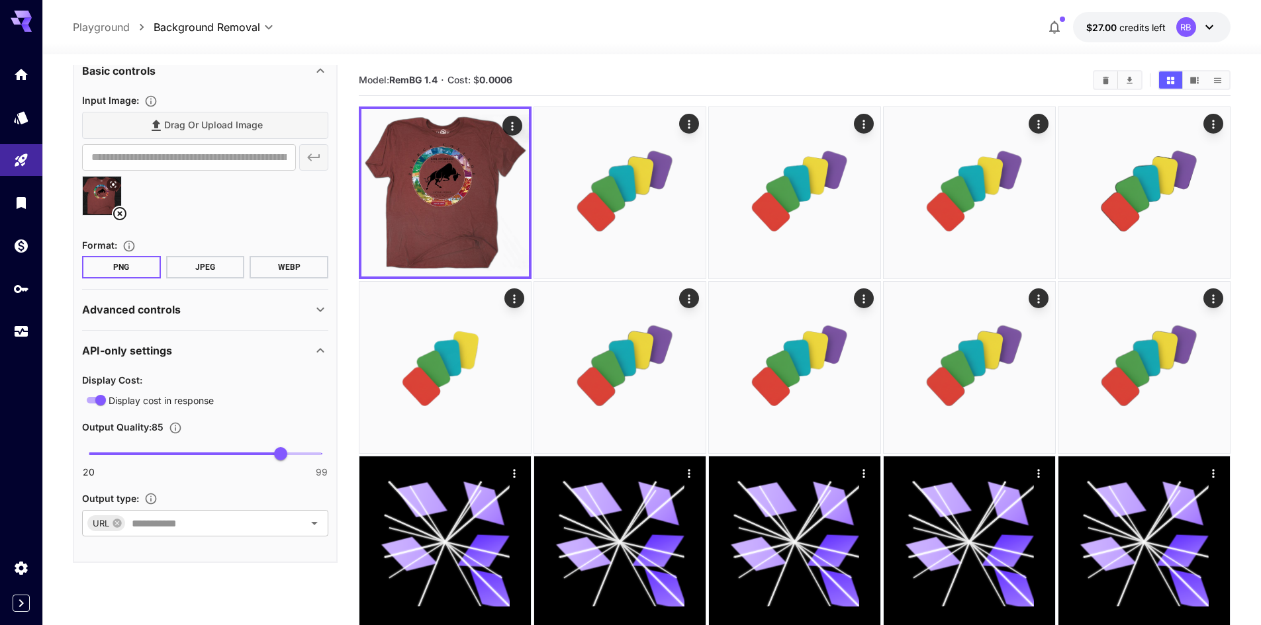
click at [175, 310] on p "Advanced controls" at bounding box center [131, 310] width 99 height 16
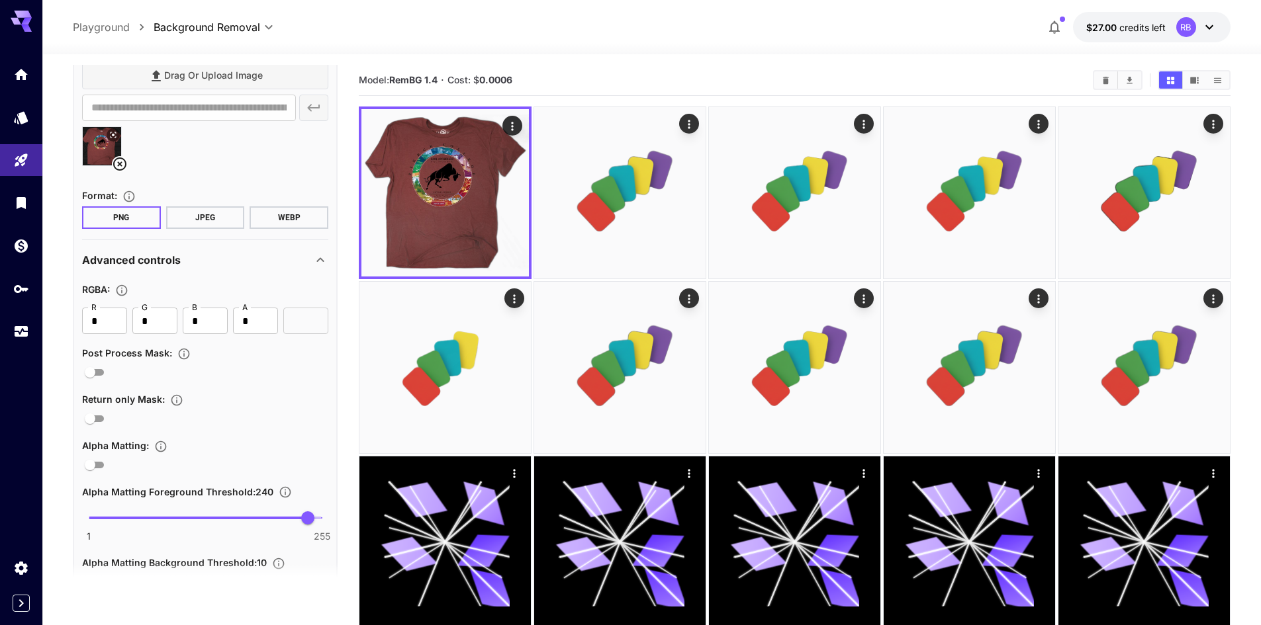
scroll to position [294, 0]
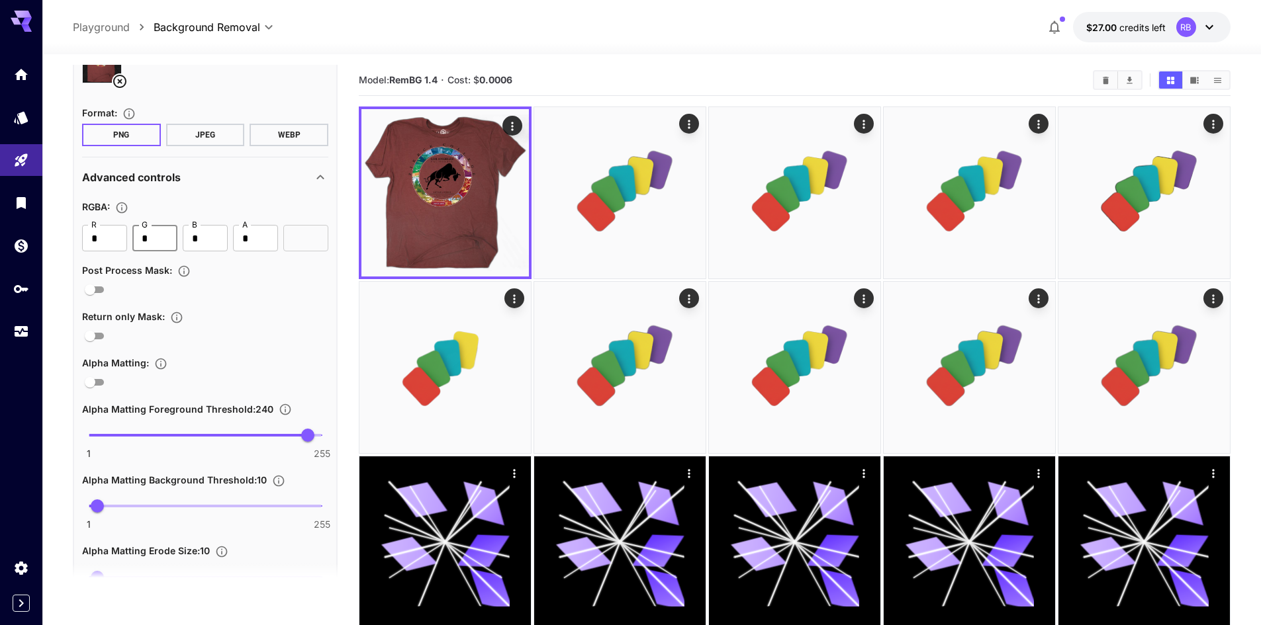
click at [156, 234] on input "*" at bounding box center [154, 238] width 45 height 26
type input "*"
type input "*******"
type input "*"
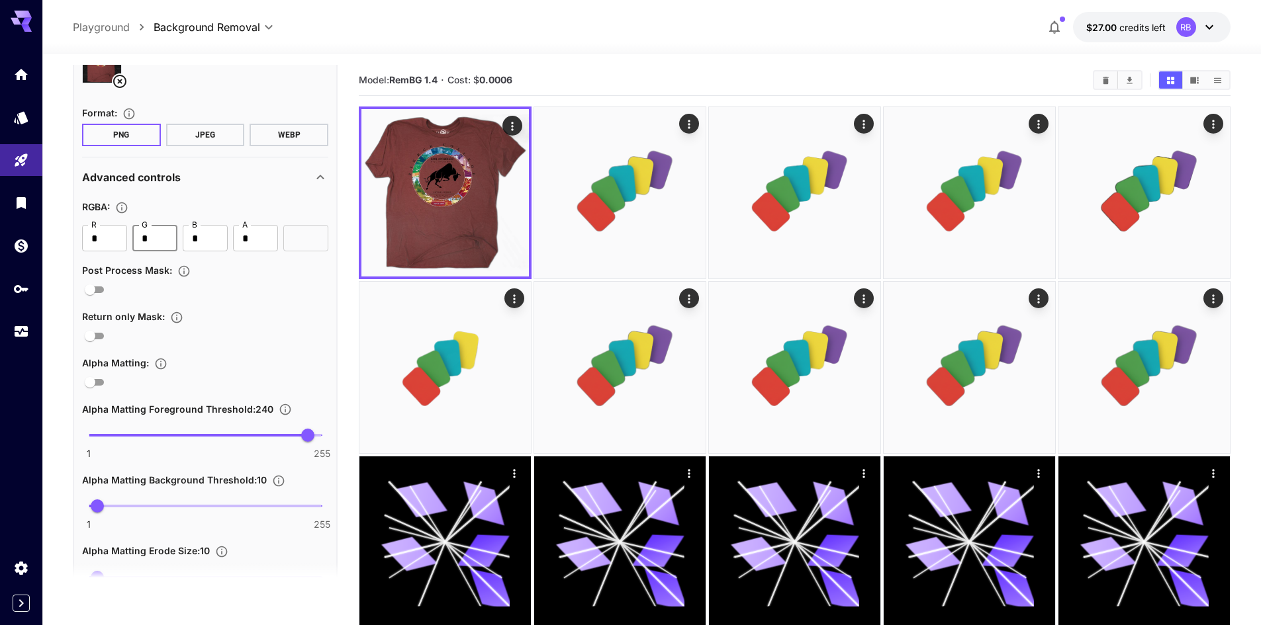
click at [210, 238] on input "*" at bounding box center [205, 238] width 45 height 26
type input "*"
type input "*******"
type input "*"
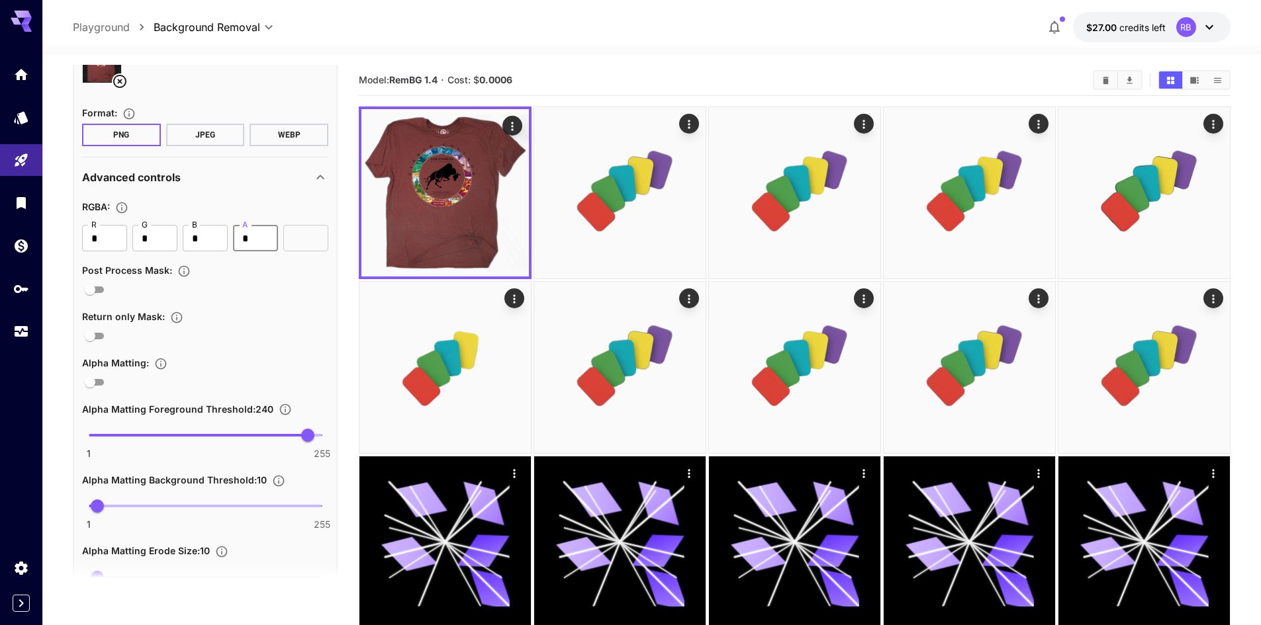
click at [263, 238] on input "*" at bounding box center [255, 238] width 45 height 26
type input "*"
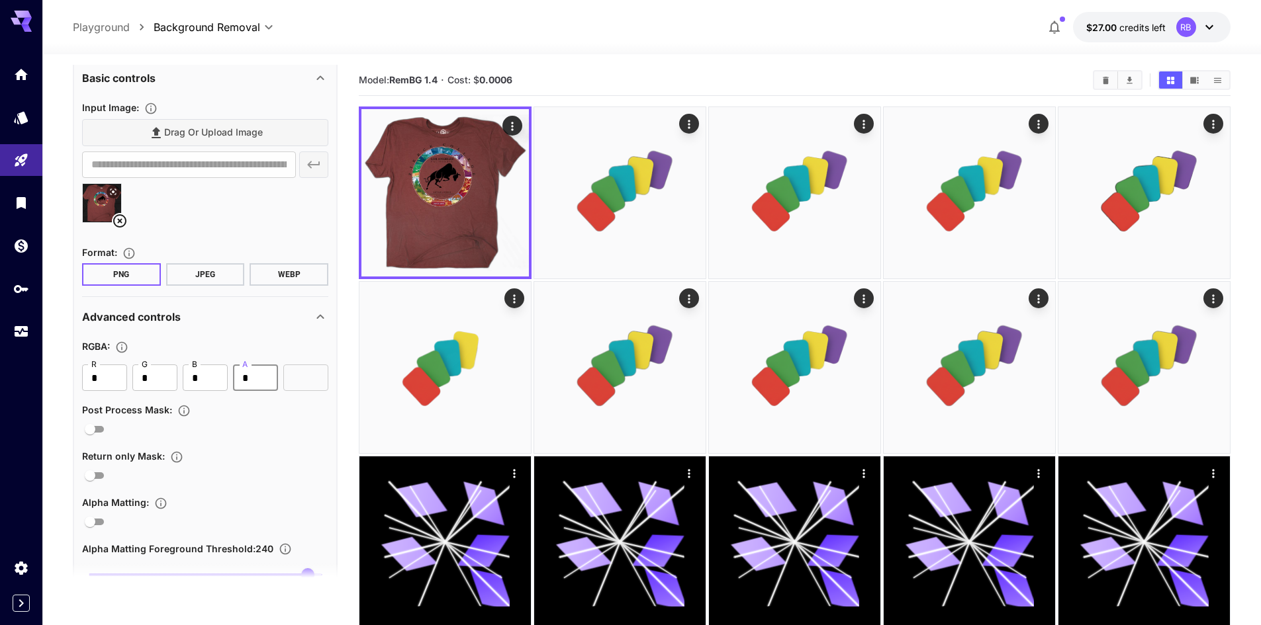
scroll to position [30, 0]
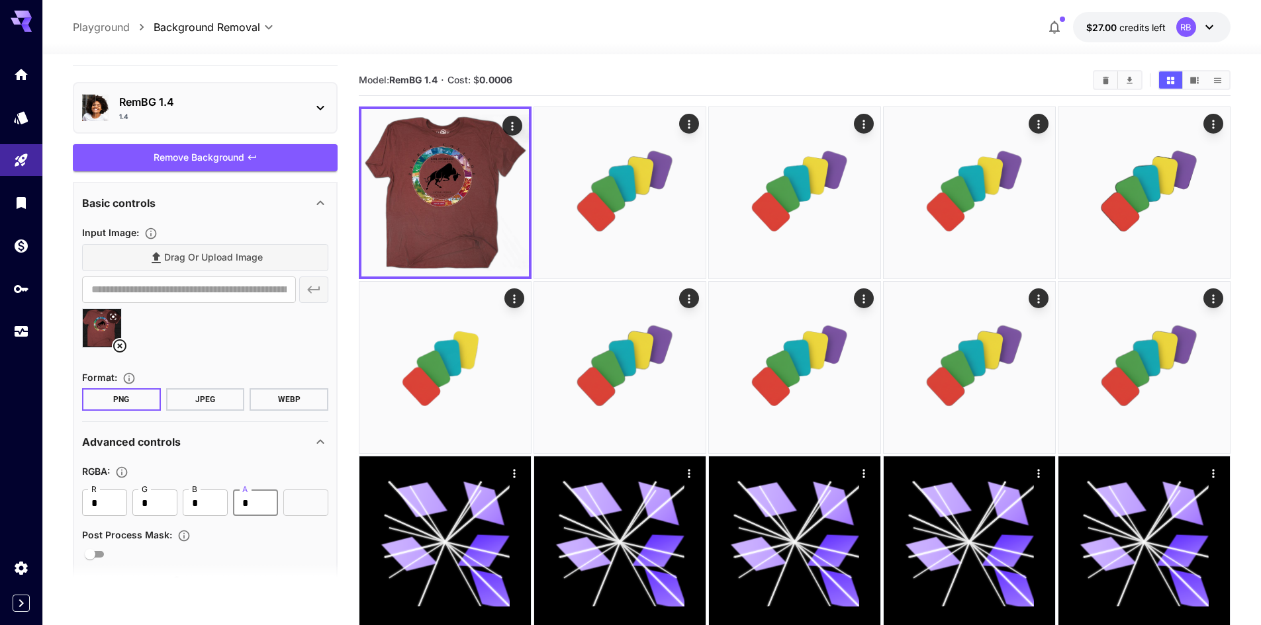
click at [232, 163] on div "Remove Background" at bounding box center [205, 157] width 265 height 27
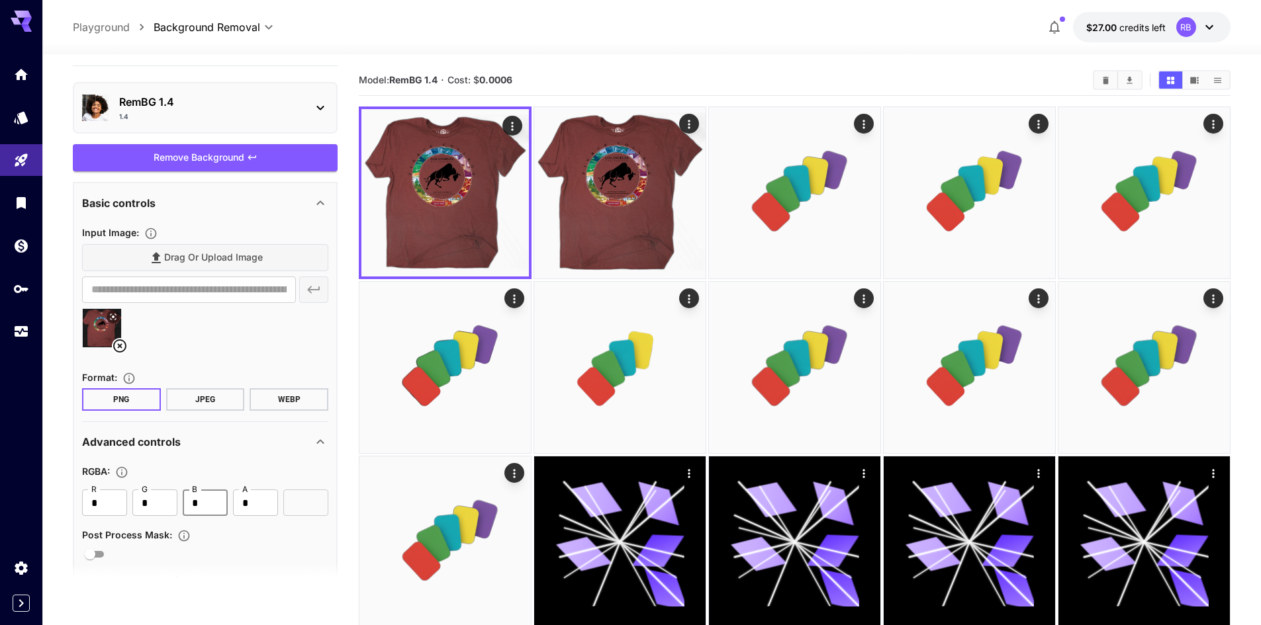
click at [197, 508] on input "*" at bounding box center [205, 503] width 45 height 26
type input "**"
type input "*******"
type input "***"
type input "*******"
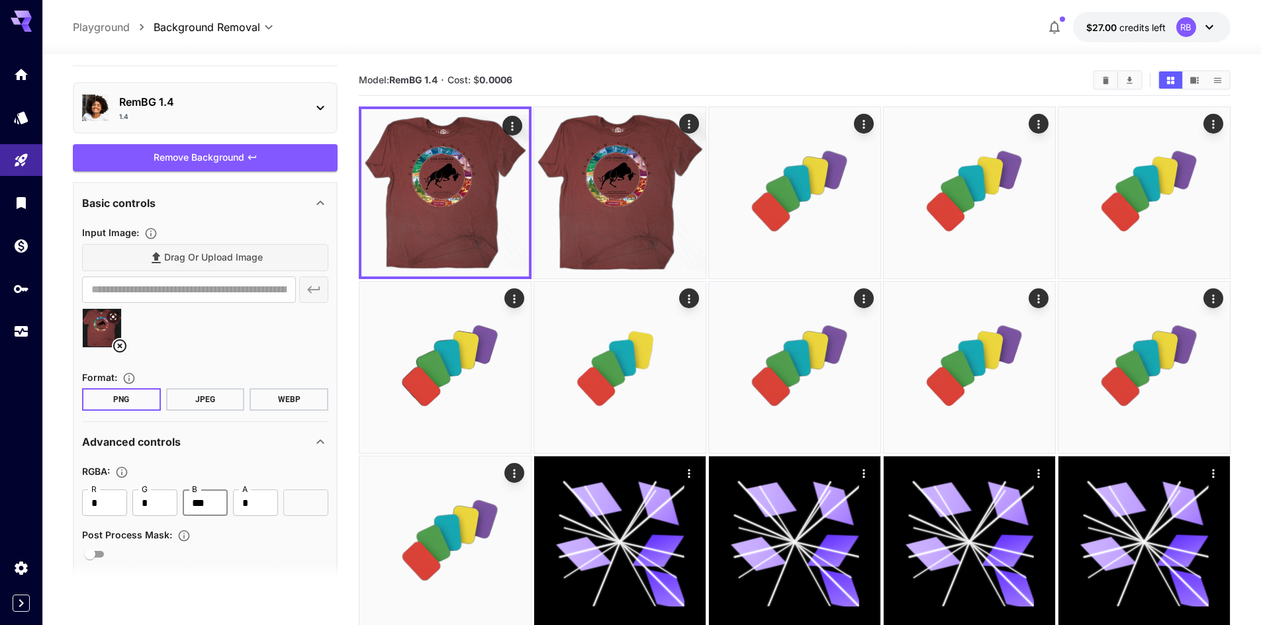
type input "***"
click at [160, 498] on input "*" at bounding box center [154, 503] width 45 height 26
type input "**"
type input "*******"
type input "***"
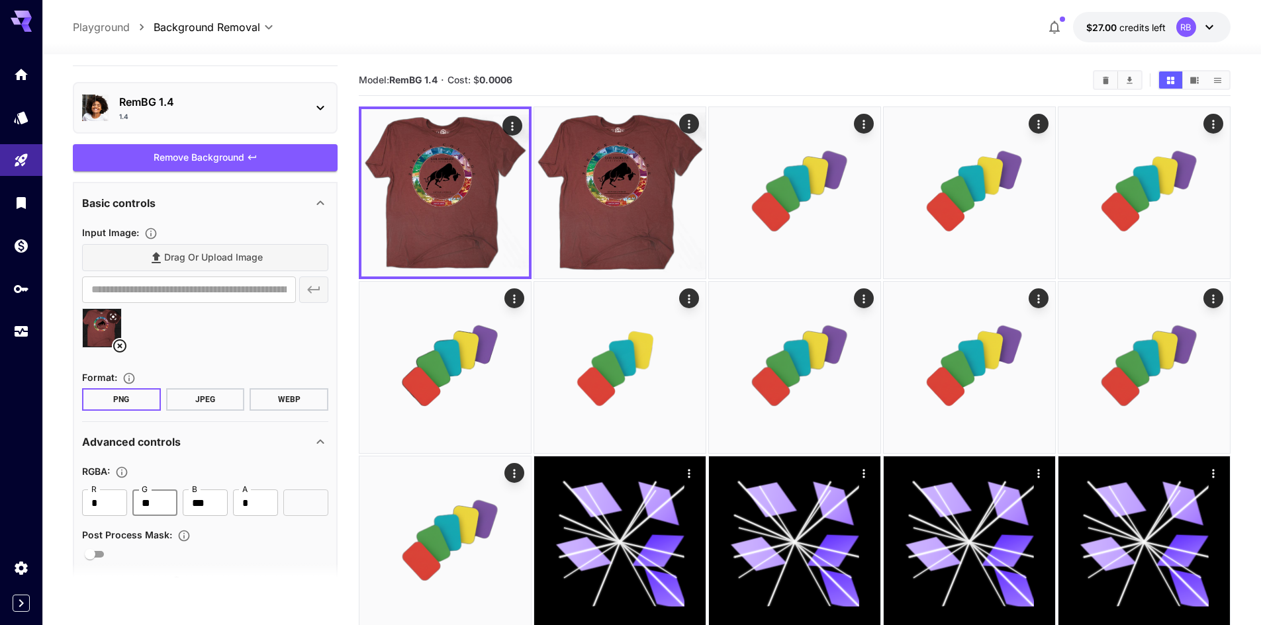
type input "*******"
type input "***"
click at [210, 158] on div "Remove Background" at bounding box center [205, 157] width 265 height 27
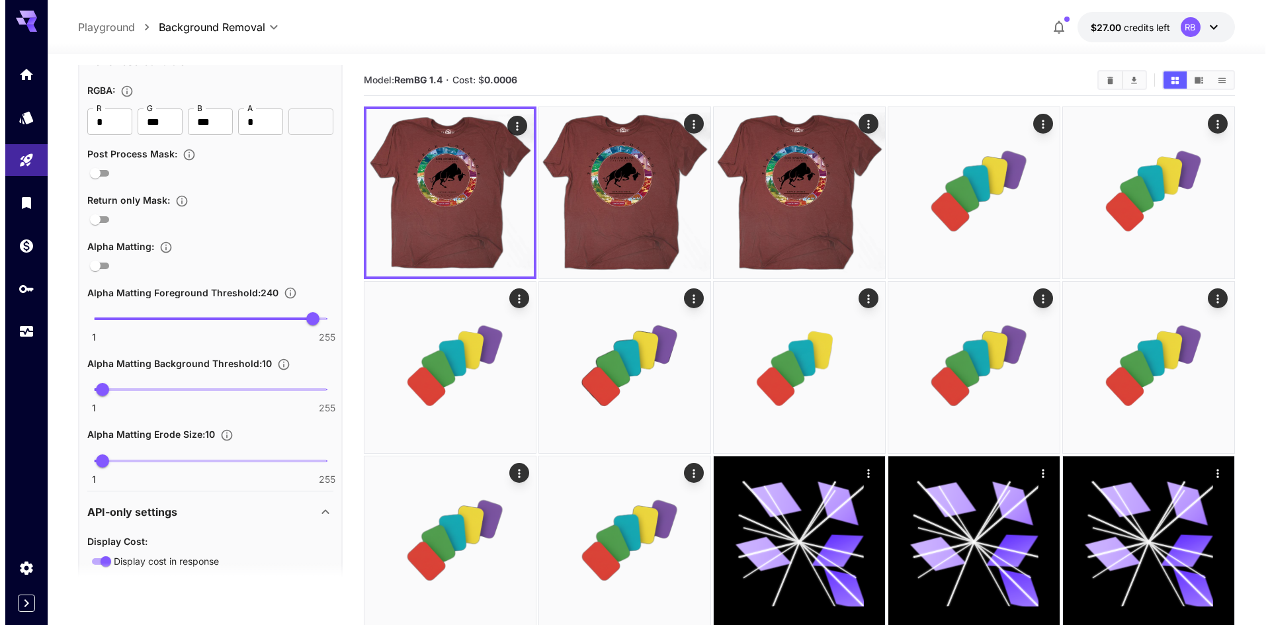
scroll to position [493, 0]
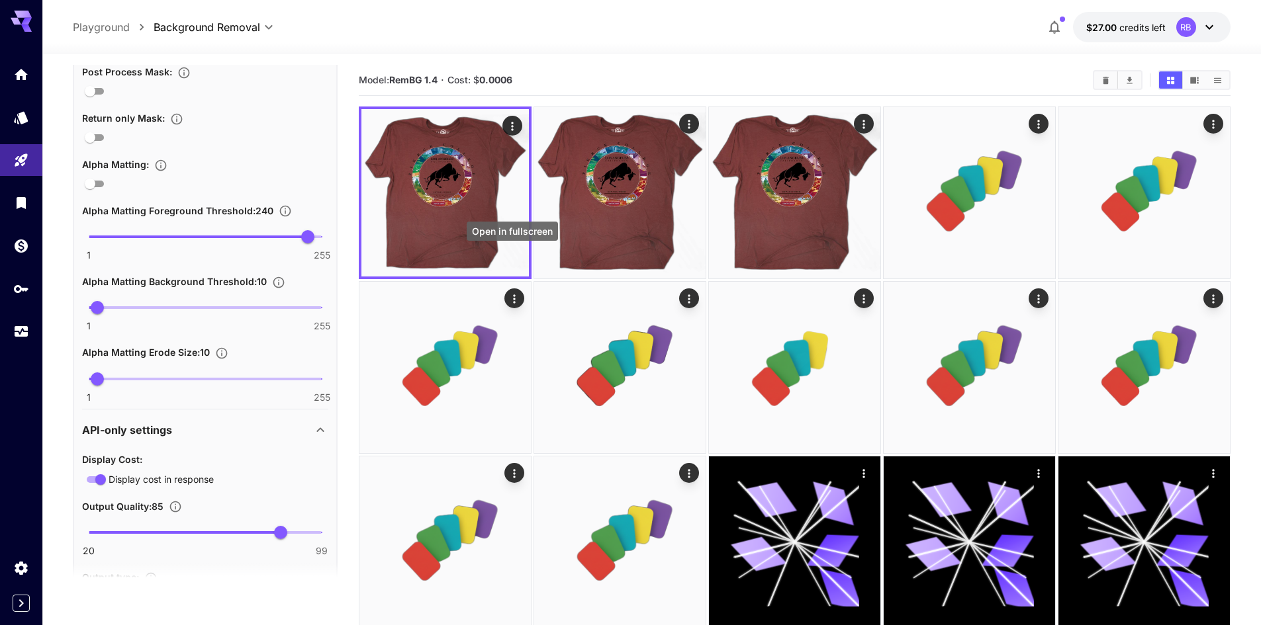
click at [0, 0] on icon "Open in fullscreen" at bounding box center [0, 0] width 0 height 0
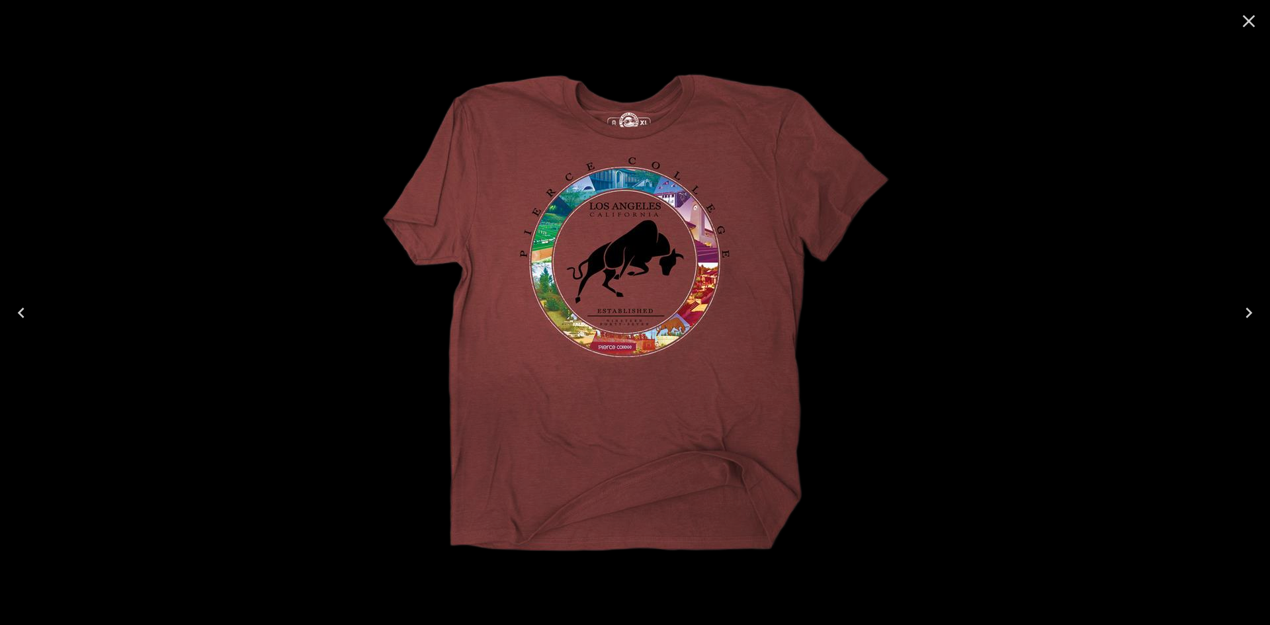
scroll to position [493, 0]
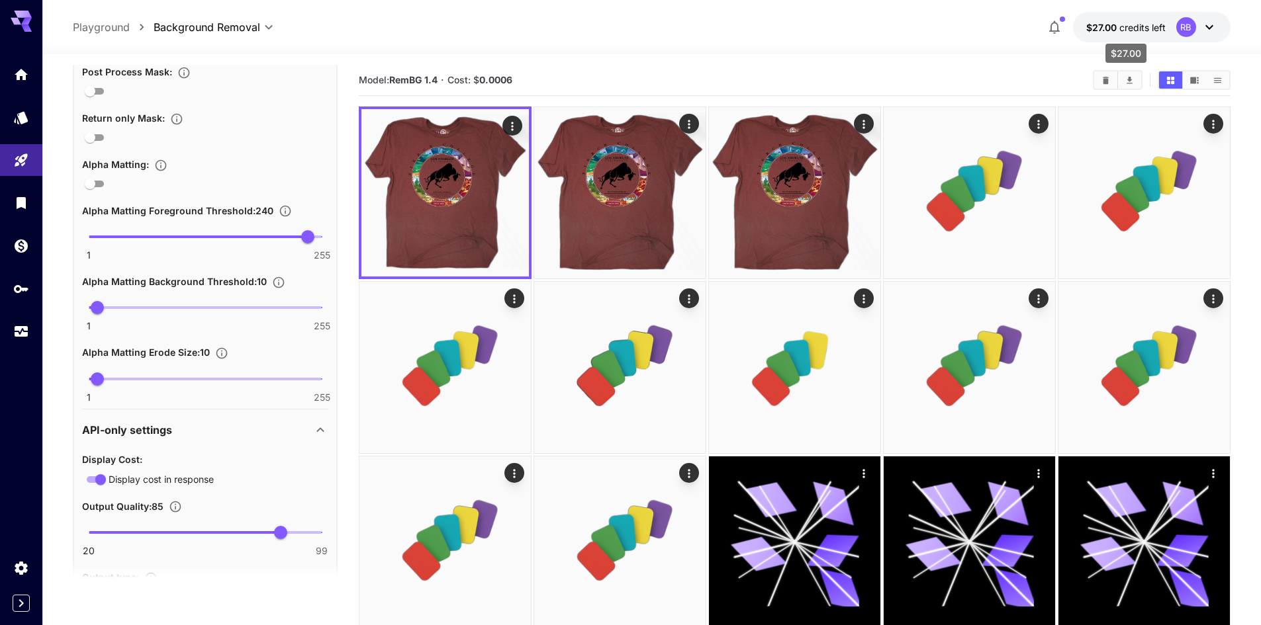
click at [1153, 28] on span "credits left" at bounding box center [1142, 27] width 46 height 11
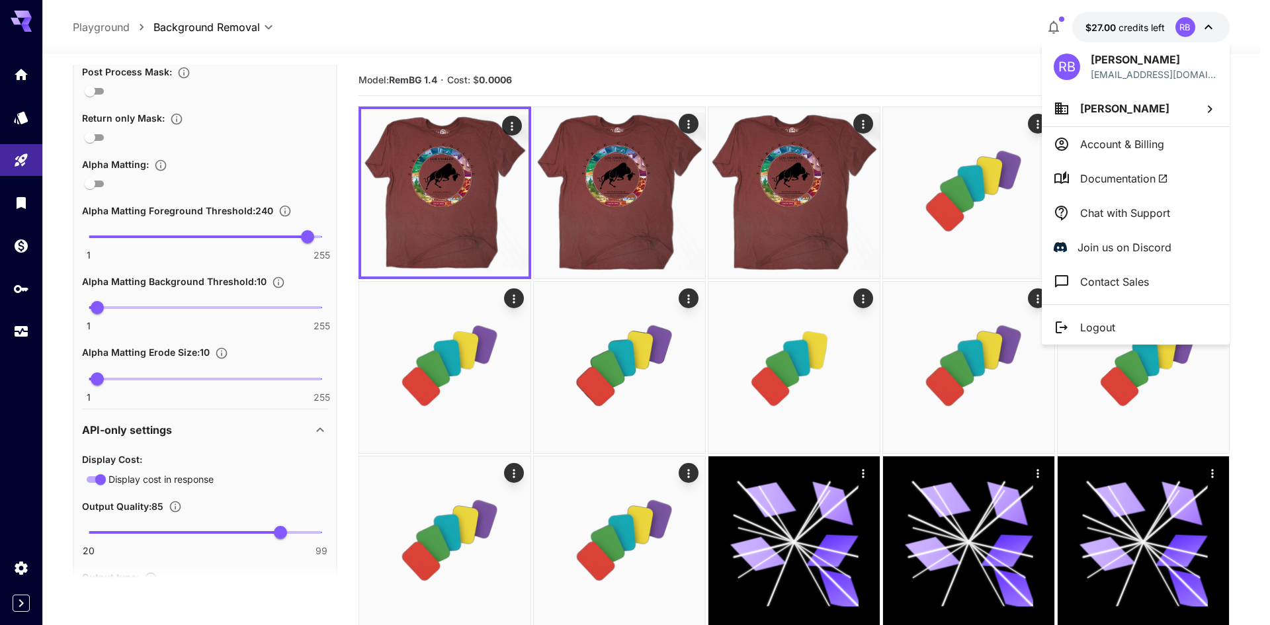
click at [24, 245] on div at bounding box center [635, 312] width 1270 height 625
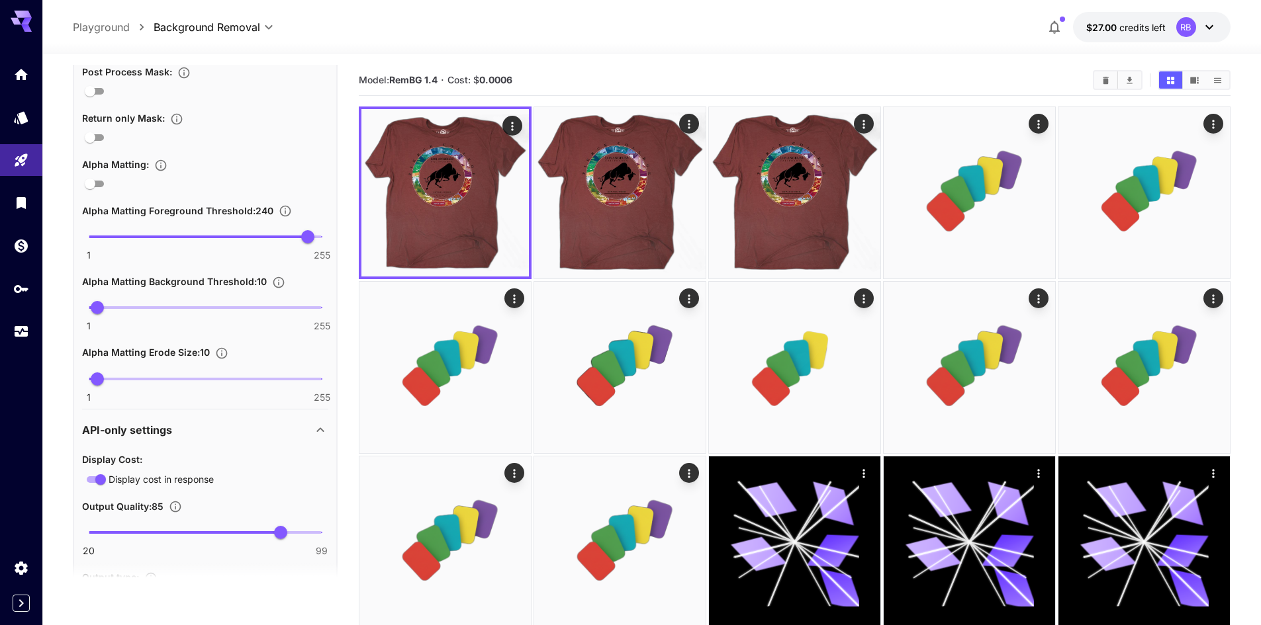
click at [24, 245] on icon "Wallet" at bounding box center [21, 246] width 16 height 16
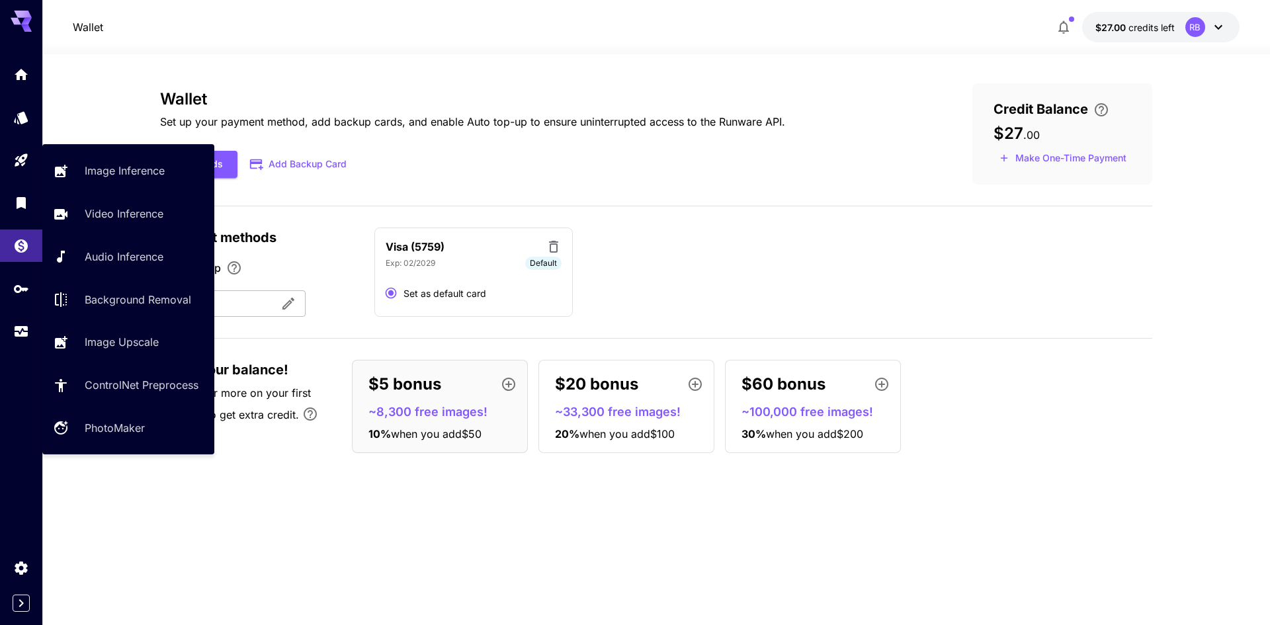
click at [22, 175] on link at bounding box center [21, 160] width 42 height 32
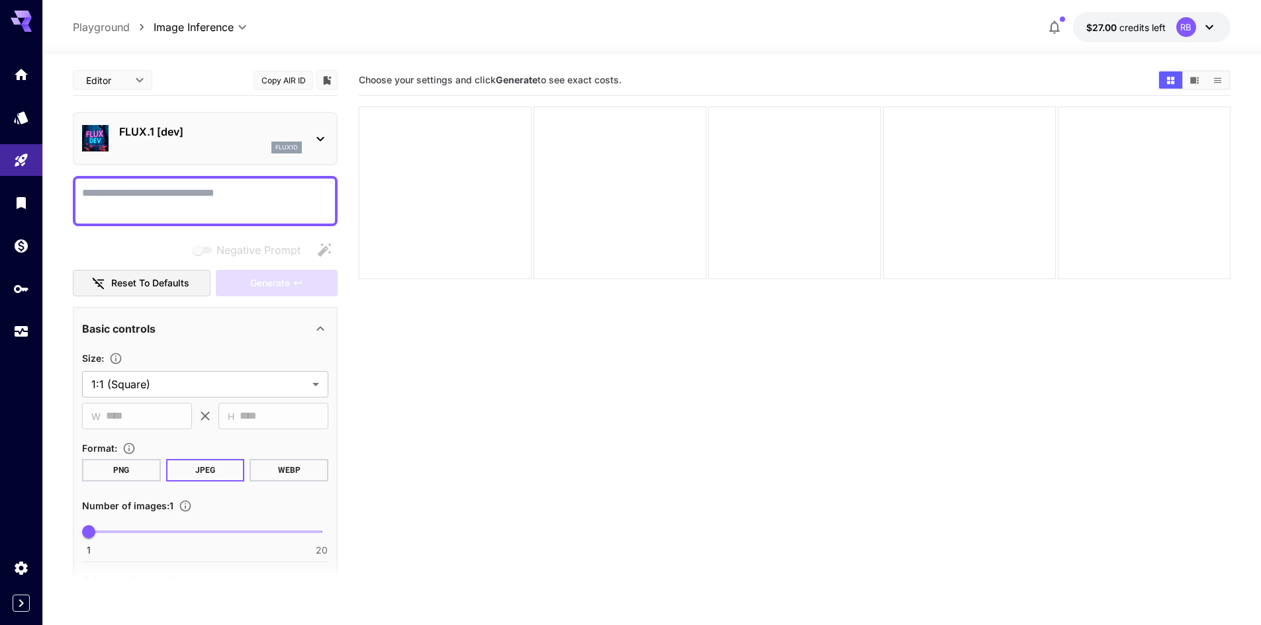
click at [14, 126] on link at bounding box center [21, 117] width 42 height 32
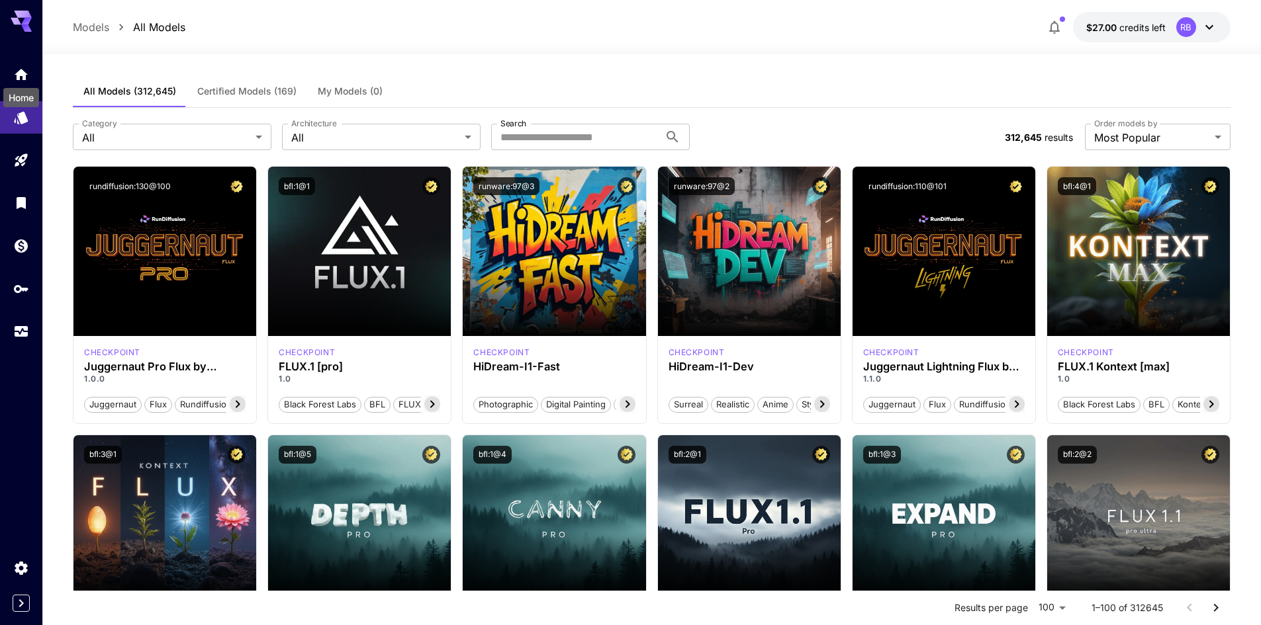
click at [21, 80] on div "Home" at bounding box center [21, 94] width 38 height 30
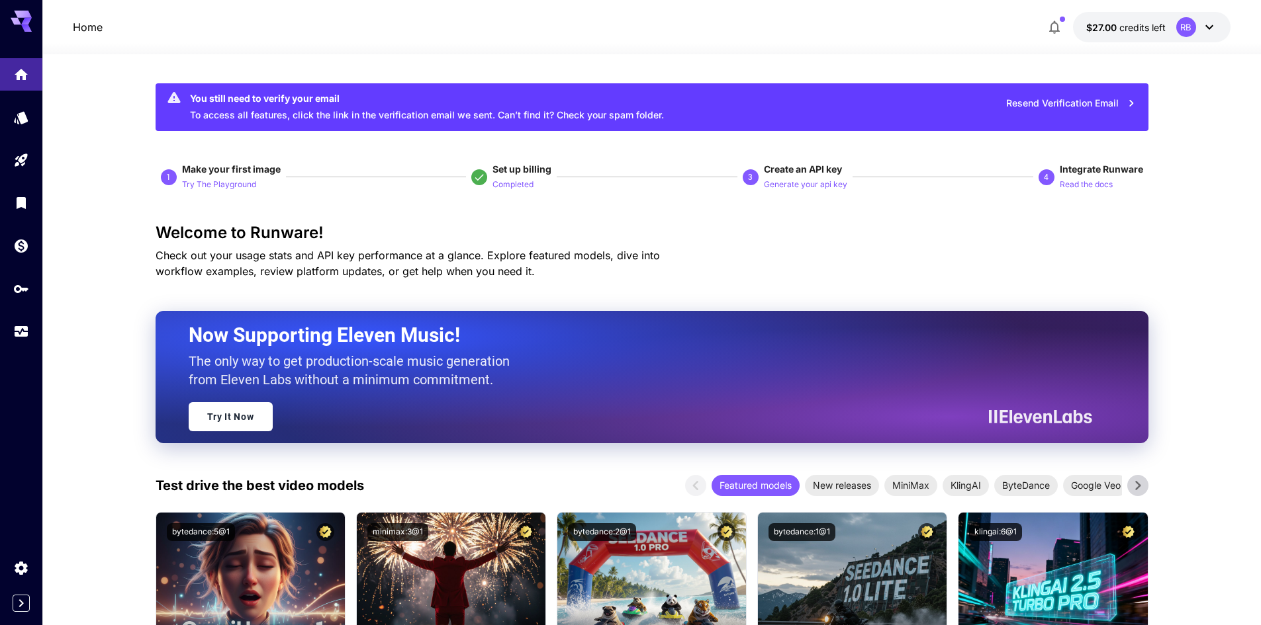
click at [809, 187] on p "Generate your api key" at bounding box center [805, 185] width 83 height 13
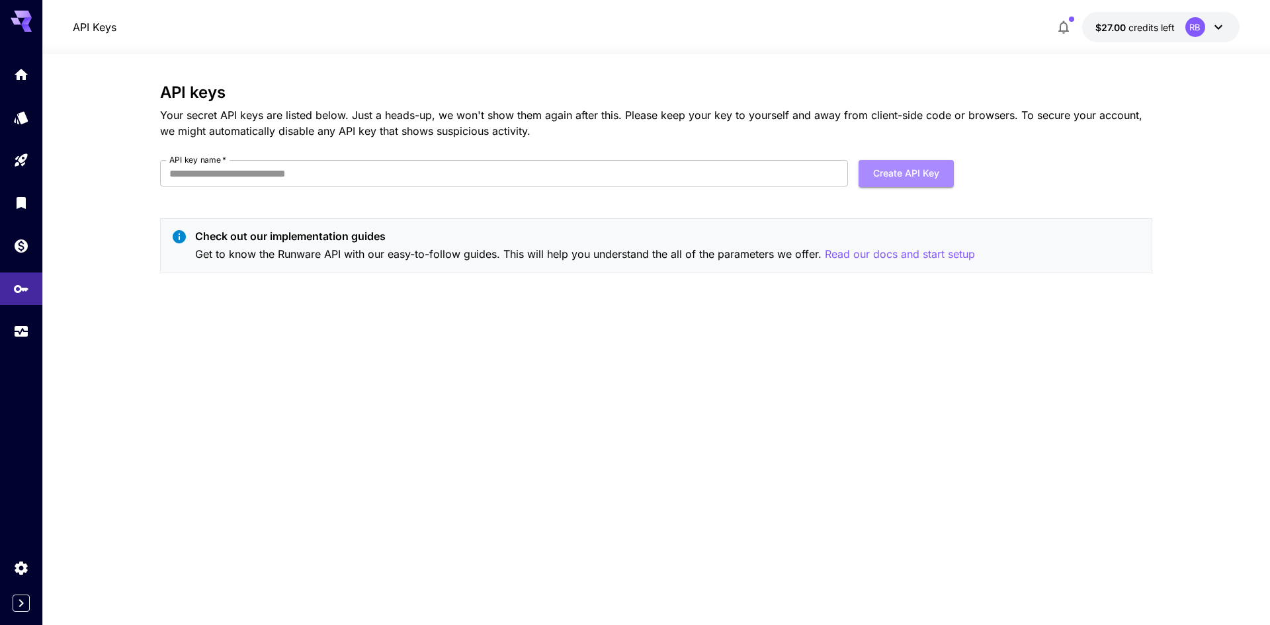
click at [903, 173] on button "Create API Key" at bounding box center [906, 173] width 95 height 27
click at [730, 172] on input "API key name   *" at bounding box center [504, 173] width 688 height 26
type input "********"
click button "Create API Key" at bounding box center [906, 173] width 95 height 27
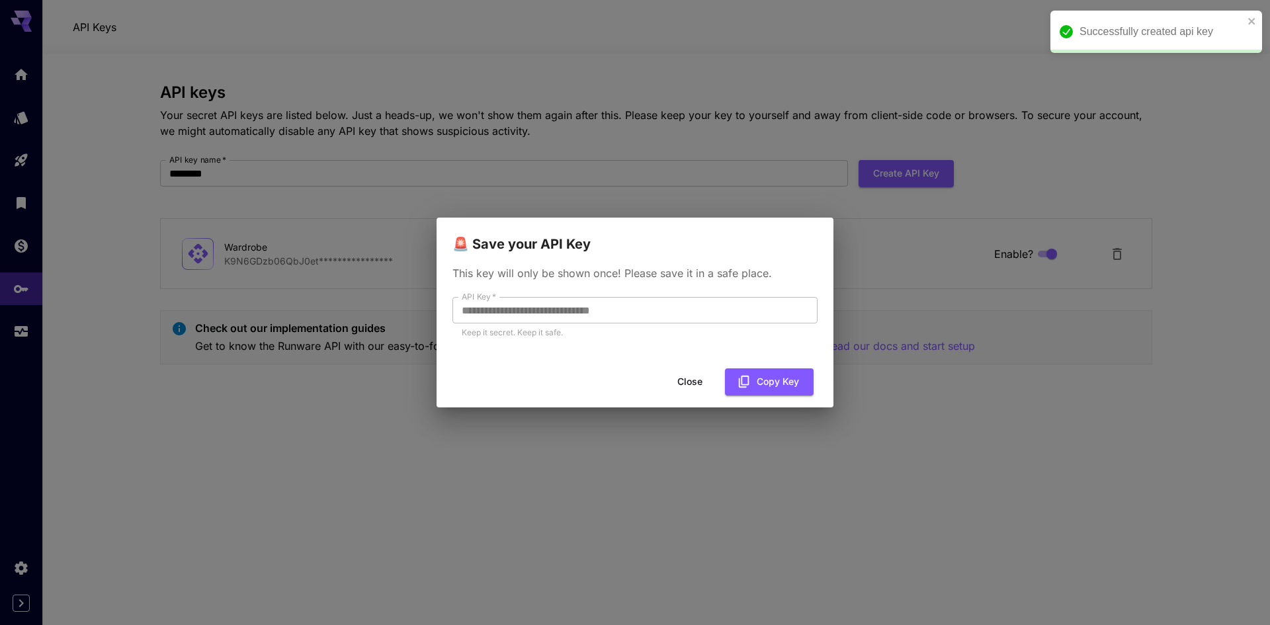
click at [799, 389] on button "Copy Key" at bounding box center [769, 382] width 89 height 27
click at [753, 376] on button "Copy Key" at bounding box center [769, 382] width 89 height 27
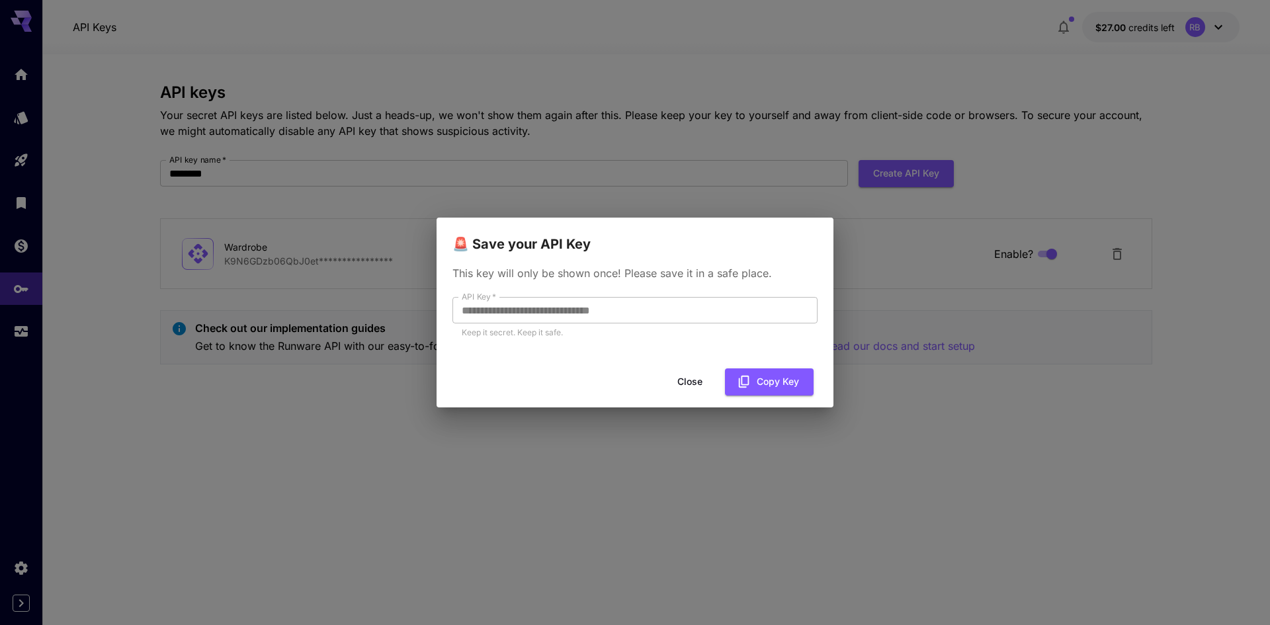
click at [697, 381] on button "Close" at bounding box center [690, 382] width 60 height 27
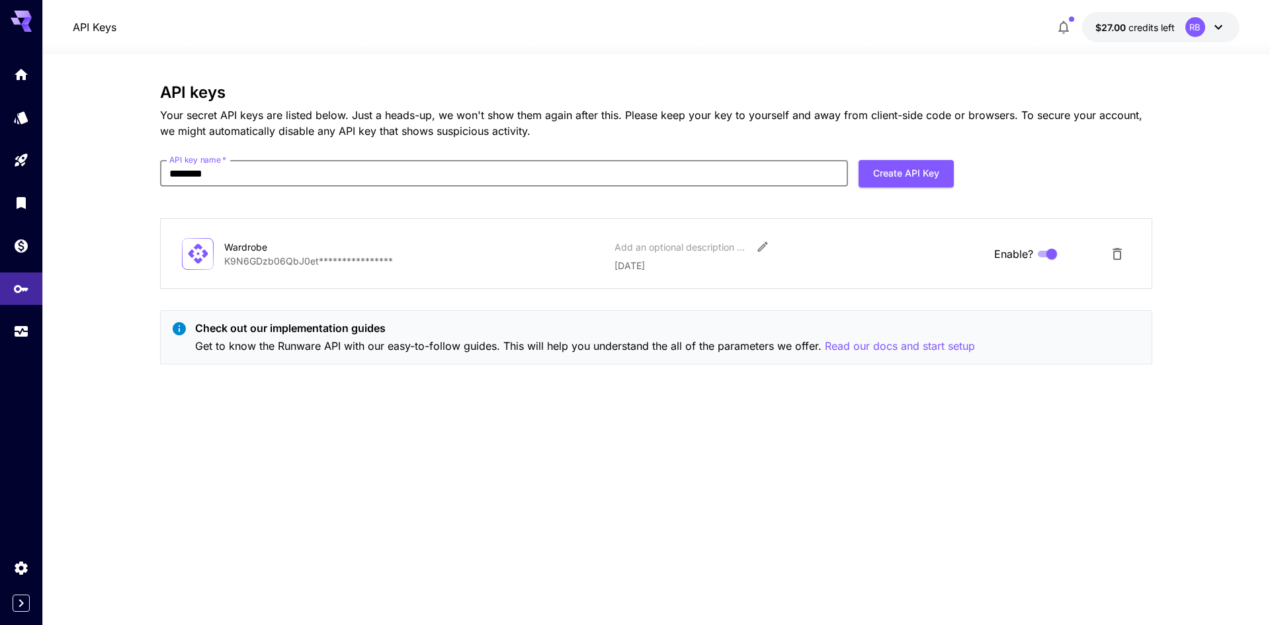
click at [9, 78] on link at bounding box center [21, 74] width 42 height 32
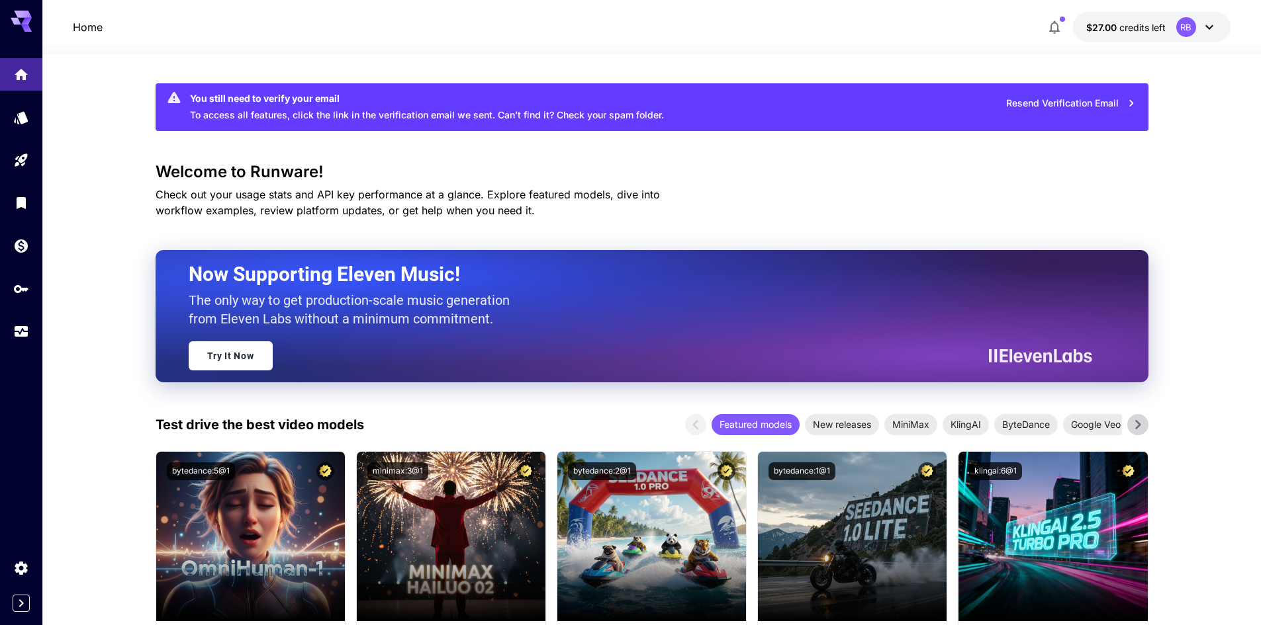
click at [0, 252] on link at bounding box center [21, 246] width 42 height 32
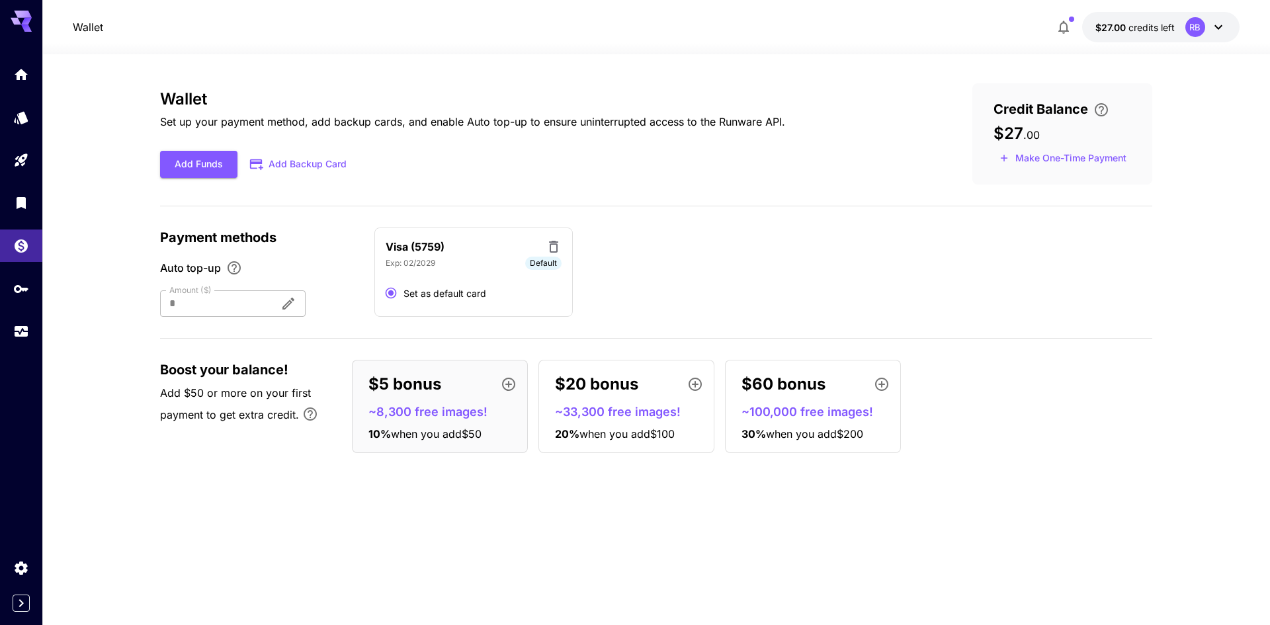
click at [10, 215] on link at bounding box center [21, 203] width 42 height 32
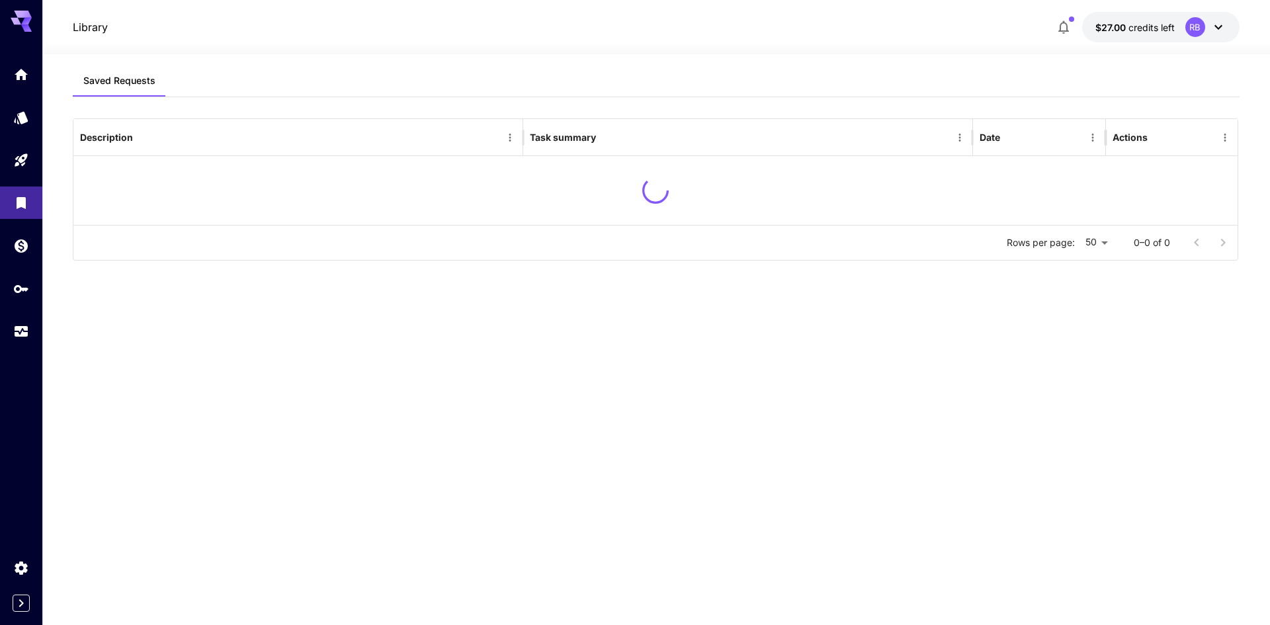
click at [16, 172] on link at bounding box center [21, 160] width 42 height 32
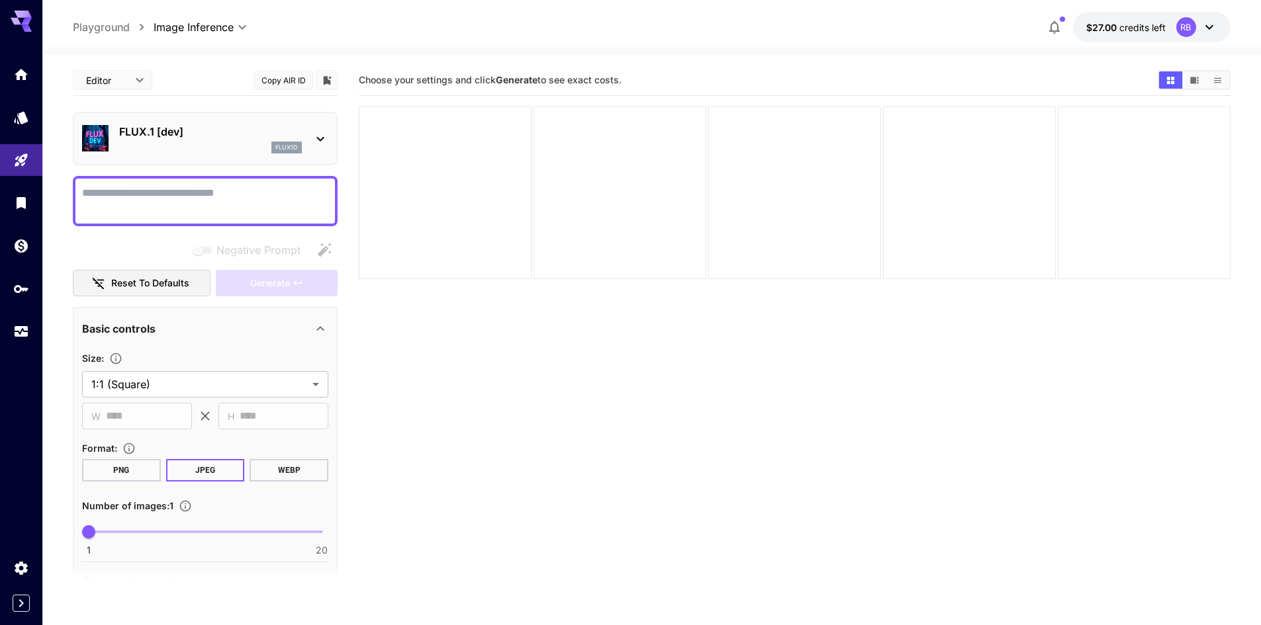
click at [251, 122] on div "FLUX.1 [dev] flux1d" at bounding box center [205, 138] width 246 height 40
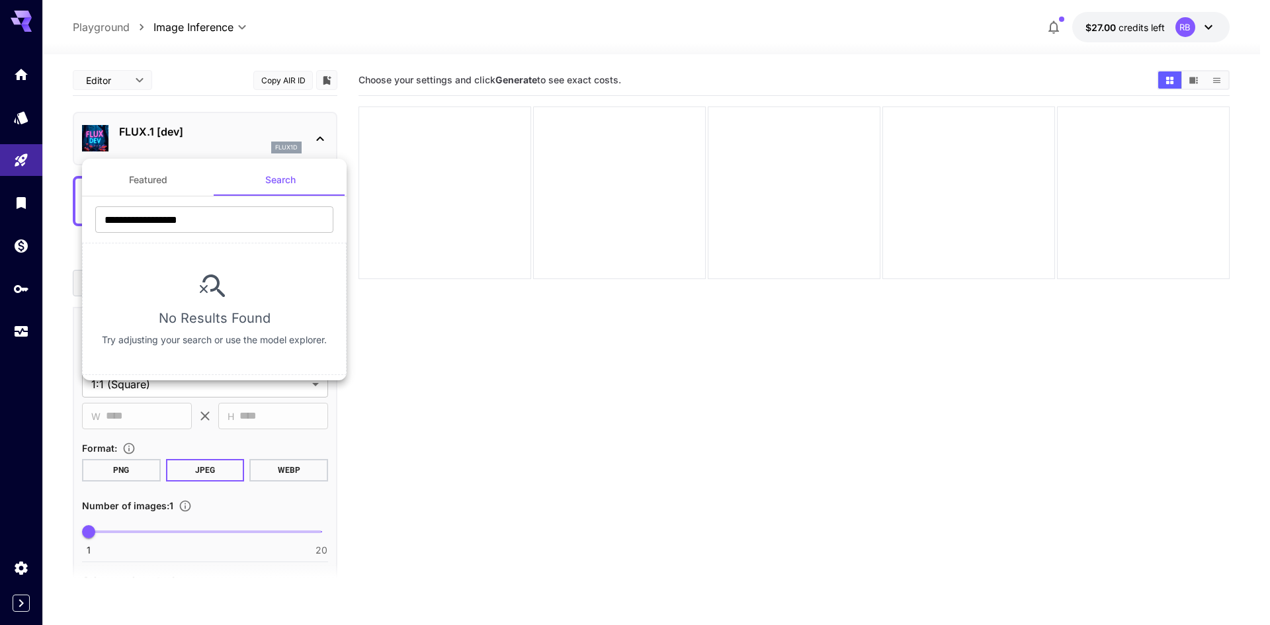
click at [232, 118] on div at bounding box center [635, 312] width 1270 height 625
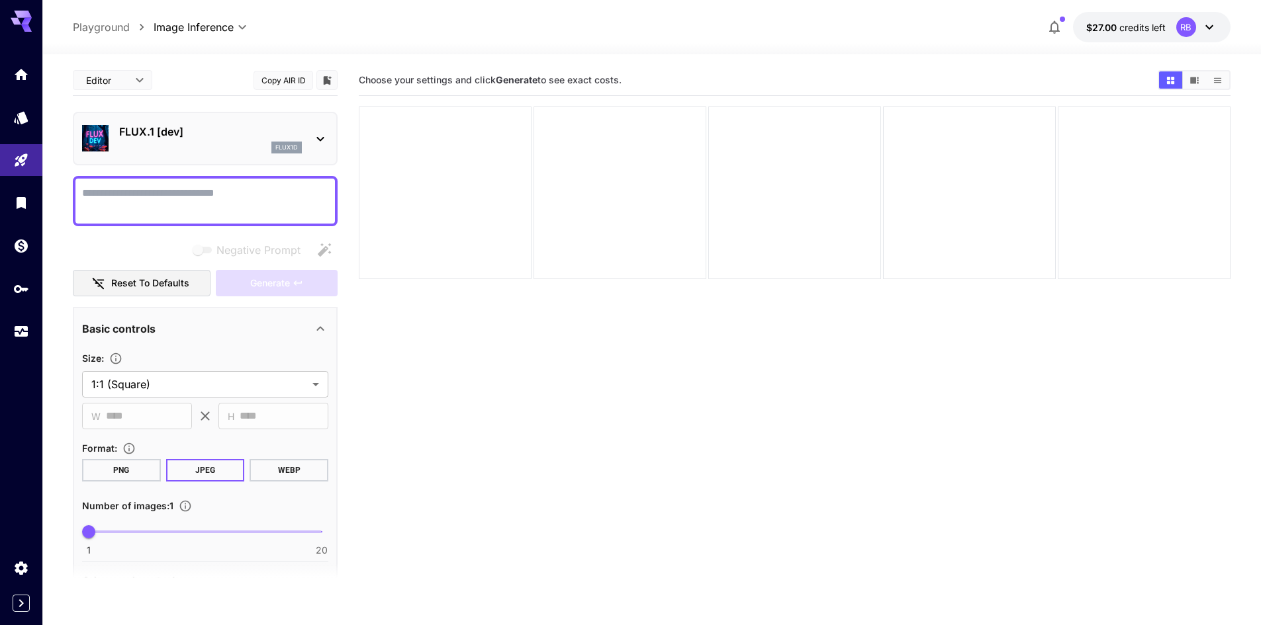
click at [9, 127] on link at bounding box center [21, 117] width 42 height 32
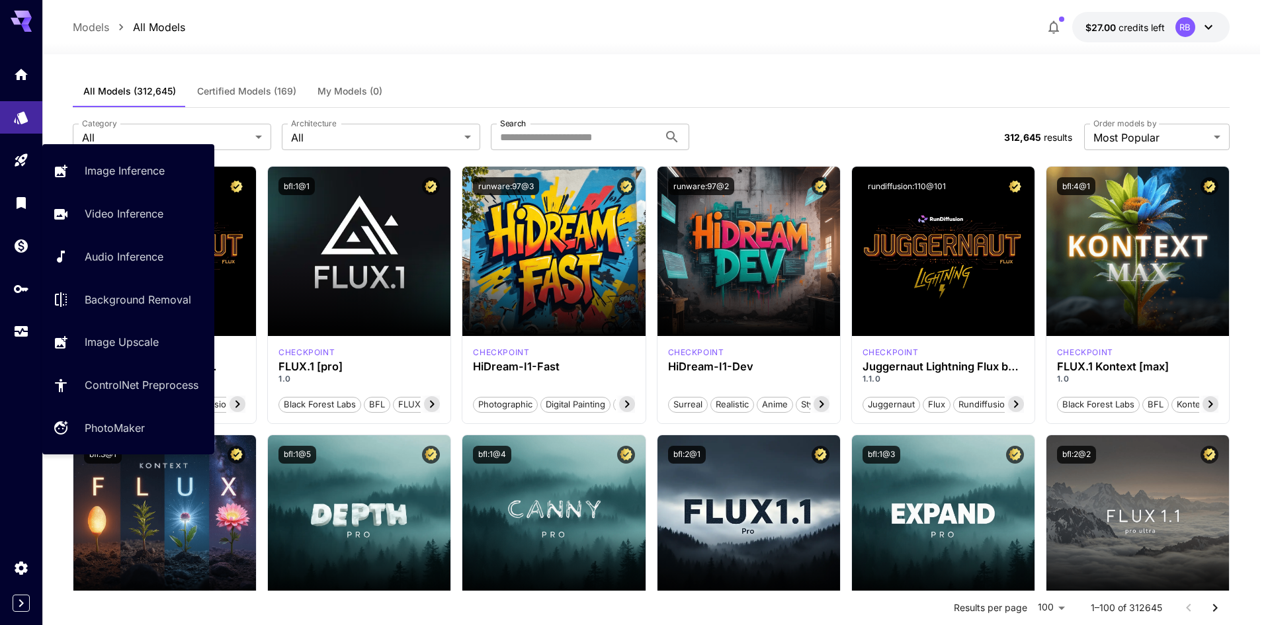
click at [21, 165] on link at bounding box center [21, 160] width 42 height 32
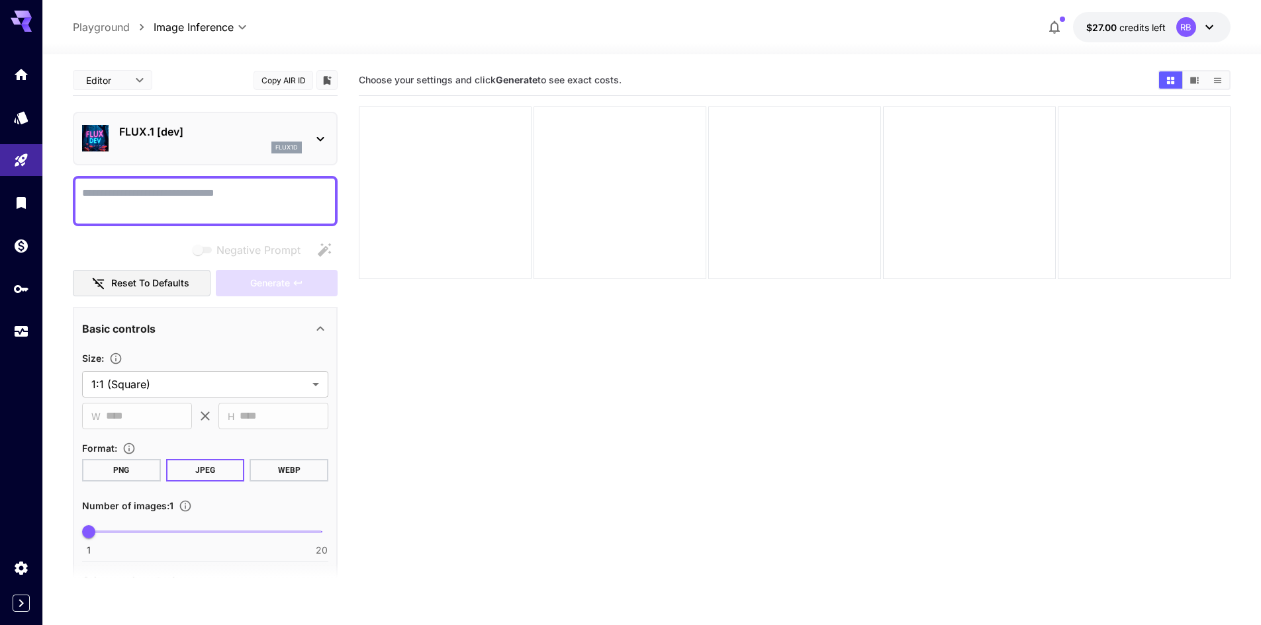
click at [342, 167] on main "**********" at bounding box center [651, 383] width 1157 height 636
click at [136, 79] on body "**********" at bounding box center [630, 365] width 1261 height 730
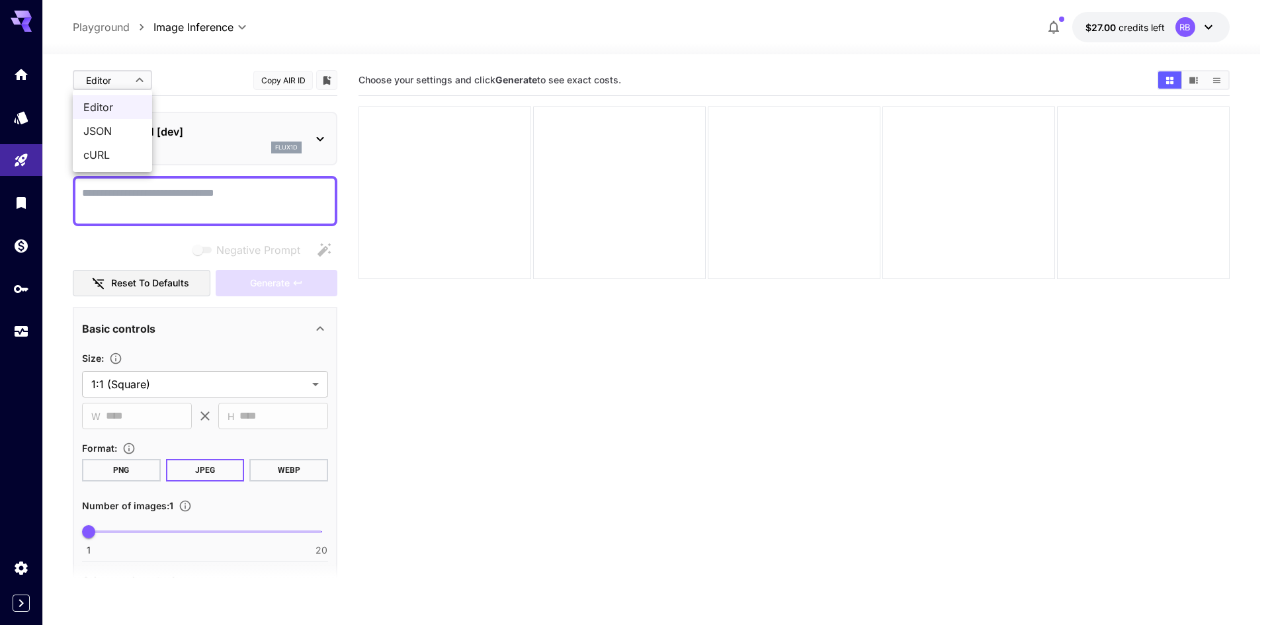
click at [136, 79] on div at bounding box center [635, 312] width 1270 height 625
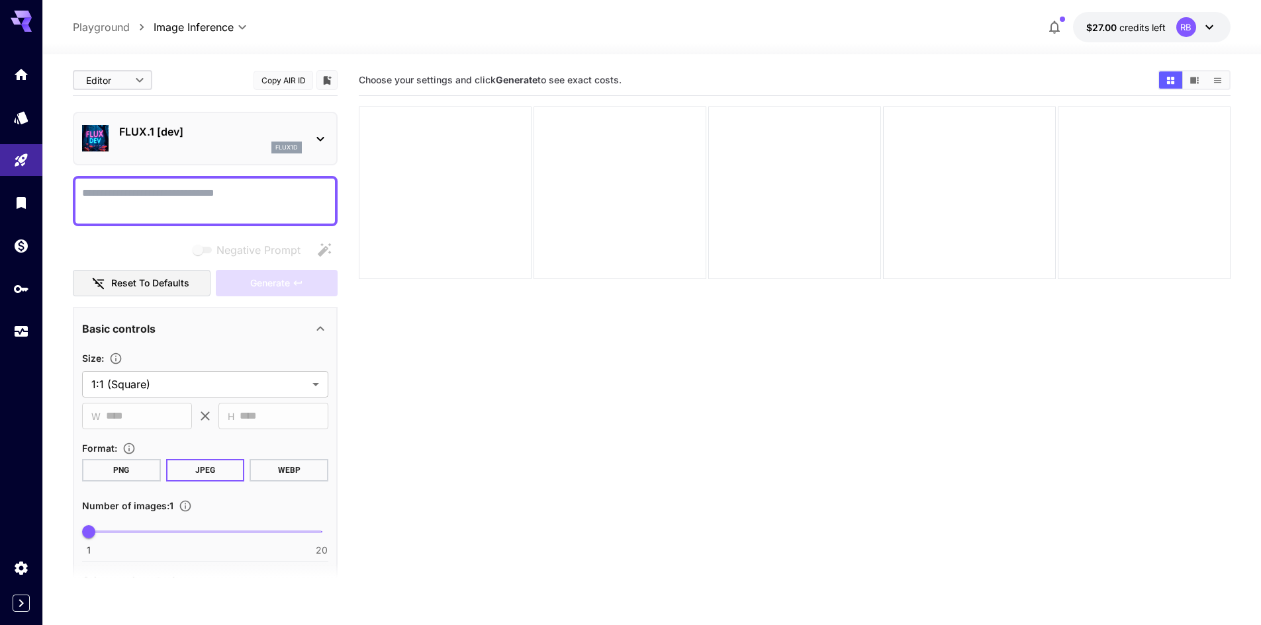
click at [169, 153] on div "flux1d" at bounding box center [210, 148] width 183 height 12
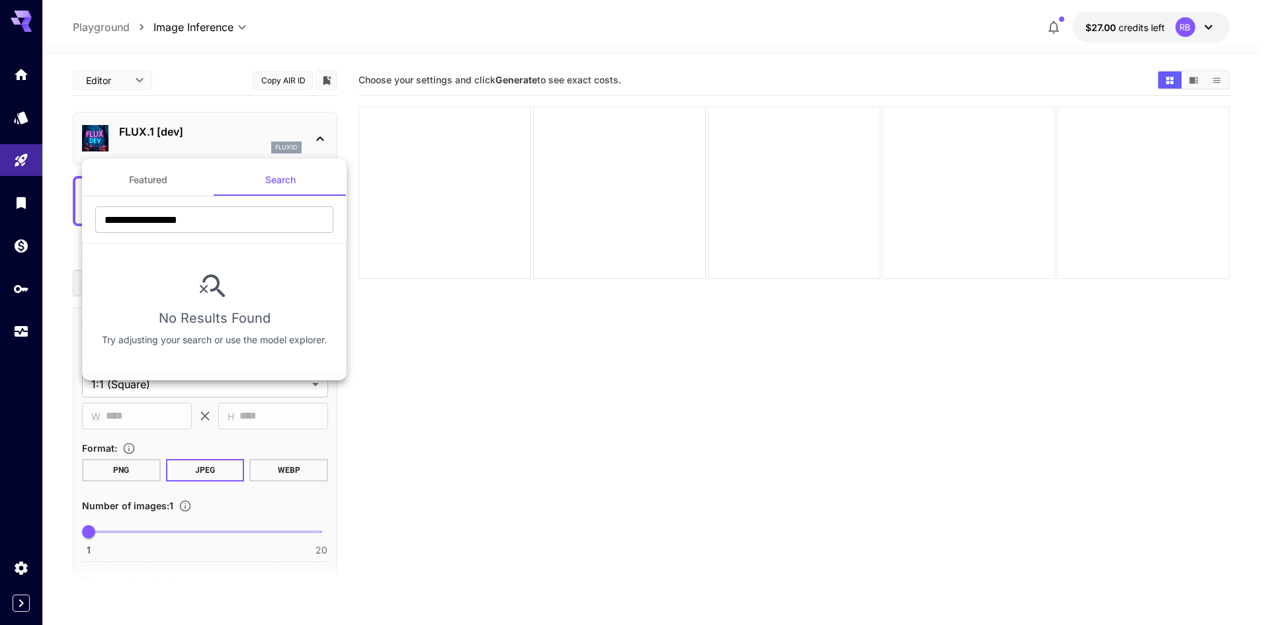
click at [215, 134] on div at bounding box center [635, 312] width 1270 height 625
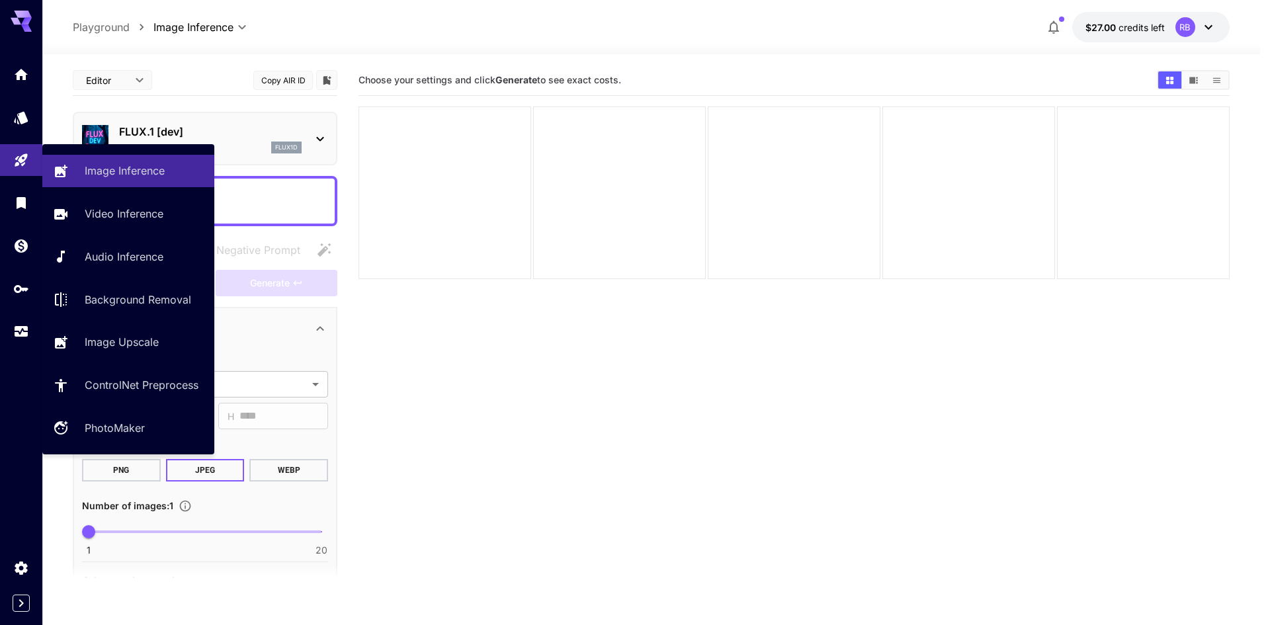
click at [107, 294] on p "Background Removal" at bounding box center [138, 300] width 107 height 16
type input "**********"
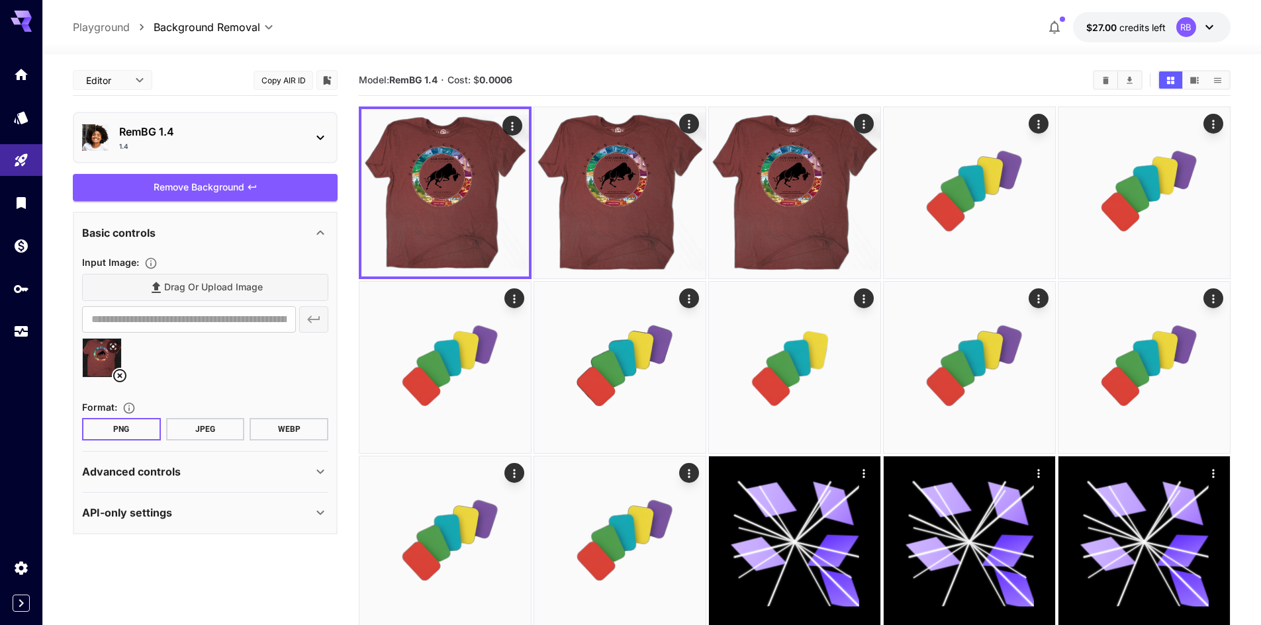
click at [214, 135] on p "RemBG 1.4" at bounding box center [210, 132] width 183 height 16
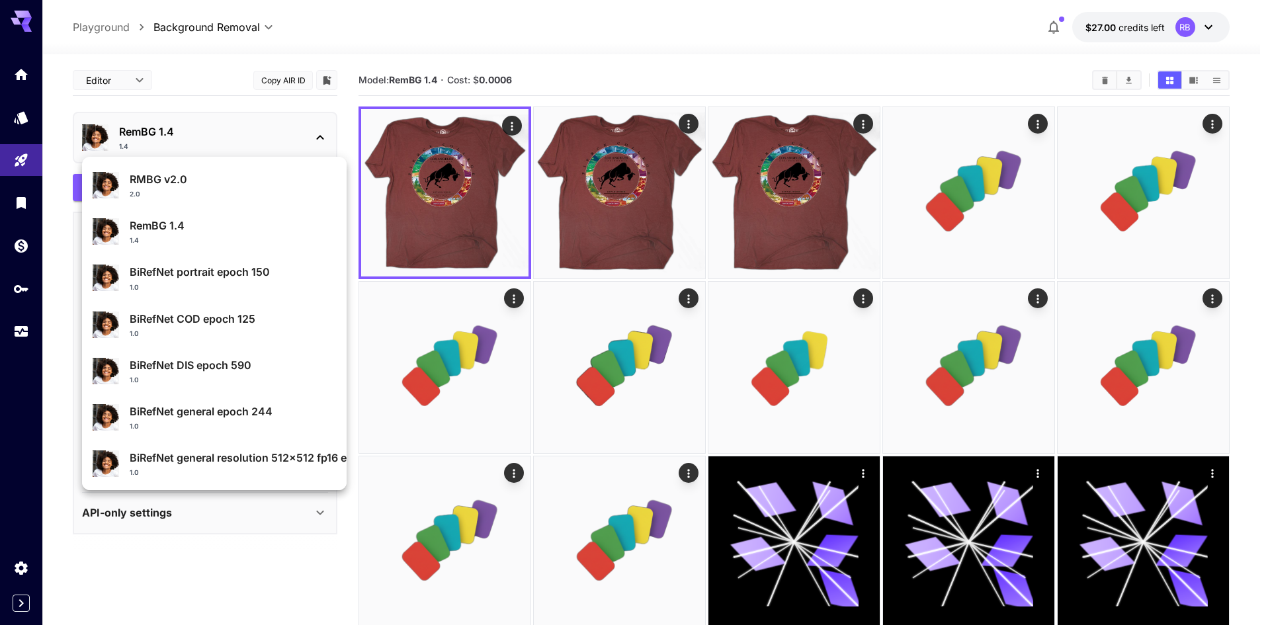
click at [214, 135] on div at bounding box center [635, 312] width 1270 height 625
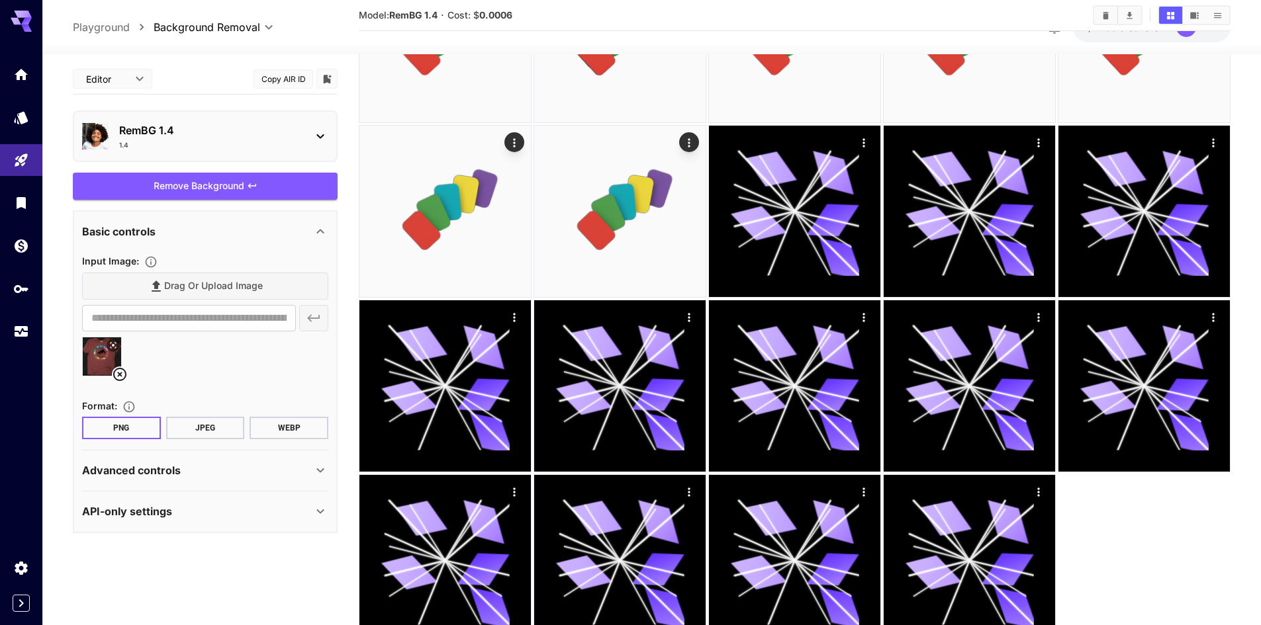
scroll to position [132, 0]
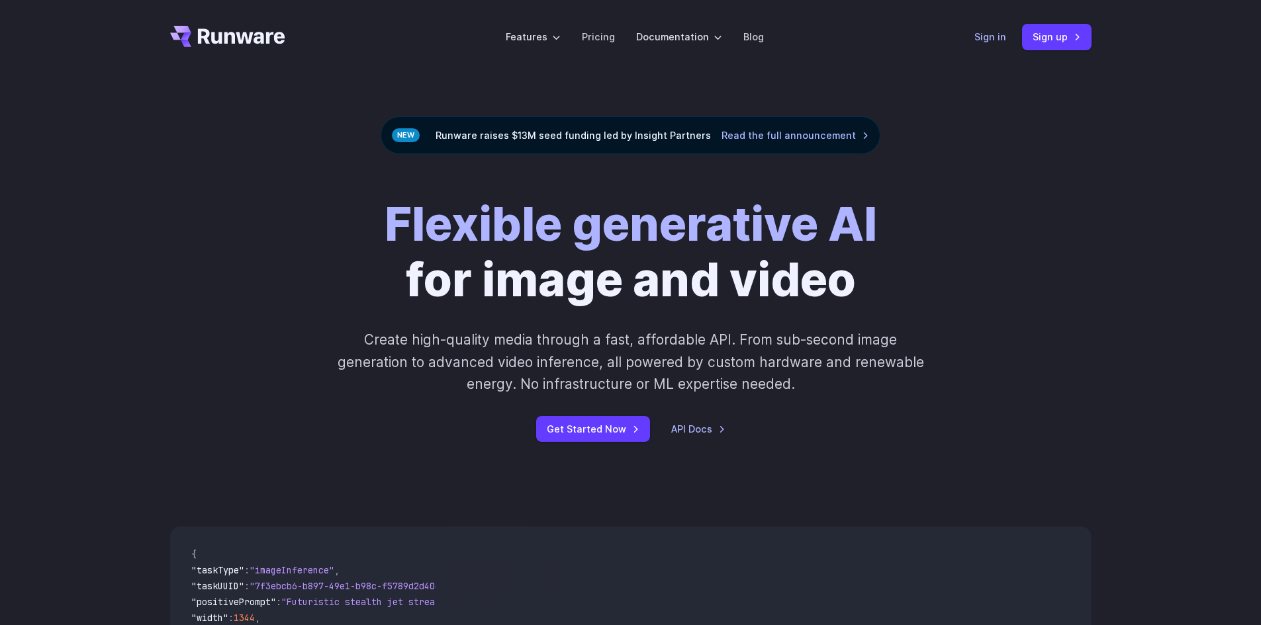
click at [985, 39] on link "Sign in" at bounding box center [990, 36] width 32 height 15
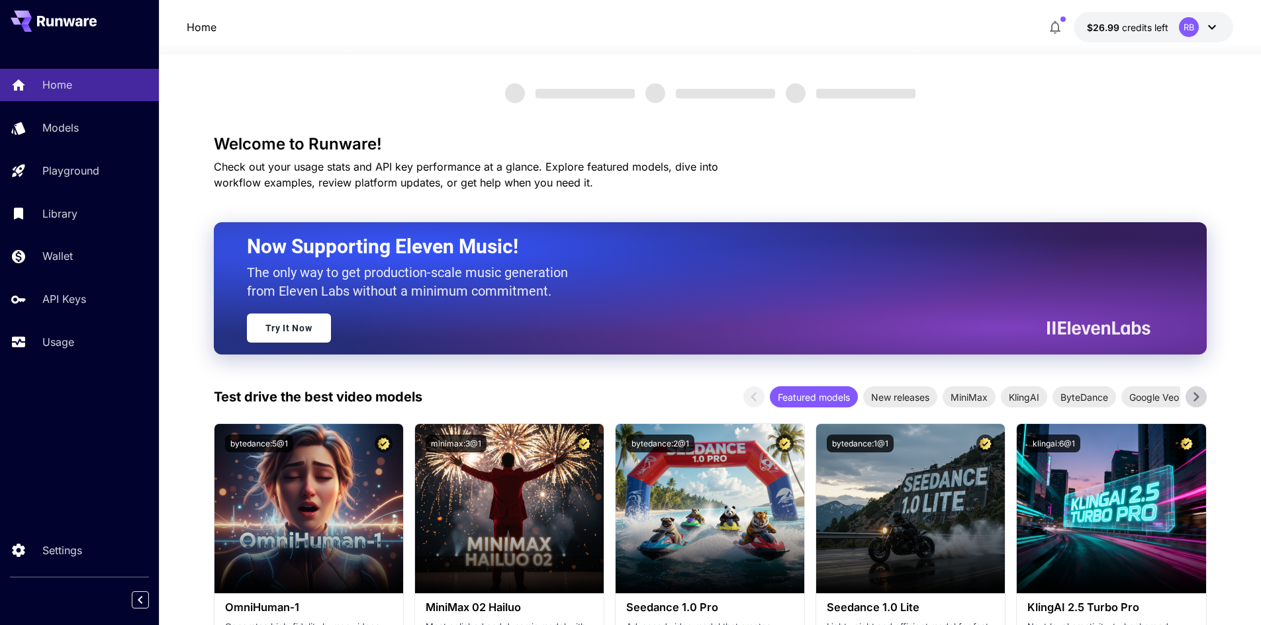
click at [1130, 35] on button "$26.99 credits left RB" at bounding box center [1152, 27] width 159 height 30
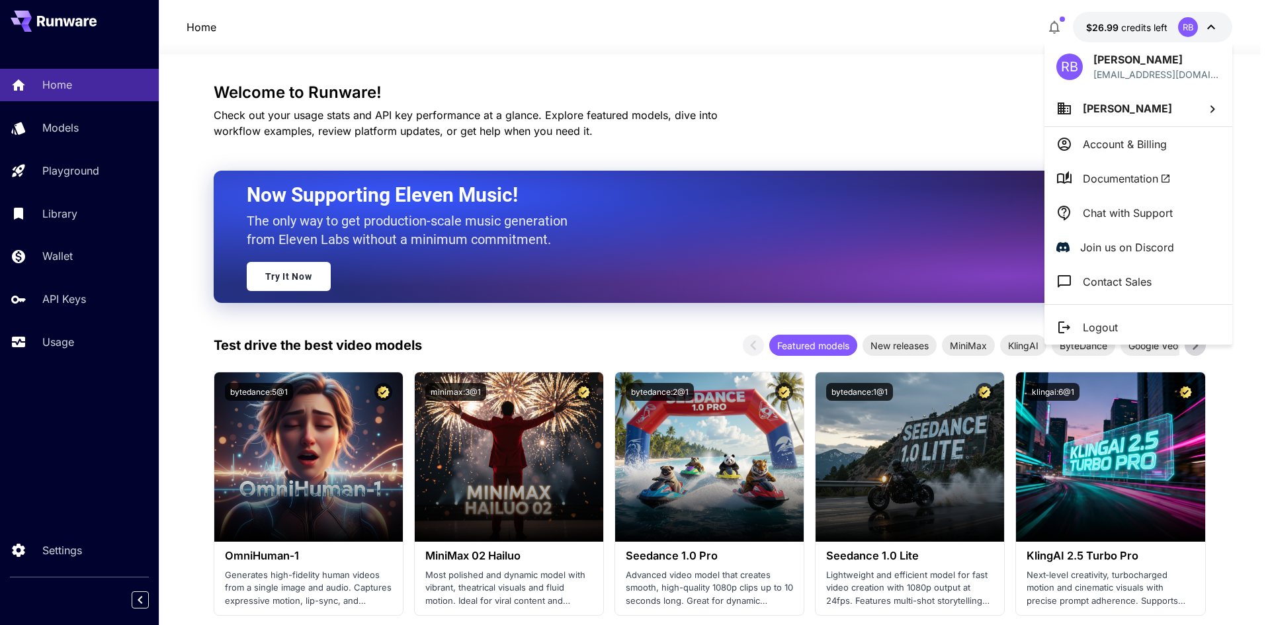
click at [1130, 35] on div at bounding box center [635, 312] width 1270 height 625
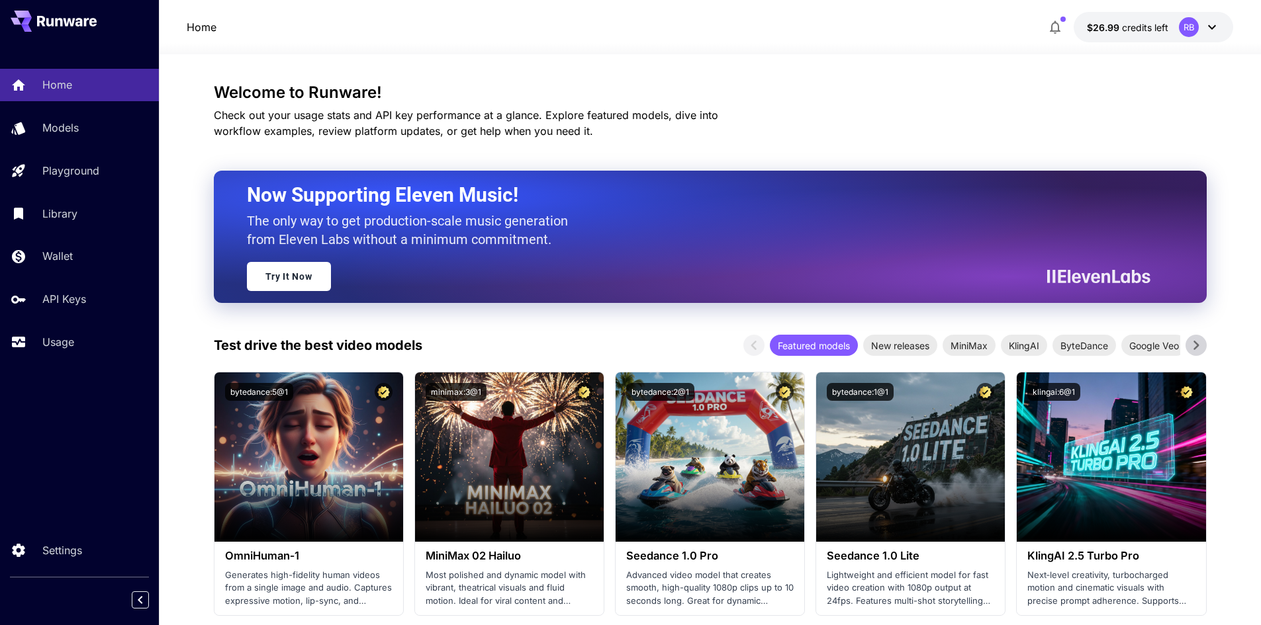
click at [1128, 33] on p "$26.99 credits left" at bounding box center [1127, 28] width 81 height 14
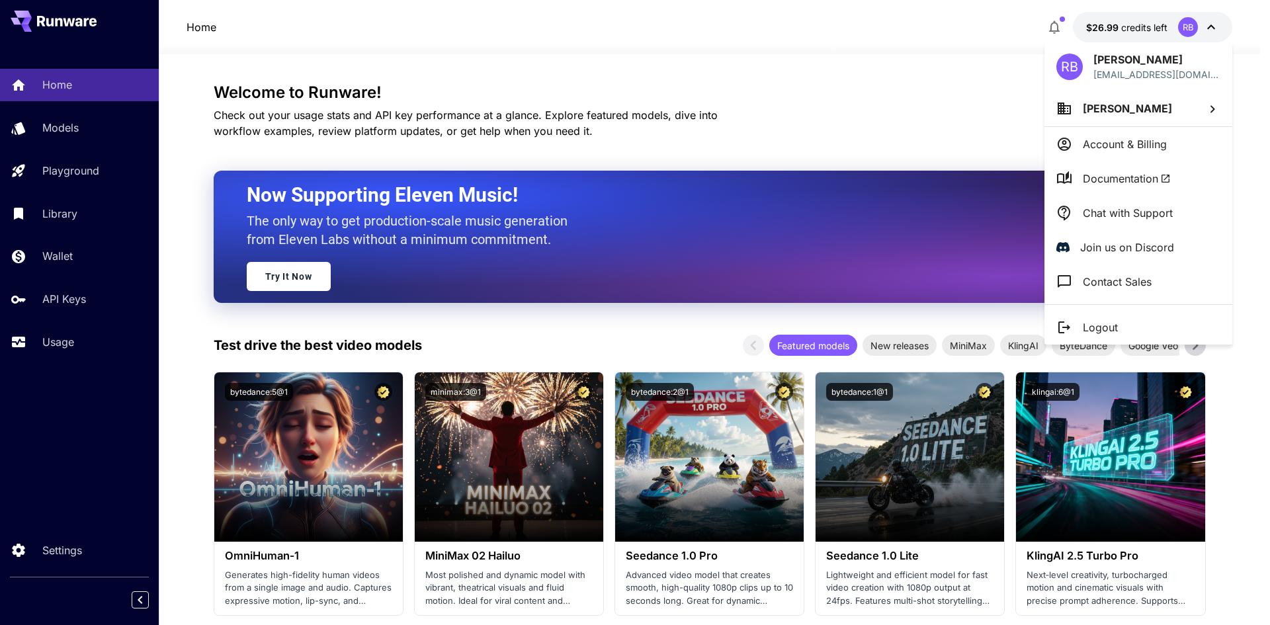
click at [1113, 28] on div at bounding box center [635, 312] width 1270 height 625
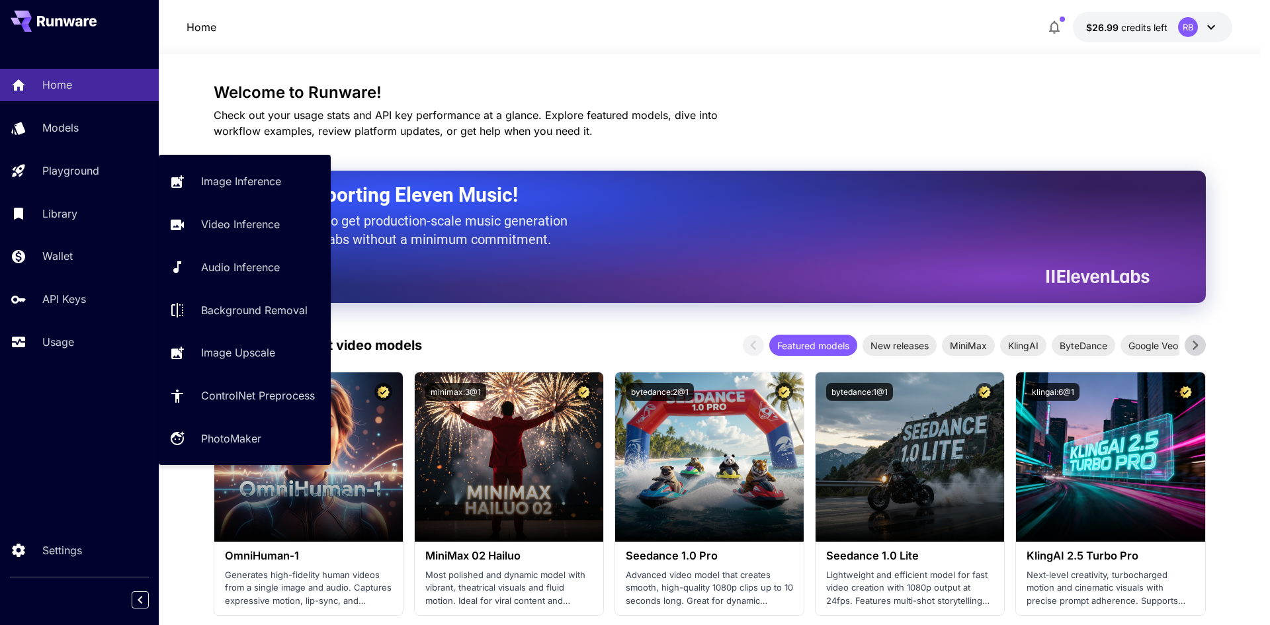
click at [238, 316] on p "Background Removal" at bounding box center [254, 310] width 107 height 16
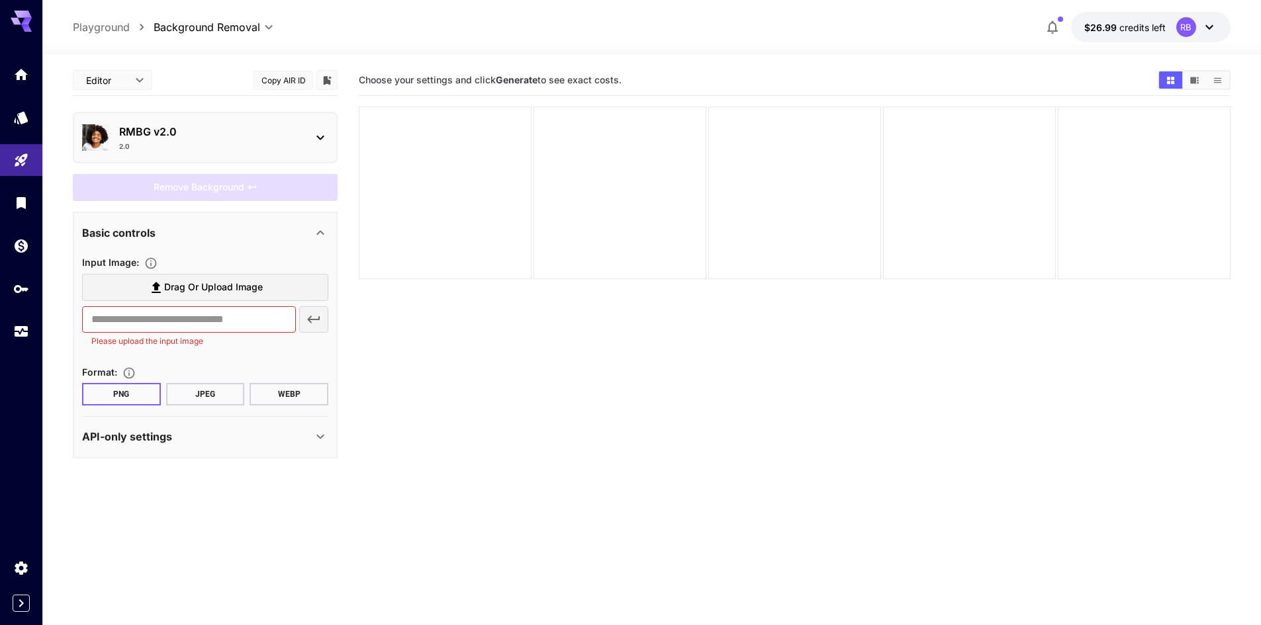
click at [230, 124] on p "RMBG v2.0" at bounding box center [210, 132] width 183 height 16
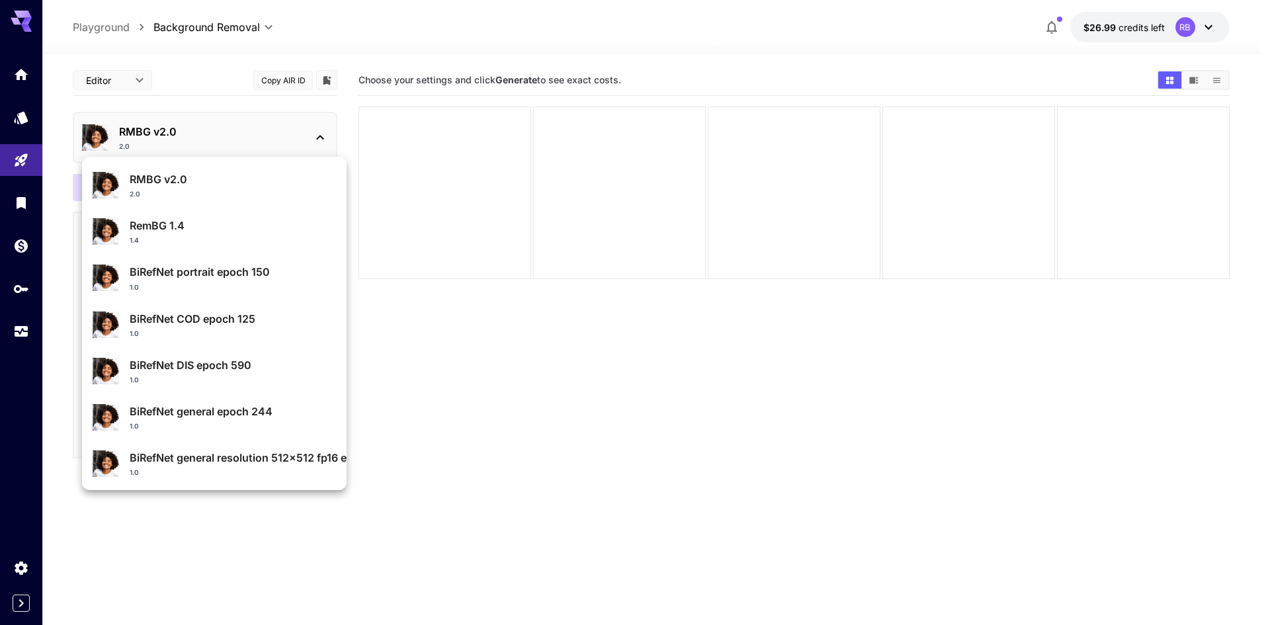
click at [213, 183] on p "RMBG v2.0" at bounding box center [233, 179] width 206 height 16
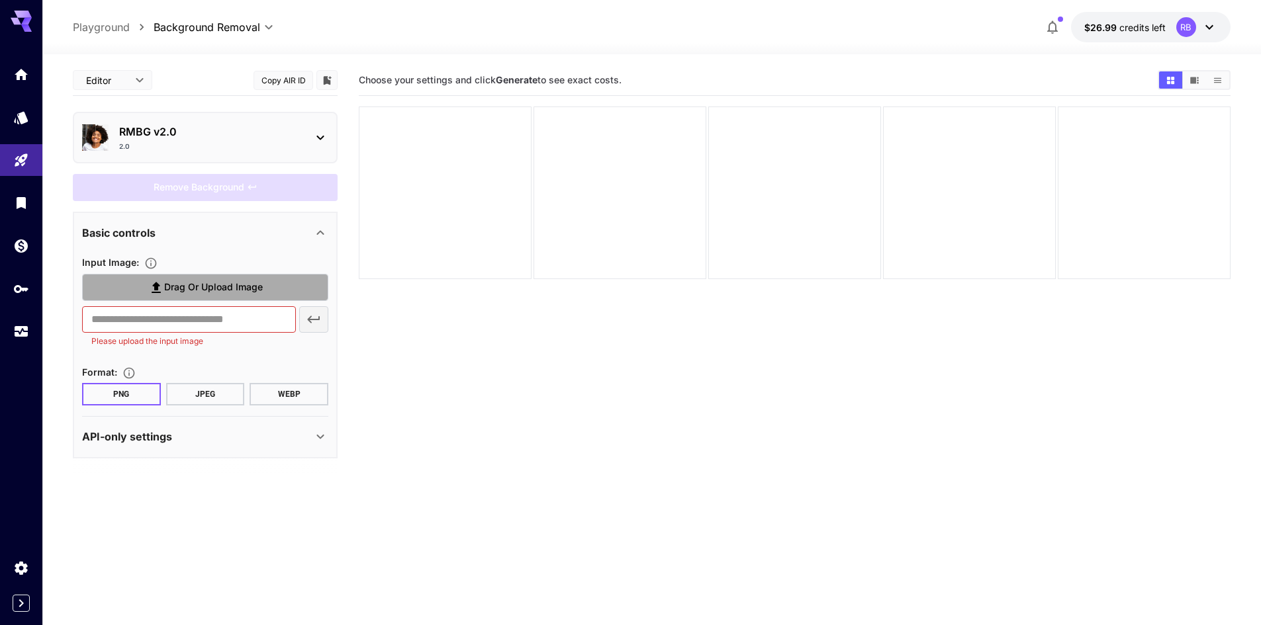
click at [169, 280] on span "Drag or upload image" at bounding box center [213, 287] width 99 height 17
click at [0, 0] on input "Drag or upload image" at bounding box center [0, 0] width 0 height 0
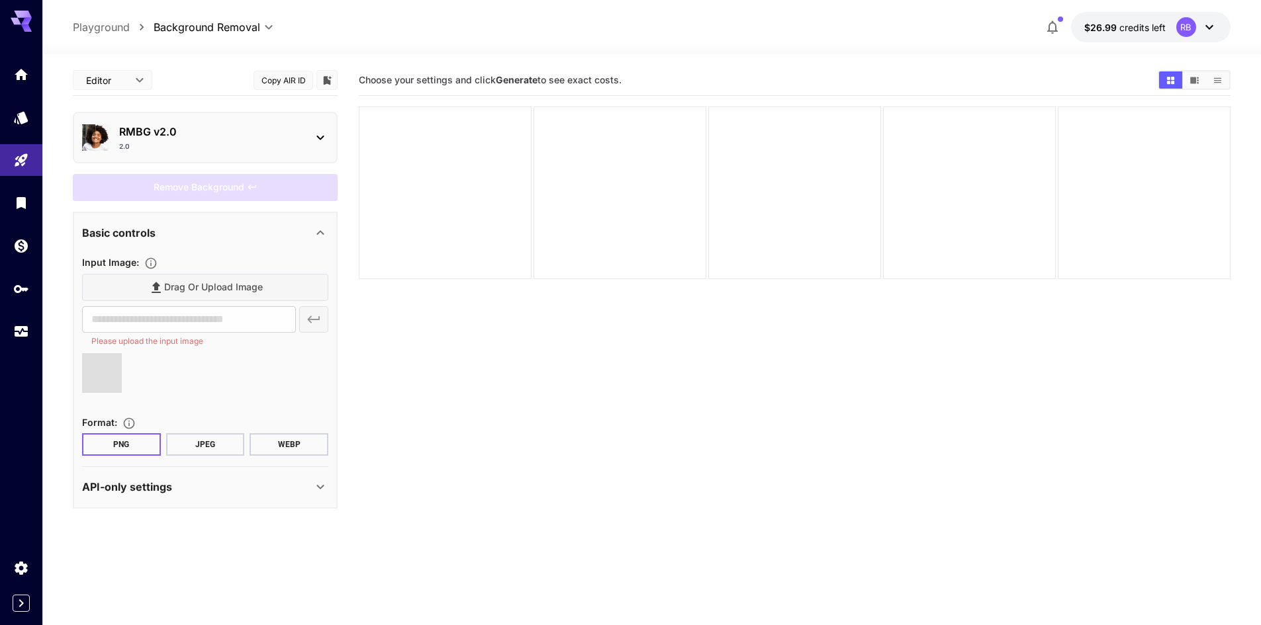
type input "**********"
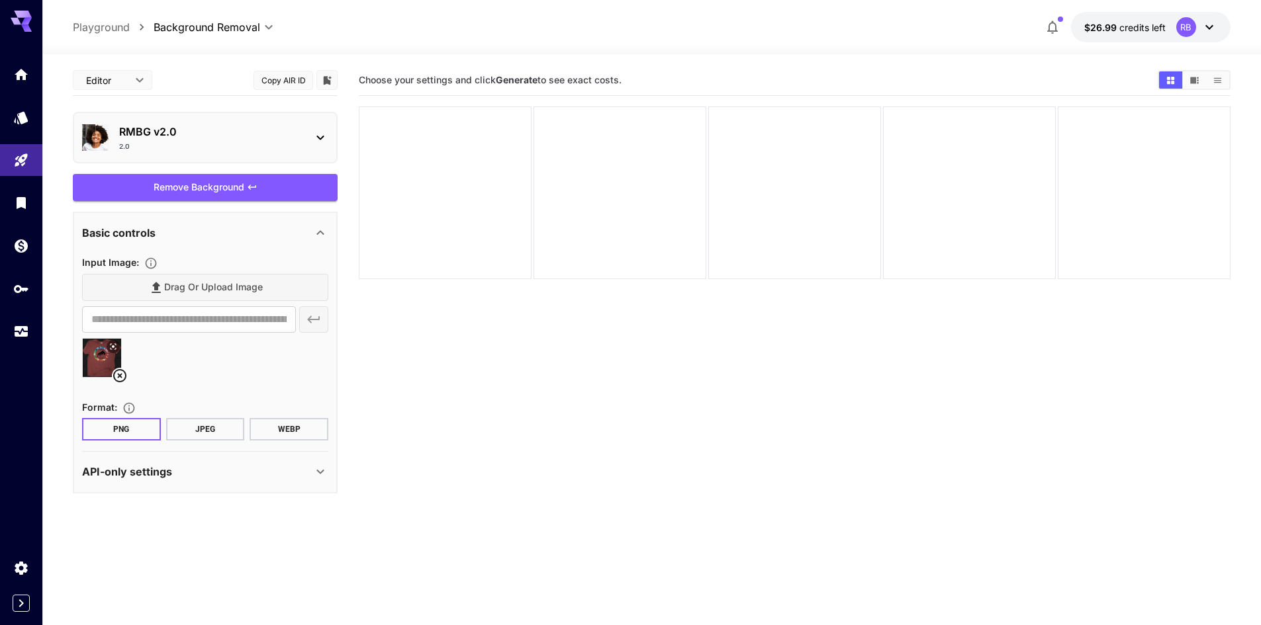
click at [183, 176] on div "Remove Background" at bounding box center [205, 187] width 265 height 27
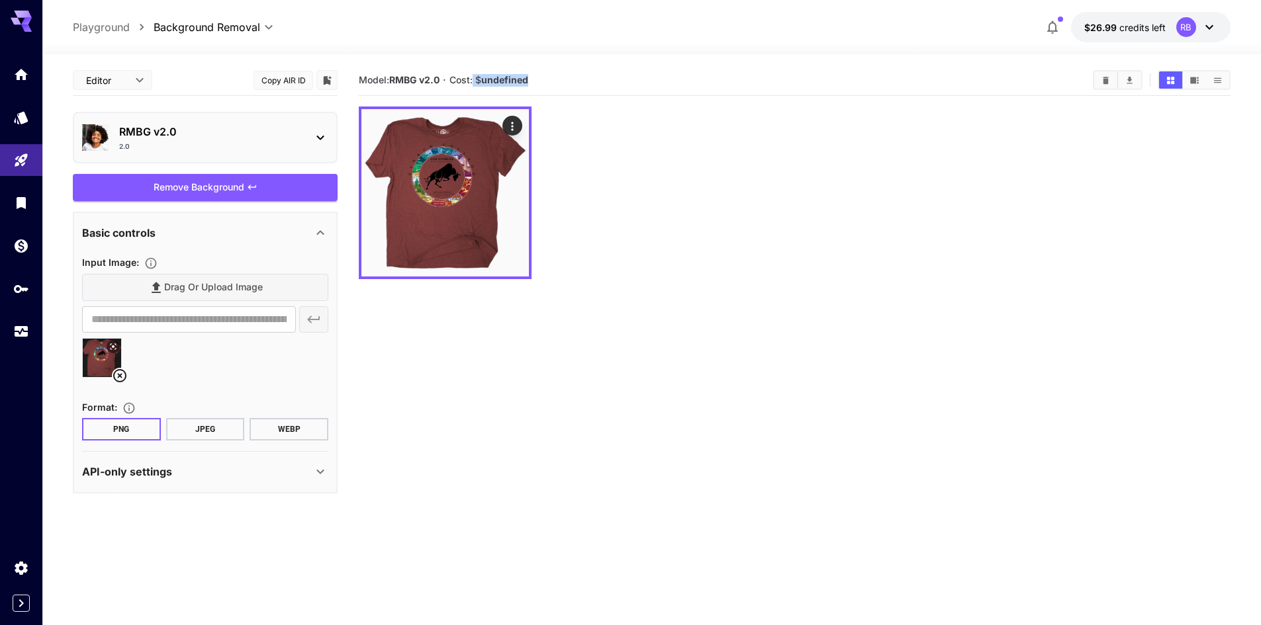
drag, startPoint x: 476, startPoint y: 80, endPoint x: 643, endPoint y: 83, distance: 167.4
click at [639, 83] on section "Model: RMBG v2.0 · Cost: $ undefined" at bounding box center [720, 80] width 723 height 16
click at [643, 83] on section "Model: RMBG v2.0 · Cost: $ undefined" at bounding box center [720, 80] width 723 height 16
click at [173, 135] on p "RMBG v2.0" at bounding box center [210, 132] width 183 height 16
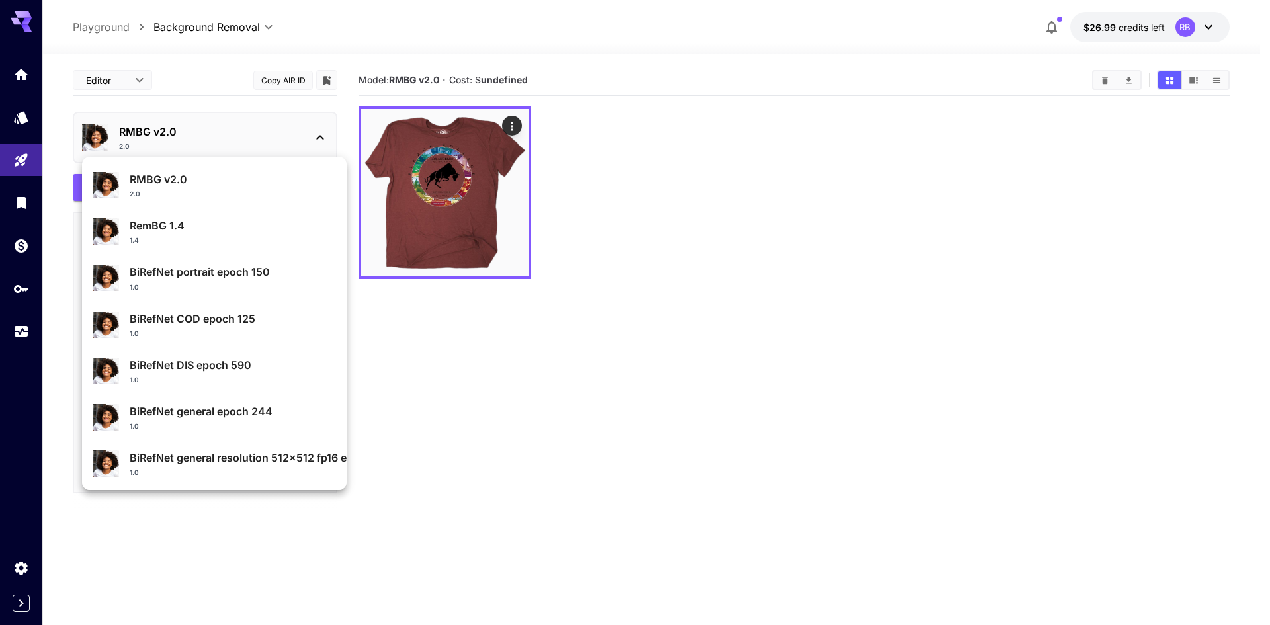
click at [173, 275] on p "BiRefNet portrait epoch 150" at bounding box center [233, 272] width 206 height 16
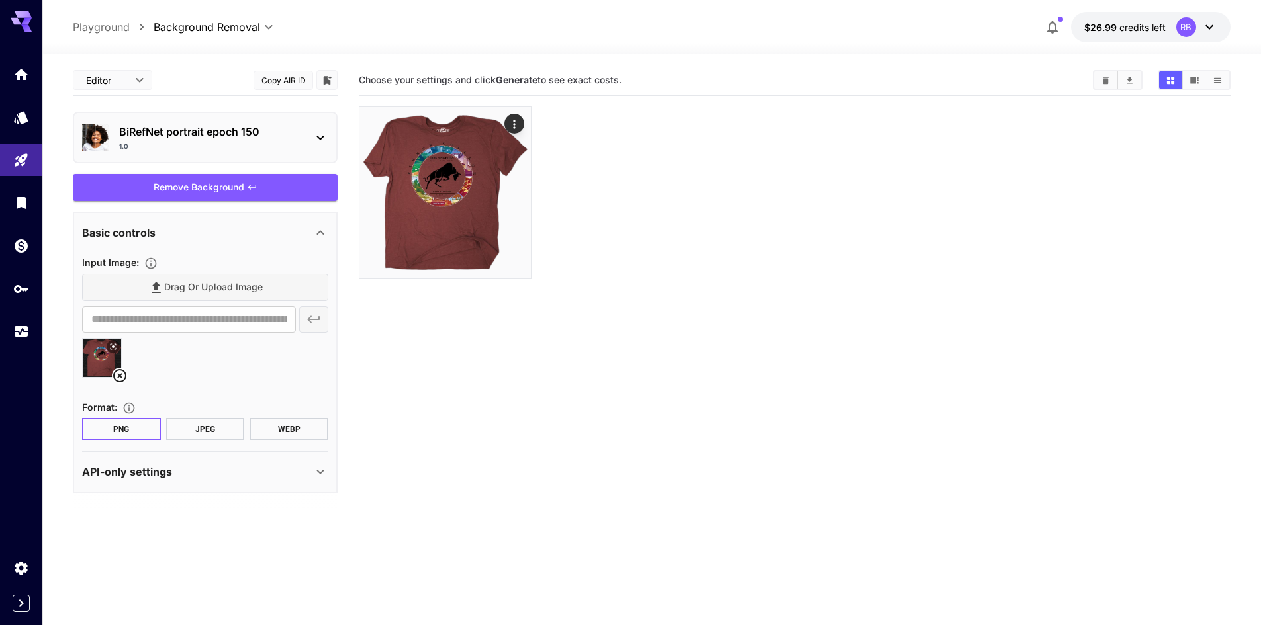
click at [177, 184] on div "Remove Background" at bounding box center [205, 187] width 265 height 27
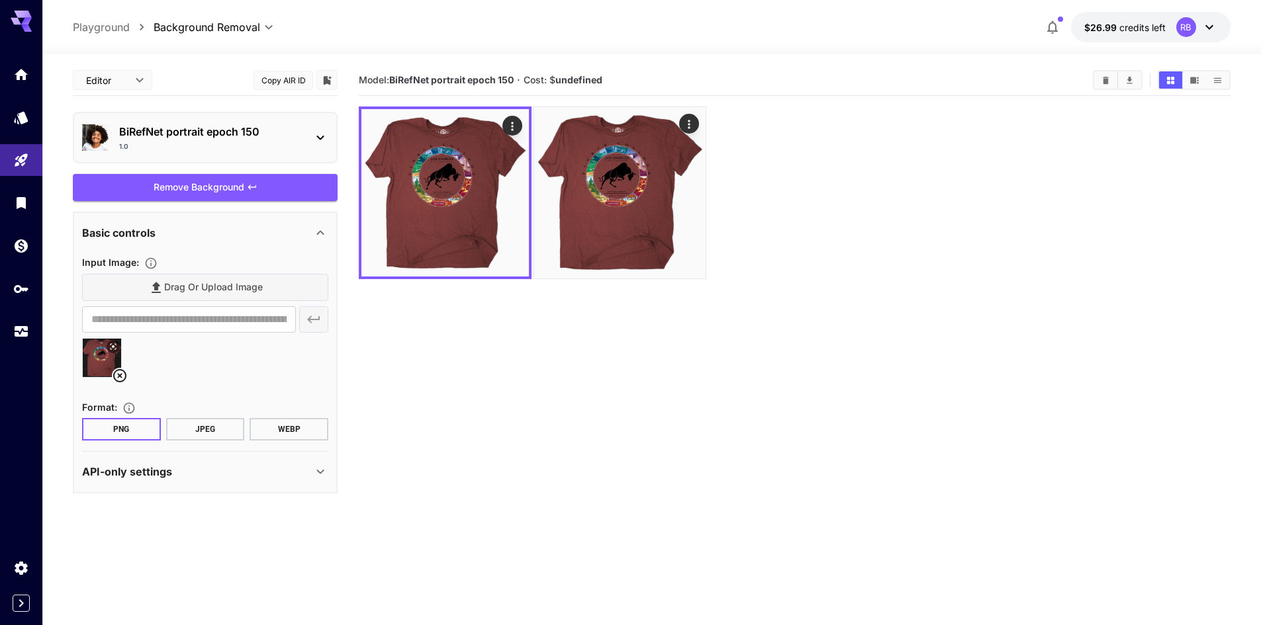
click at [245, 101] on div "Editor **** ​ Copy AIR ID" at bounding box center [205, 83] width 265 height 36
click at [245, 130] on p "BiRefNet portrait epoch 150" at bounding box center [210, 132] width 183 height 16
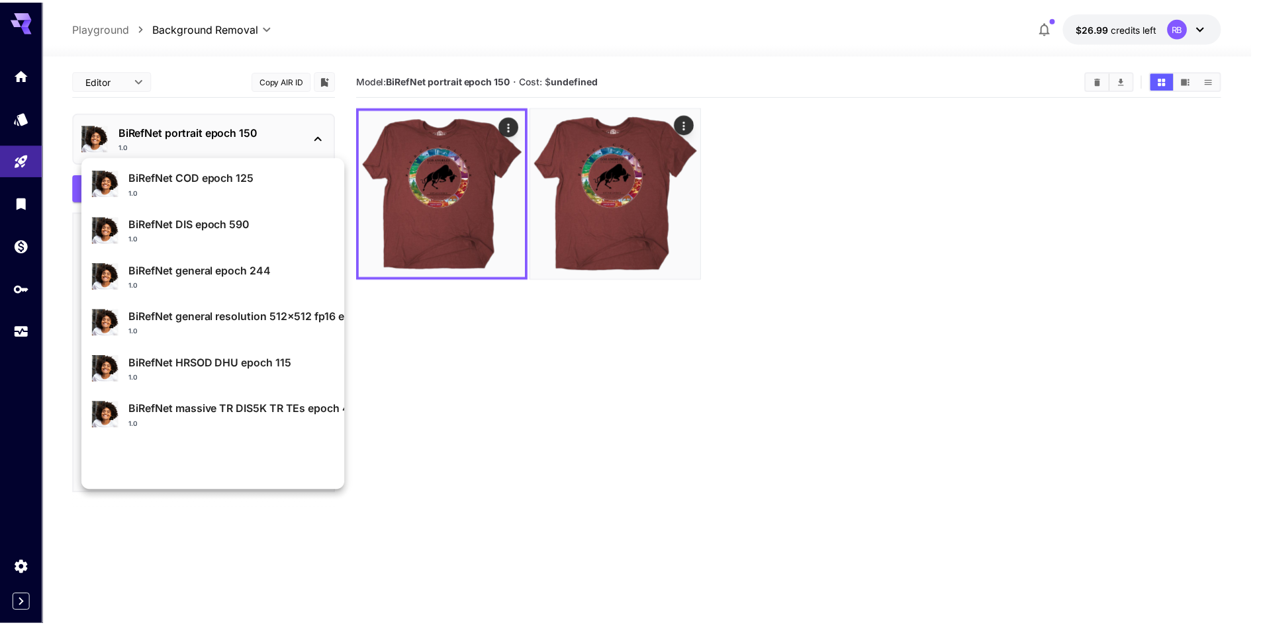
scroll to position [142, 0]
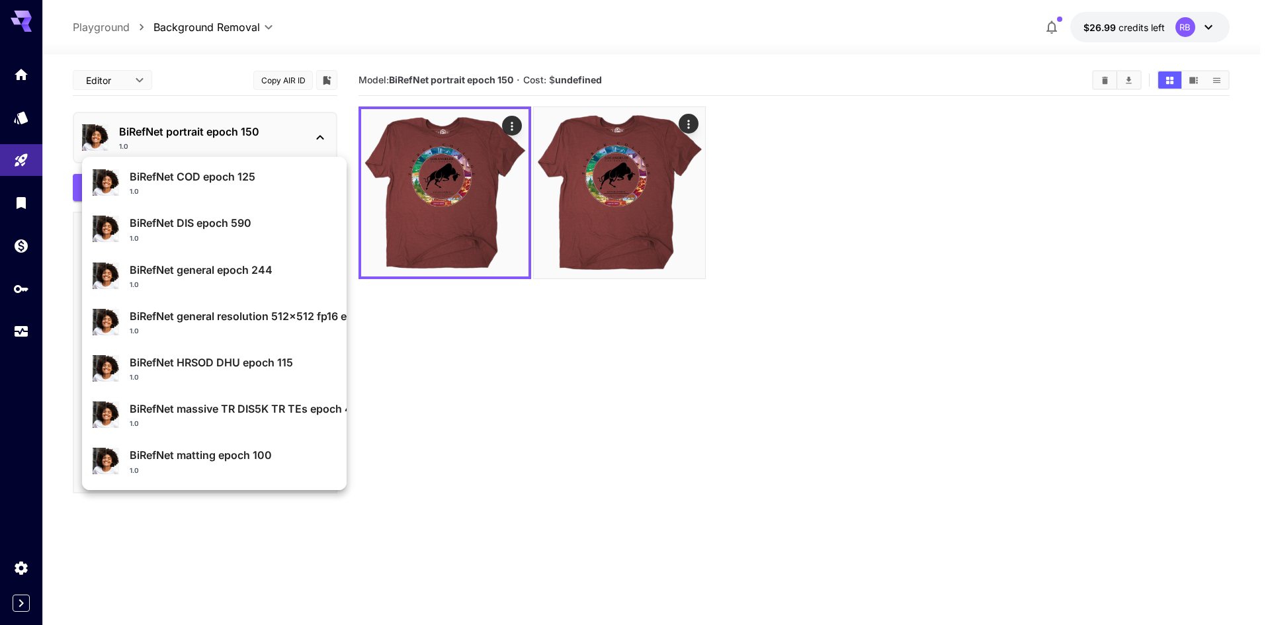
click at [492, 452] on div at bounding box center [635, 312] width 1270 height 625
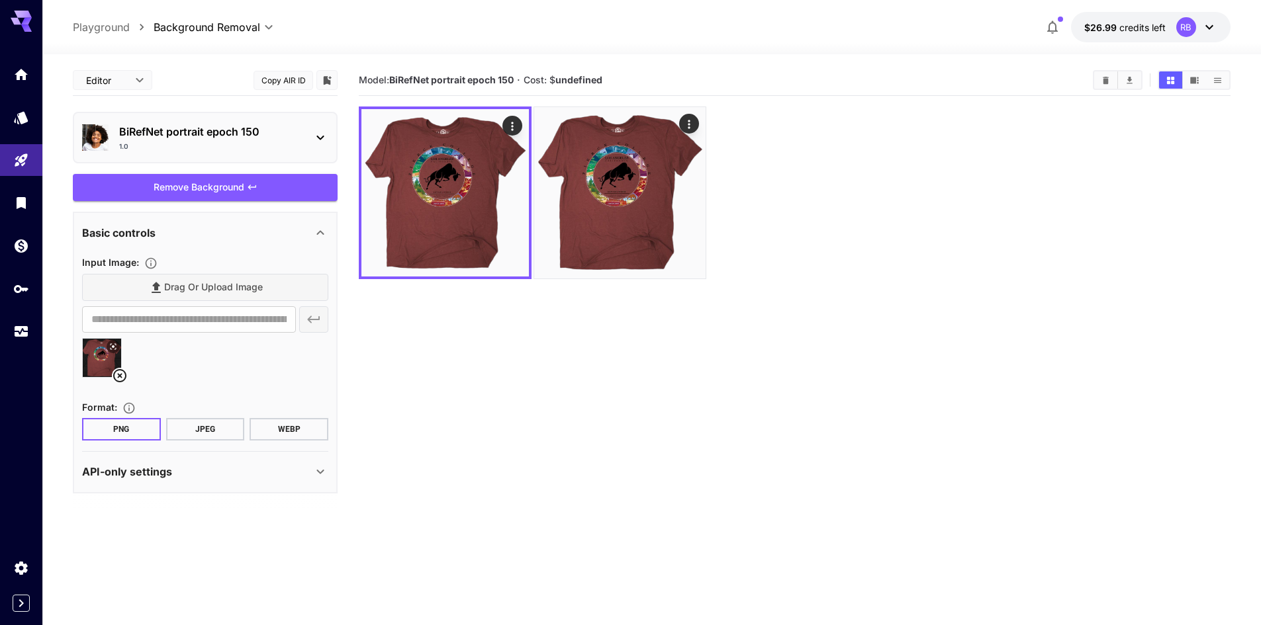
click at [257, 137] on p "BiRefNet portrait epoch 150" at bounding box center [210, 132] width 183 height 16
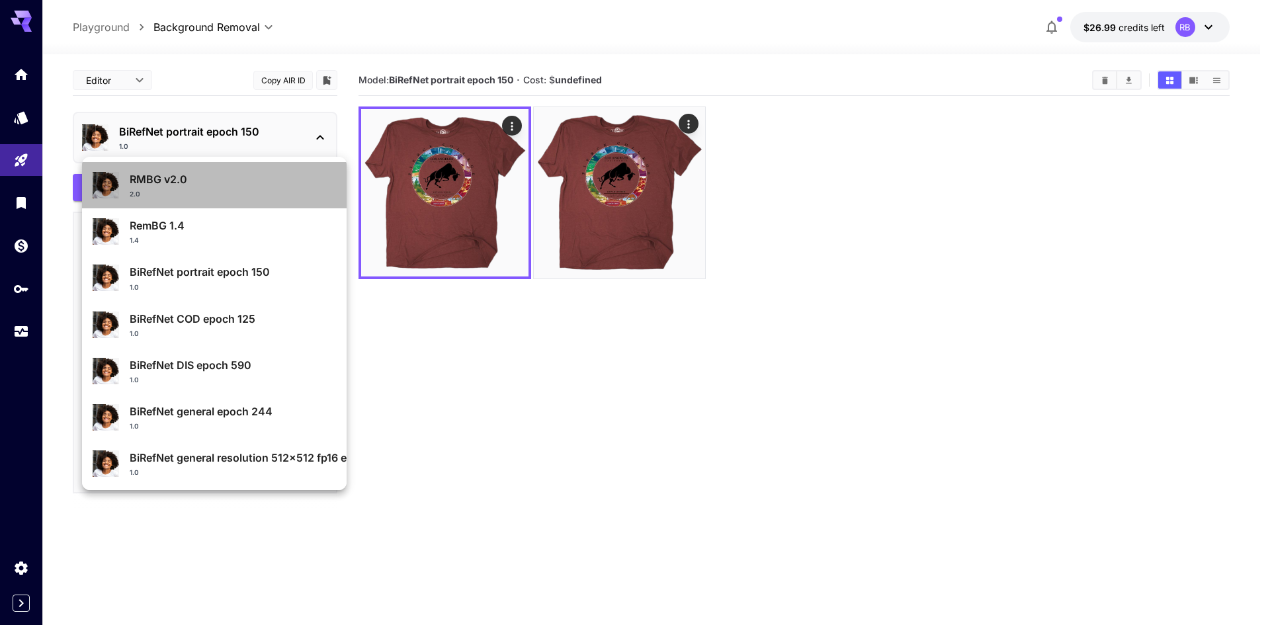
click at [235, 191] on div "2.0" at bounding box center [233, 194] width 206 height 10
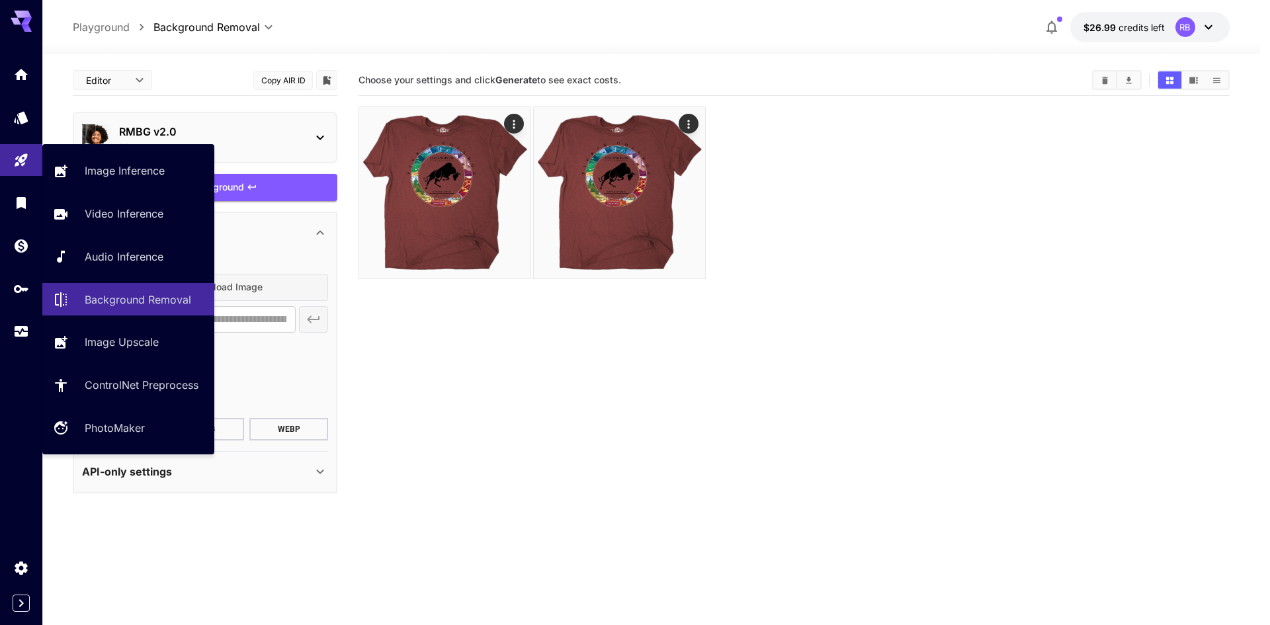
click at [112, 175] on p "Image Inference" at bounding box center [125, 171] width 80 height 16
type input "**********"
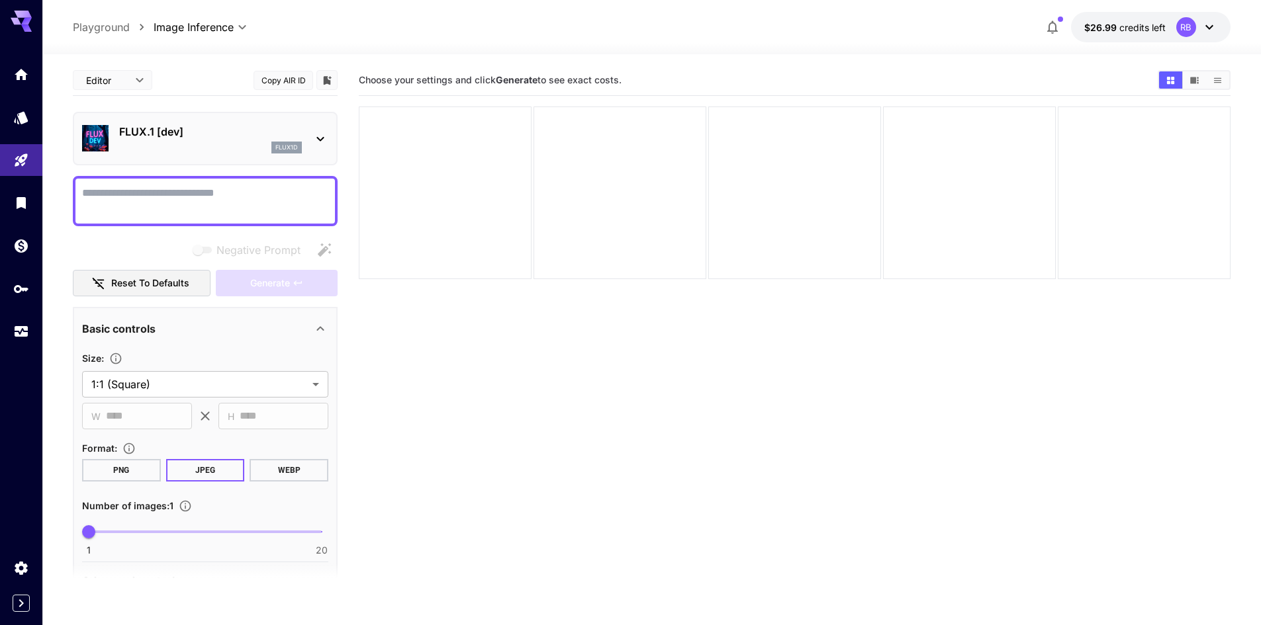
click at [134, 134] on p "FLUX.1 [dev]" at bounding box center [210, 132] width 183 height 16
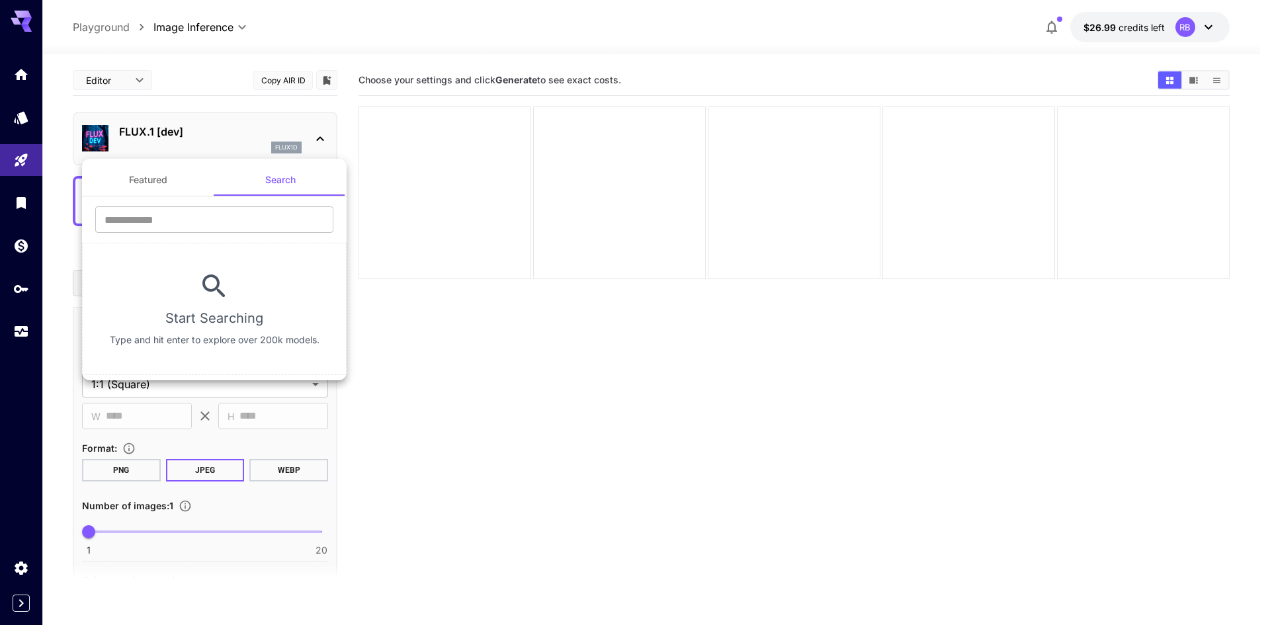
click at [134, 134] on div at bounding box center [635, 312] width 1270 height 625
